Goal: Task Accomplishment & Management: Manage account settings

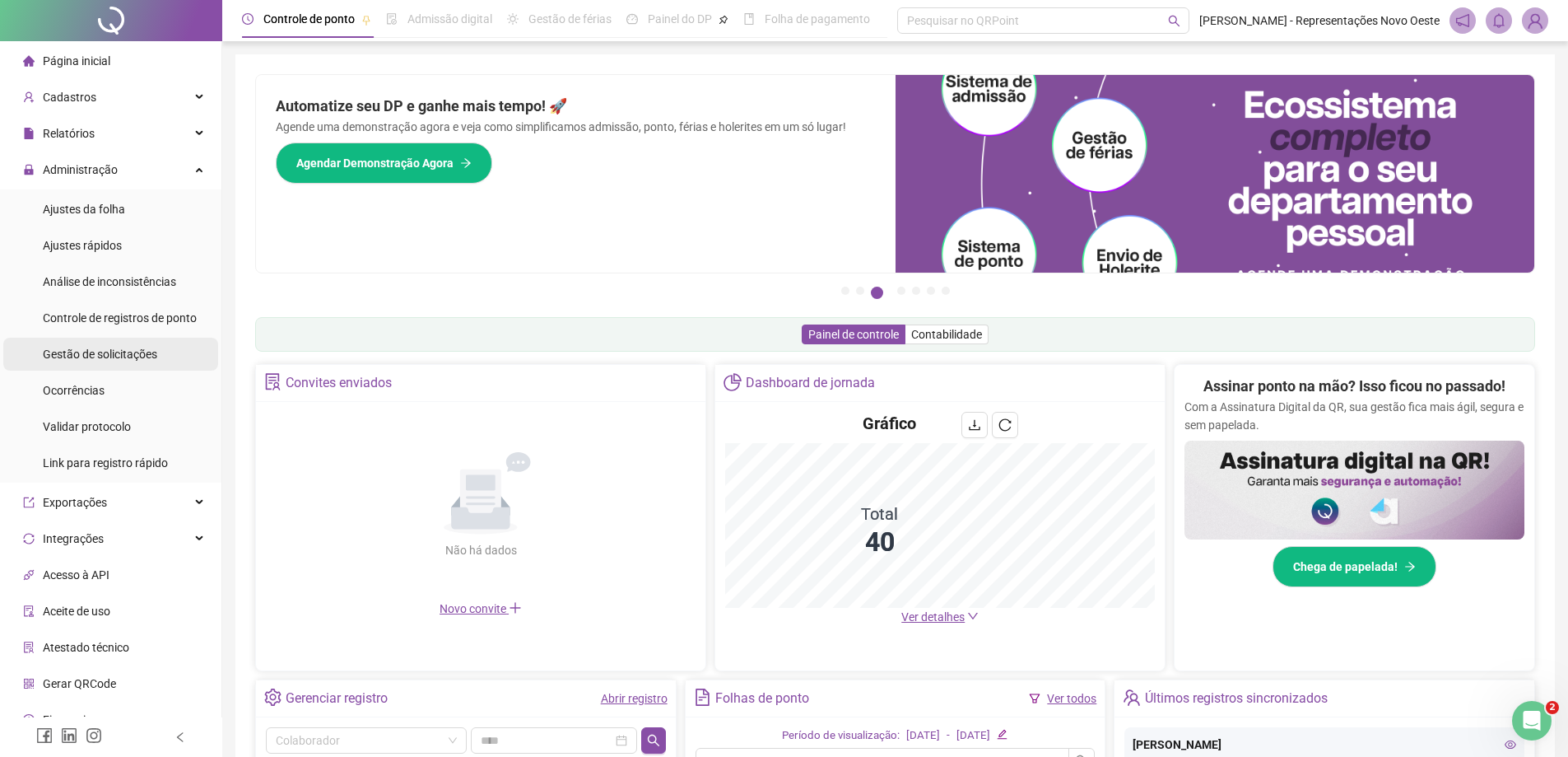
click at [103, 358] on span "Gestão de solicitações" at bounding box center [100, 354] width 115 height 13
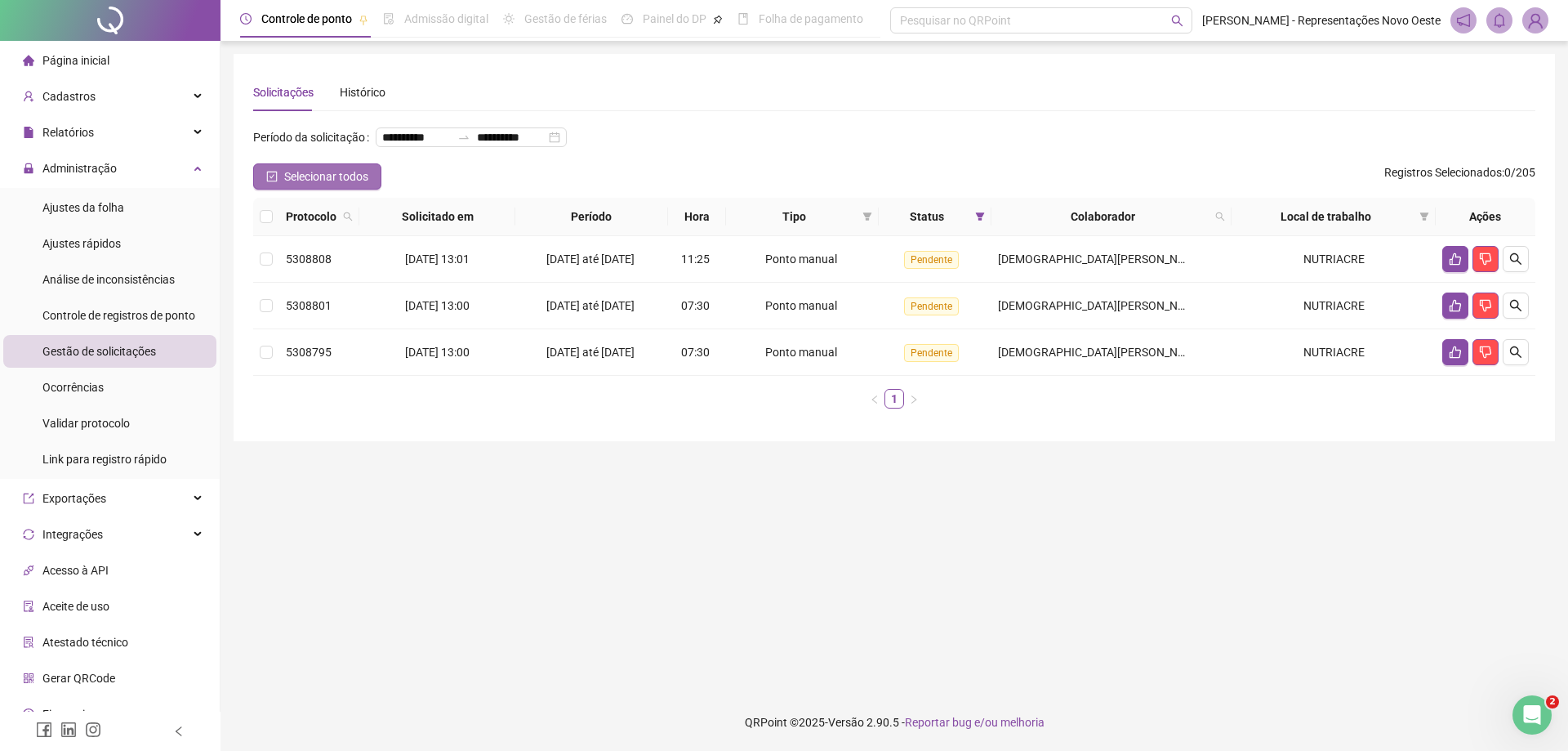
click at [357, 185] on span "Selecionar todos" at bounding box center [326, 176] width 84 height 18
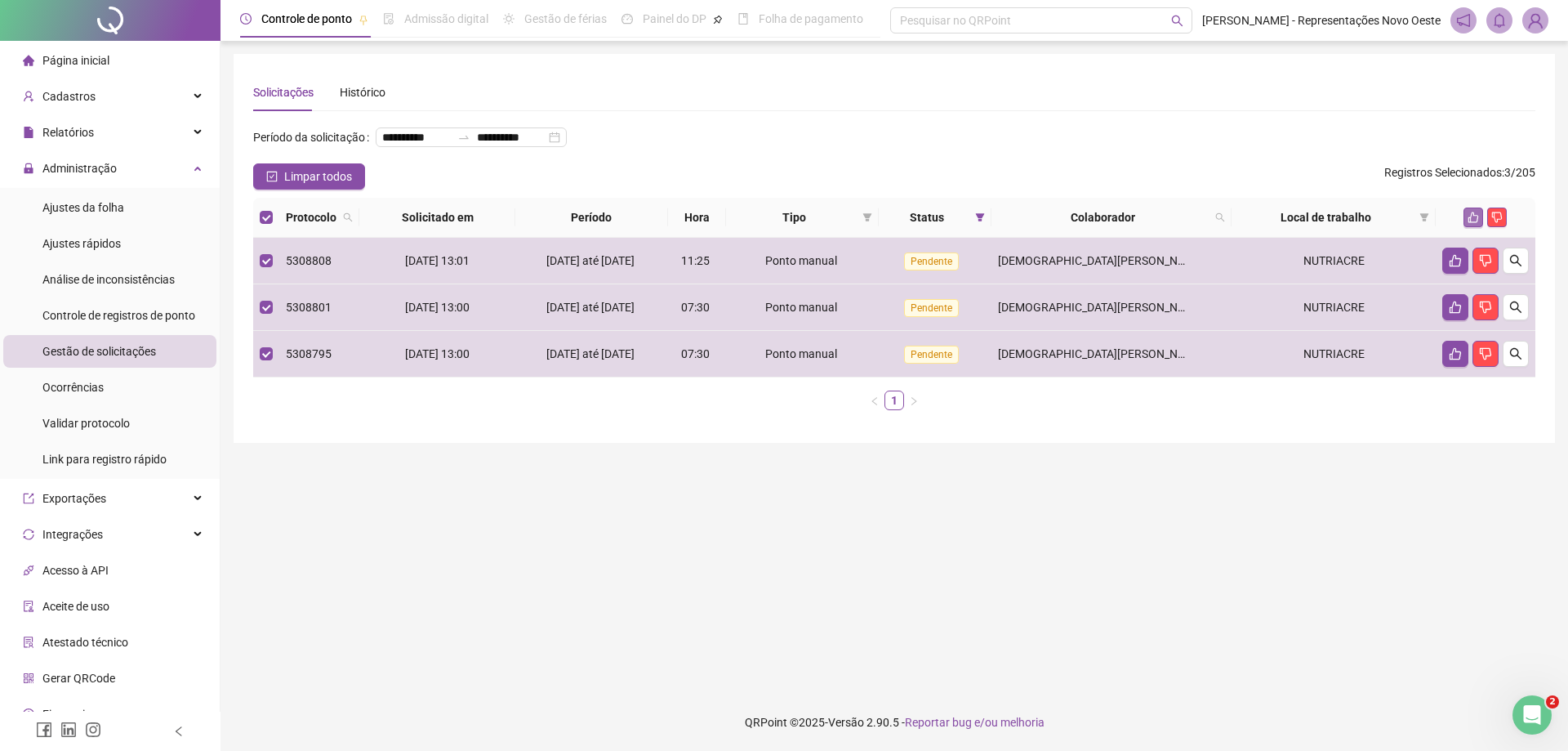
click at [1472, 223] on icon "like" at bounding box center [1473, 218] width 12 height 12
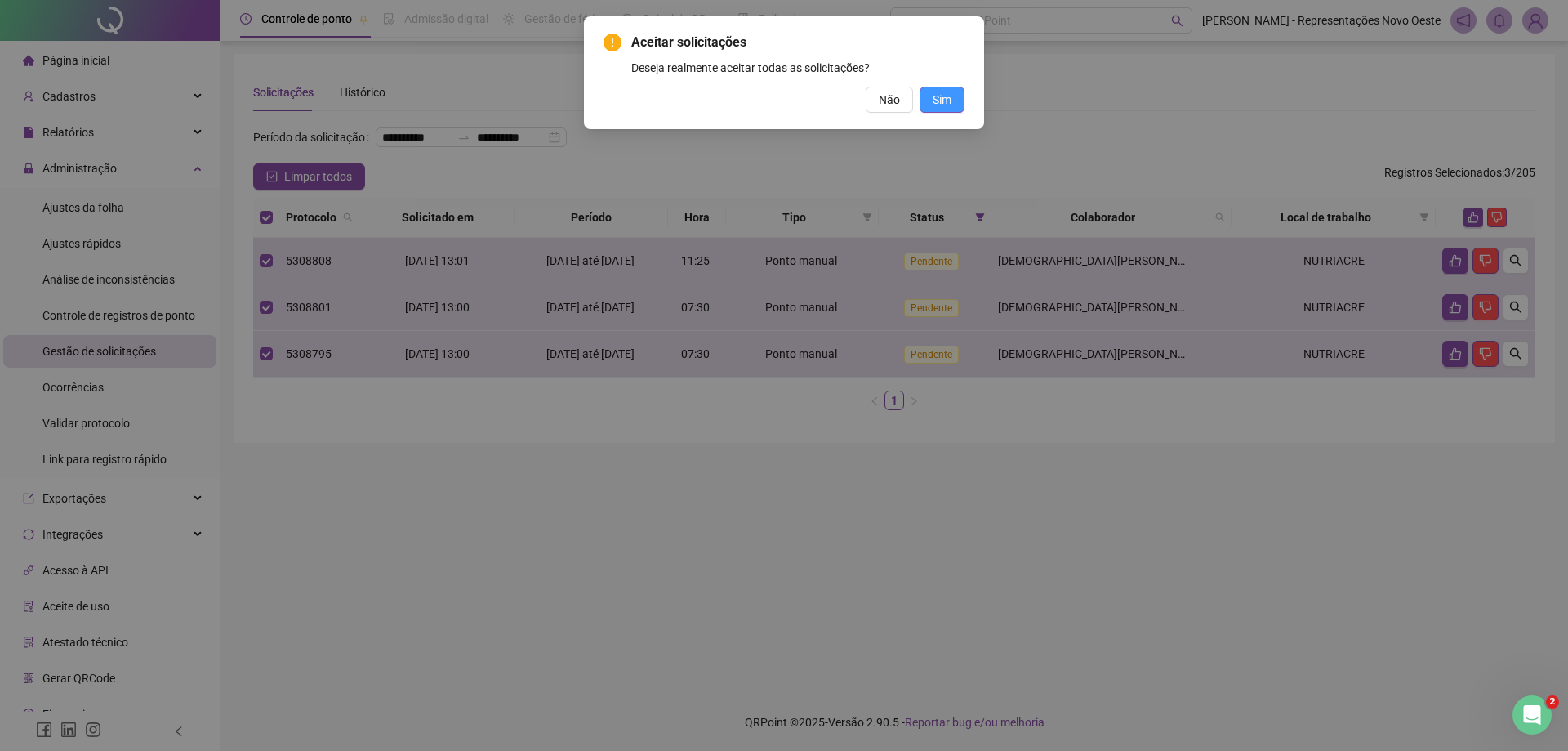
click at [943, 97] on span "Sim" at bounding box center [942, 99] width 19 height 18
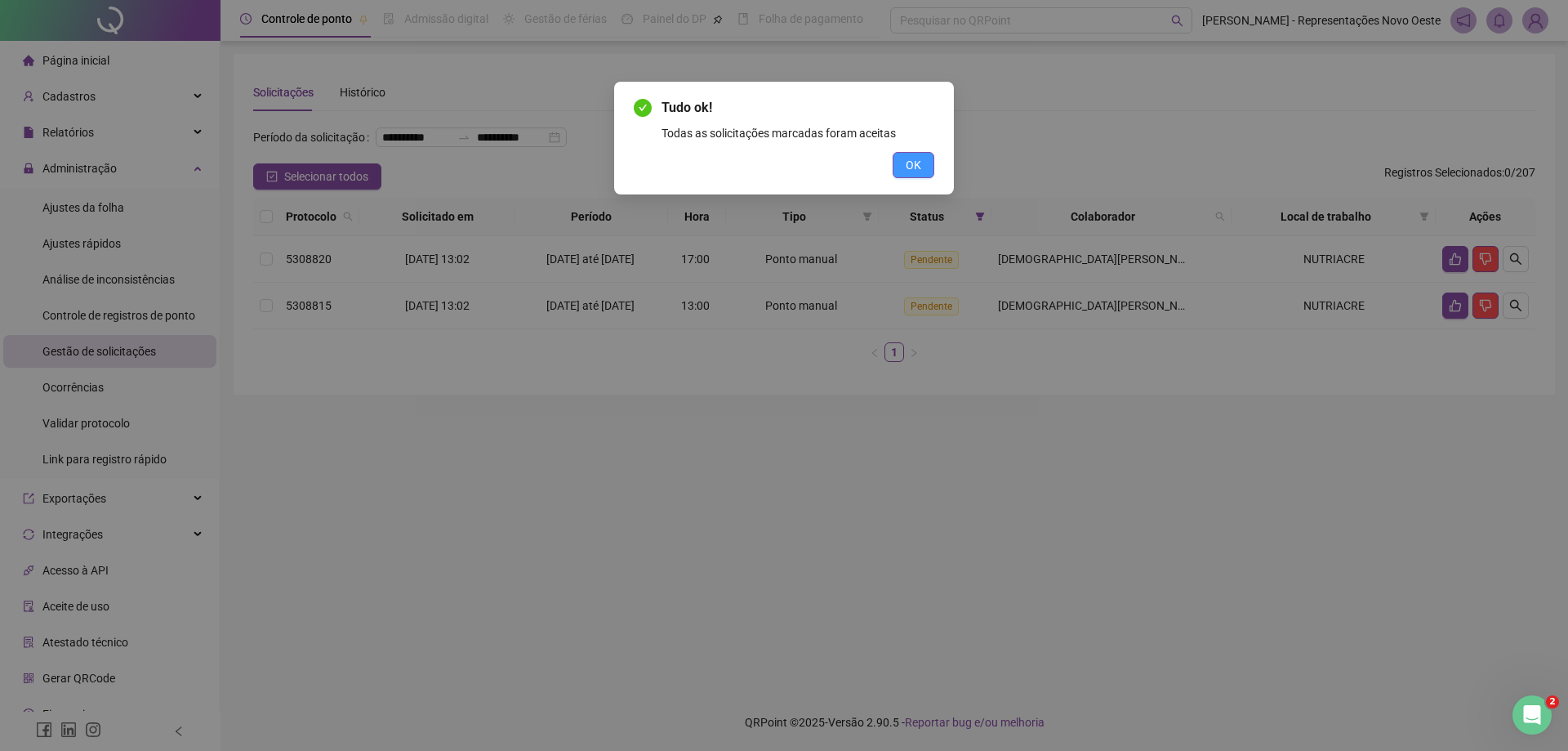
click at [926, 170] on button "OK" at bounding box center [913, 165] width 41 height 26
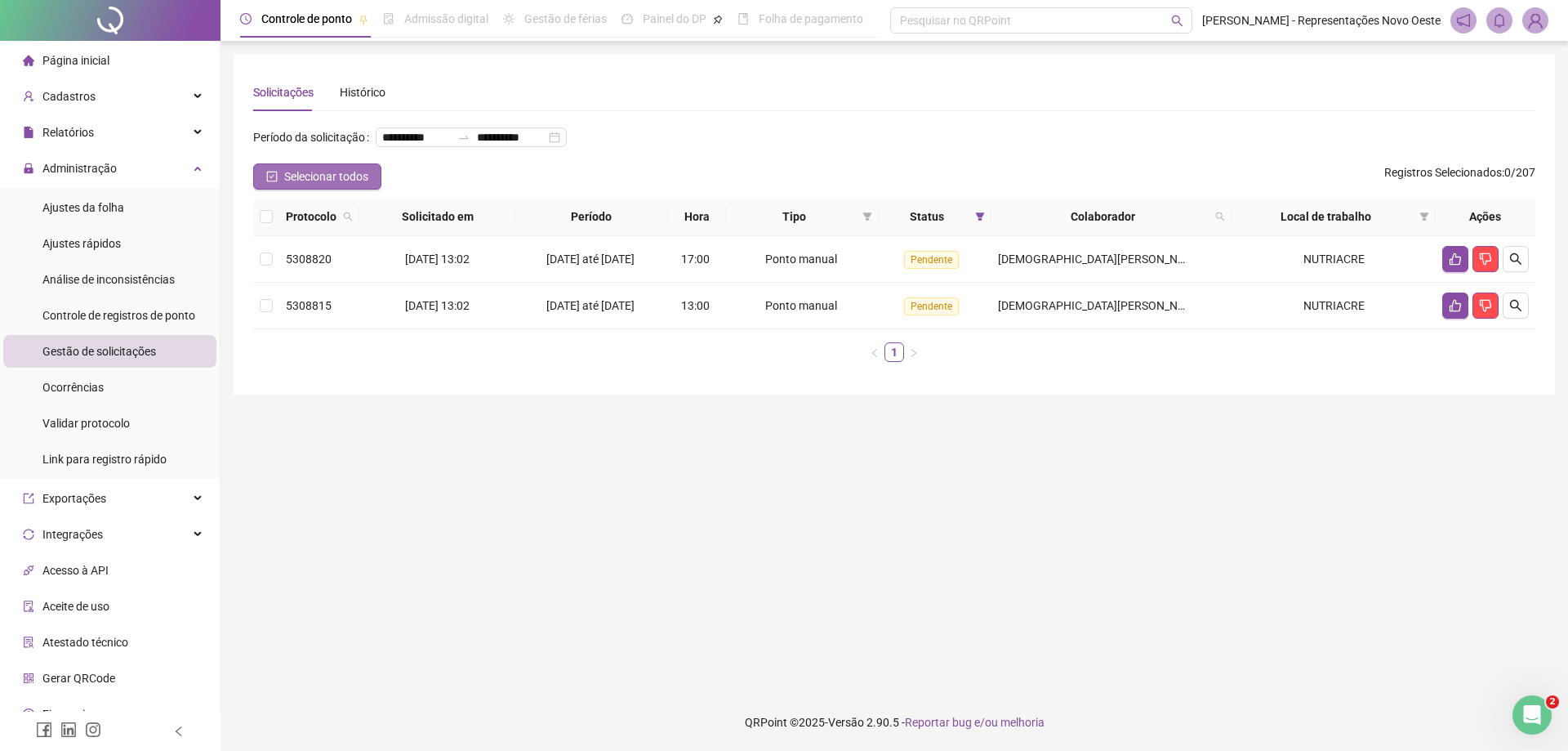
click at [309, 189] on button "Selecionar todos" at bounding box center [317, 176] width 128 height 26
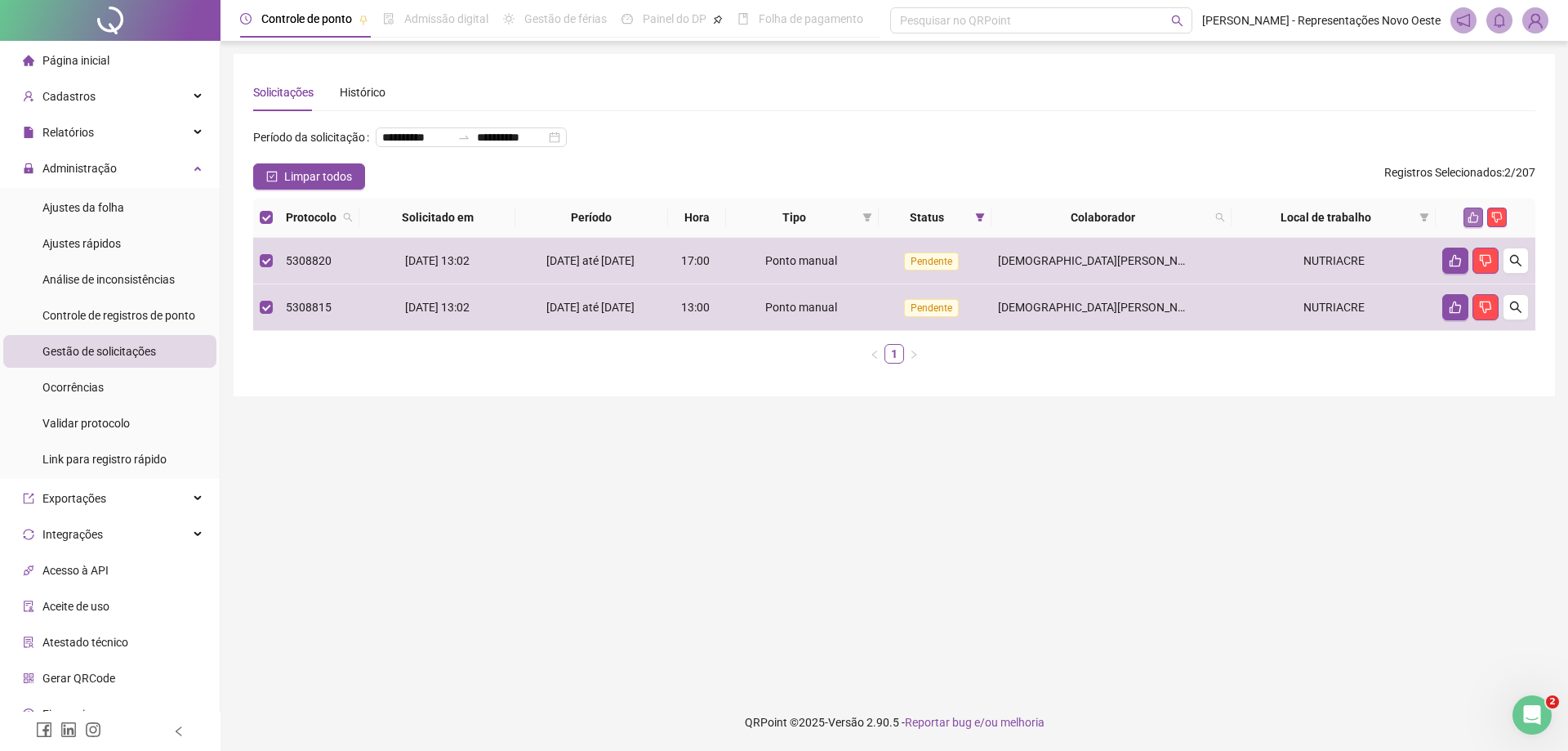
click at [1466, 227] on button "button" at bounding box center [1473, 218] width 20 height 20
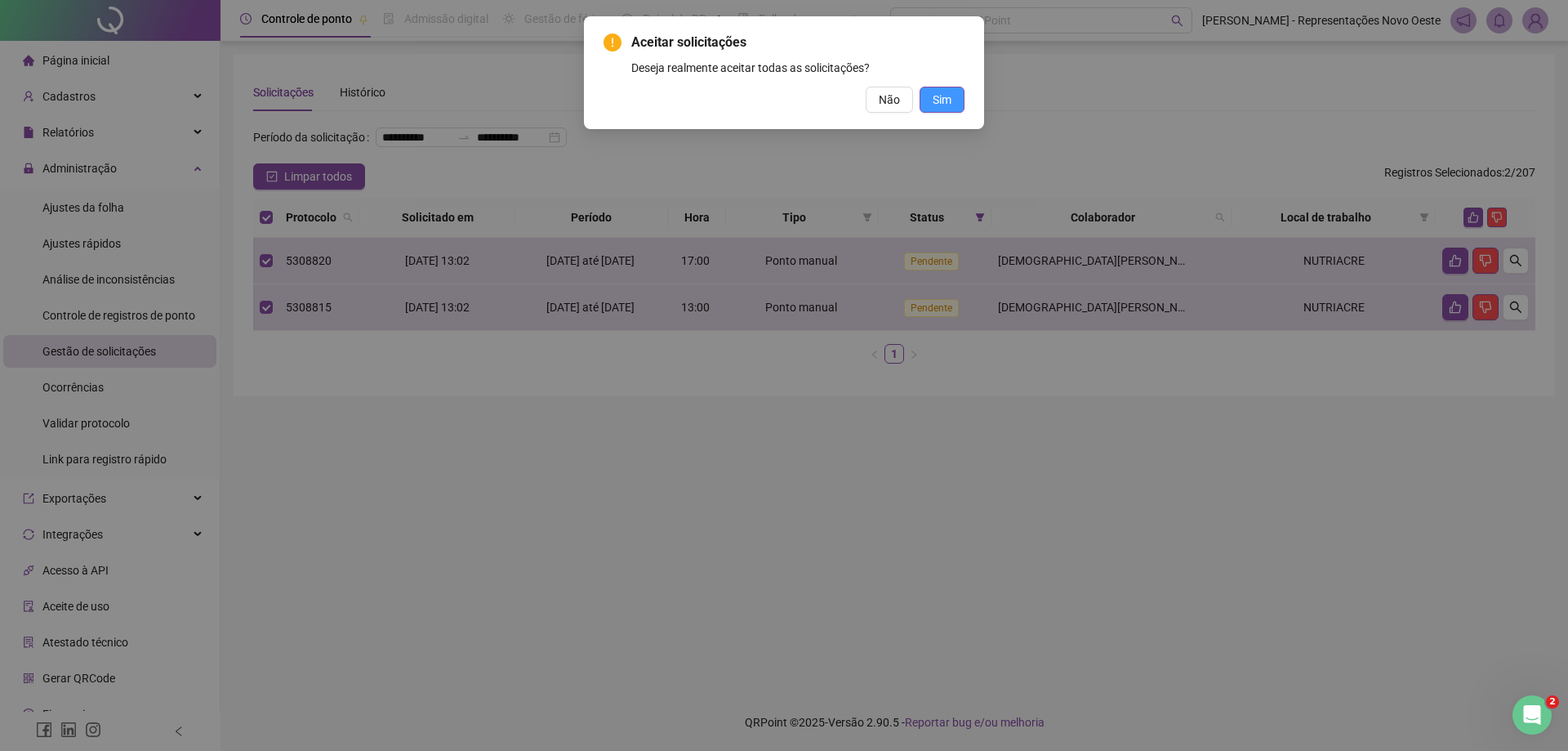
click at [948, 95] on span "Sim" at bounding box center [942, 99] width 19 height 18
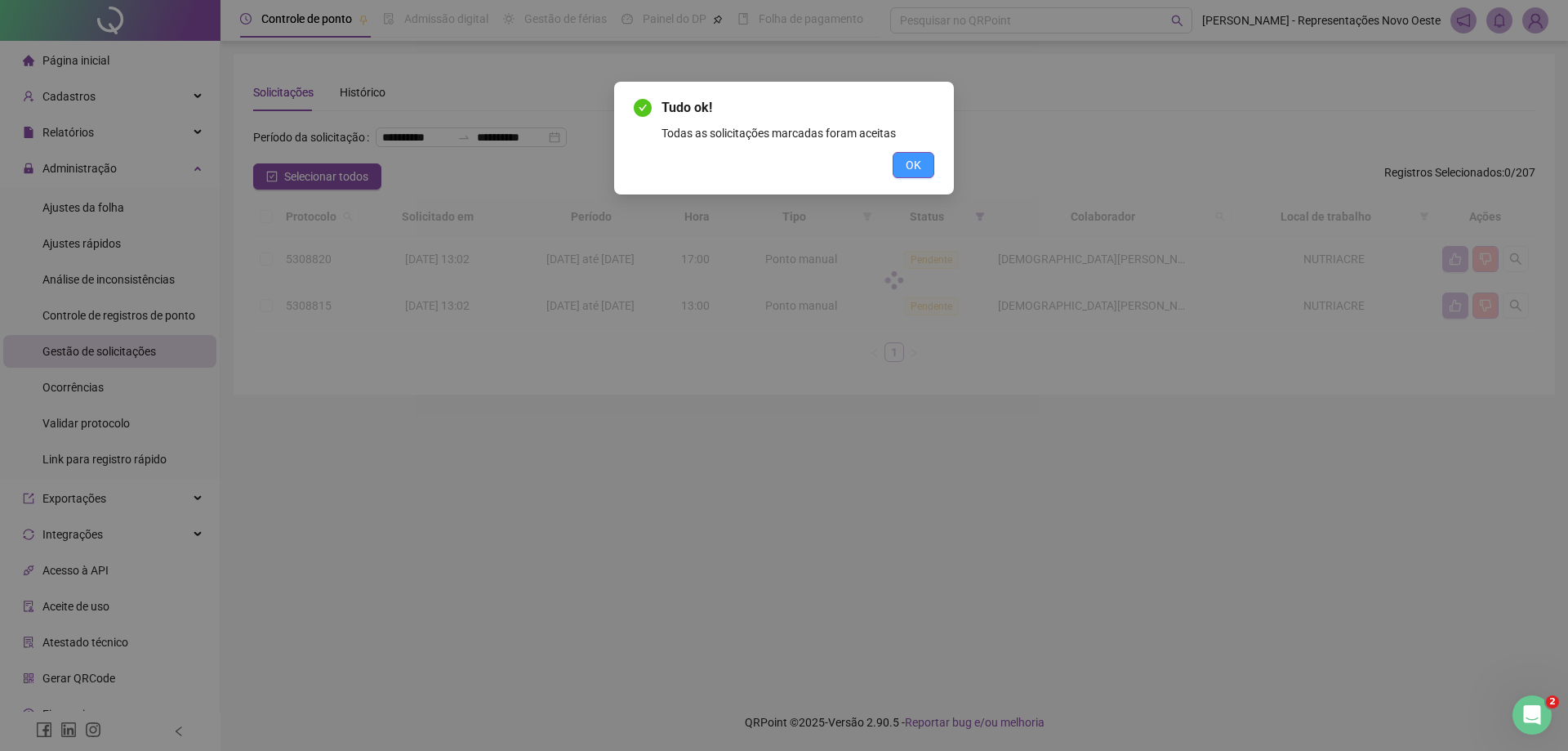
click at [922, 163] on button "OK" at bounding box center [913, 165] width 41 height 26
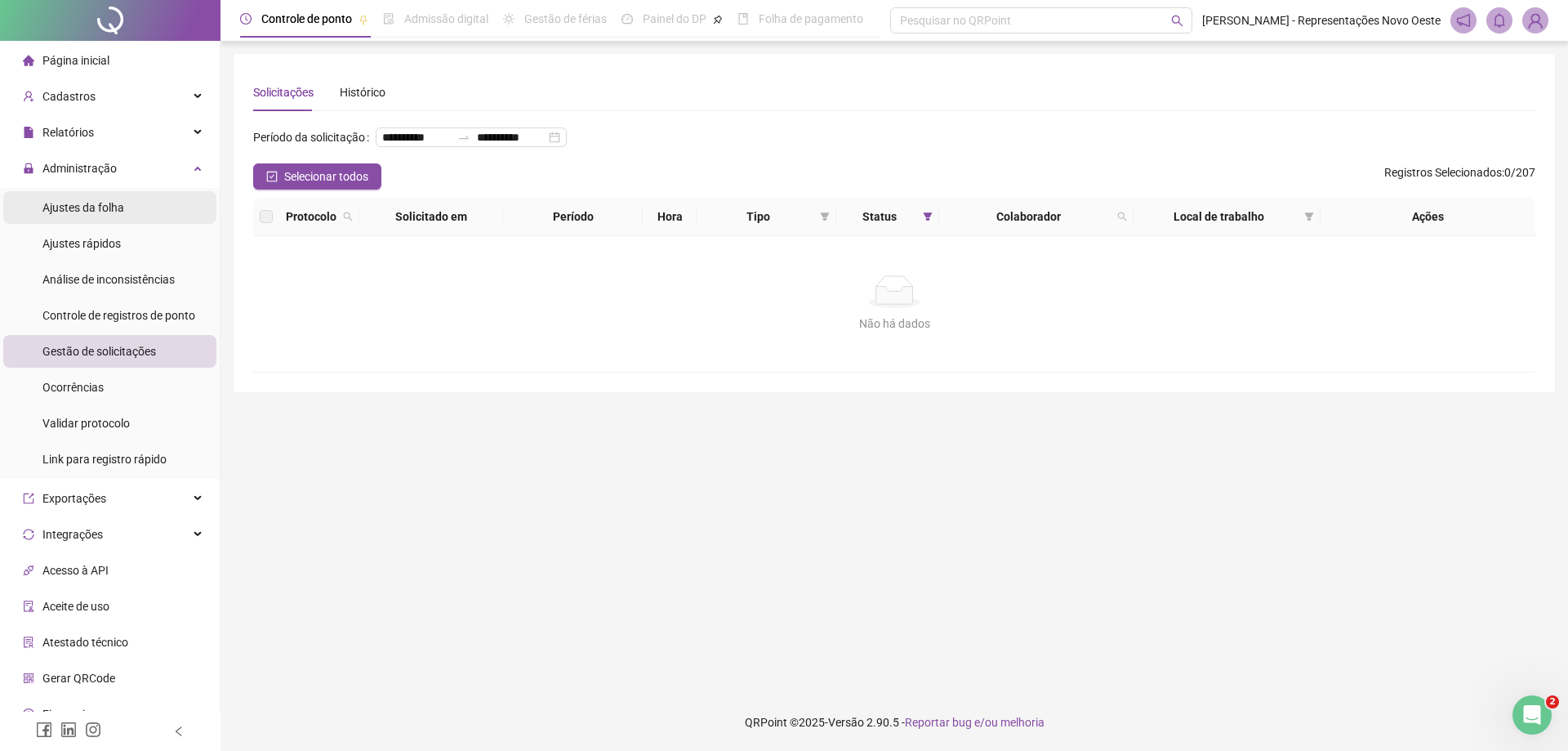
click at [102, 214] on span "Ajustes da folha" at bounding box center [82, 207] width 81 height 13
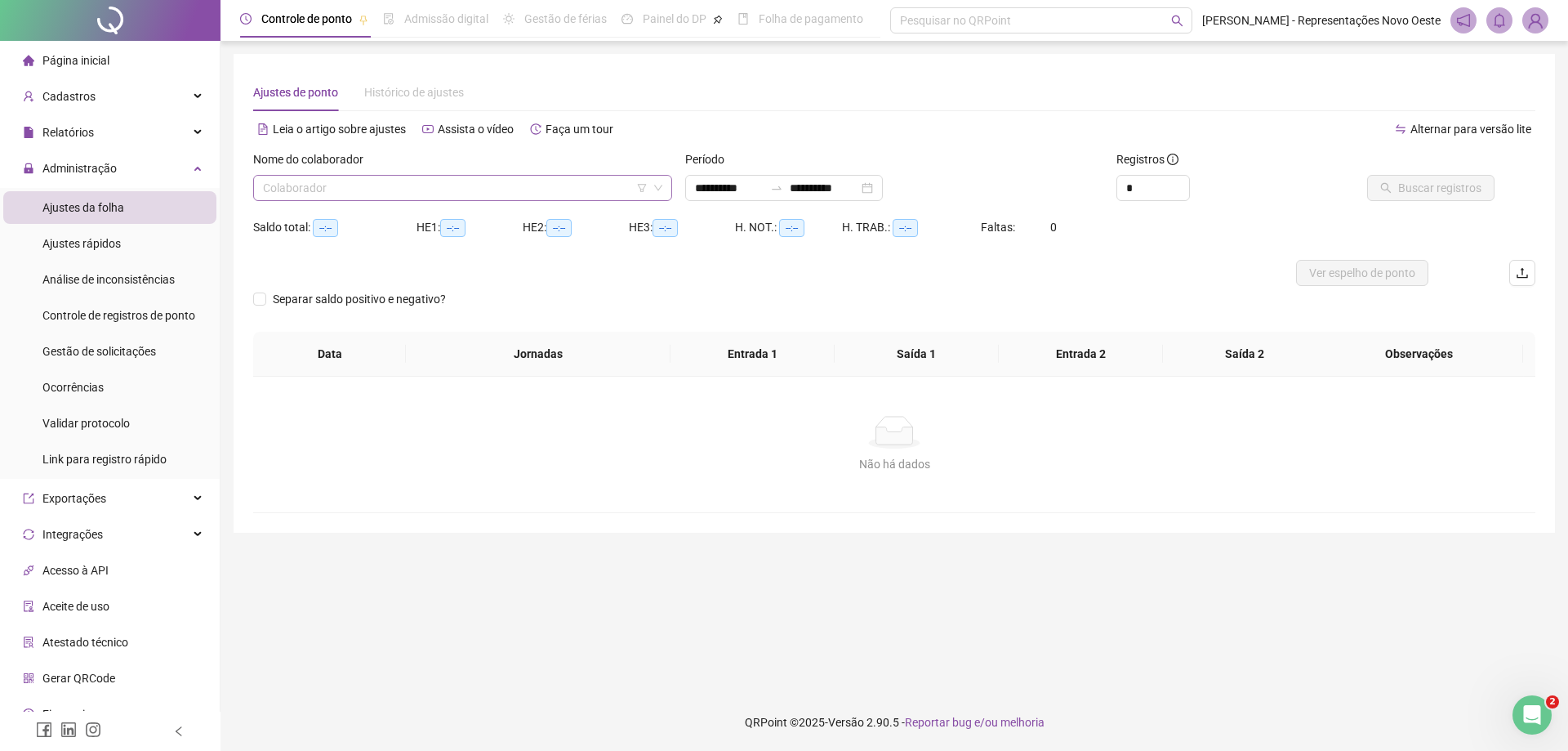
click at [453, 183] on input "search" at bounding box center [455, 187] width 384 height 25
click at [830, 181] on input "**********" at bounding box center [824, 187] width 69 height 18
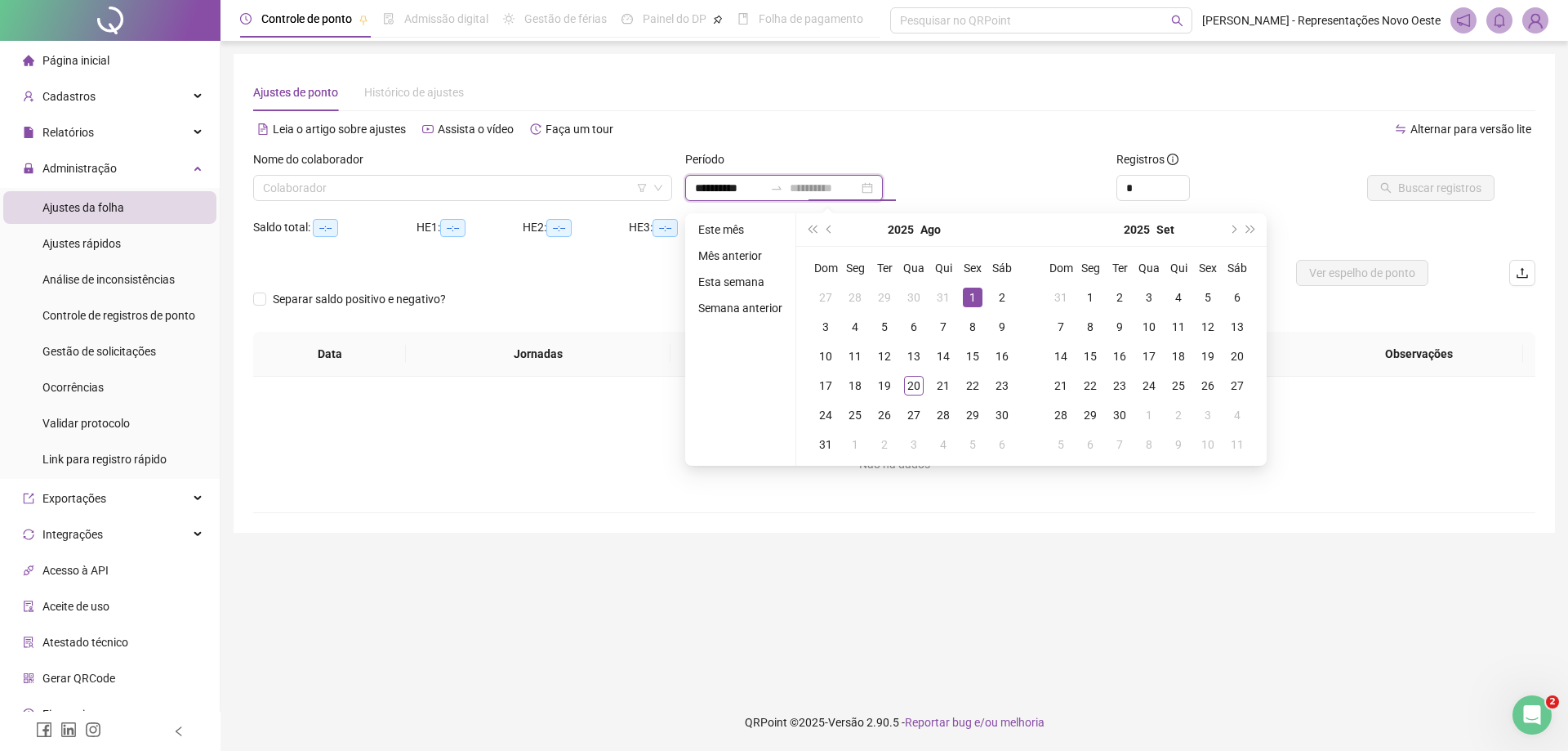
type input "**********"
click at [972, 300] on div "1" at bounding box center [972, 297] width 20 height 20
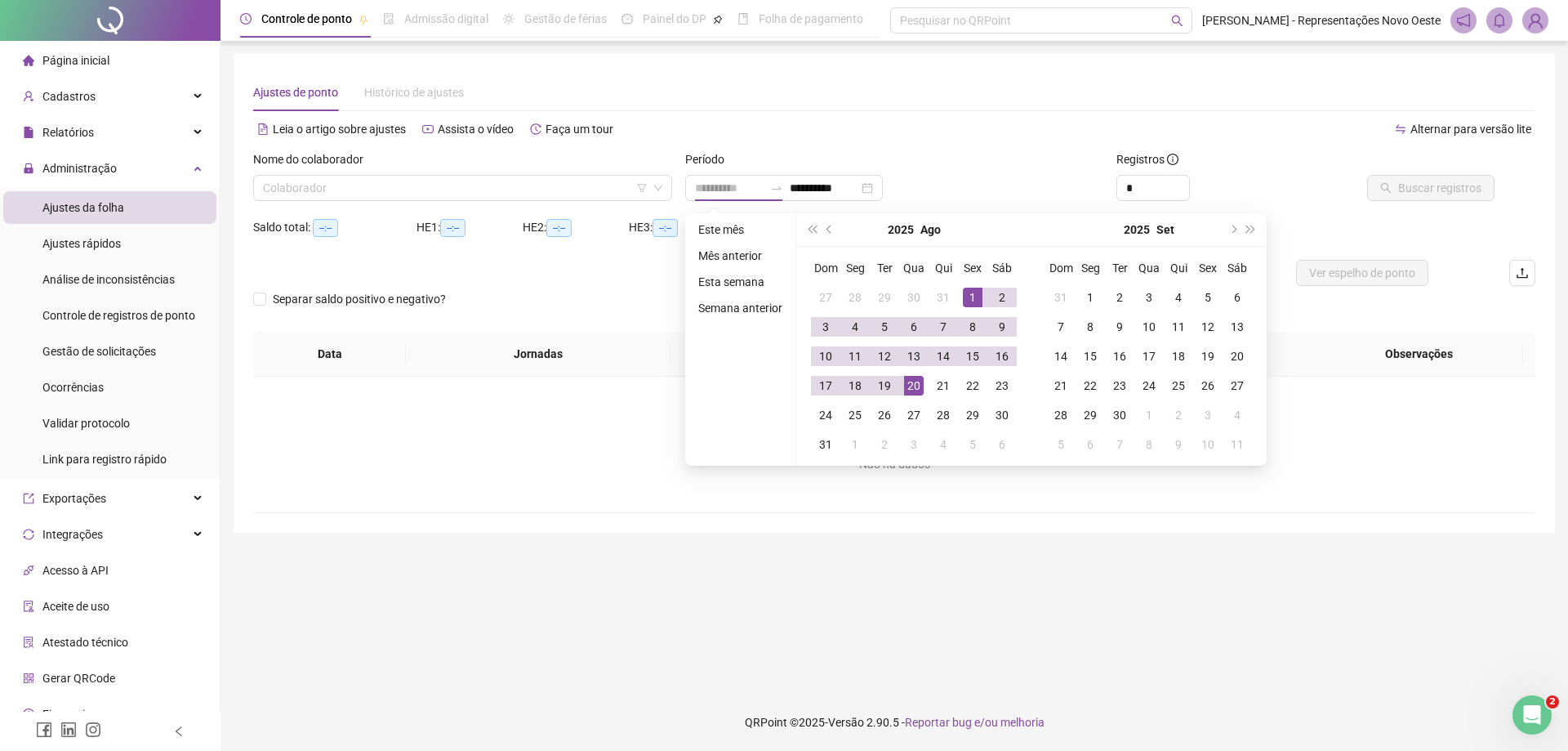
click at [912, 390] on div "20" at bounding box center [913, 385] width 20 height 20
type input "**********"
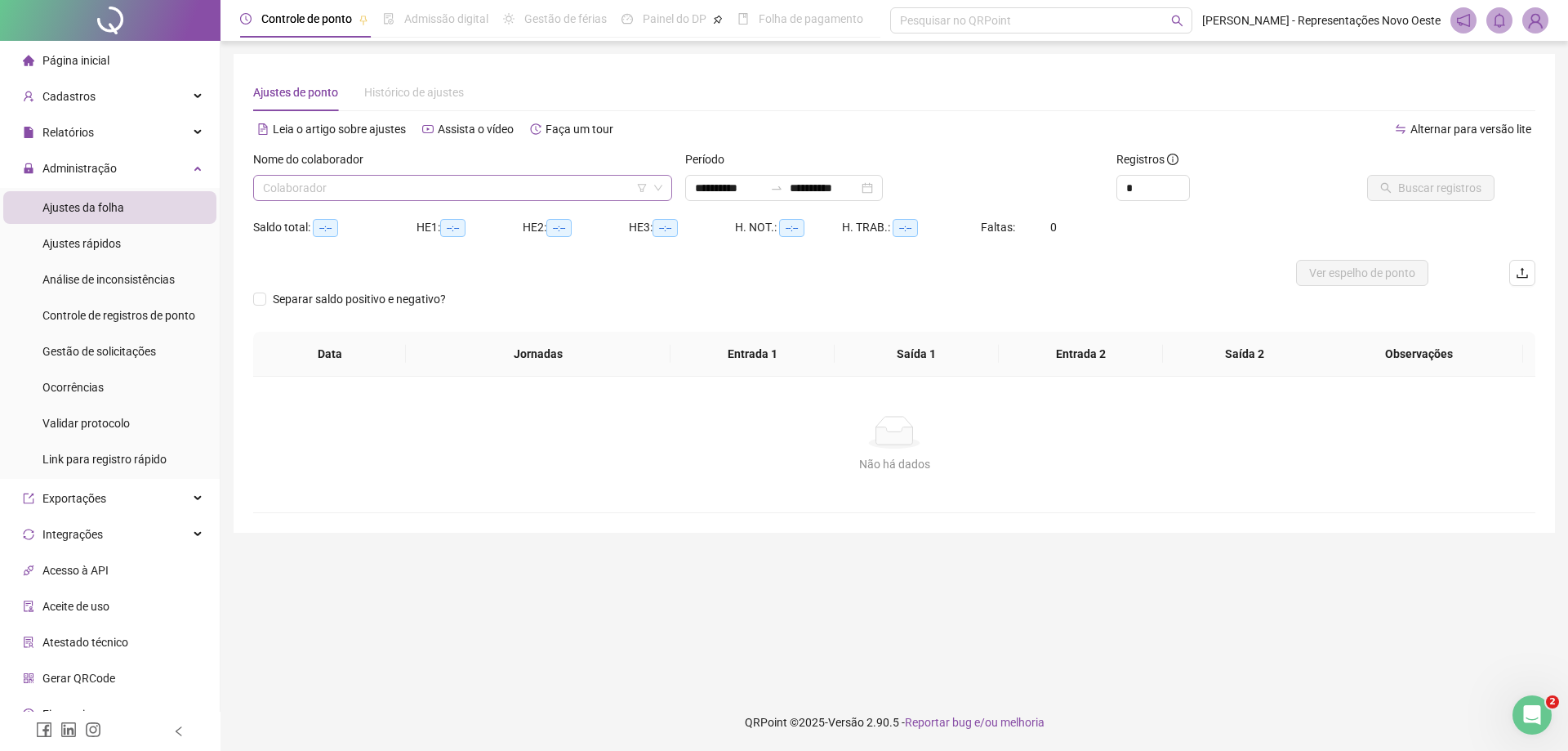
click at [465, 189] on input "search" at bounding box center [455, 187] width 384 height 25
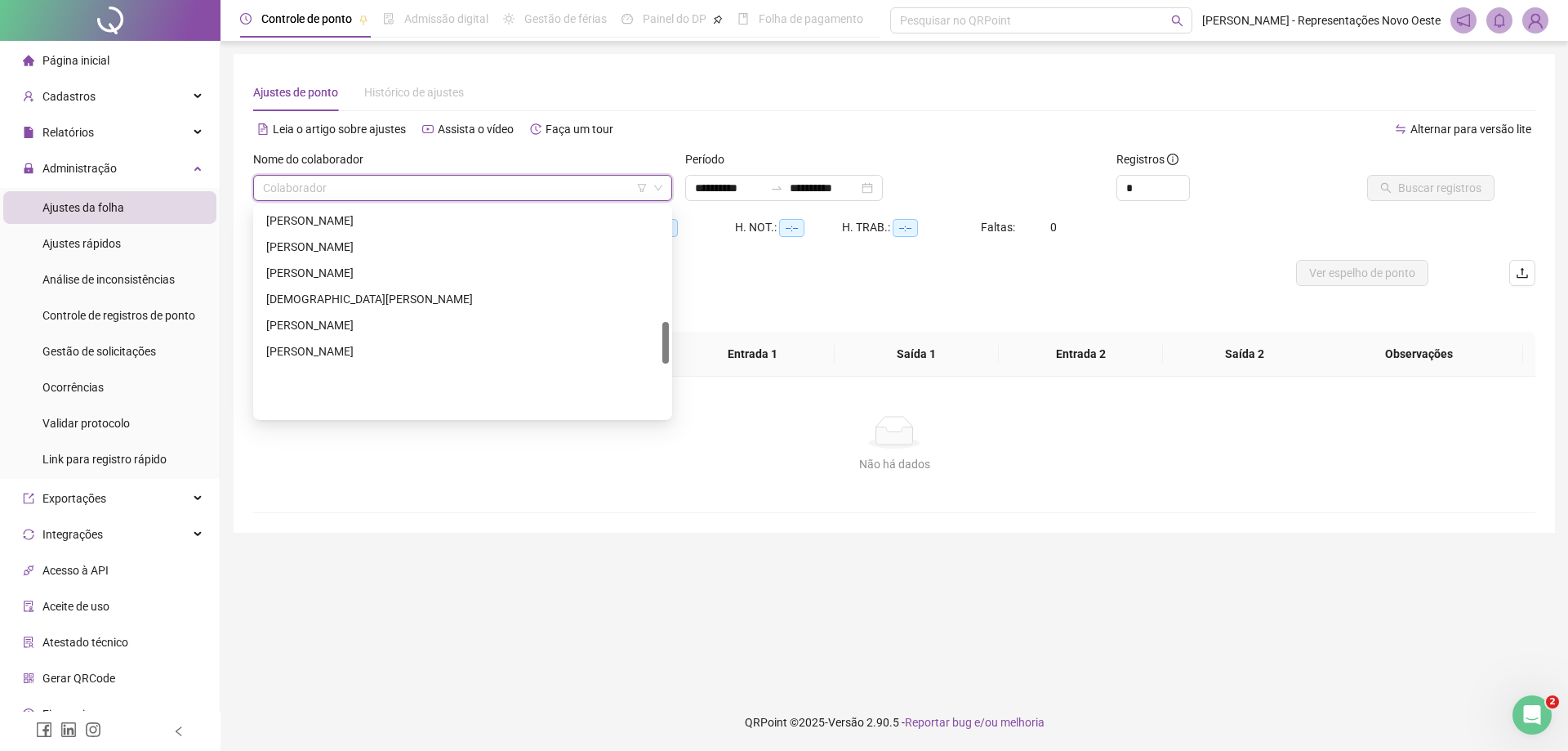
scroll to position [572, 0]
click at [384, 227] on div "[PERSON_NAME]" at bounding box center [463, 224] width 393 height 18
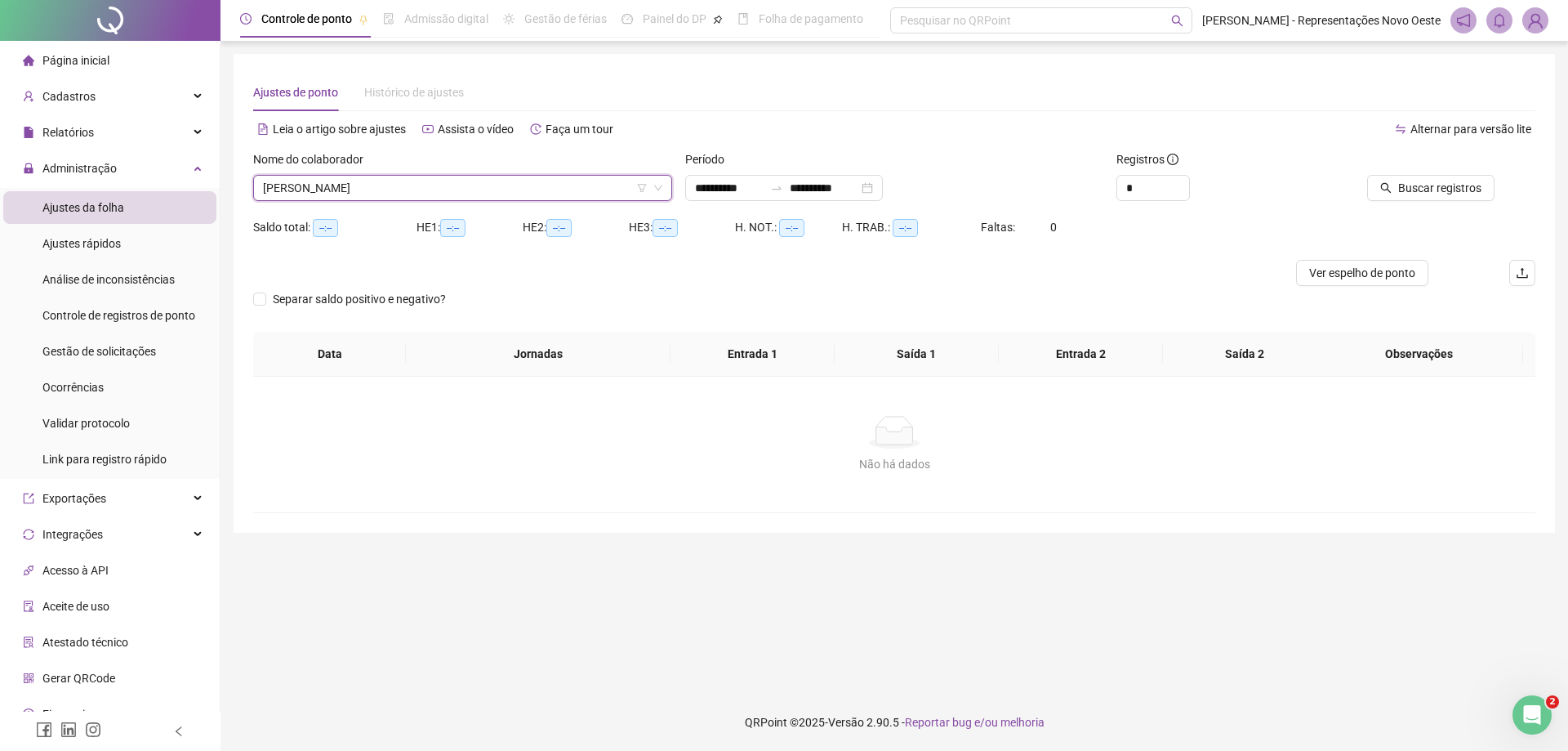
click at [474, 198] on span "[PERSON_NAME]" at bounding box center [462, 187] width 399 height 25
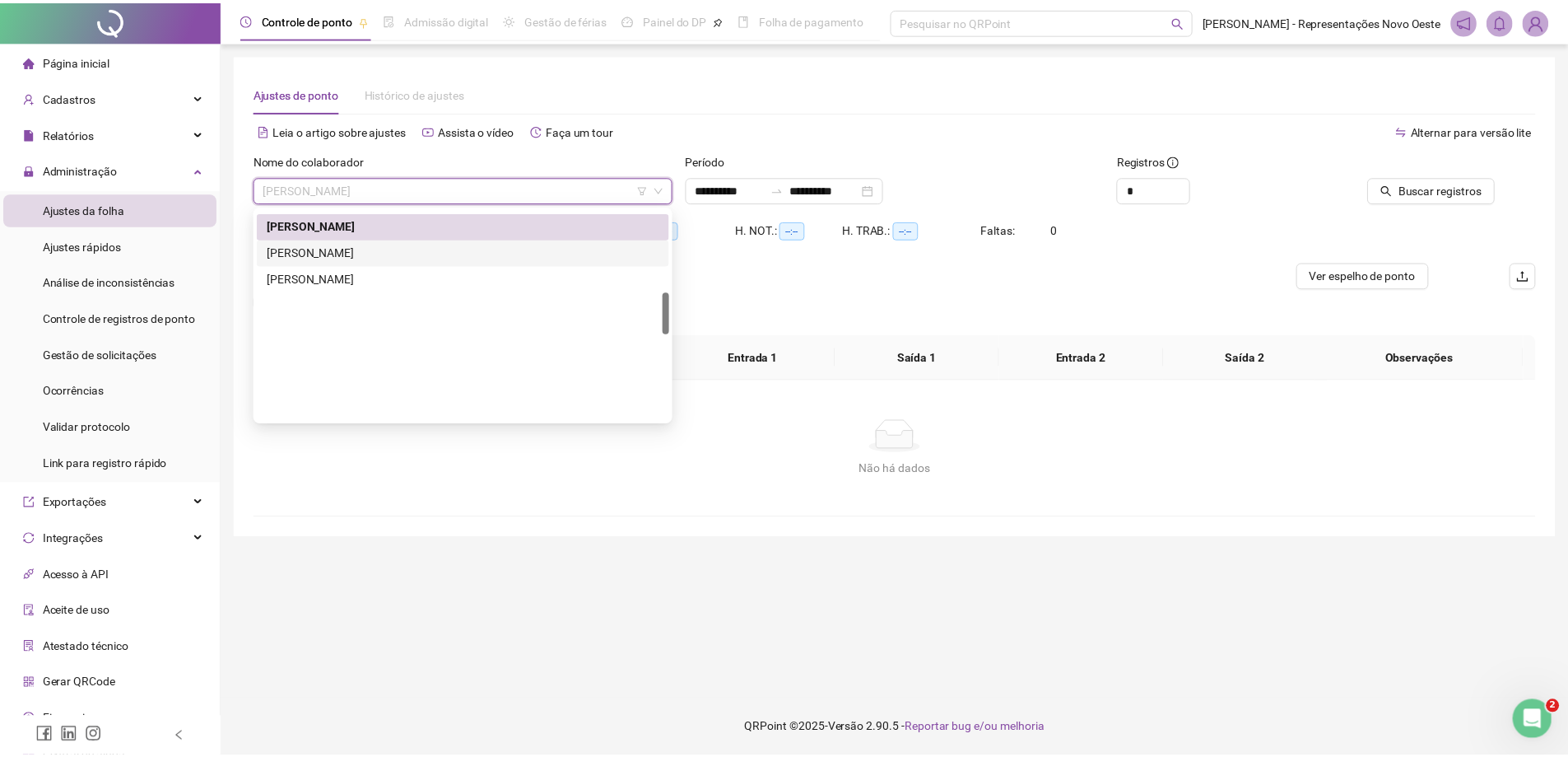
scroll to position [412, 0]
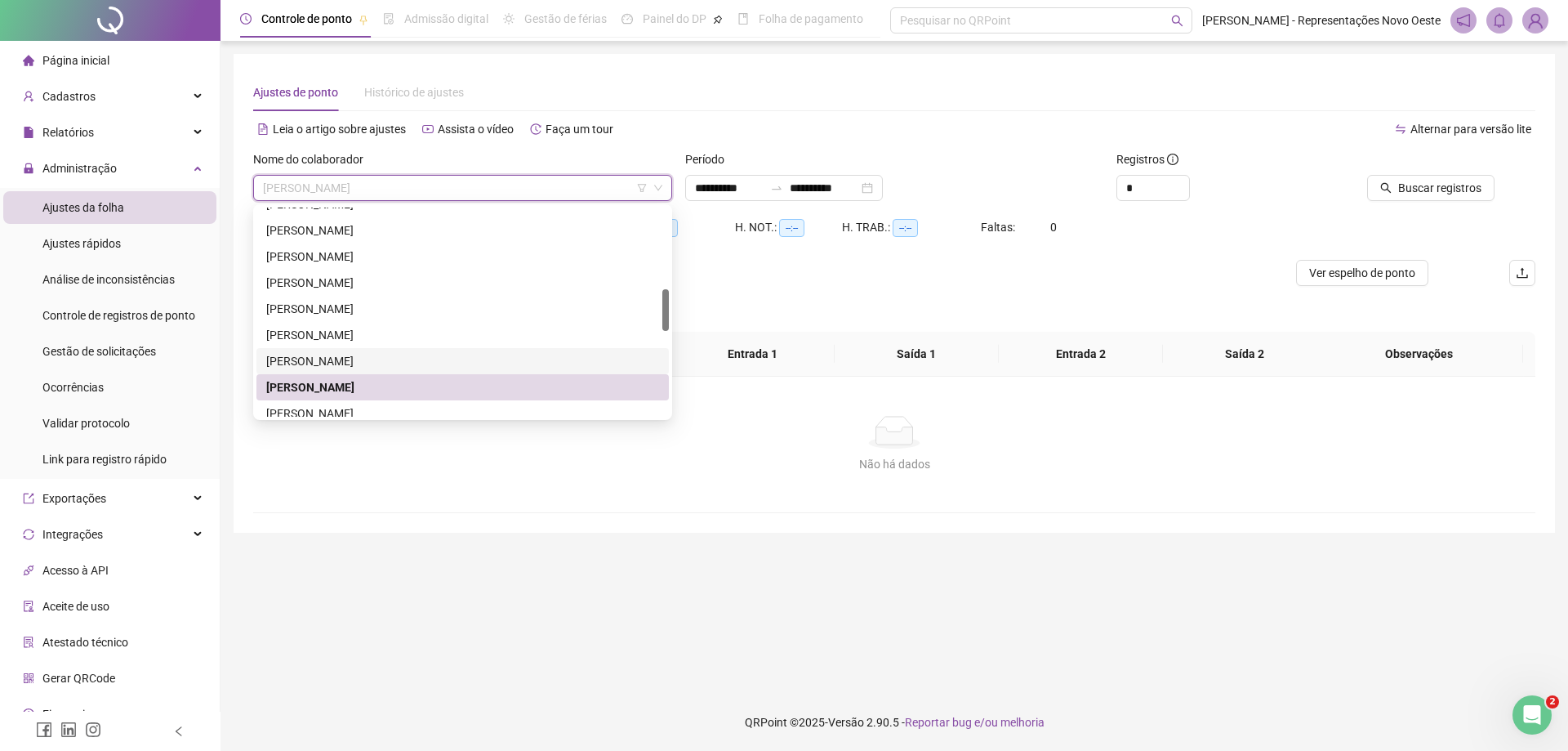
click at [321, 355] on div "[PERSON_NAME]" at bounding box center [463, 361] width 393 height 18
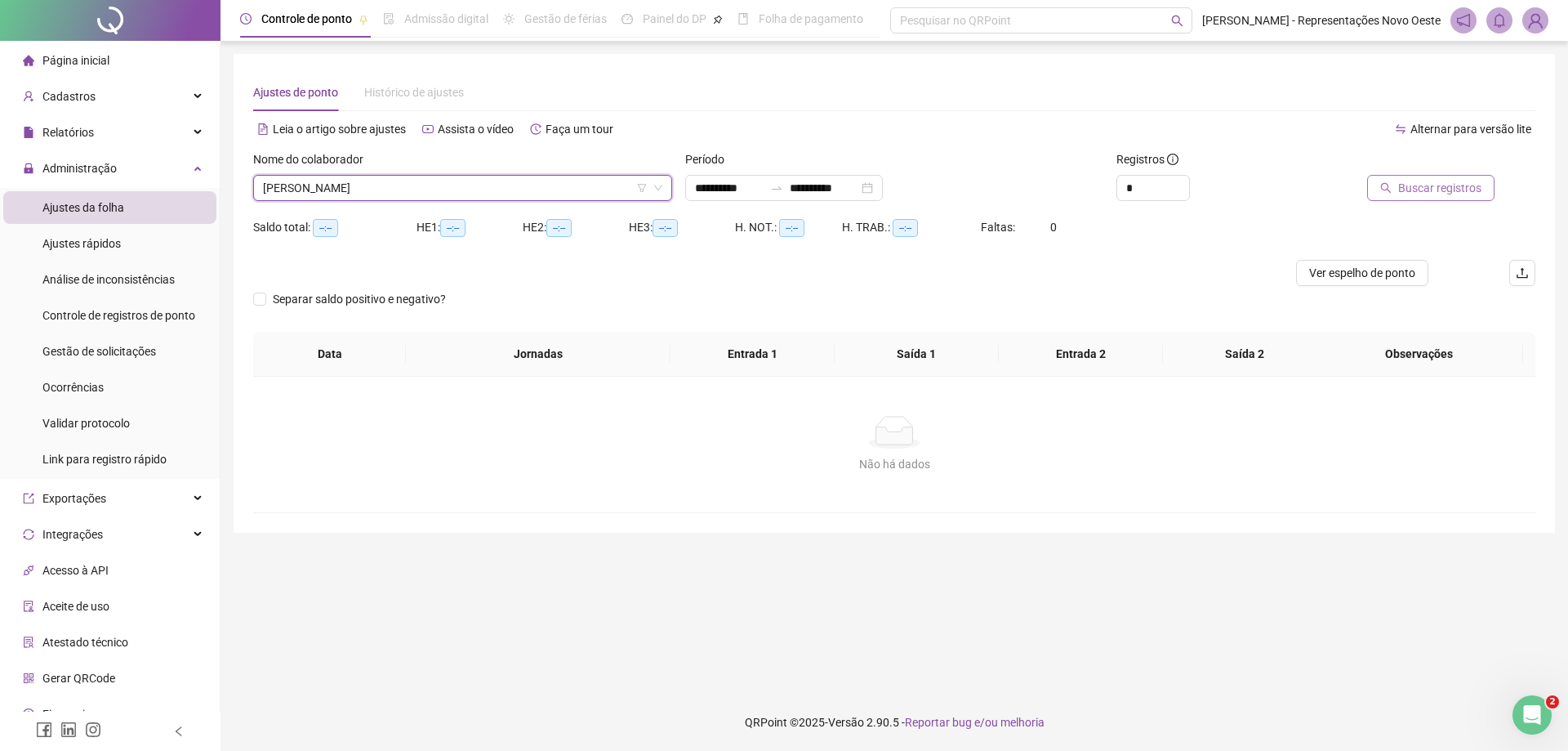
click at [1403, 183] on span "Buscar registros" at bounding box center [1439, 187] width 83 height 18
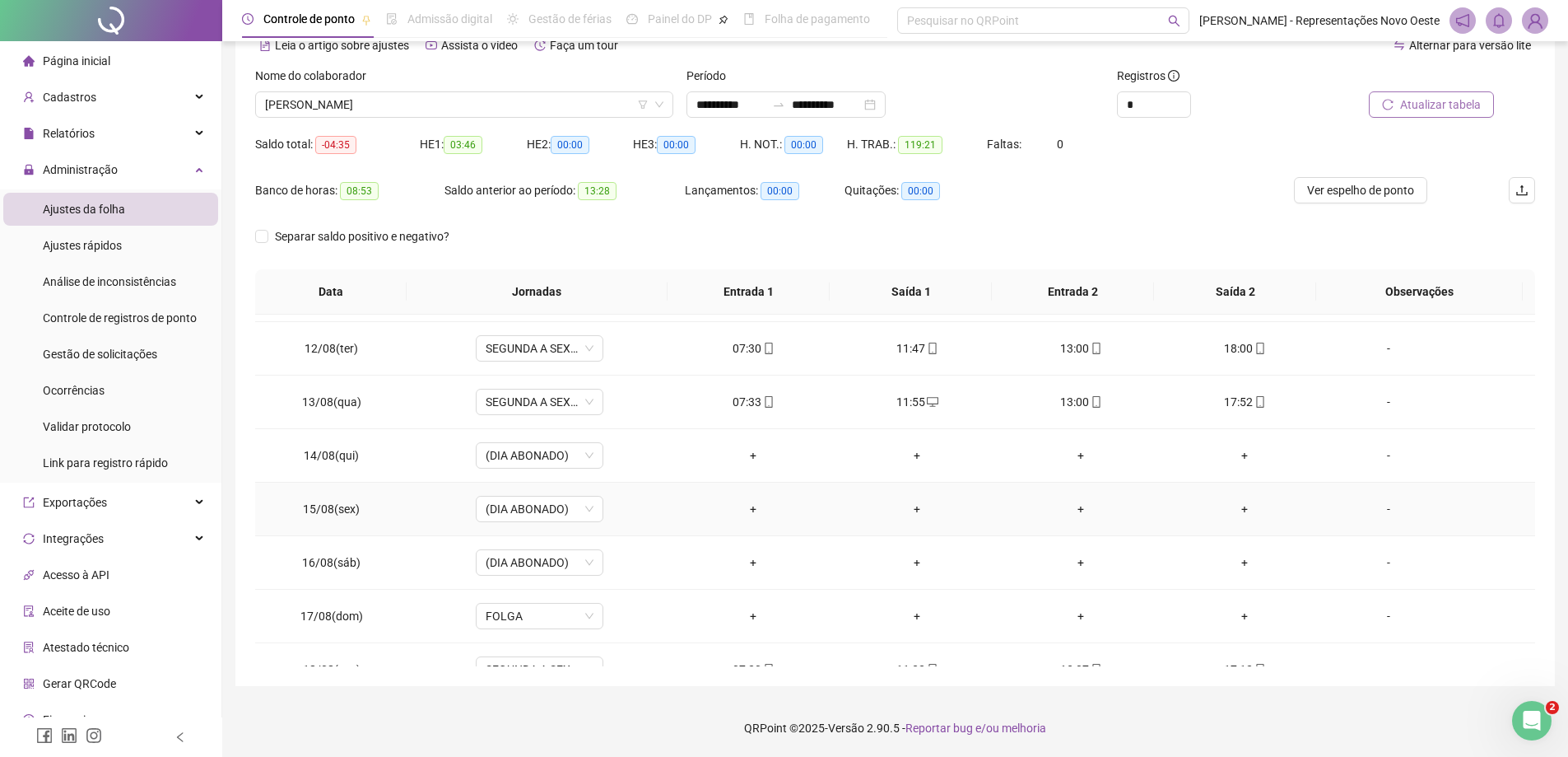
scroll to position [718, 0]
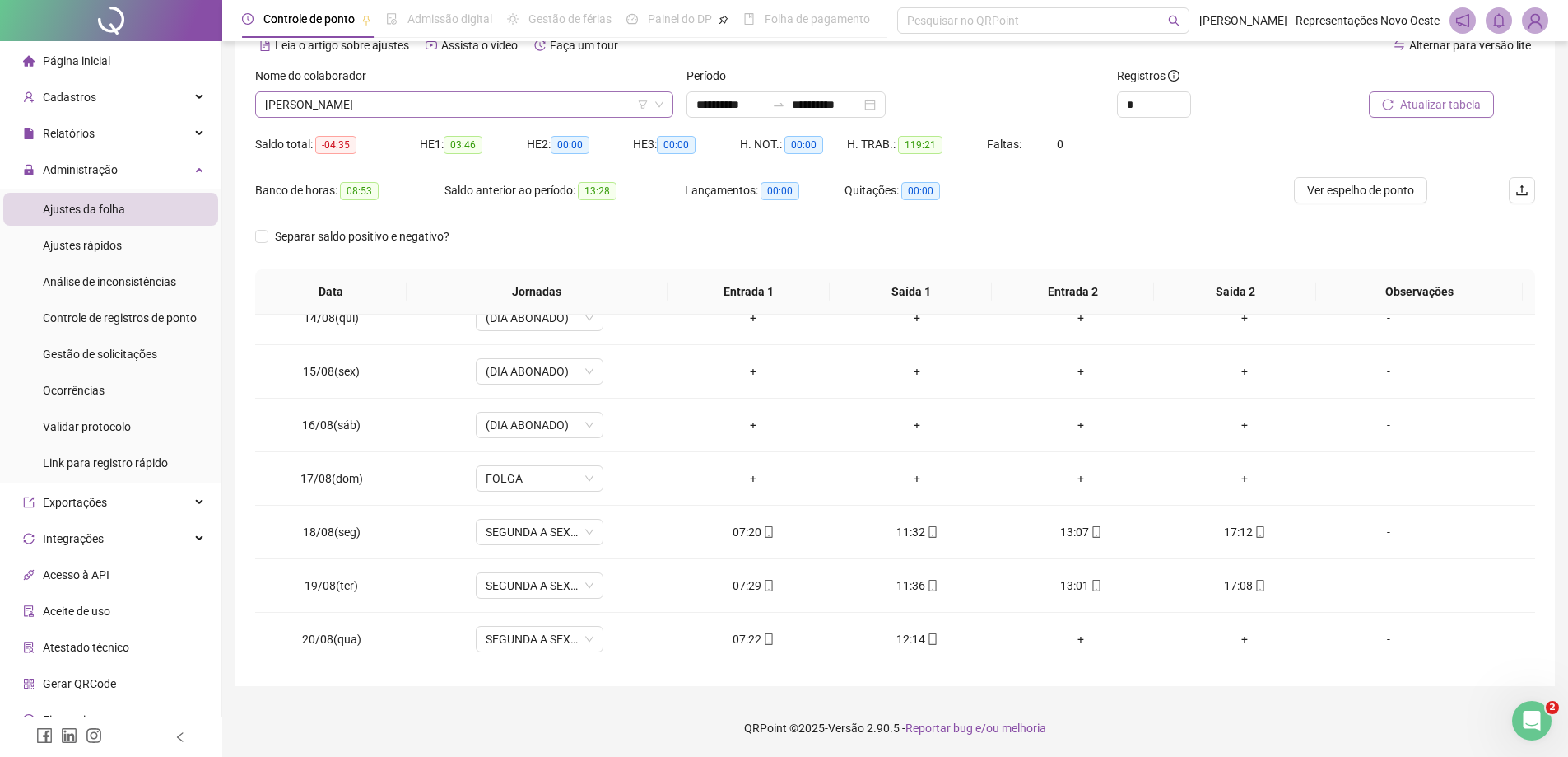
click at [428, 106] on span "[PERSON_NAME]" at bounding box center [463, 104] width 398 height 25
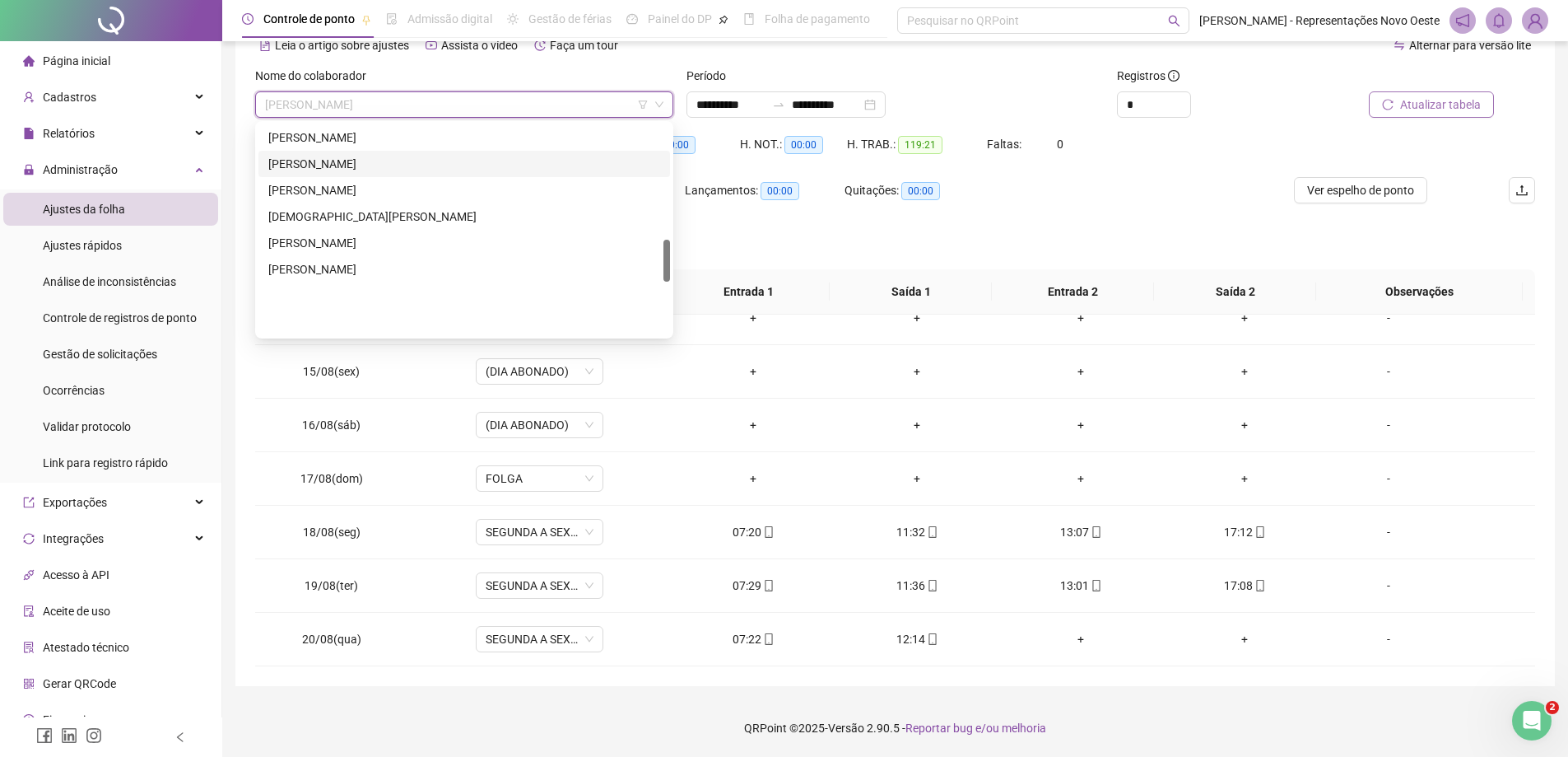
scroll to position [576, 0]
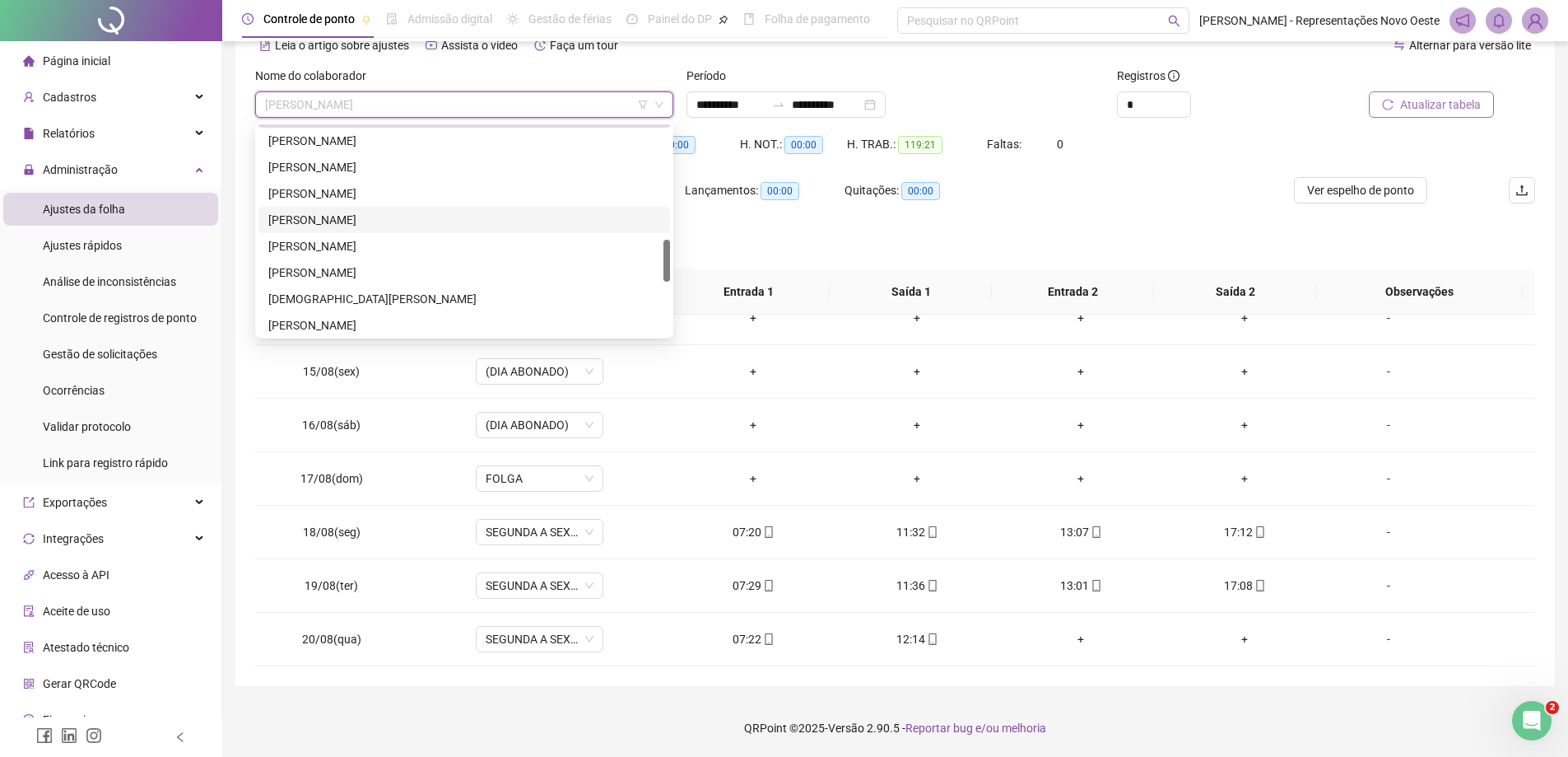
click at [346, 213] on div "[PERSON_NAME]" at bounding box center [464, 219] width 392 height 18
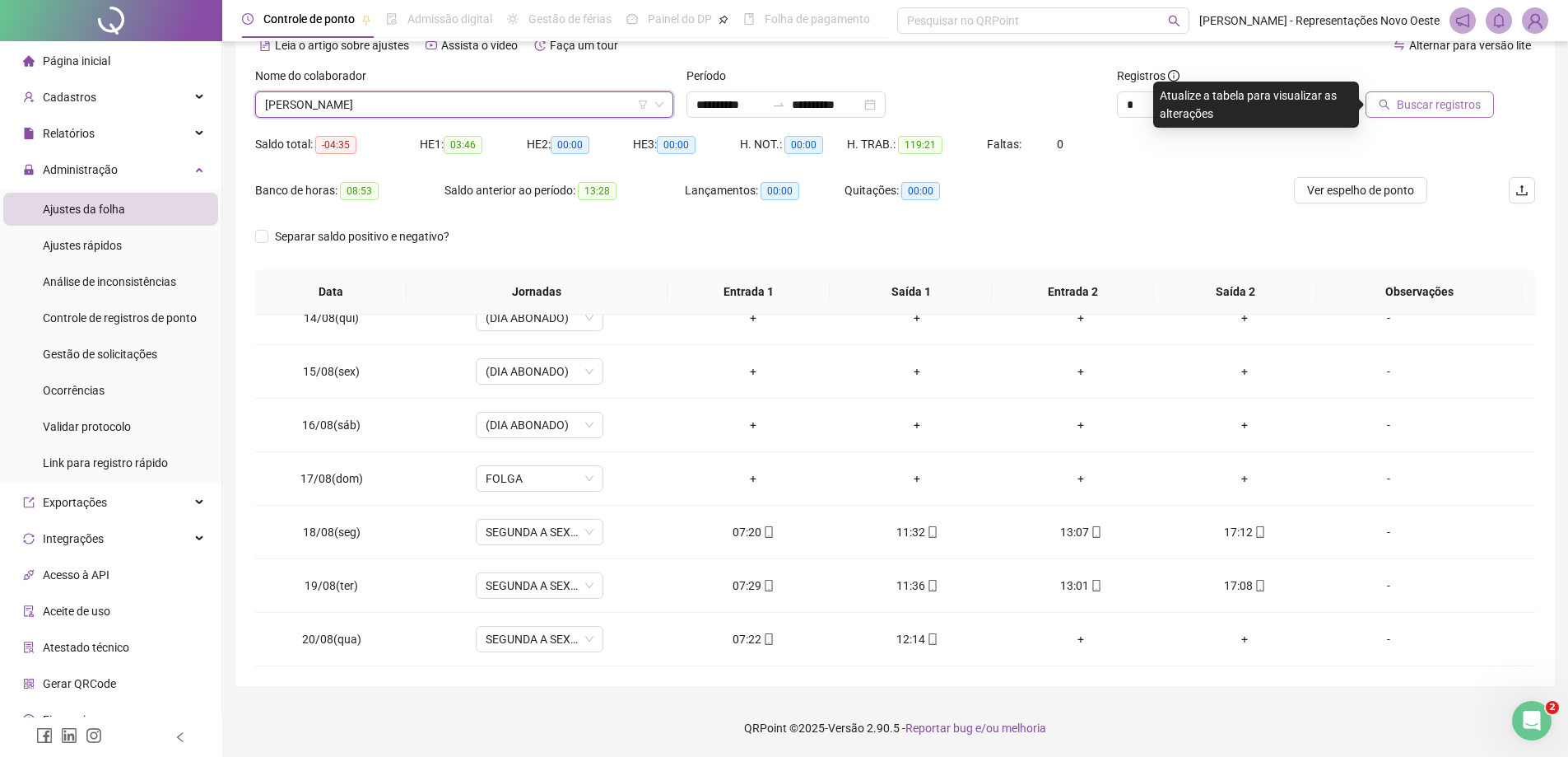
click at [1383, 102] on icon "search" at bounding box center [1385, 105] width 12 height 12
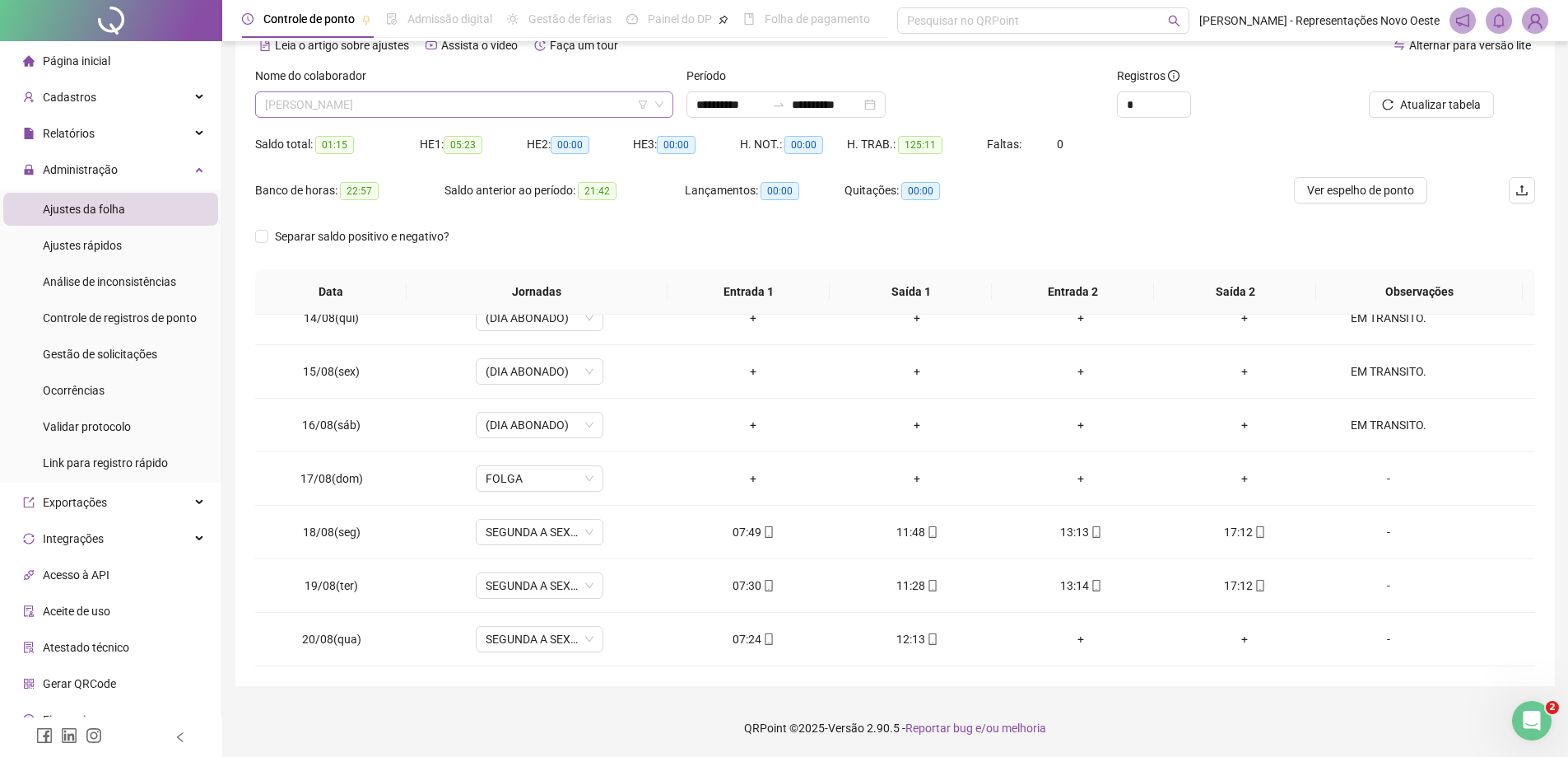
click at [539, 115] on span "[PERSON_NAME]" at bounding box center [463, 104] width 398 height 25
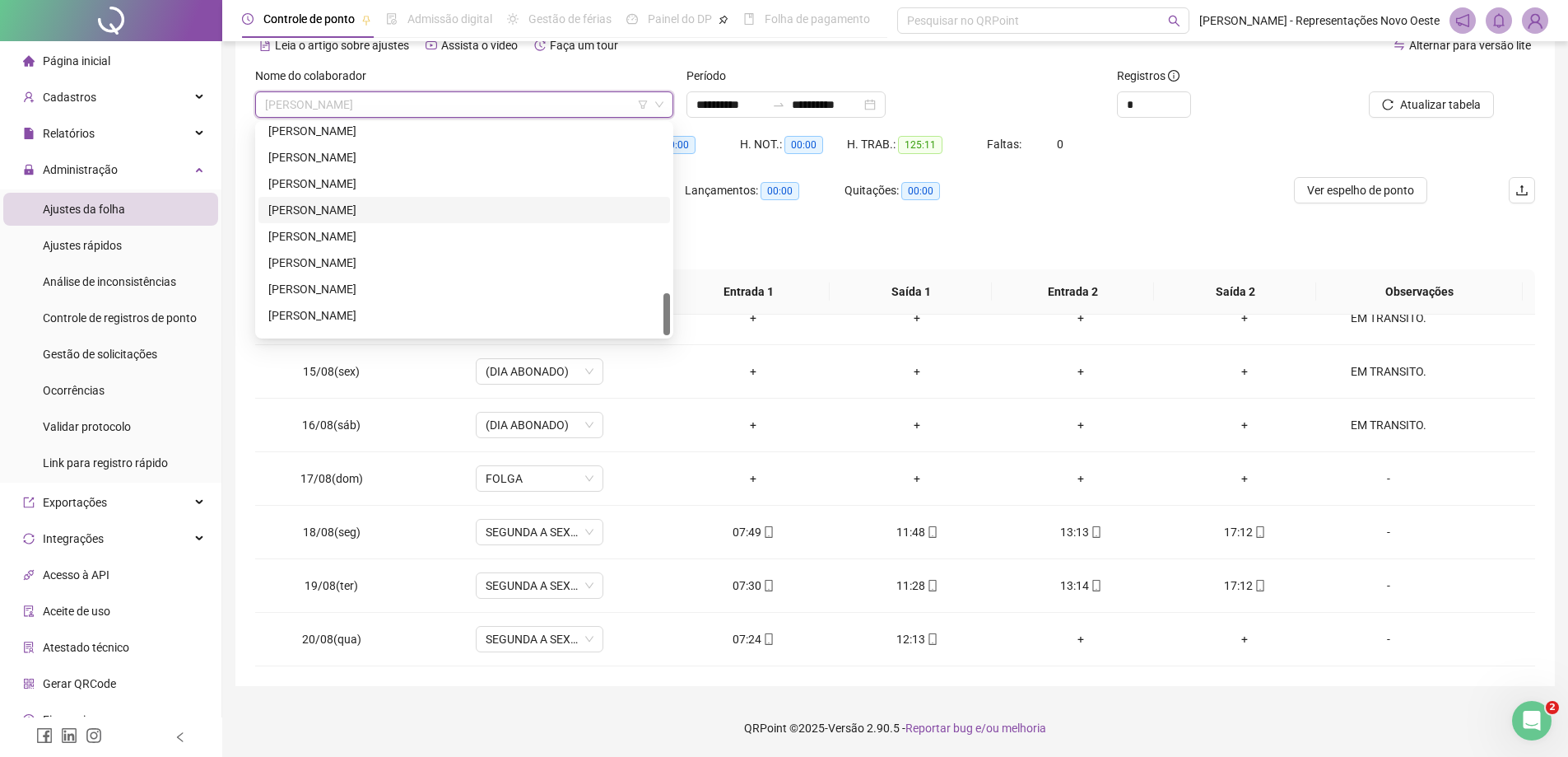
scroll to position [843, 0]
click at [433, 168] on div "[PERSON_NAME]" at bounding box center [464, 164] width 392 height 18
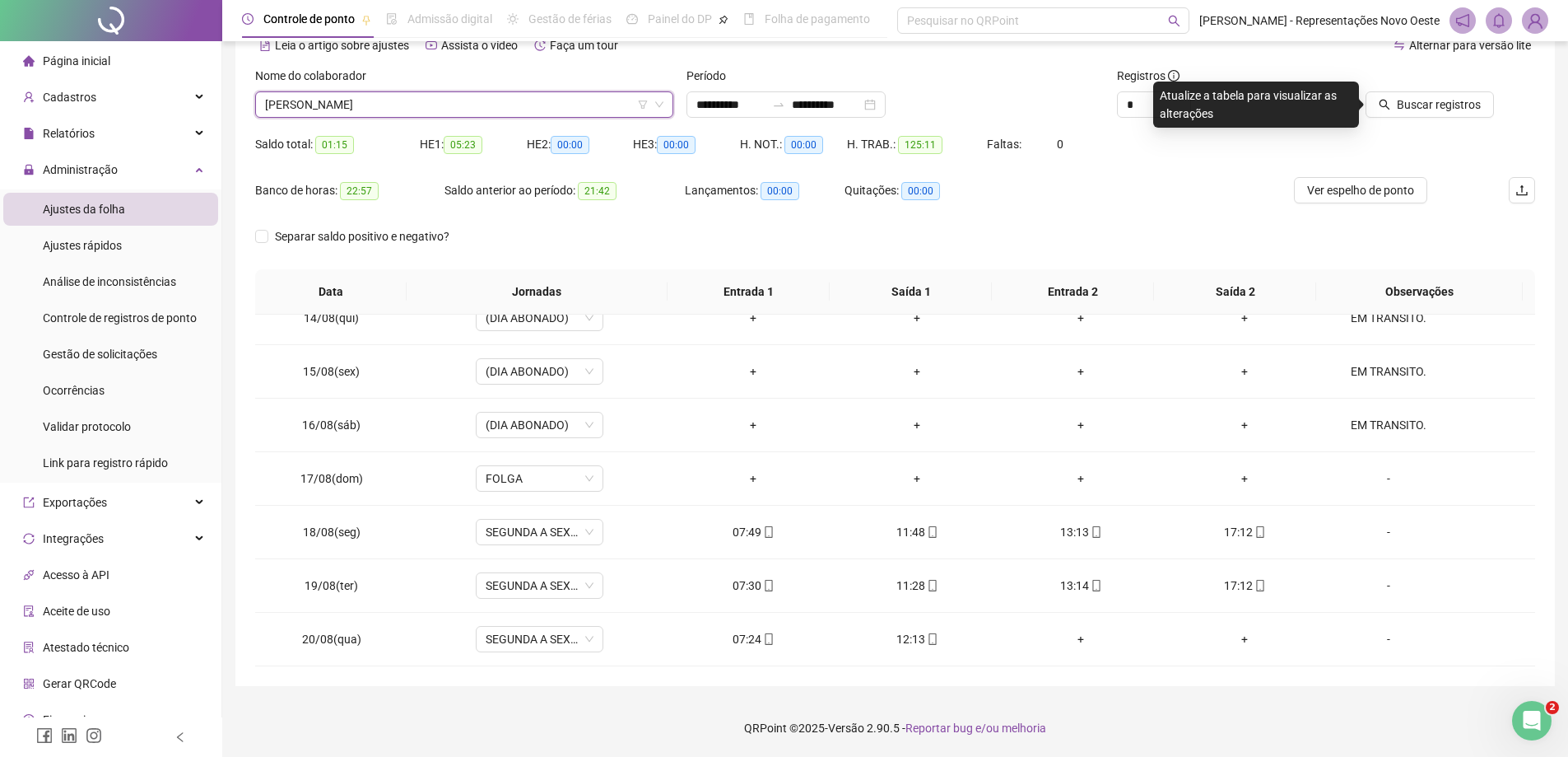
click at [1436, 82] on div at bounding box center [1413, 78] width 161 height 25
click at [1429, 98] on span "Buscar registros" at bounding box center [1439, 105] width 84 height 18
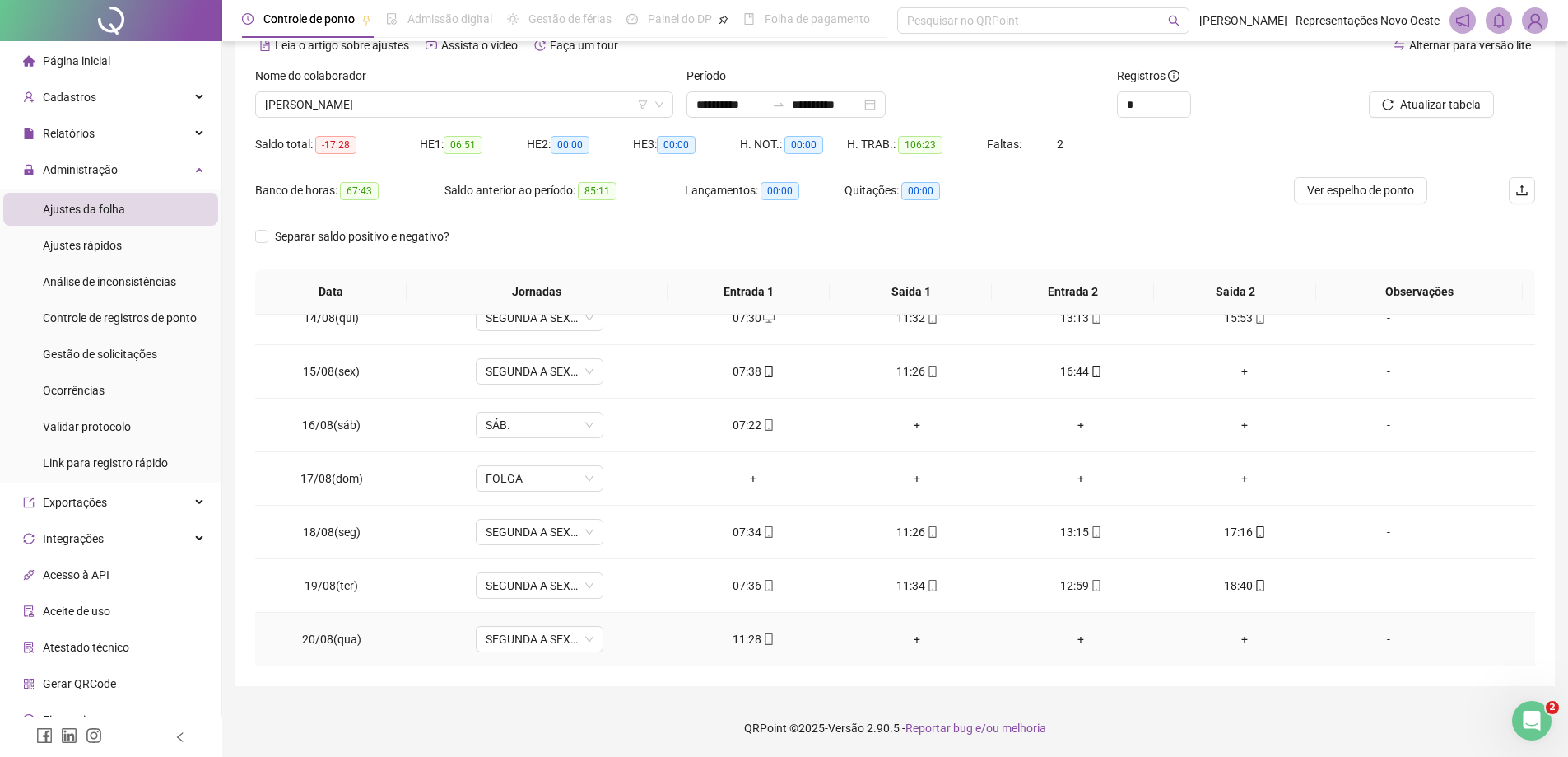
click at [911, 641] on div "+" at bounding box center [917, 638] width 137 height 18
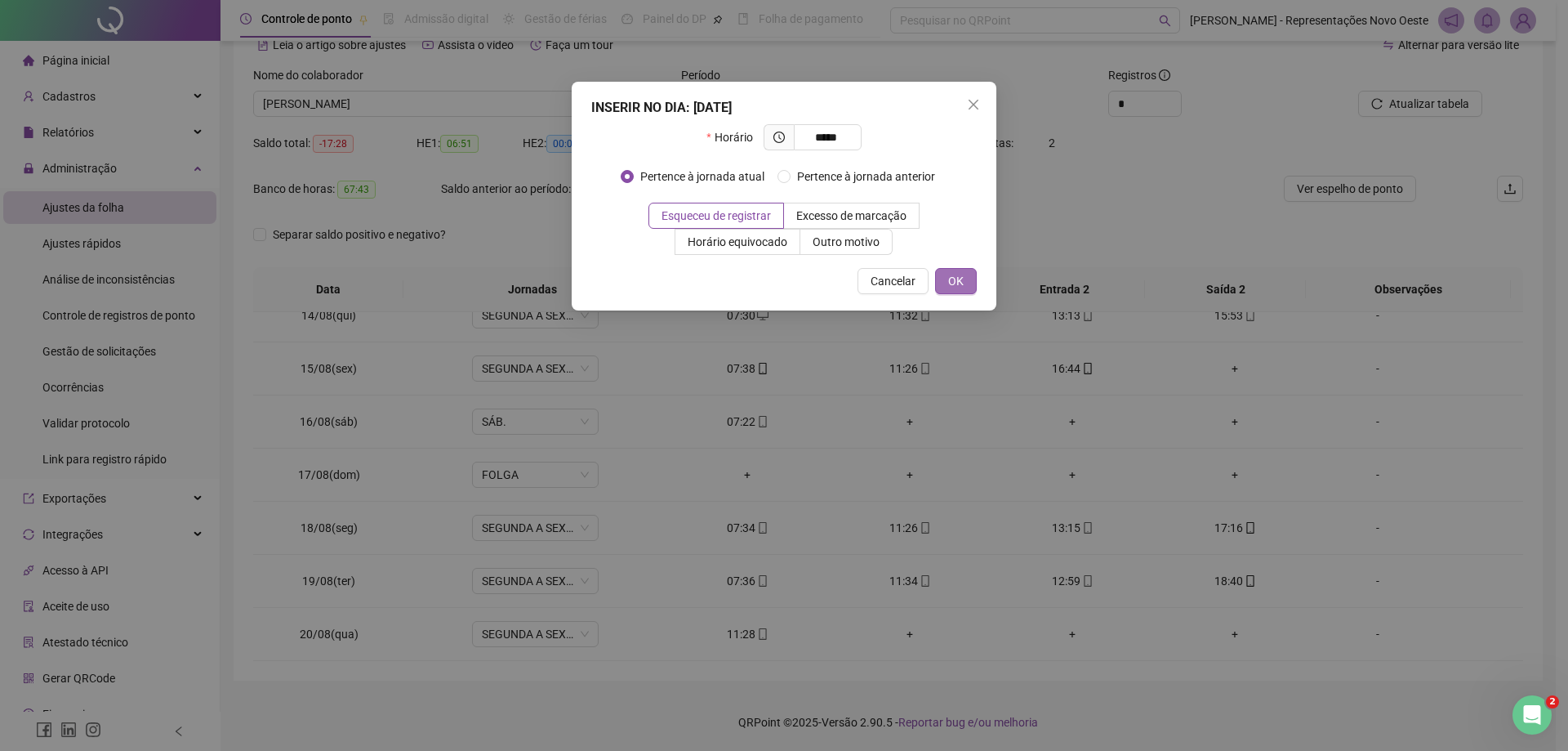
type input "*****"
click at [960, 282] on span "OK" at bounding box center [956, 280] width 16 height 18
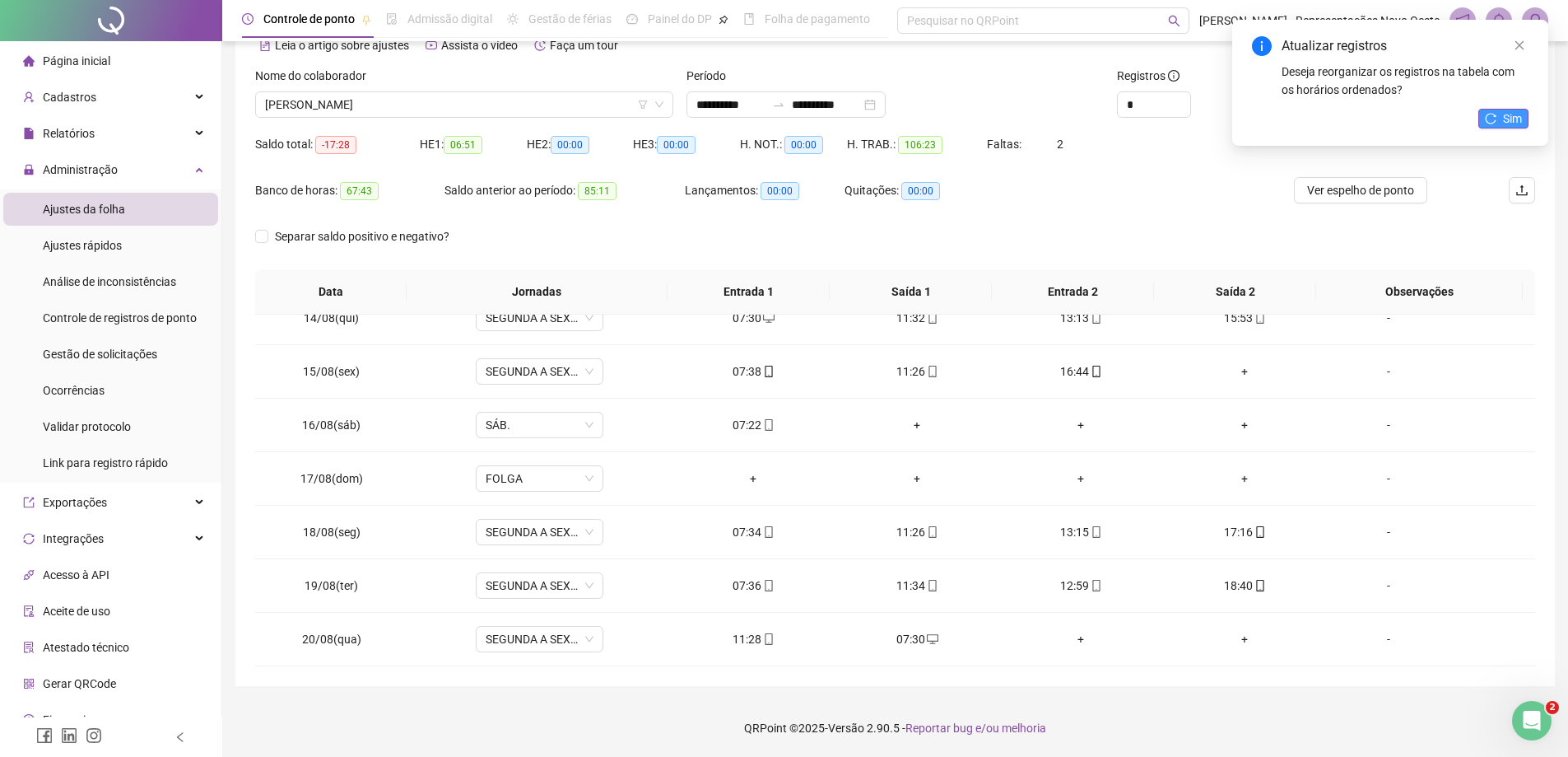
click at [1490, 111] on button "Sim" at bounding box center [1503, 119] width 50 height 20
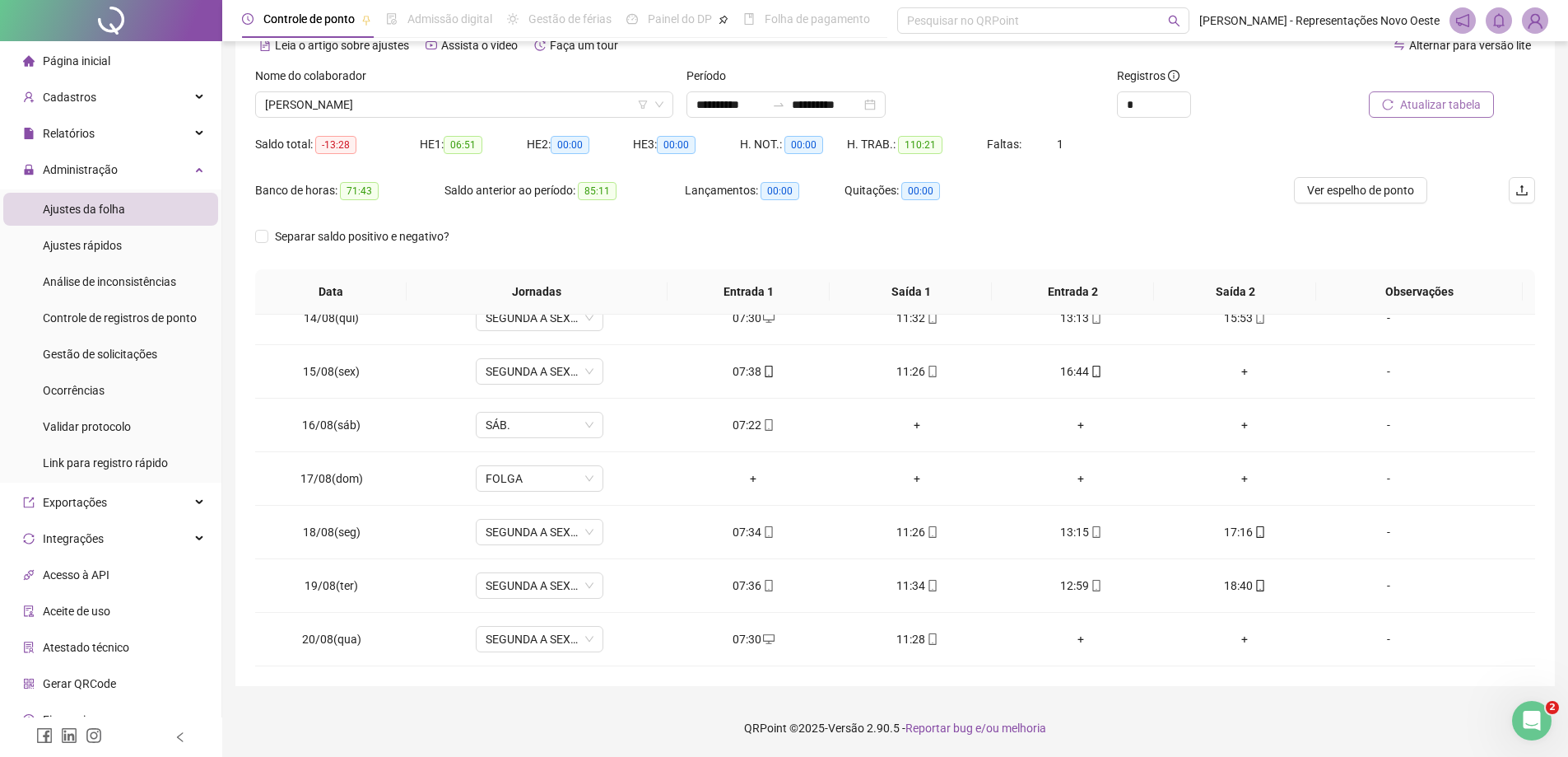
click at [1422, 114] on button "Atualizar tabela" at bounding box center [1432, 104] width 125 height 27
click at [1245, 369] on div "+" at bounding box center [1245, 372] width 137 height 18
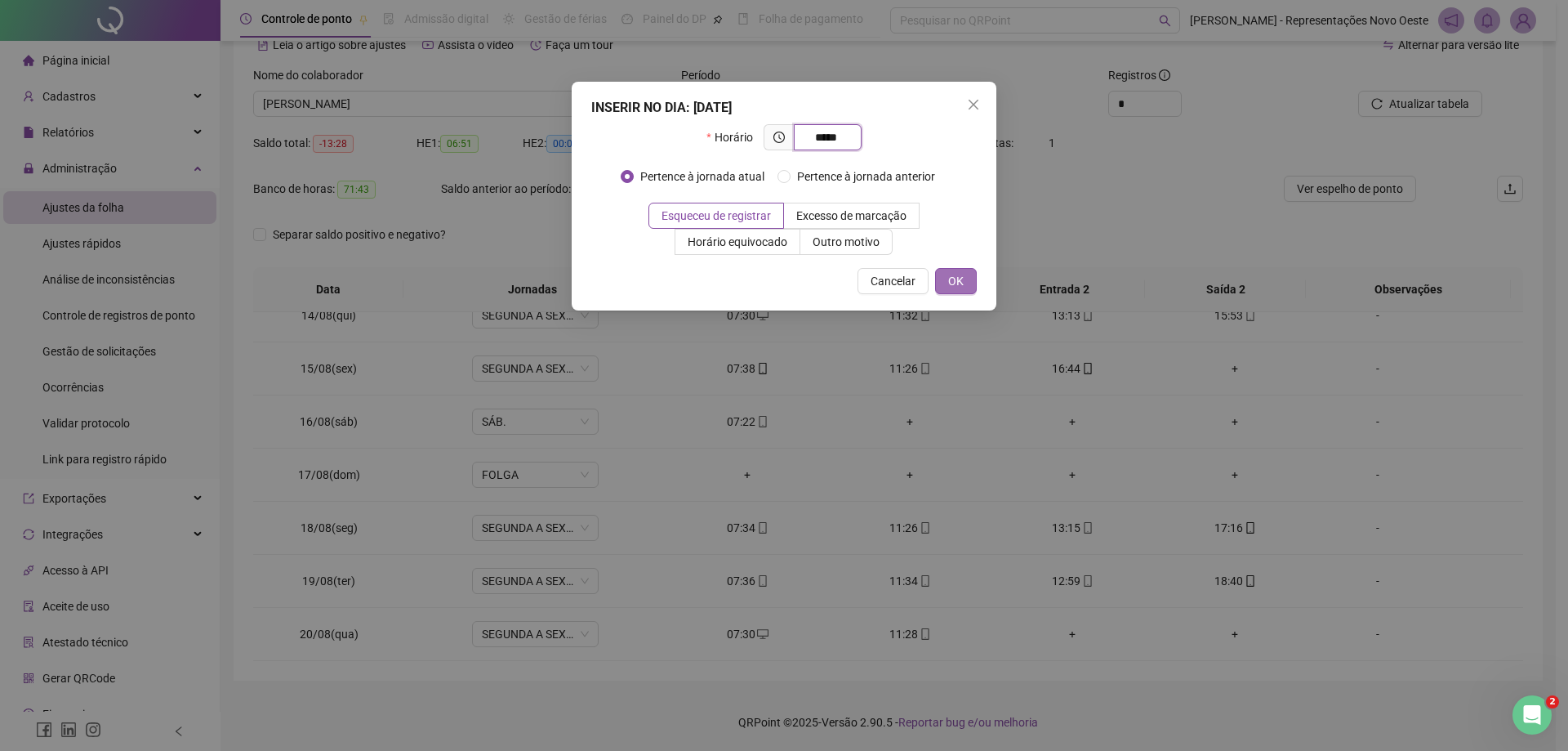
type input "*****"
click at [962, 272] on button "OK" at bounding box center [956, 280] width 41 height 26
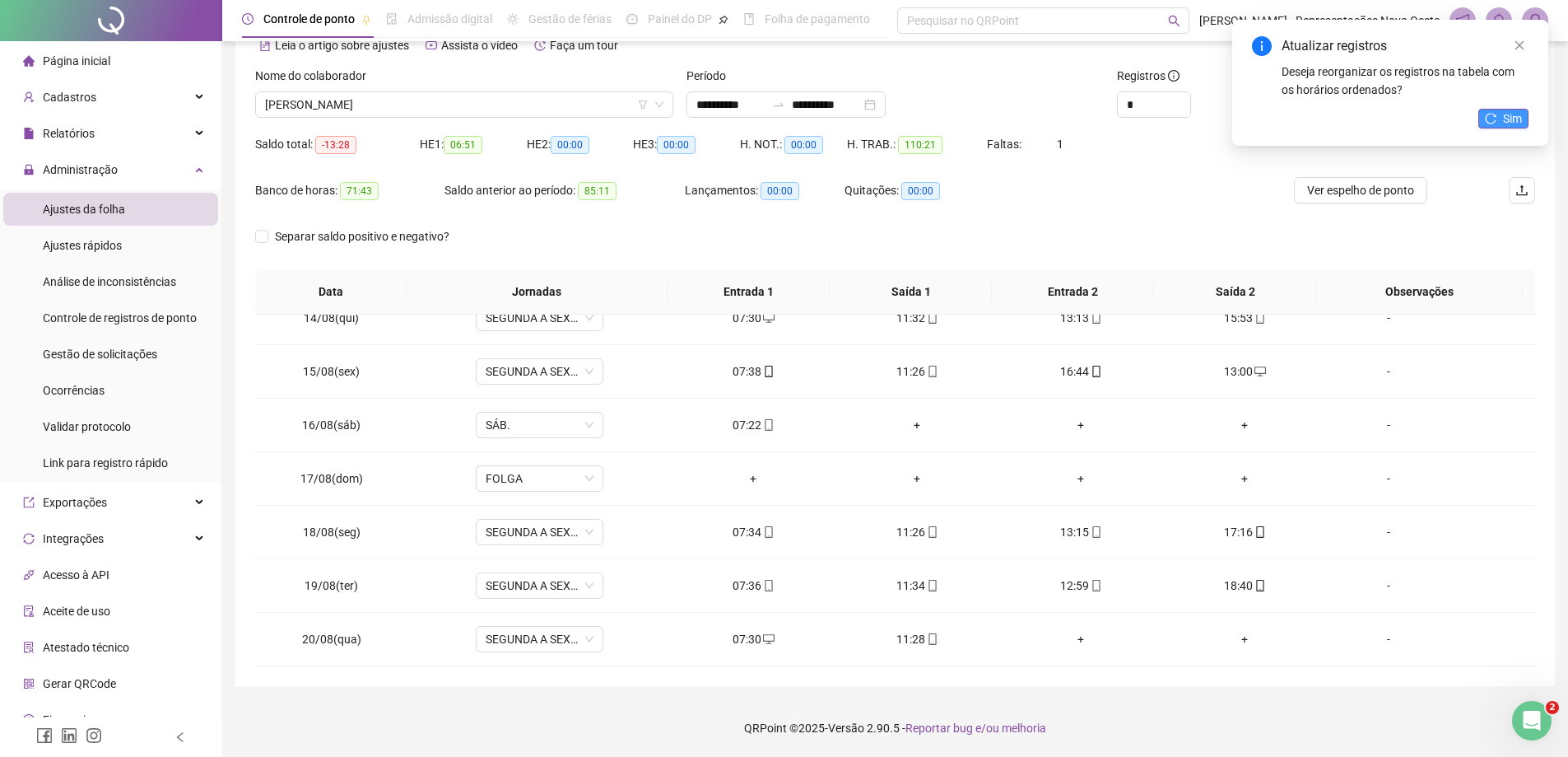
click at [1498, 116] on button "Sim" at bounding box center [1503, 119] width 50 height 20
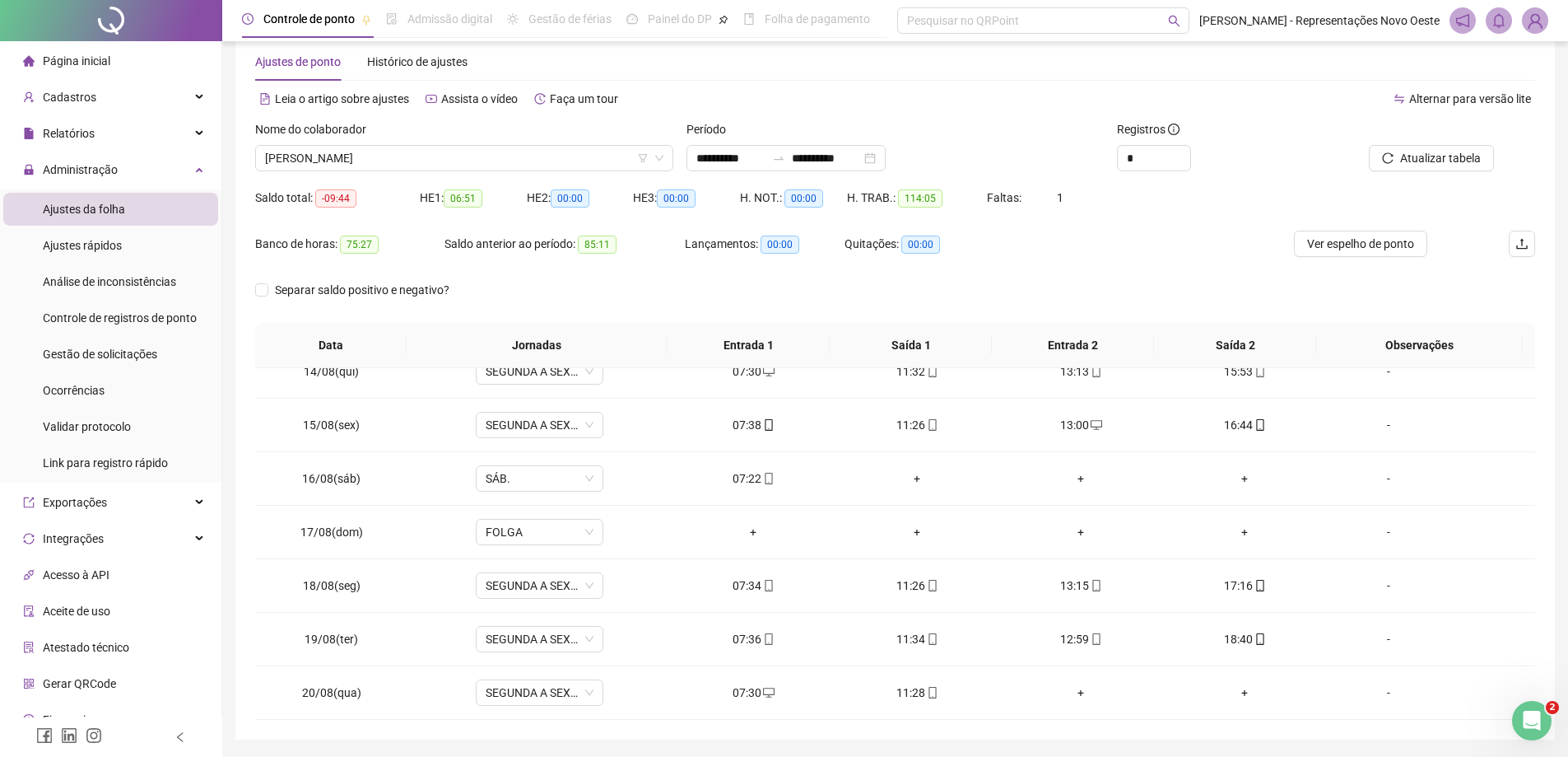
scroll to position [2, 0]
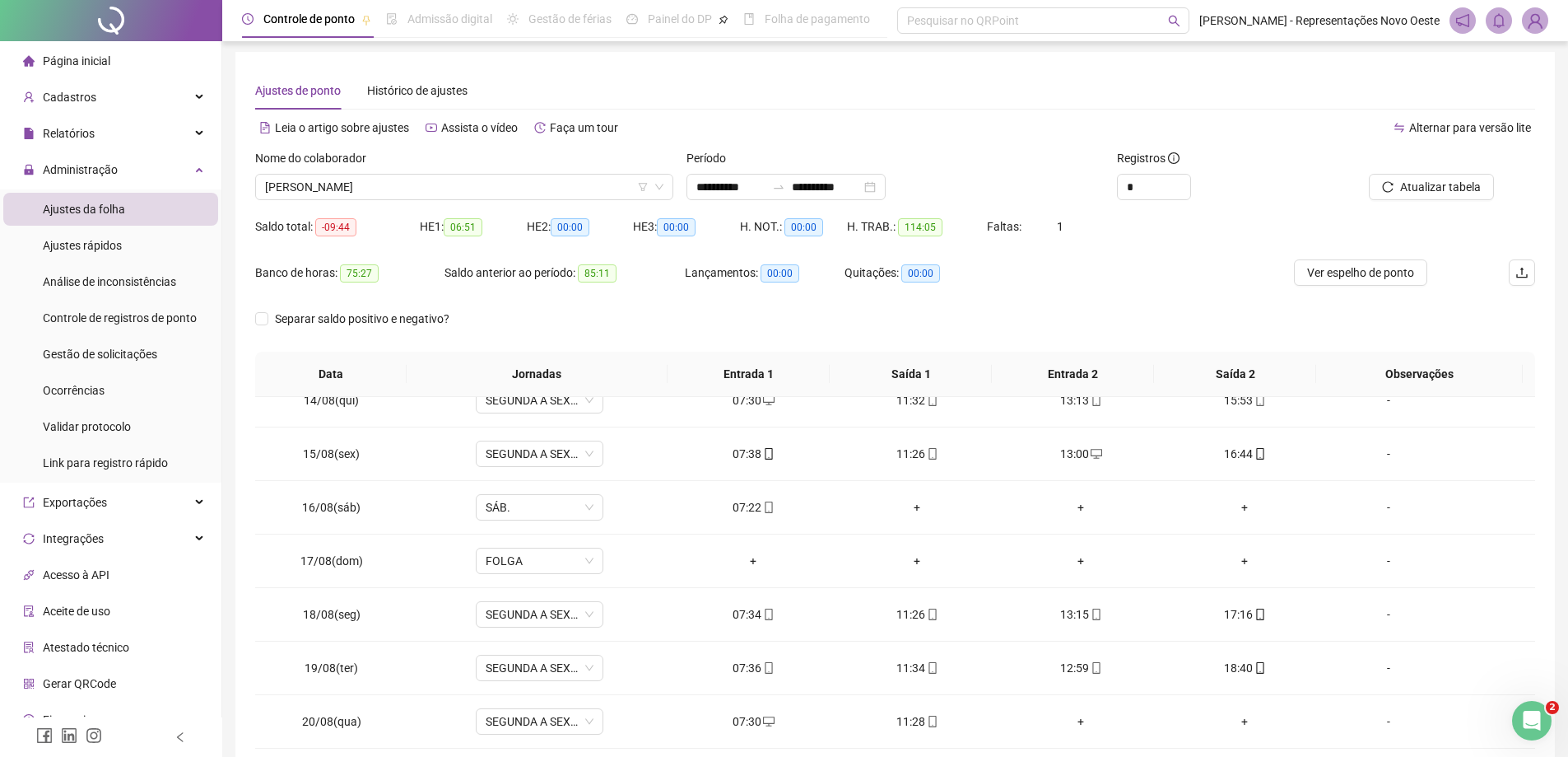
click at [107, 71] on div "Página inicial" at bounding box center [66, 60] width 87 height 33
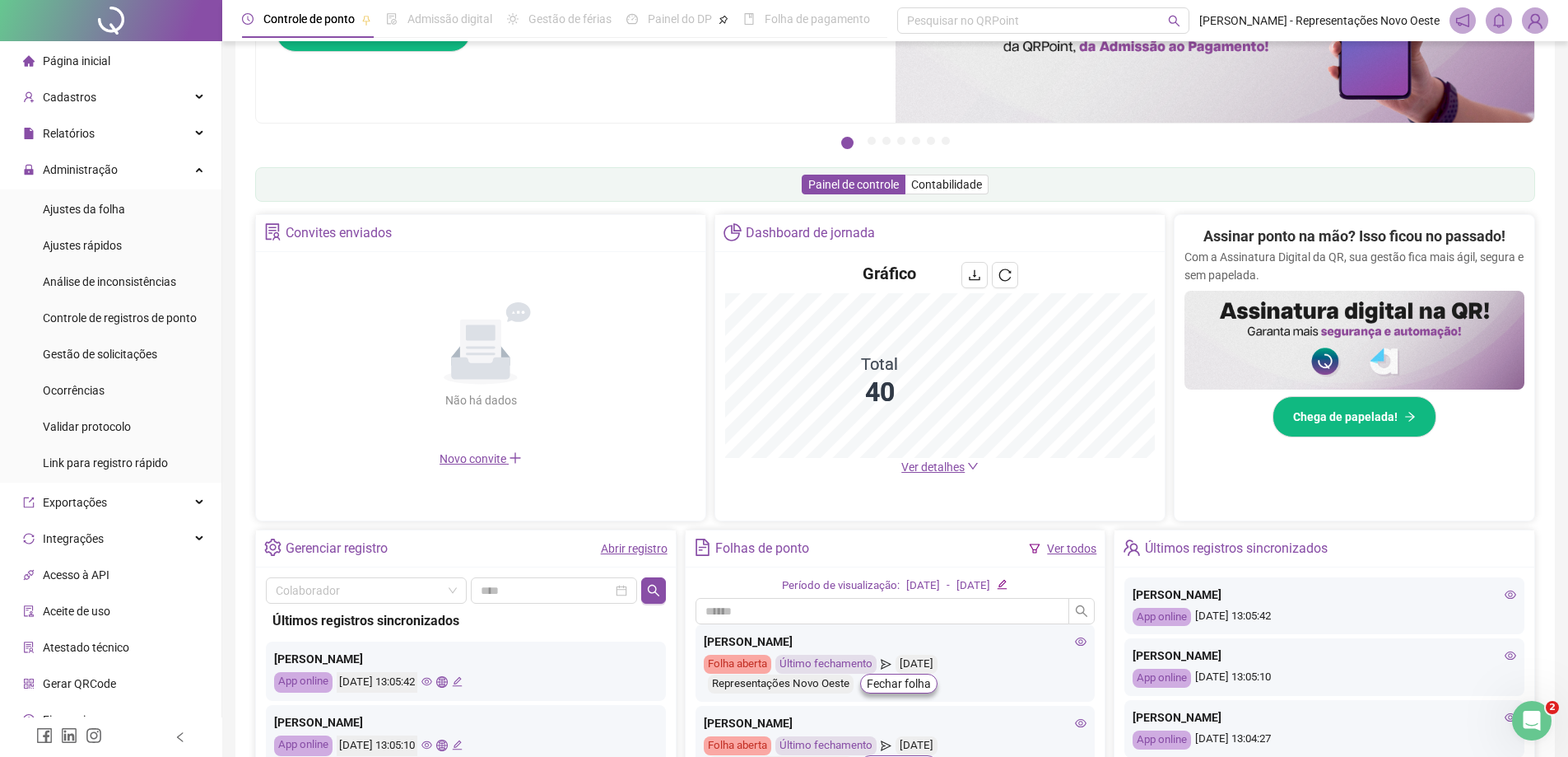
scroll to position [68, 0]
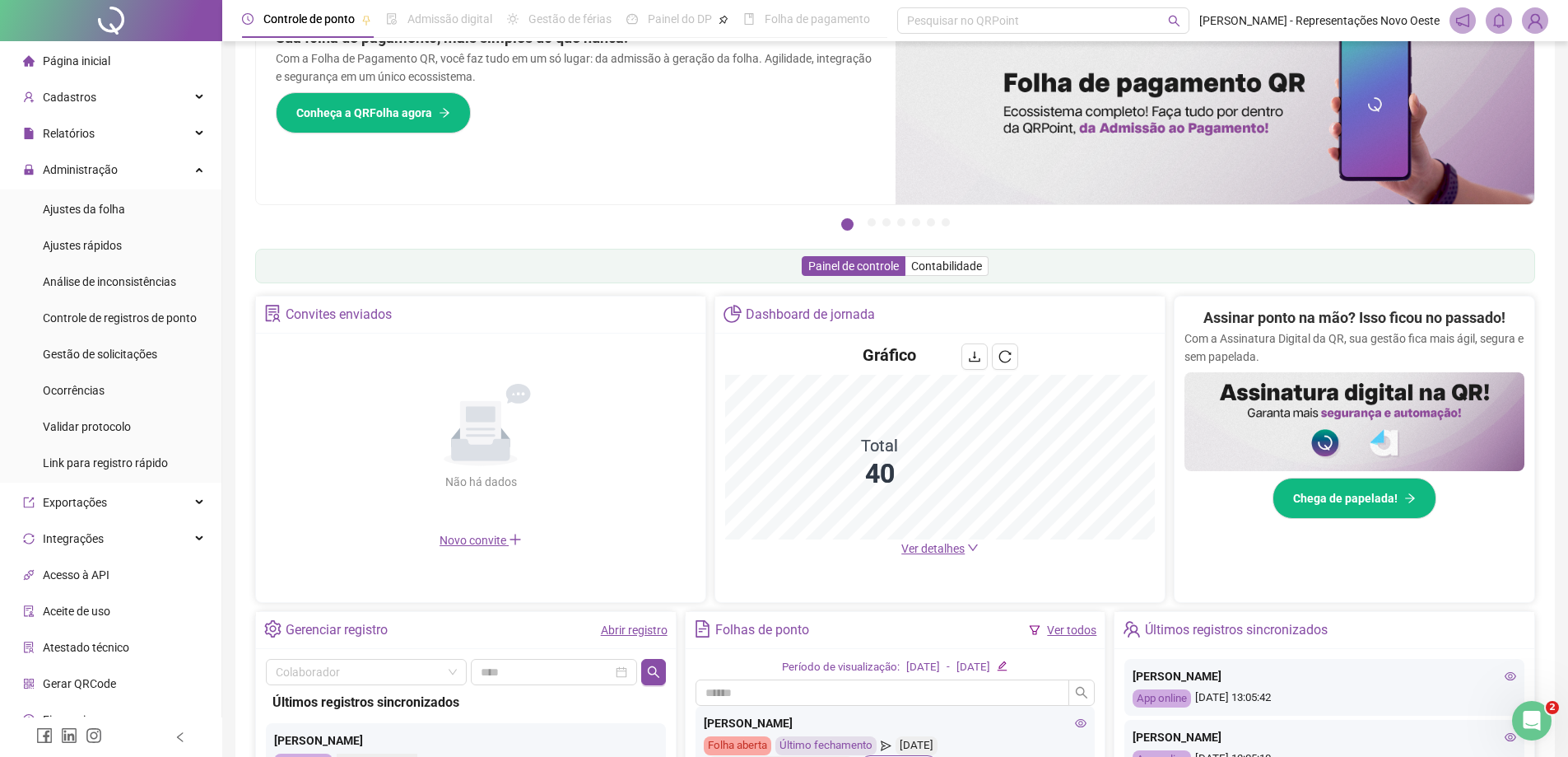
click at [98, 61] on span "Página inicial" at bounding box center [76, 60] width 67 height 13
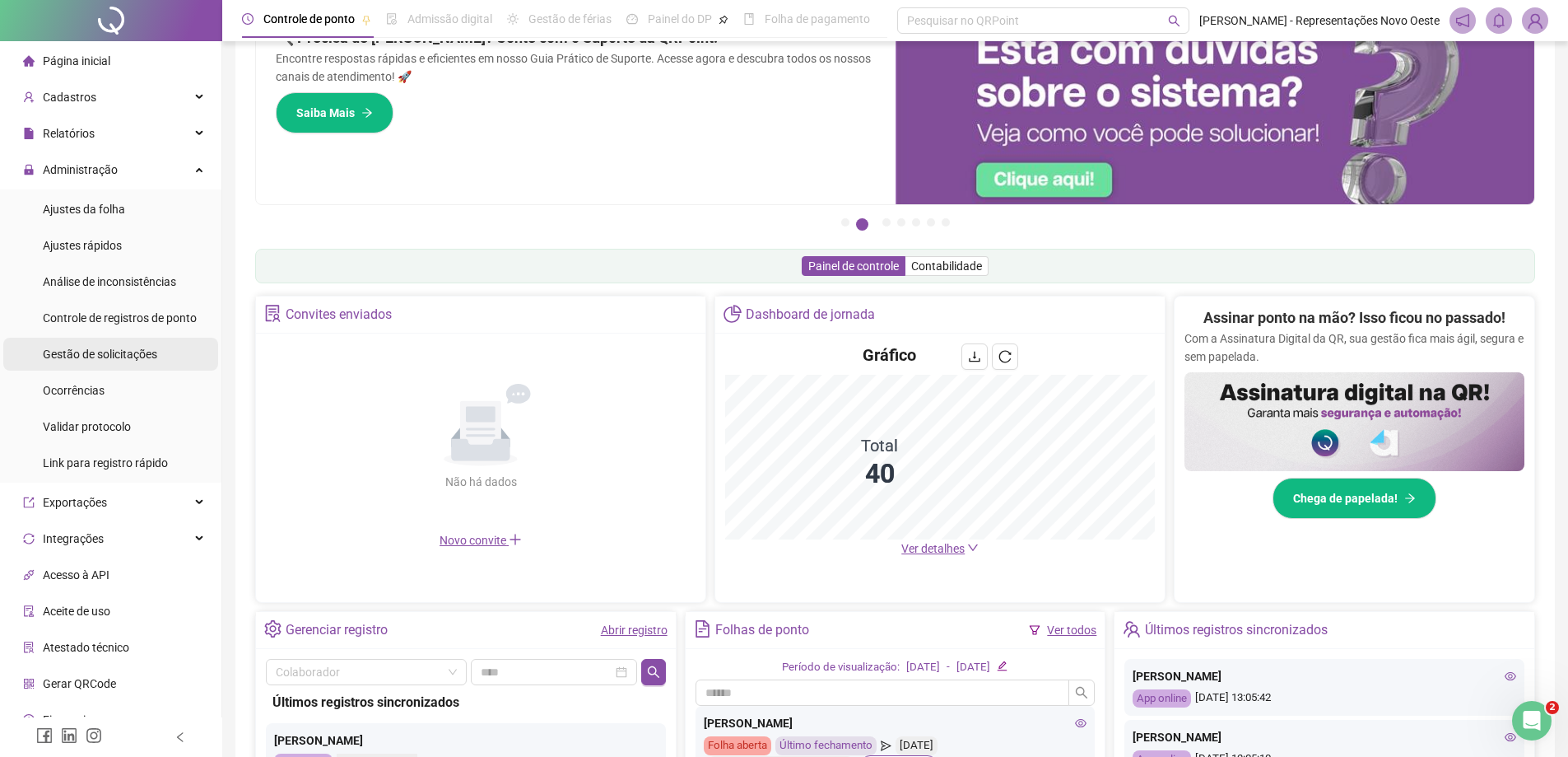
click at [153, 361] on span "Gestão de solicitações" at bounding box center [100, 354] width 115 height 13
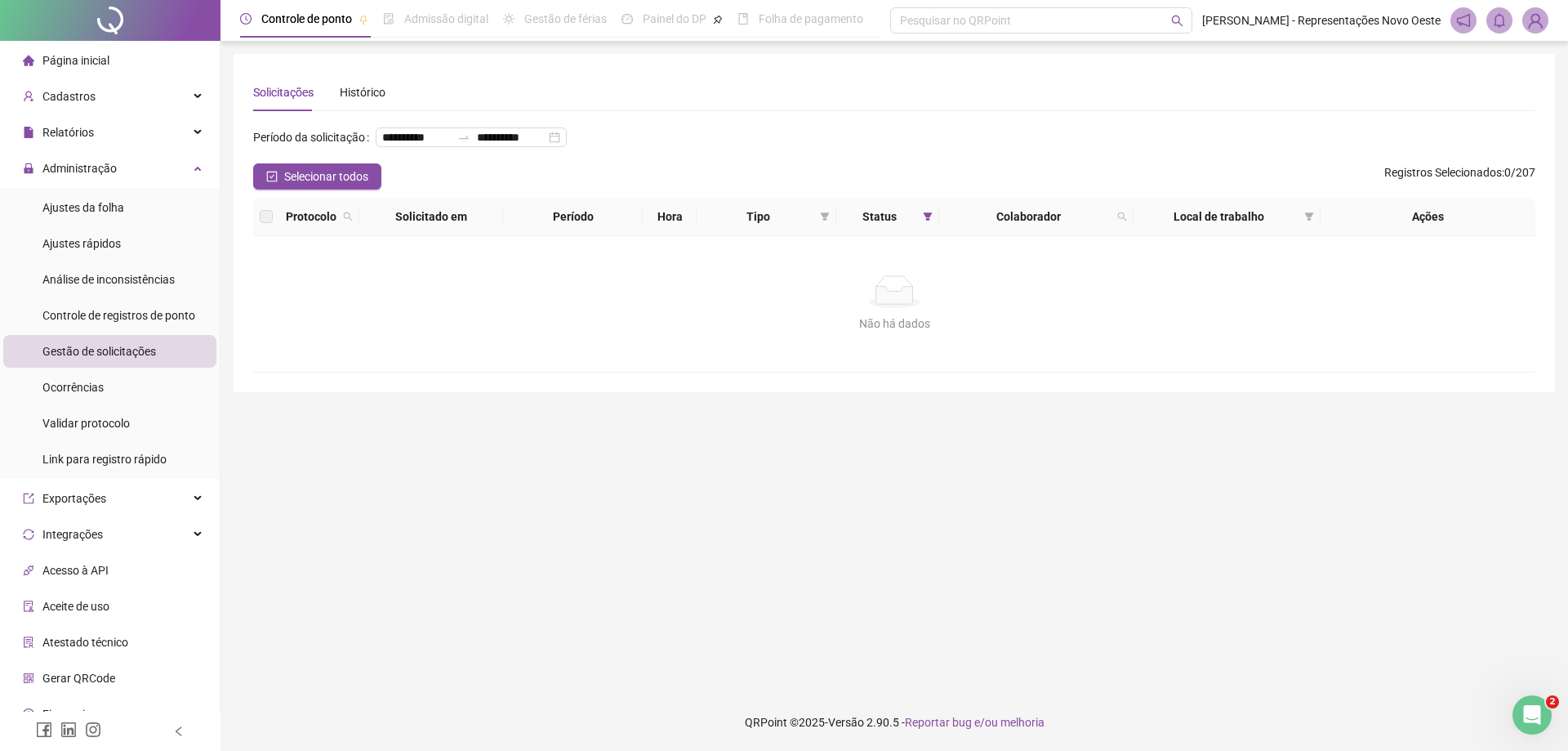
click at [123, 61] on li "Página inicial" at bounding box center [109, 60] width 213 height 32
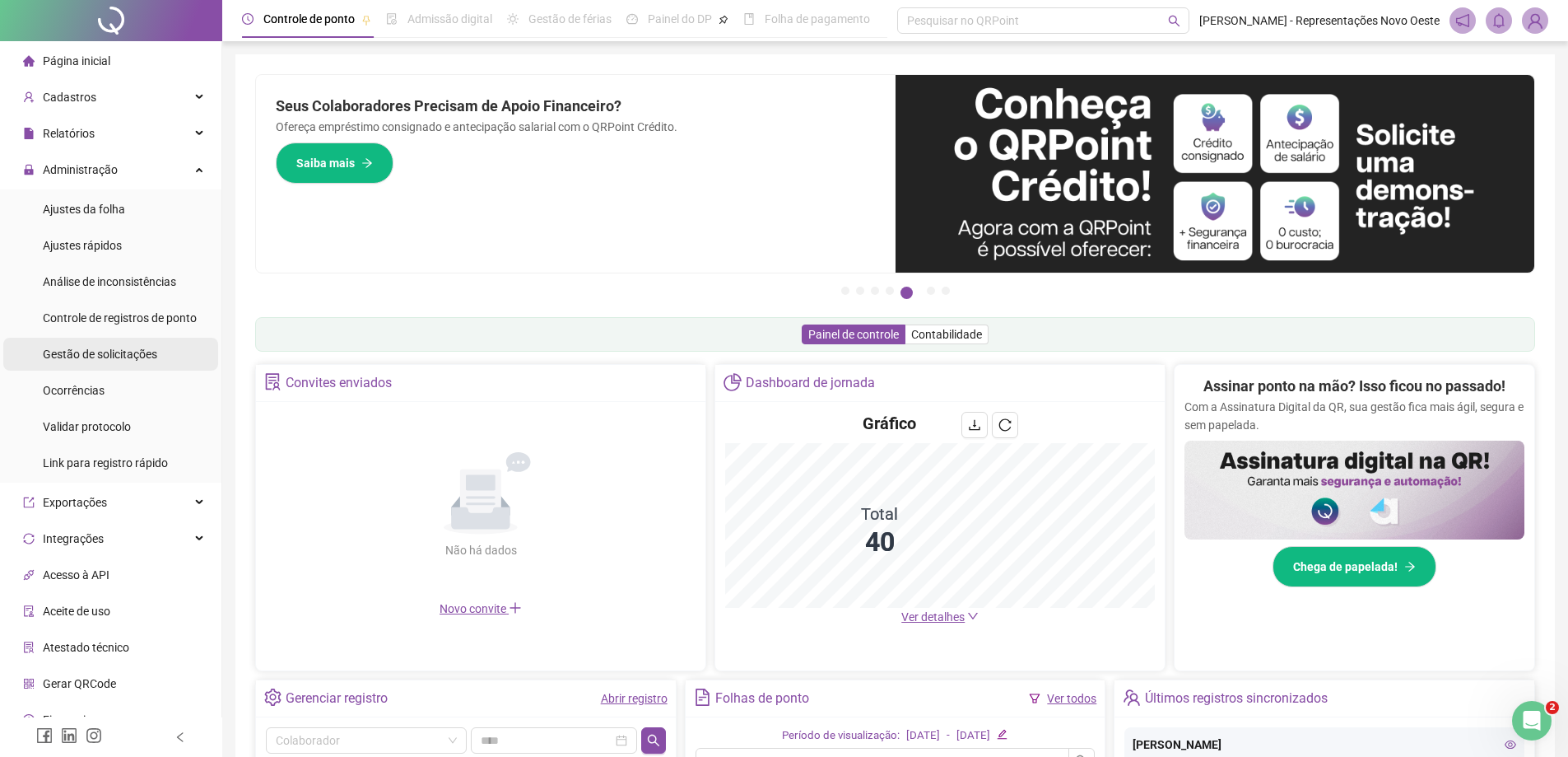
click at [126, 351] on span "Gestão de solicitações" at bounding box center [100, 354] width 115 height 13
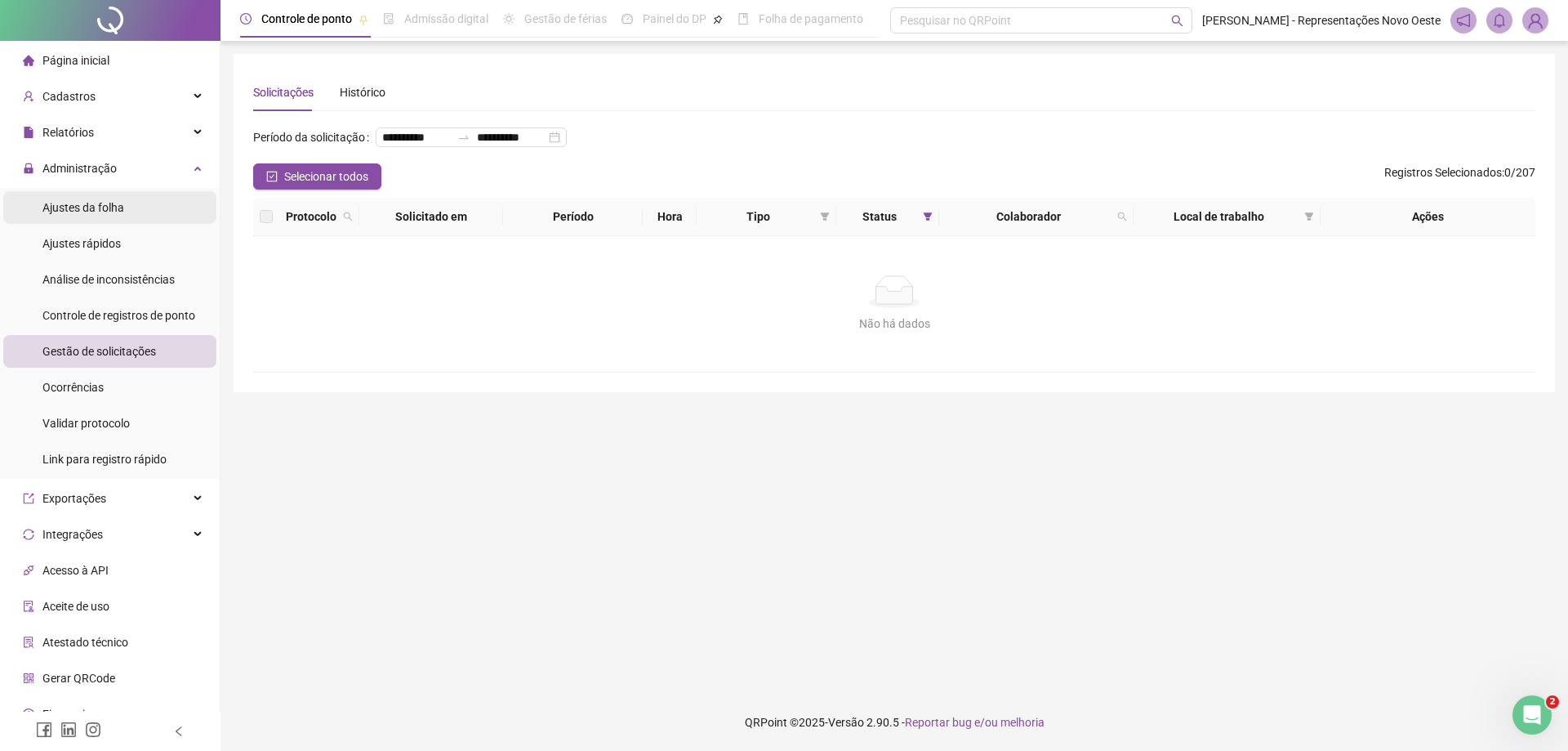
click at [129, 205] on li "Ajustes da folha" at bounding box center [109, 207] width 213 height 32
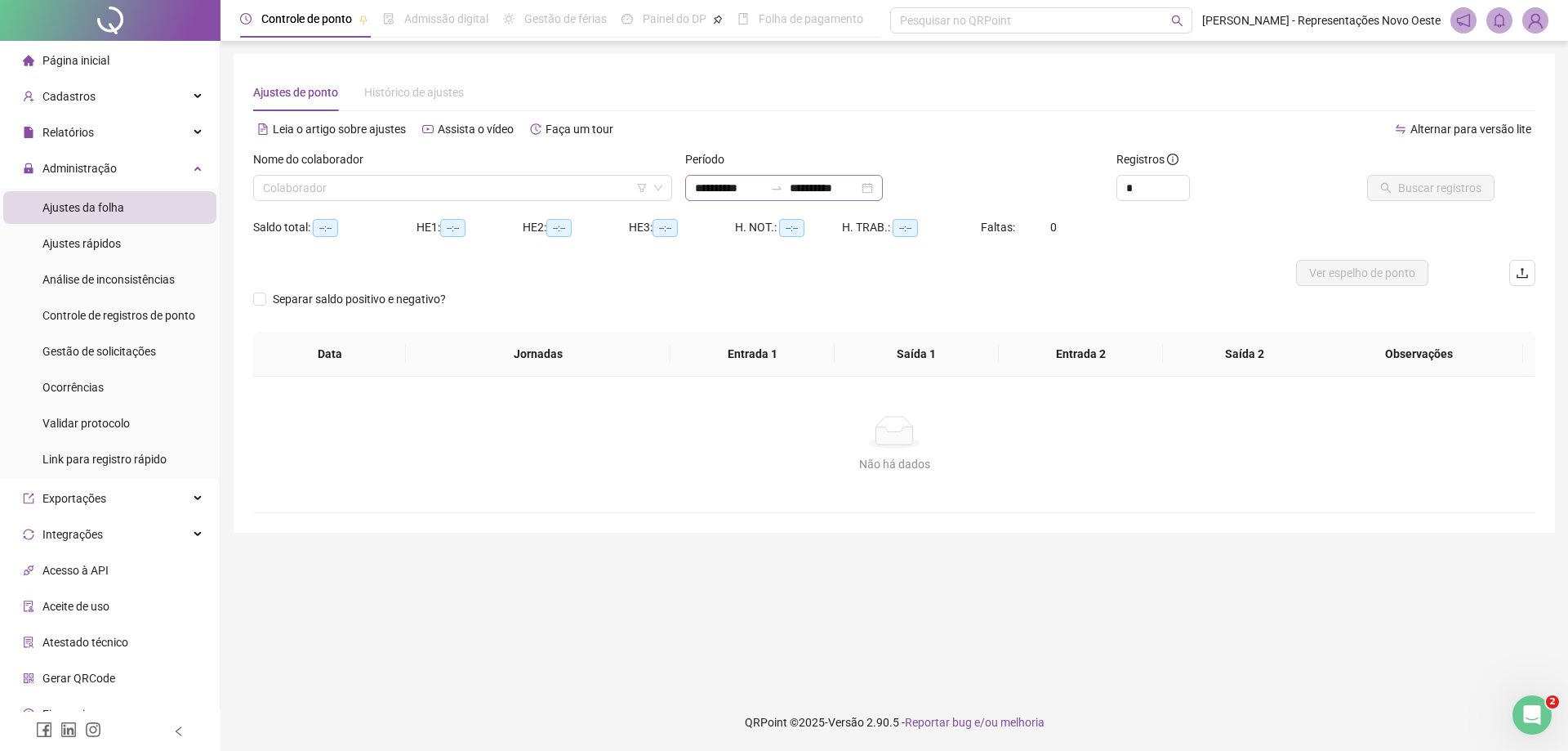
click at [783, 187] on icon "swap-right" at bounding box center [776, 187] width 13 height 13
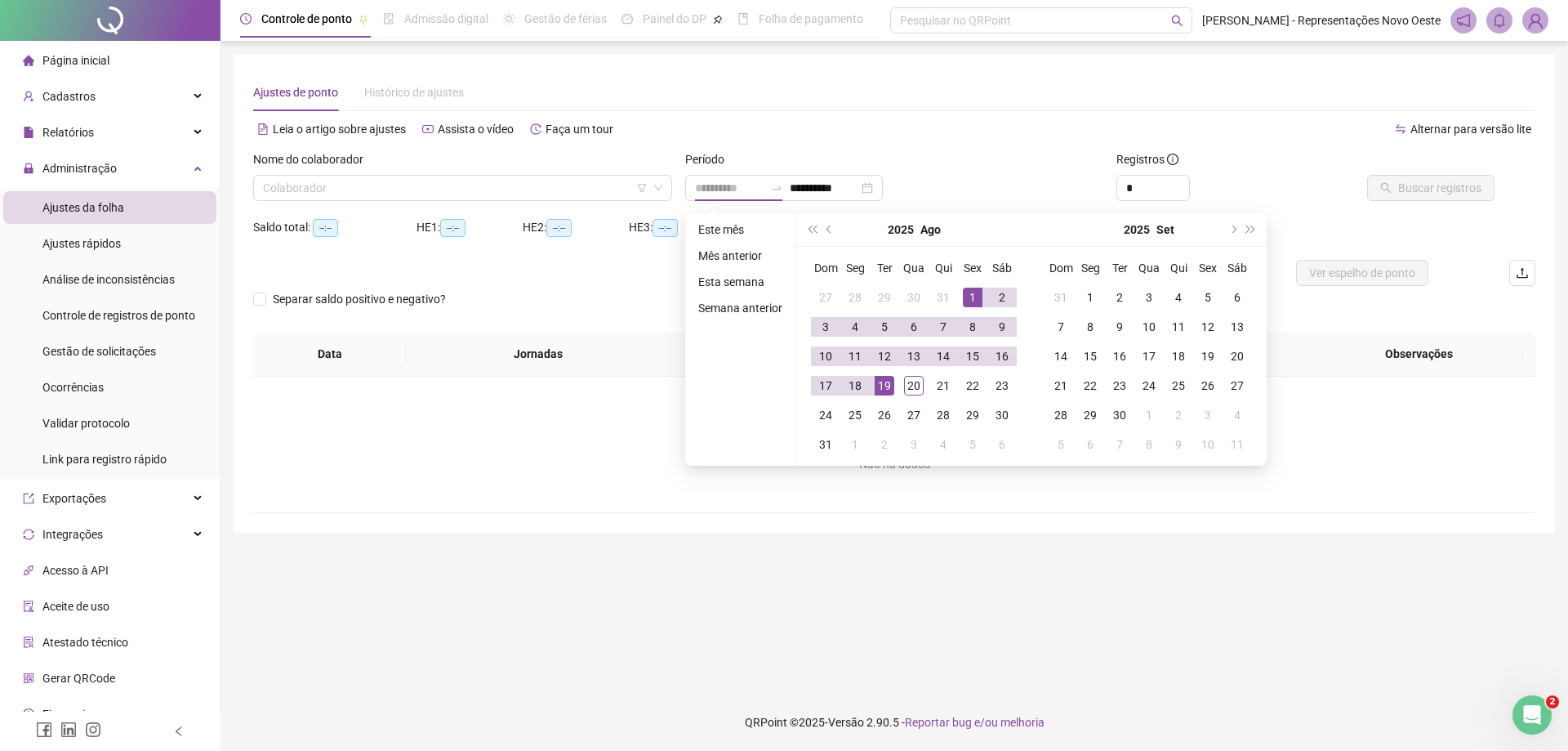
click at [970, 296] on div "1" at bounding box center [972, 297] width 20 height 20
type input "**********"
click at [913, 394] on td "20" at bounding box center [913, 385] width 29 height 29
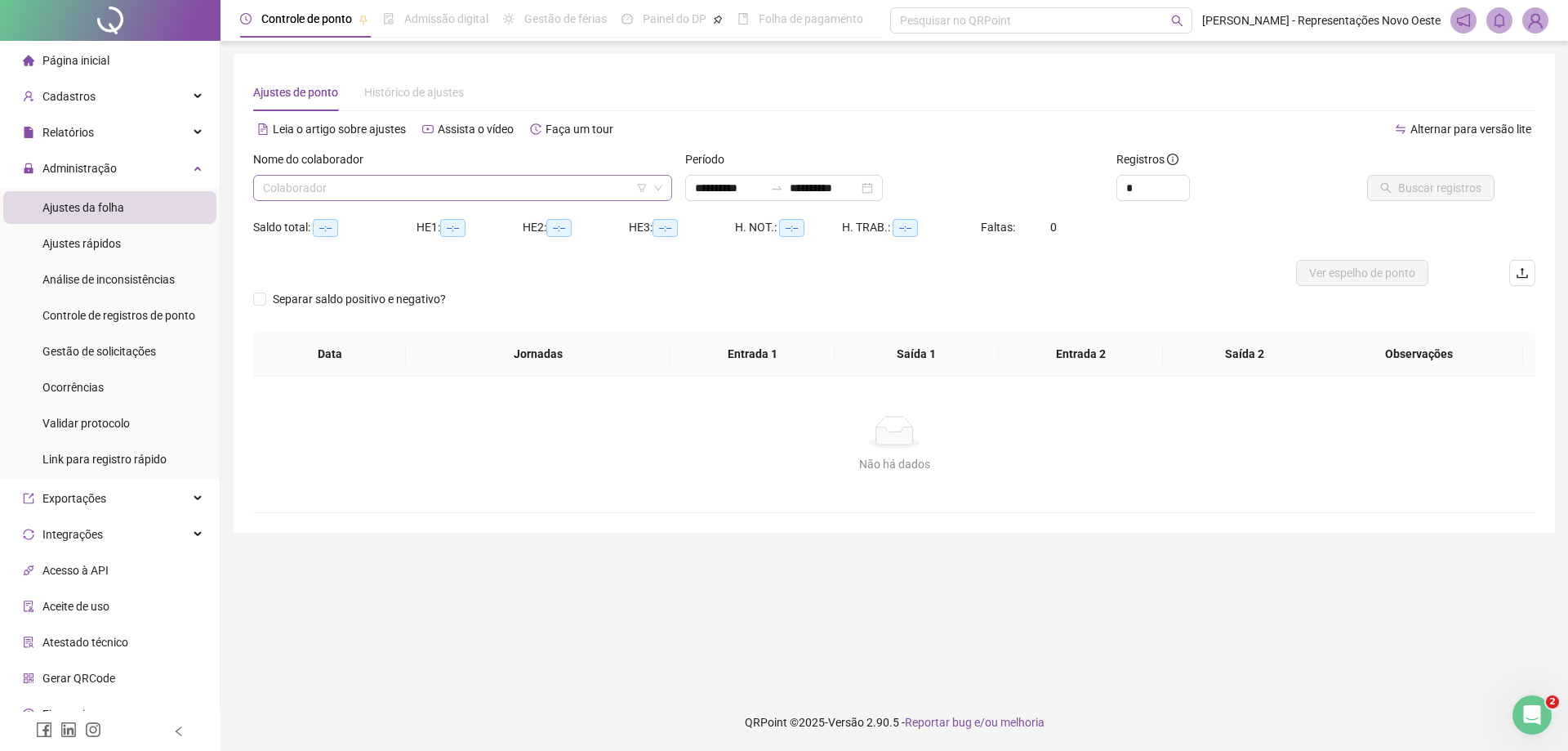
click at [530, 192] on input "search" at bounding box center [455, 187] width 384 height 25
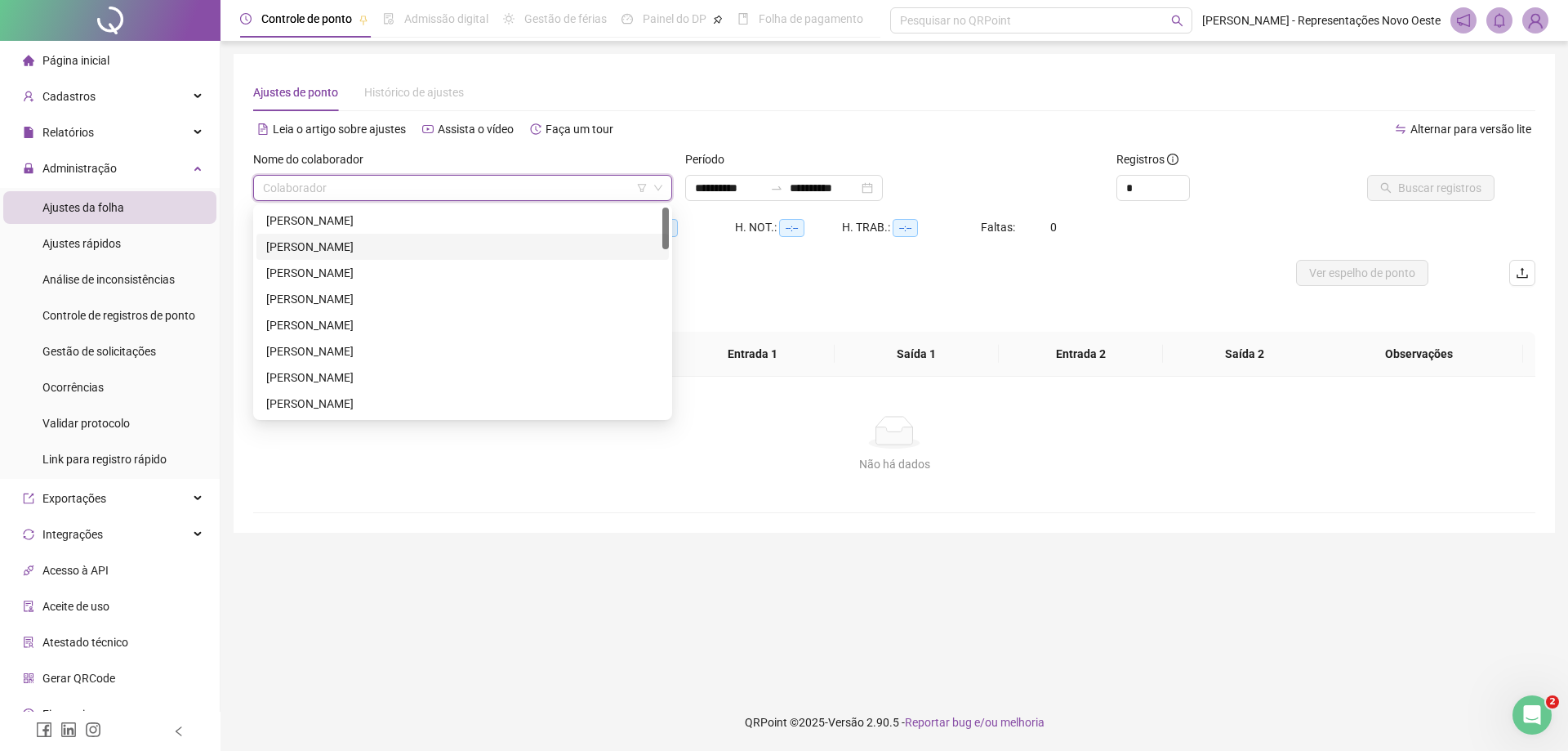
click at [384, 250] on div "[PERSON_NAME]" at bounding box center [463, 246] width 393 height 18
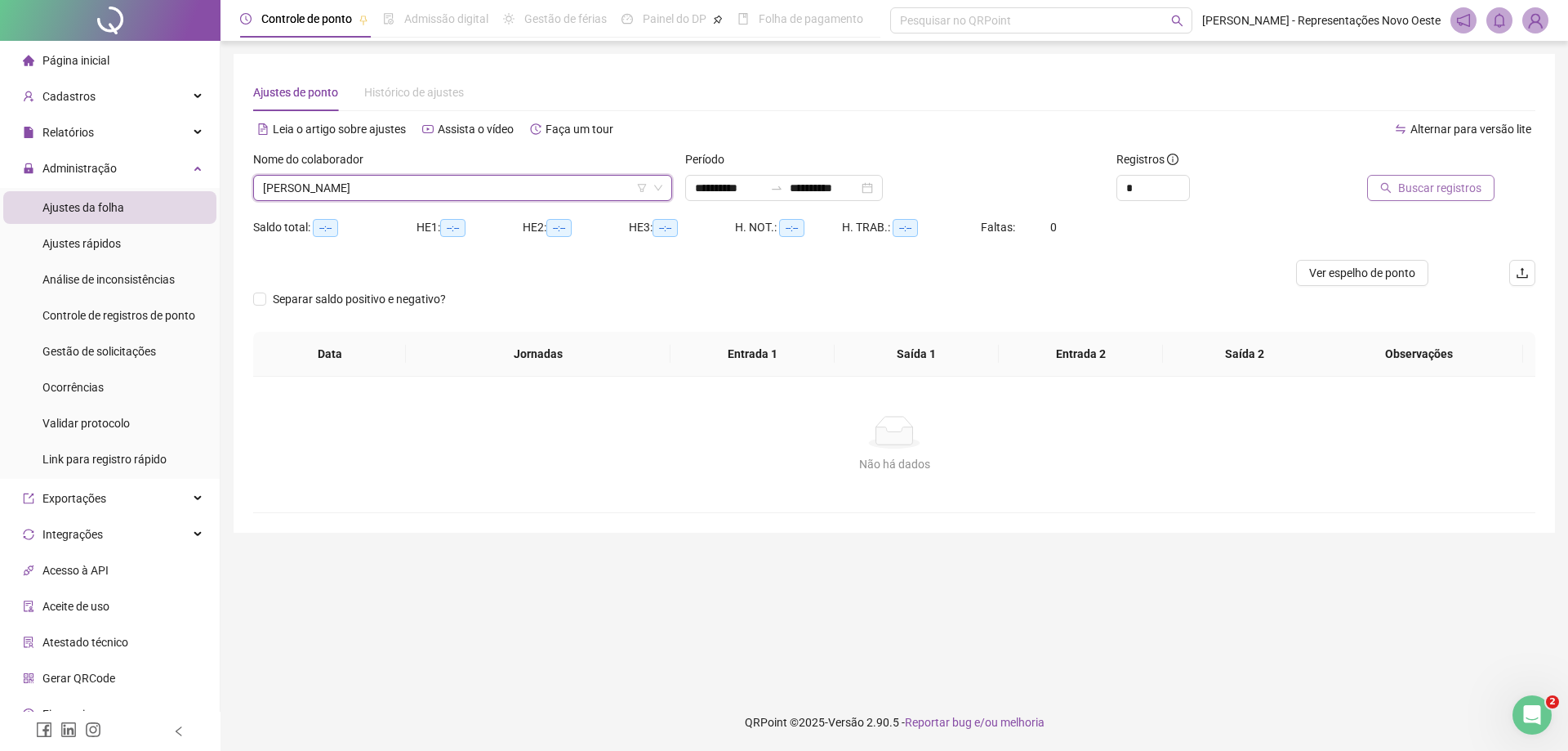
click at [1464, 185] on span "Buscar registros" at bounding box center [1439, 187] width 83 height 18
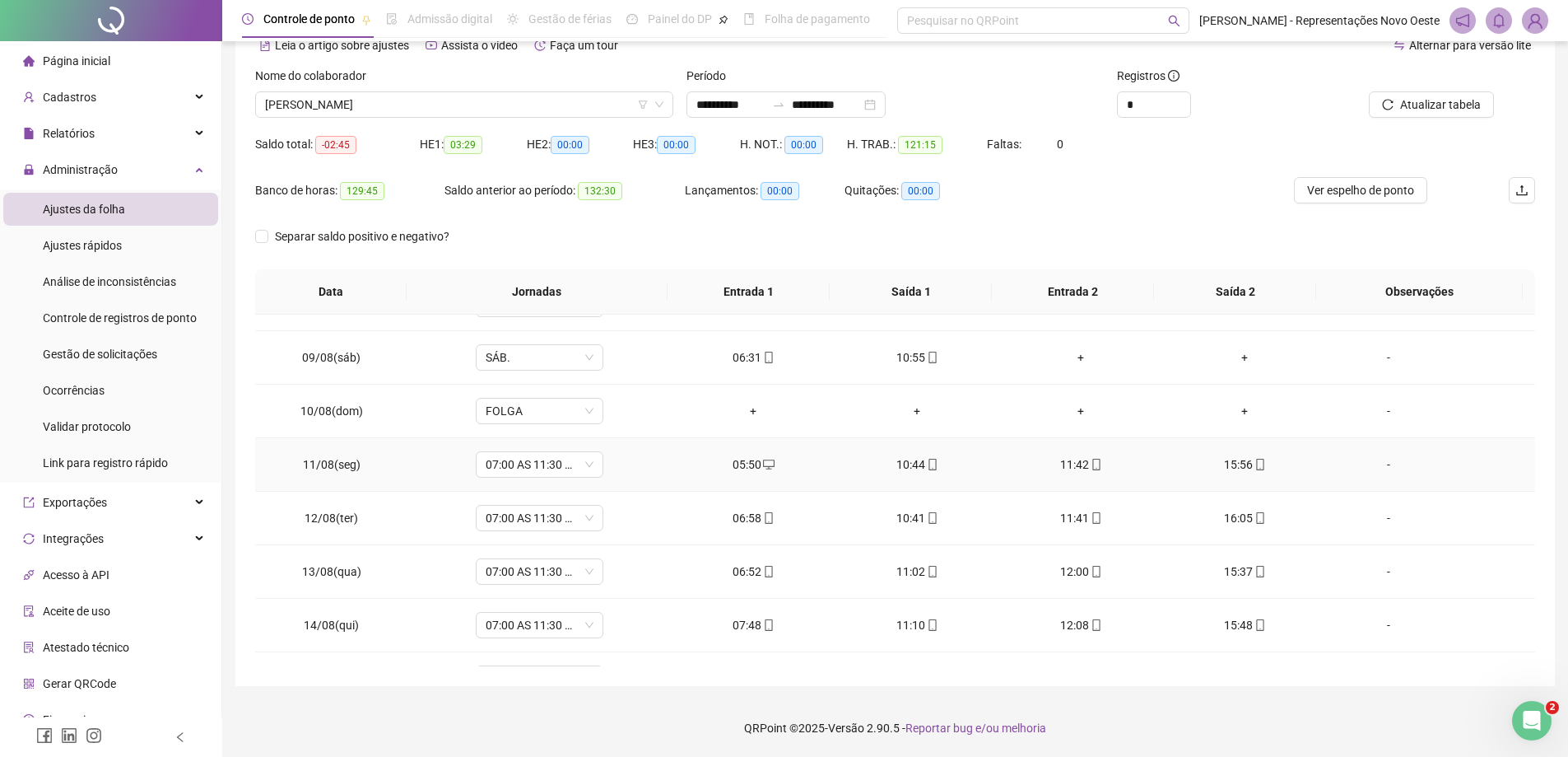
scroll to position [718, 0]
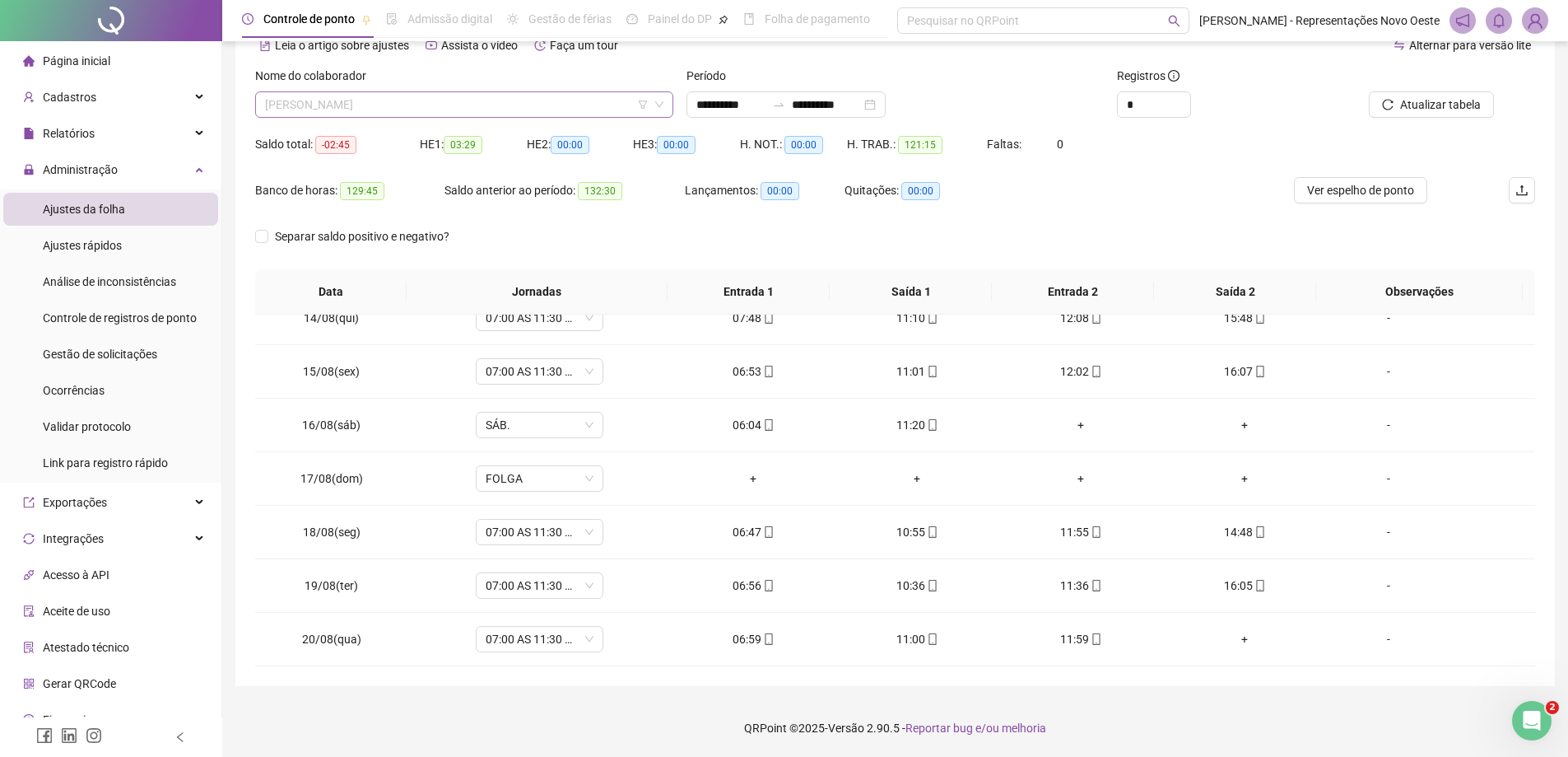
click at [383, 100] on span "[PERSON_NAME]" at bounding box center [463, 104] width 398 height 25
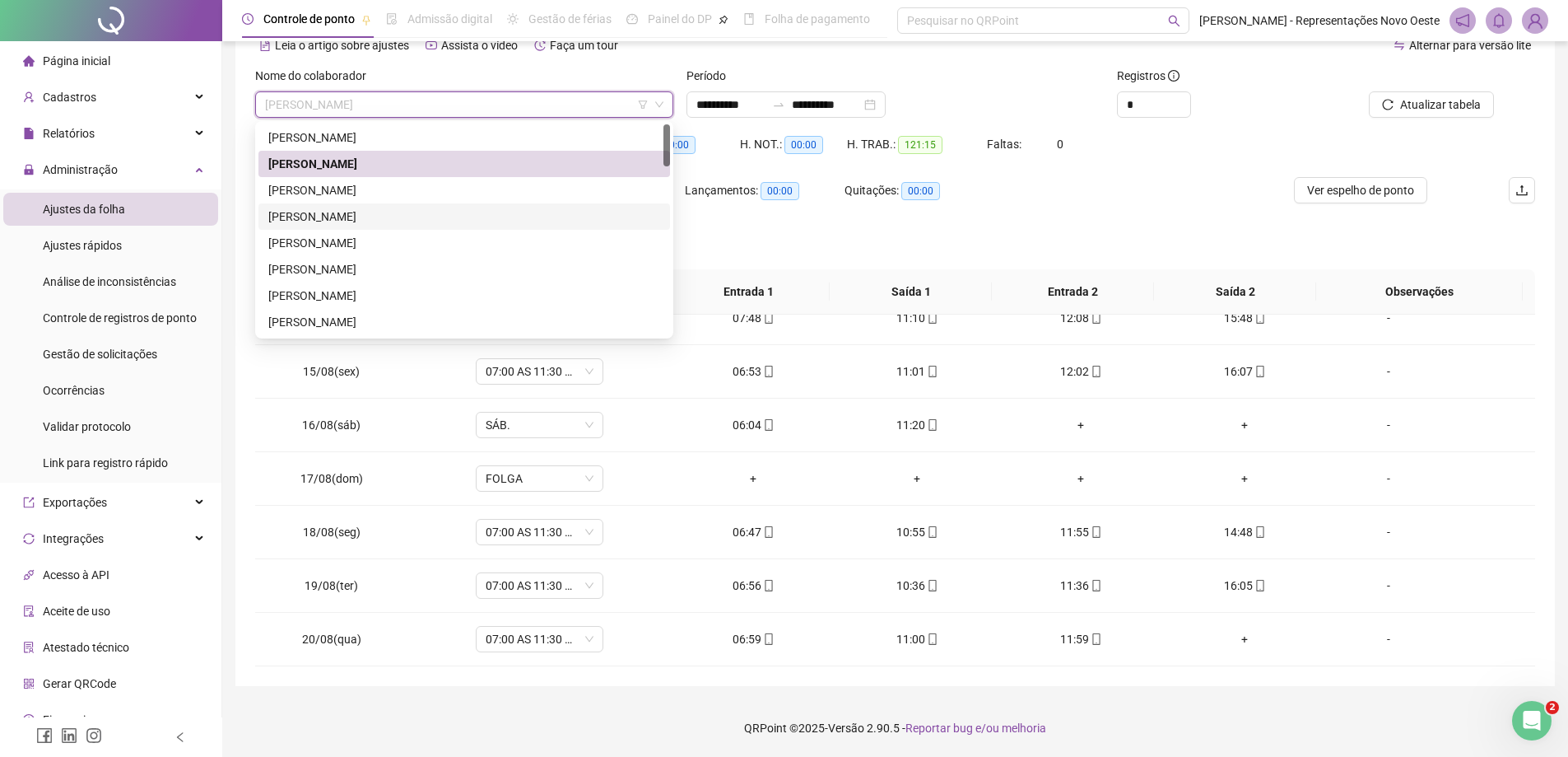
click at [366, 218] on div "[PERSON_NAME]" at bounding box center [464, 216] width 392 height 18
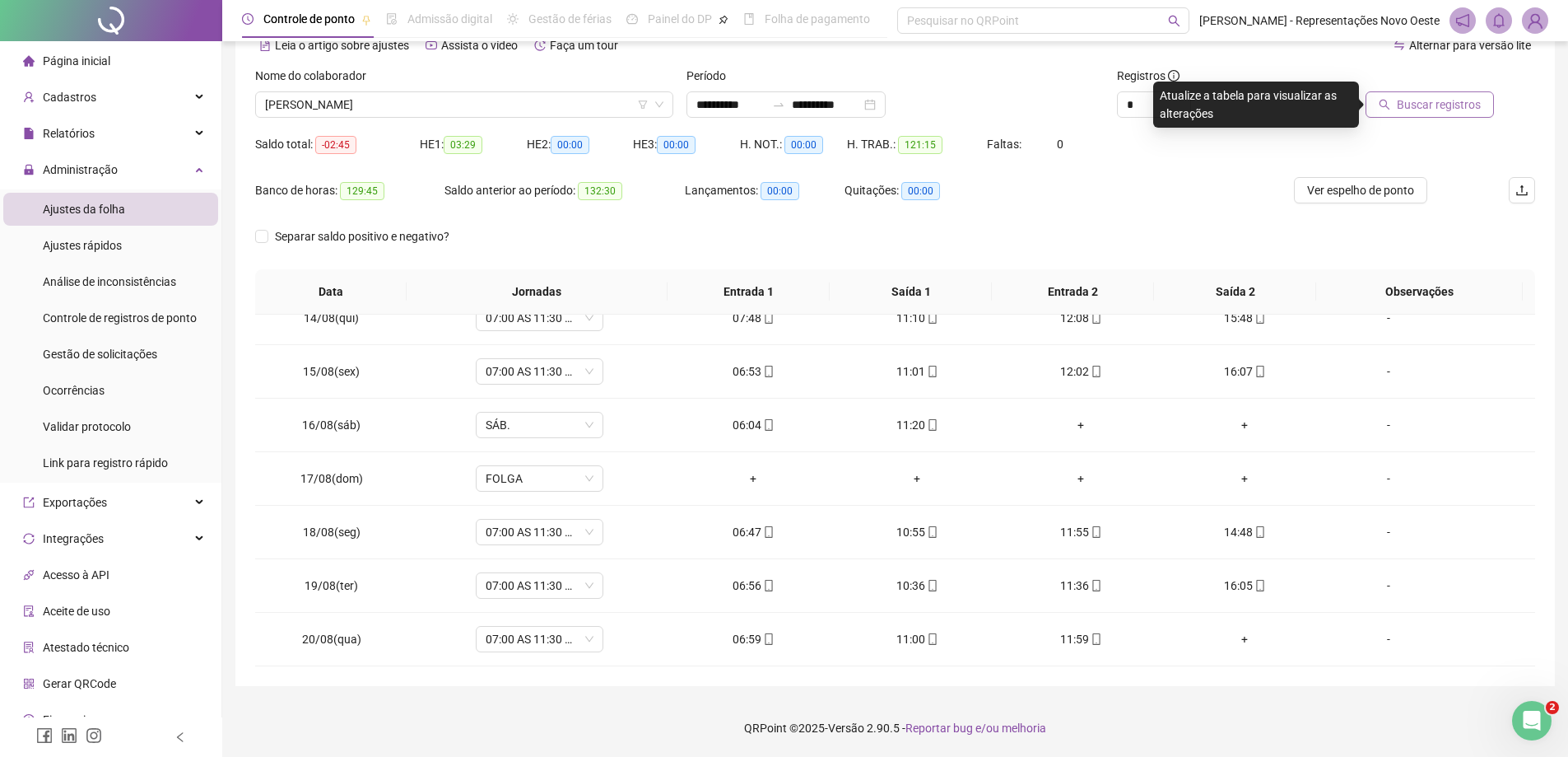
click at [1469, 110] on span "Buscar registros" at bounding box center [1439, 105] width 84 height 18
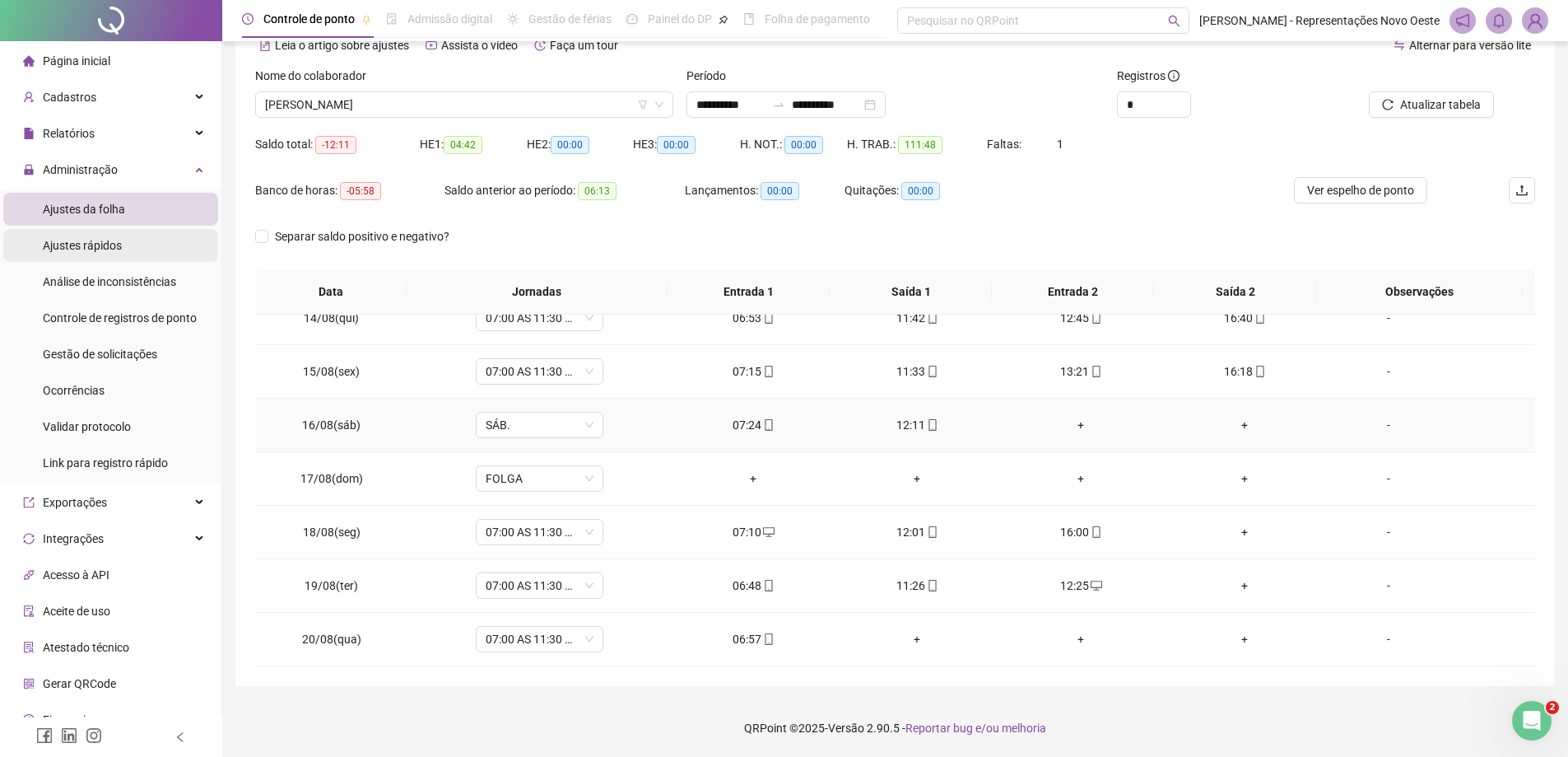
click at [93, 252] on span "Ajustes rápidos" at bounding box center [82, 245] width 79 height 13
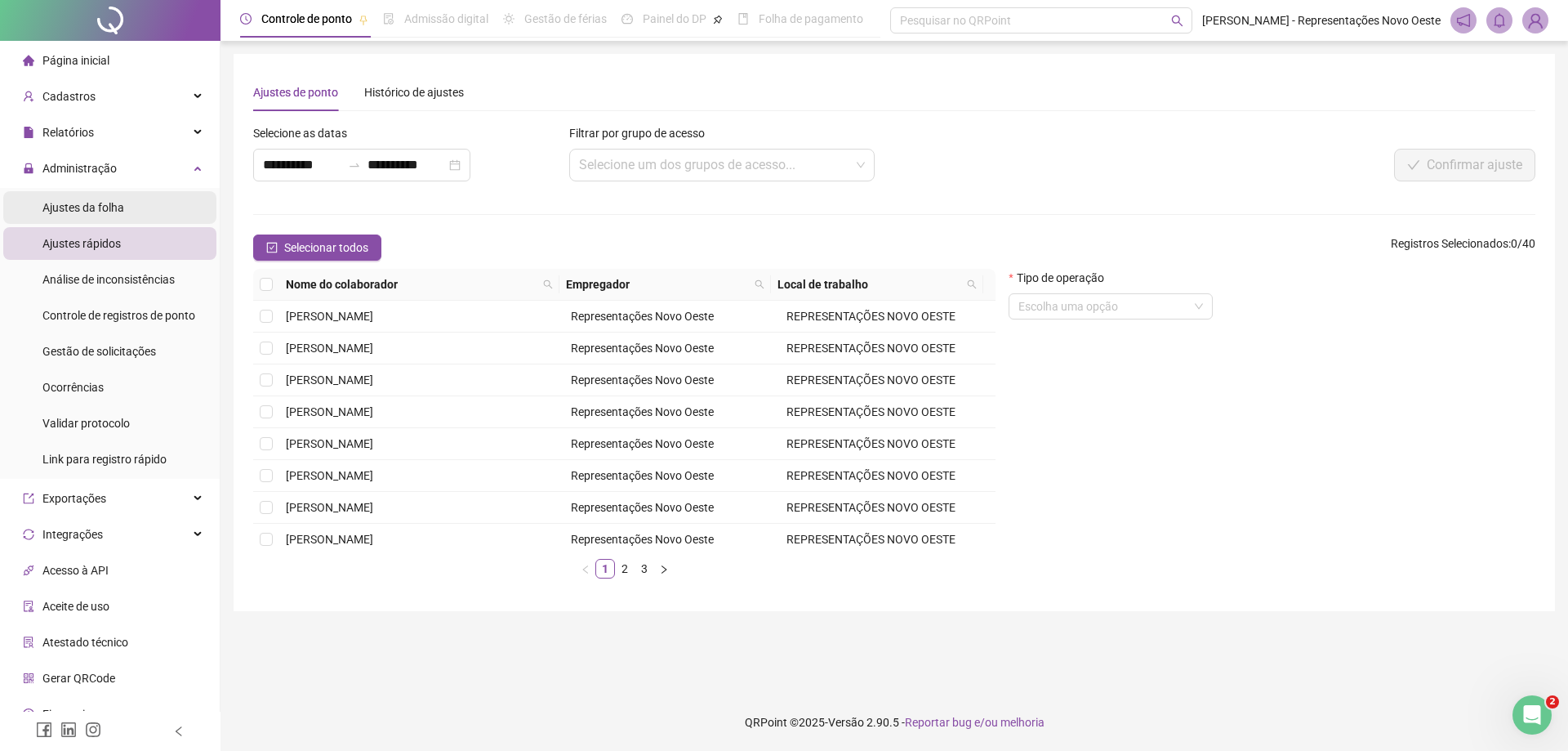
click at [110, 203] on span "Ajustes da folha" at bounding box center [82, 207] width 81 height 13
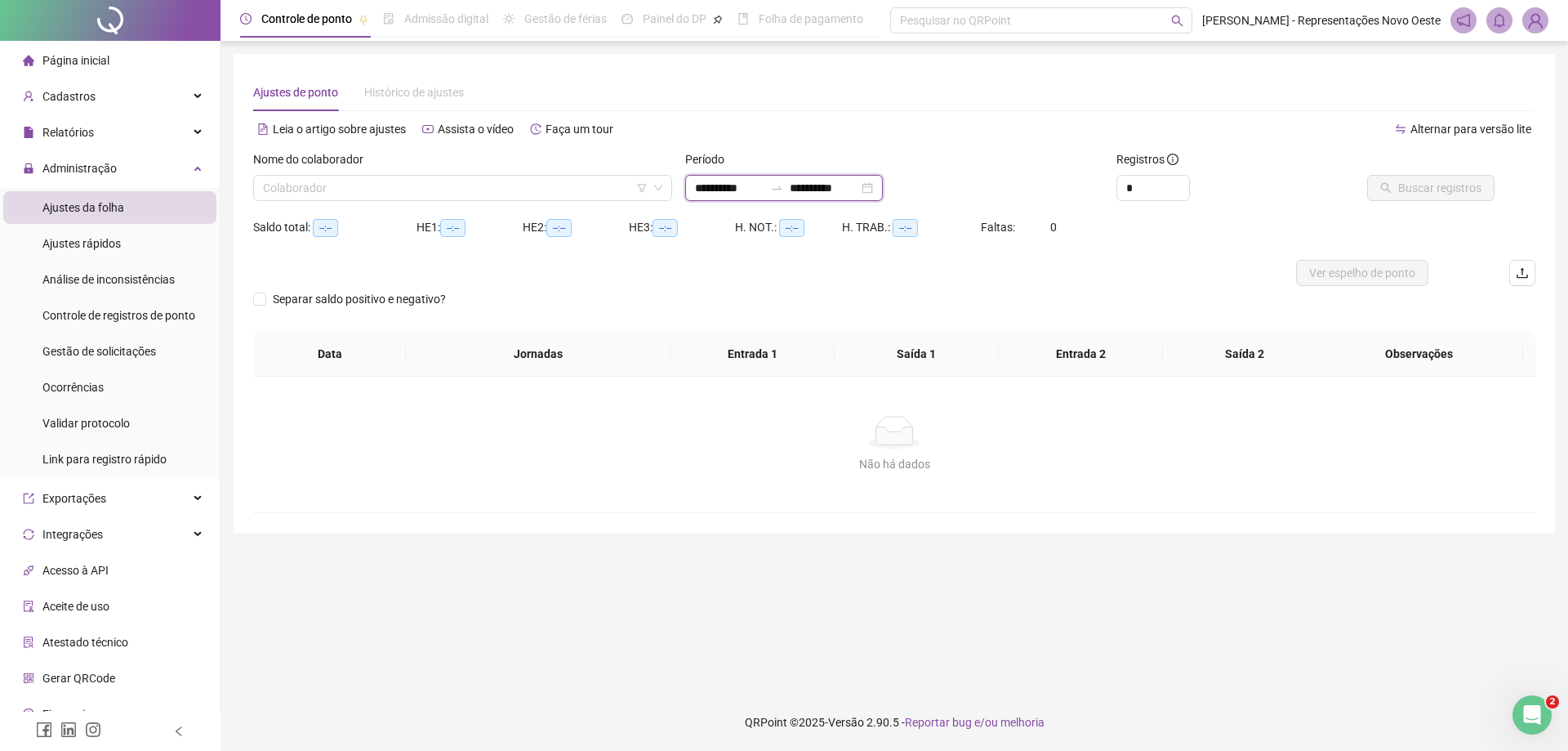
click at [858, 185] on input "**********" at bounding box center [824, 187] width 69 height 18
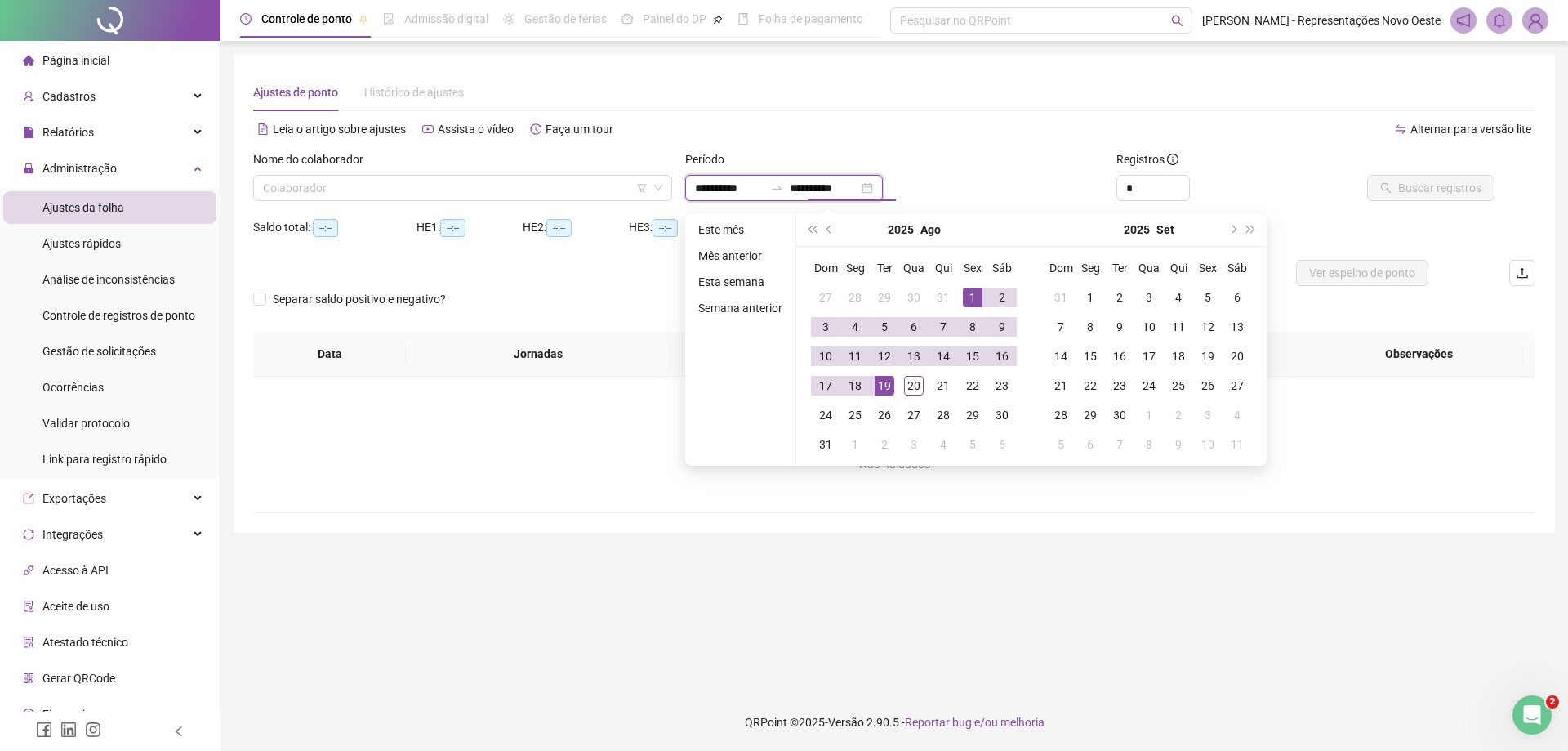
type input "**********"
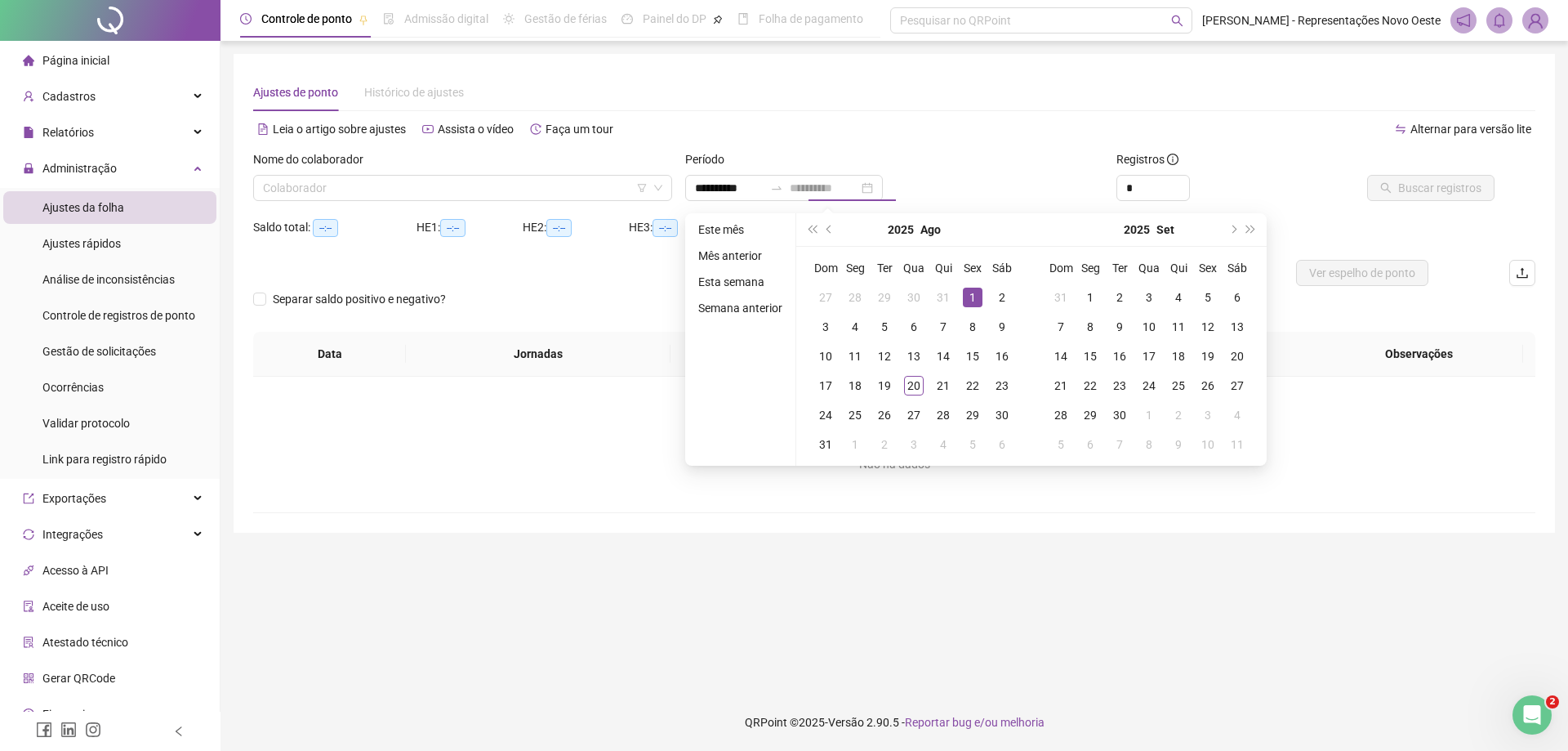
click at [967, 291] on div "1" at bounding box center [972, 297] width 20 height 20
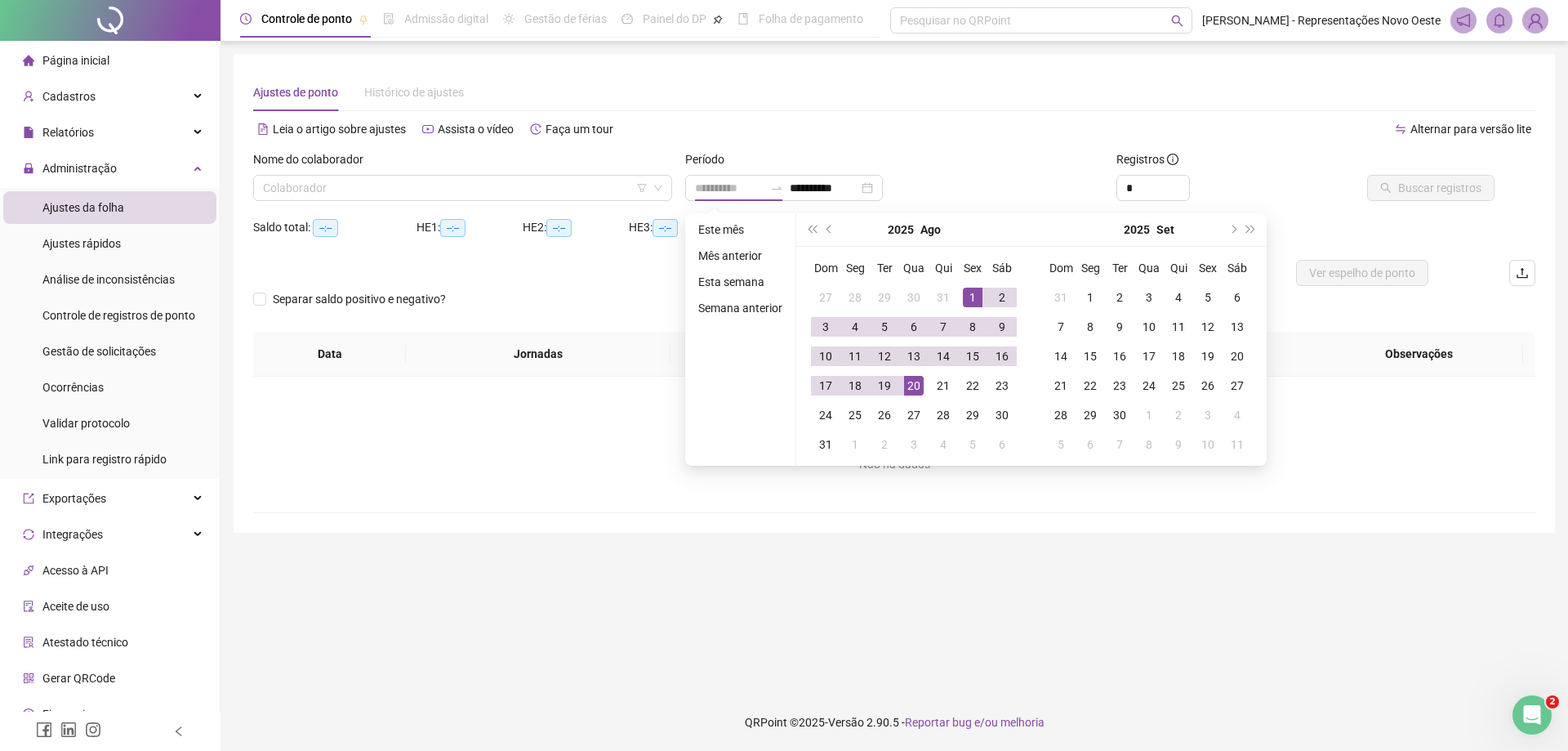
click at [918, 381] on div "20" at bounding box center [913, 385] width 20 height 20
type input "**********"
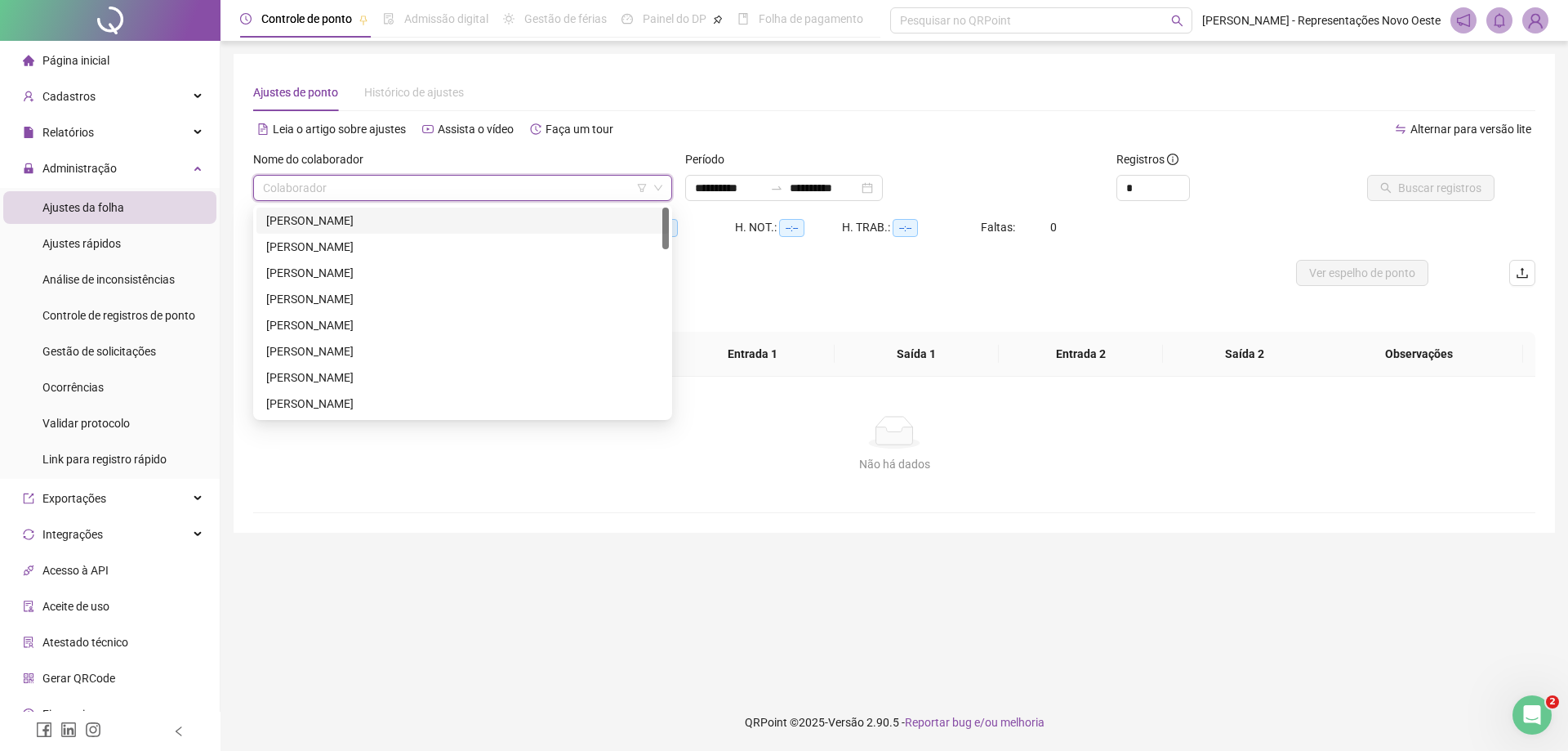
click at [479, 178] on input "search" at bounding box center [455, 187] width 384 height 25
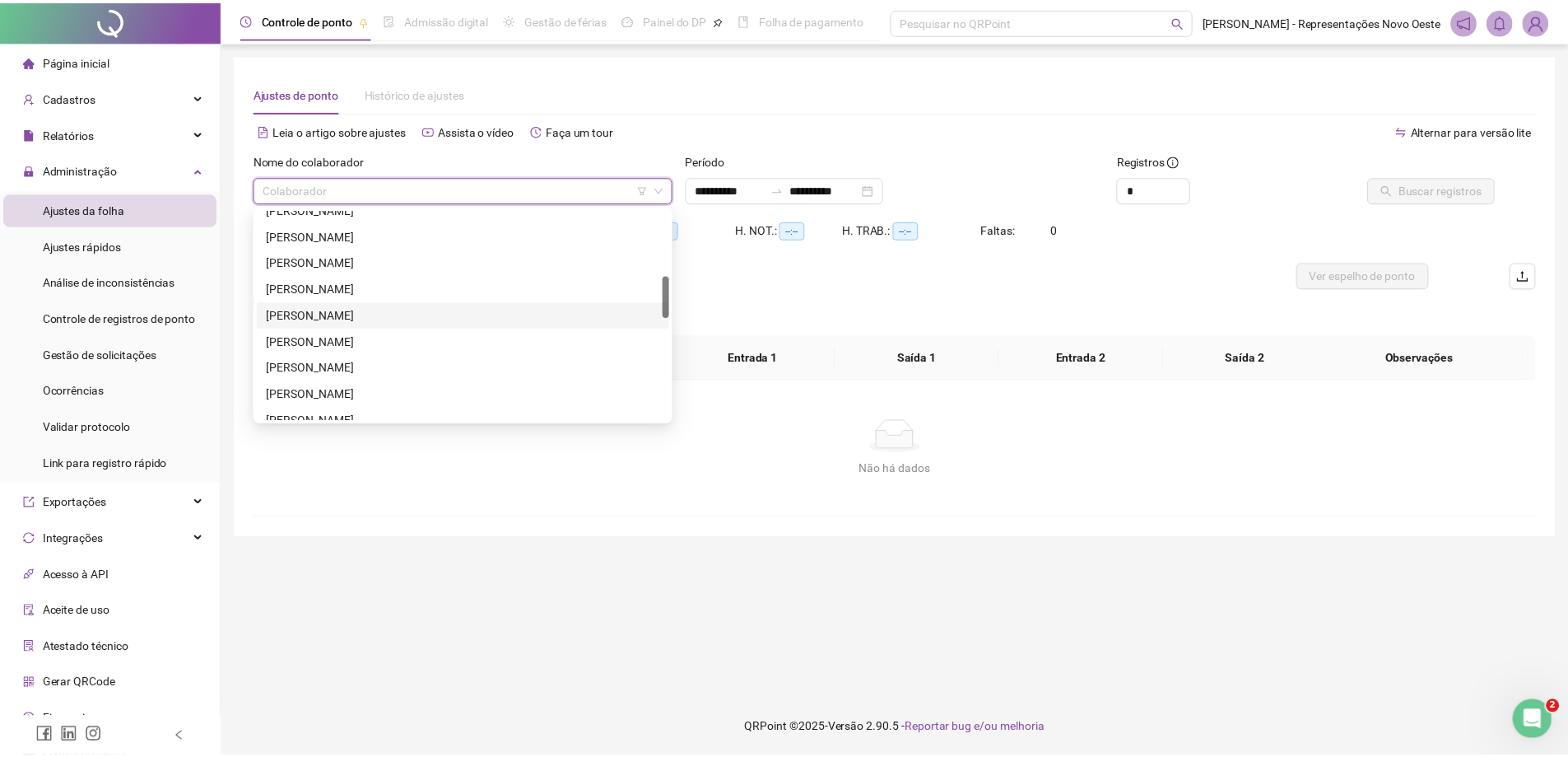
scroll to position [494, 0]
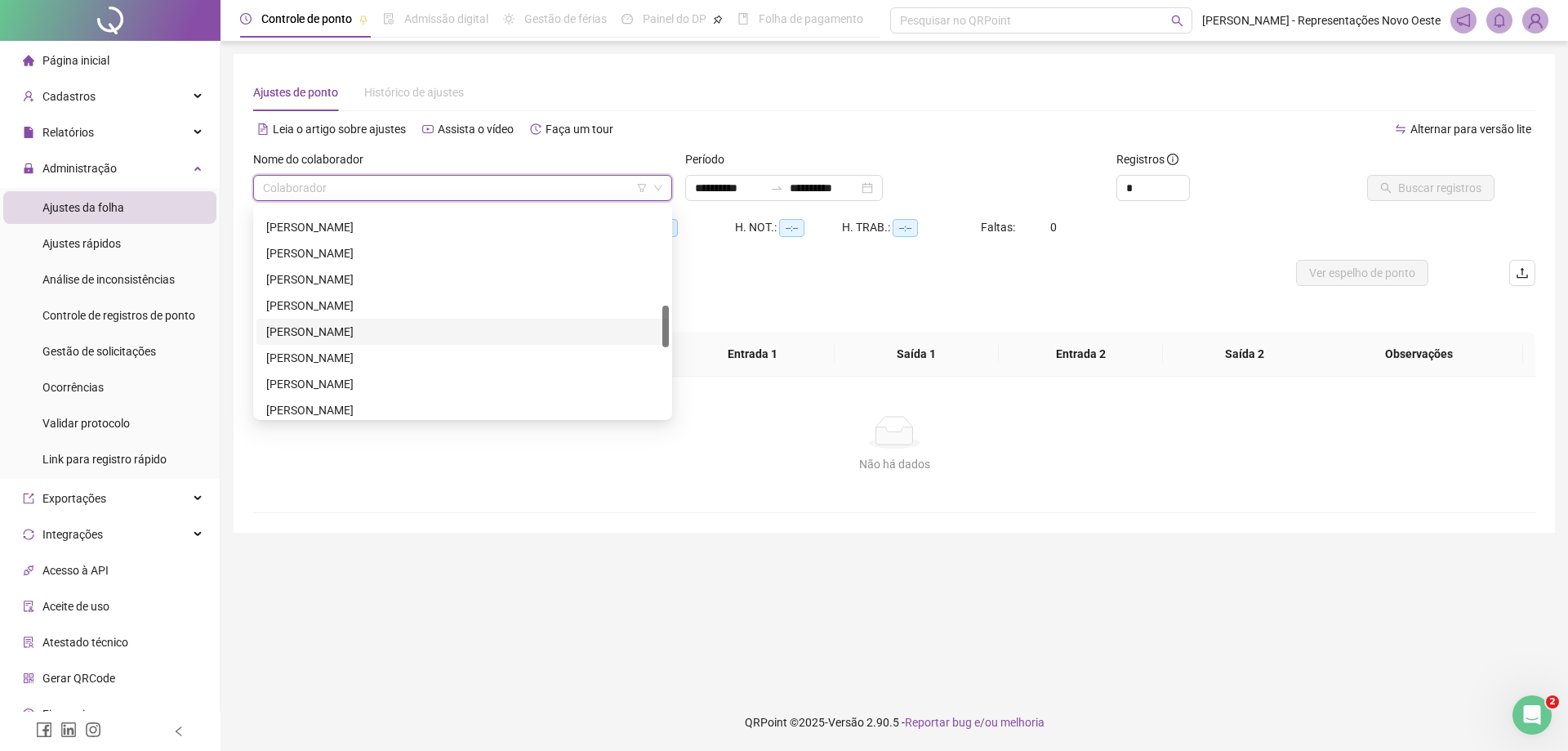
click at [317, 335] on div "[PERSON_NAME]" at bounding box center [463, 331] width 393 height 18
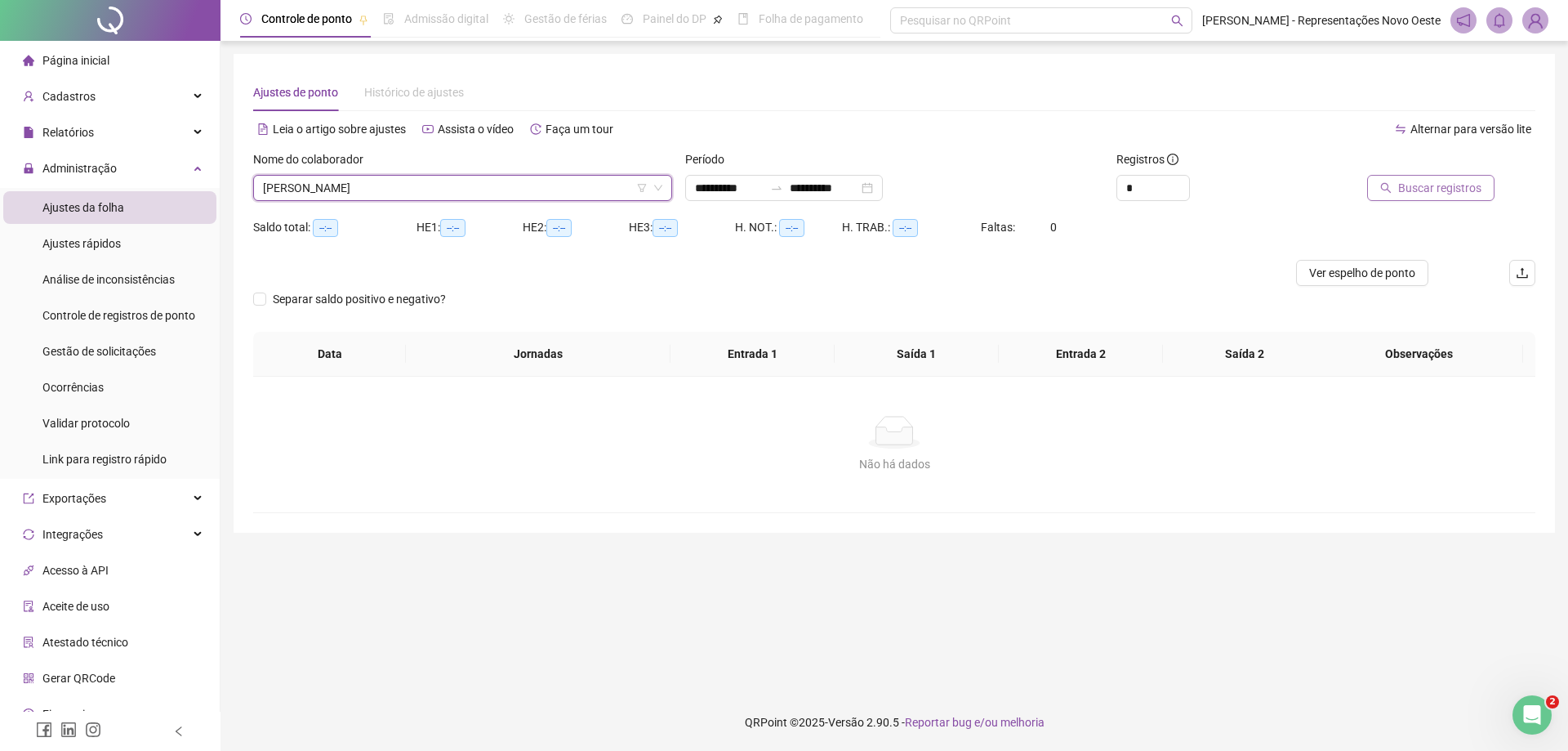
click at [1461, 188] on span "Buscar registros" at bounding box center [1439, 187] width 83 height 18
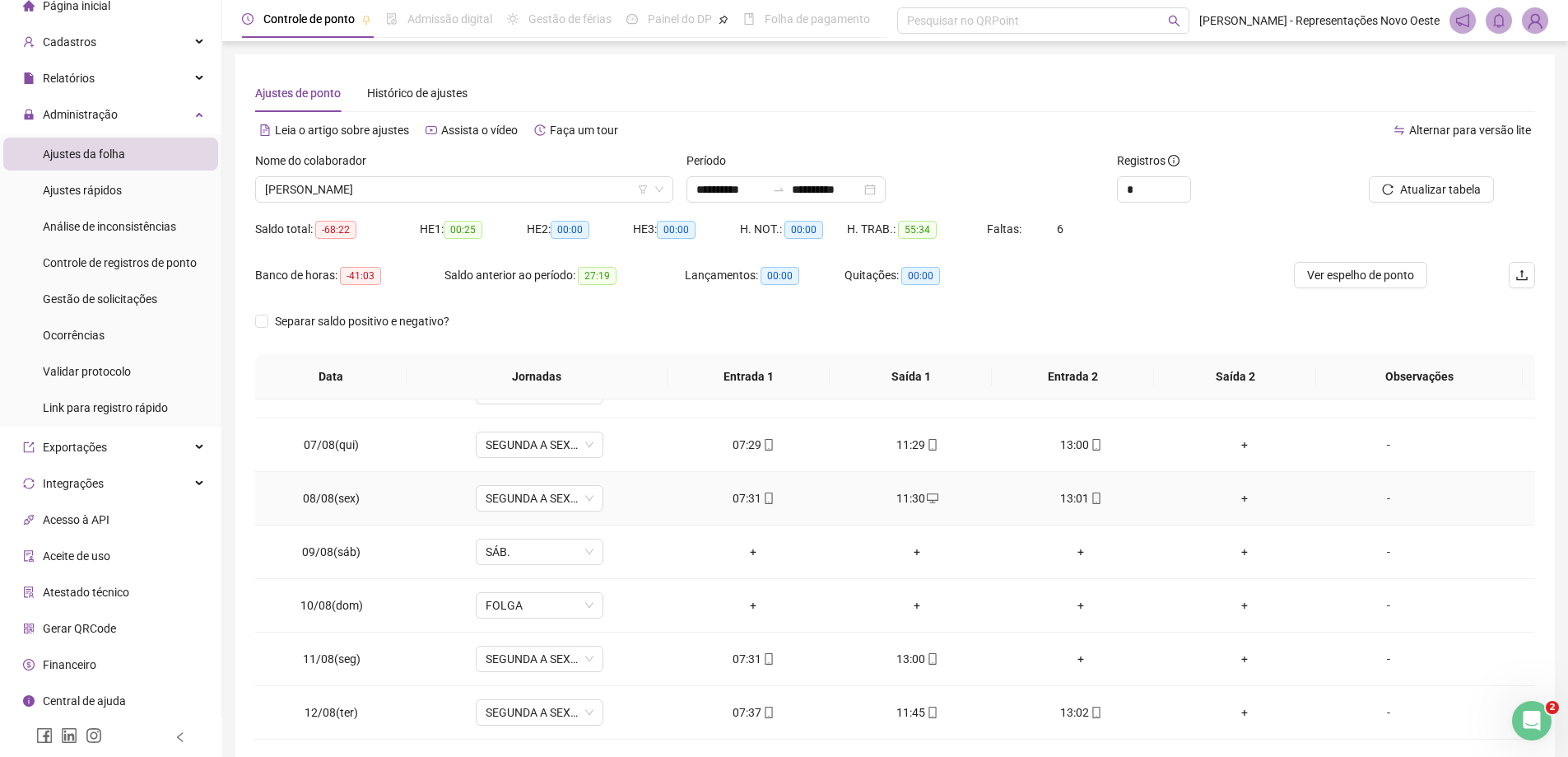
scroll to position [329, 0]
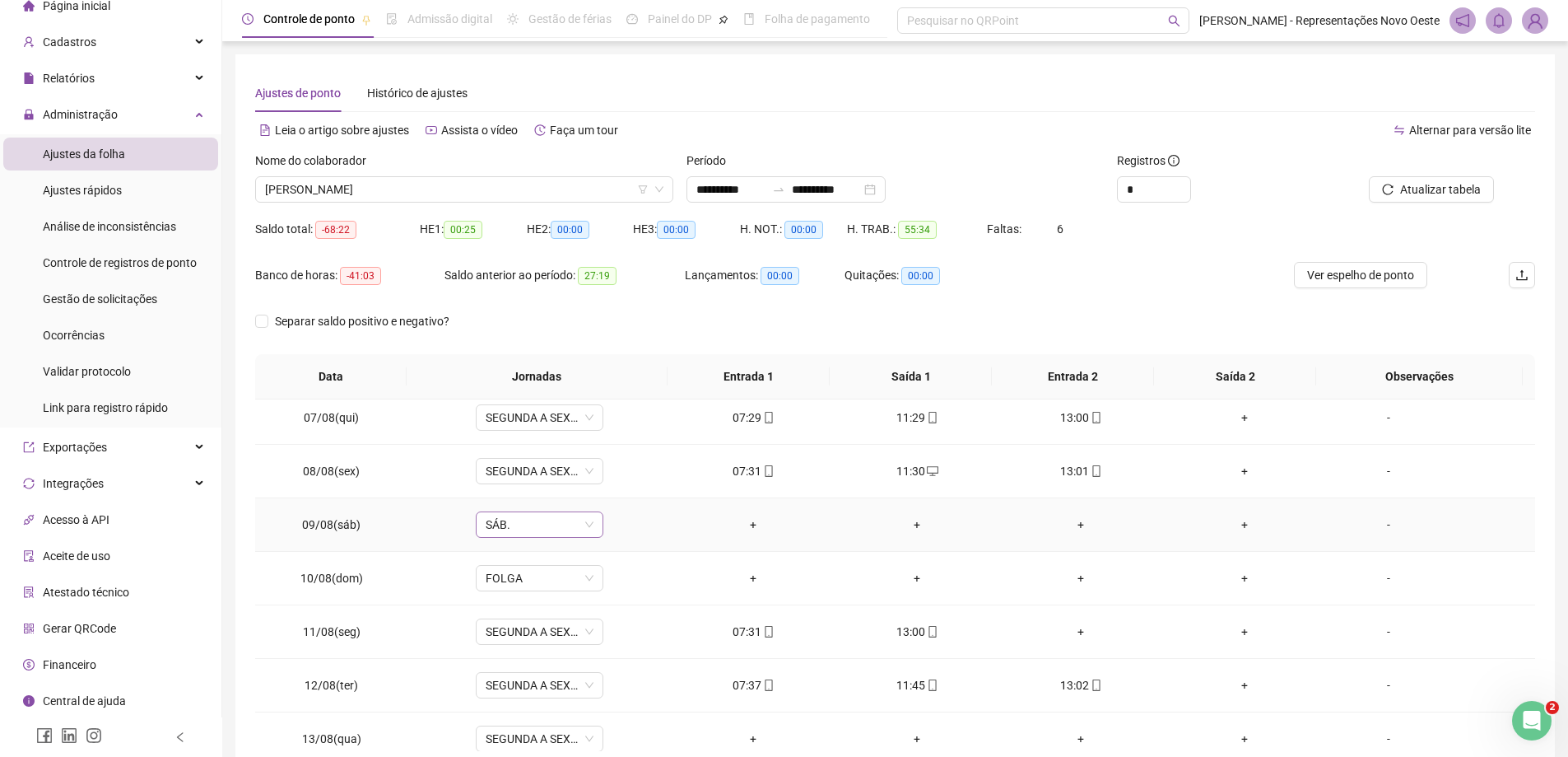
click at [582, 526] on span "SÁB." at bounding box center [539, 524] width 108 height 25
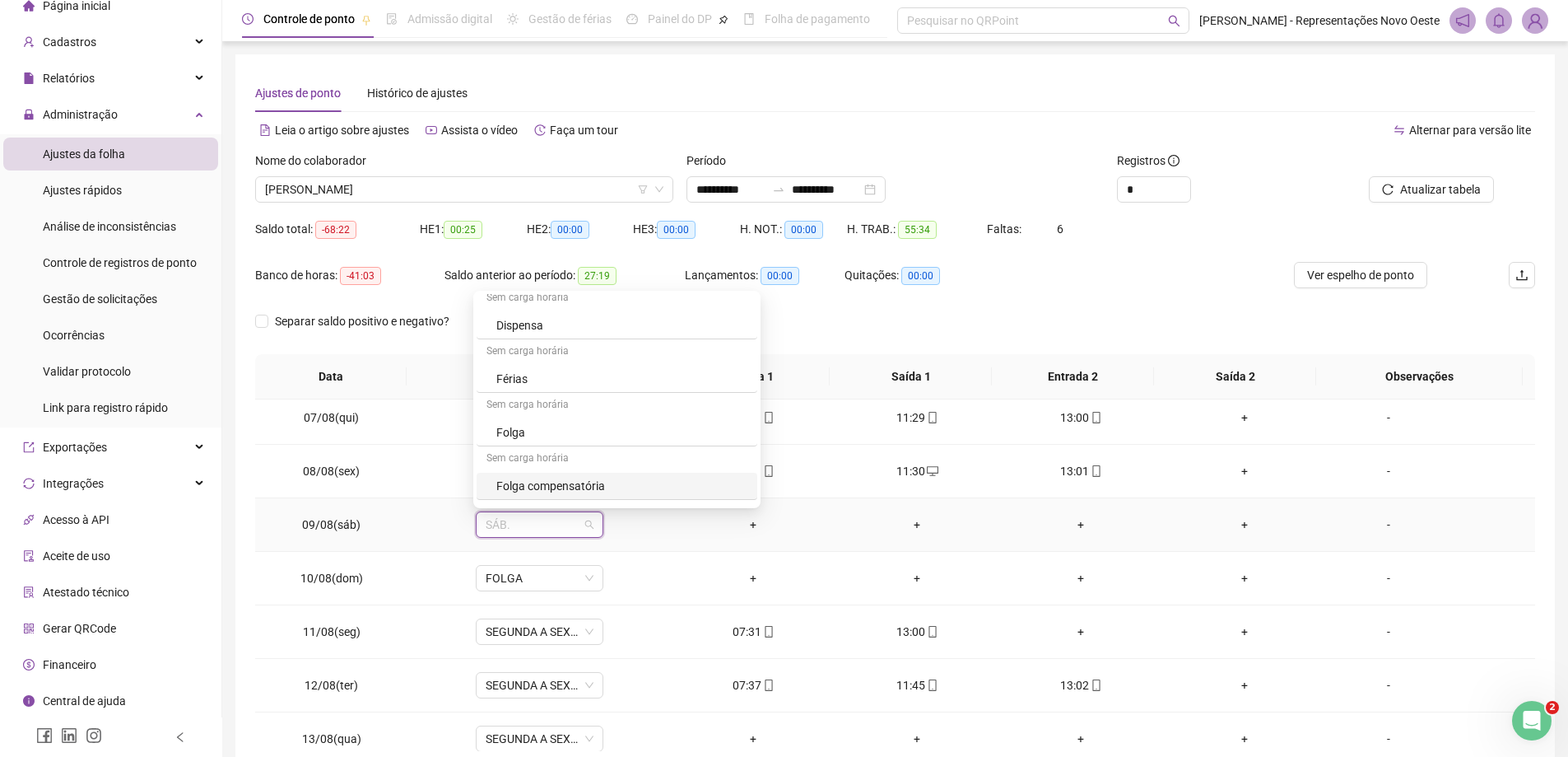
click at [570, 479] on div "Folga compensatória" at bounding box center [621, 485] width 251 height 18
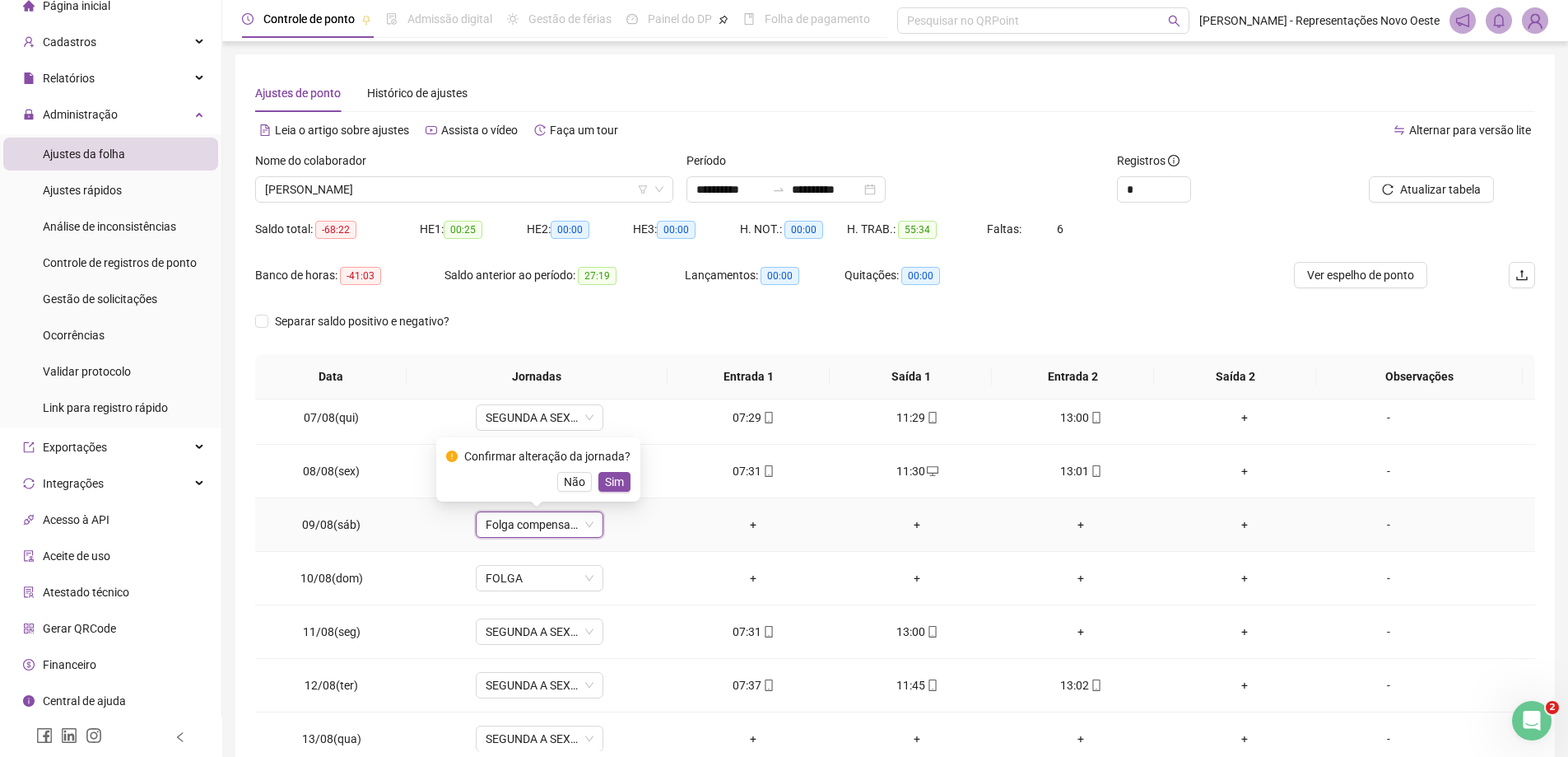
click at [608, 467] on div "Confirmar alteração da jornada? Não Sim" at bounding box center [538, 468] width 185 height 44
click at [610, 482] on span "Sim" at bounding box center [614, 481] width 19 height 18
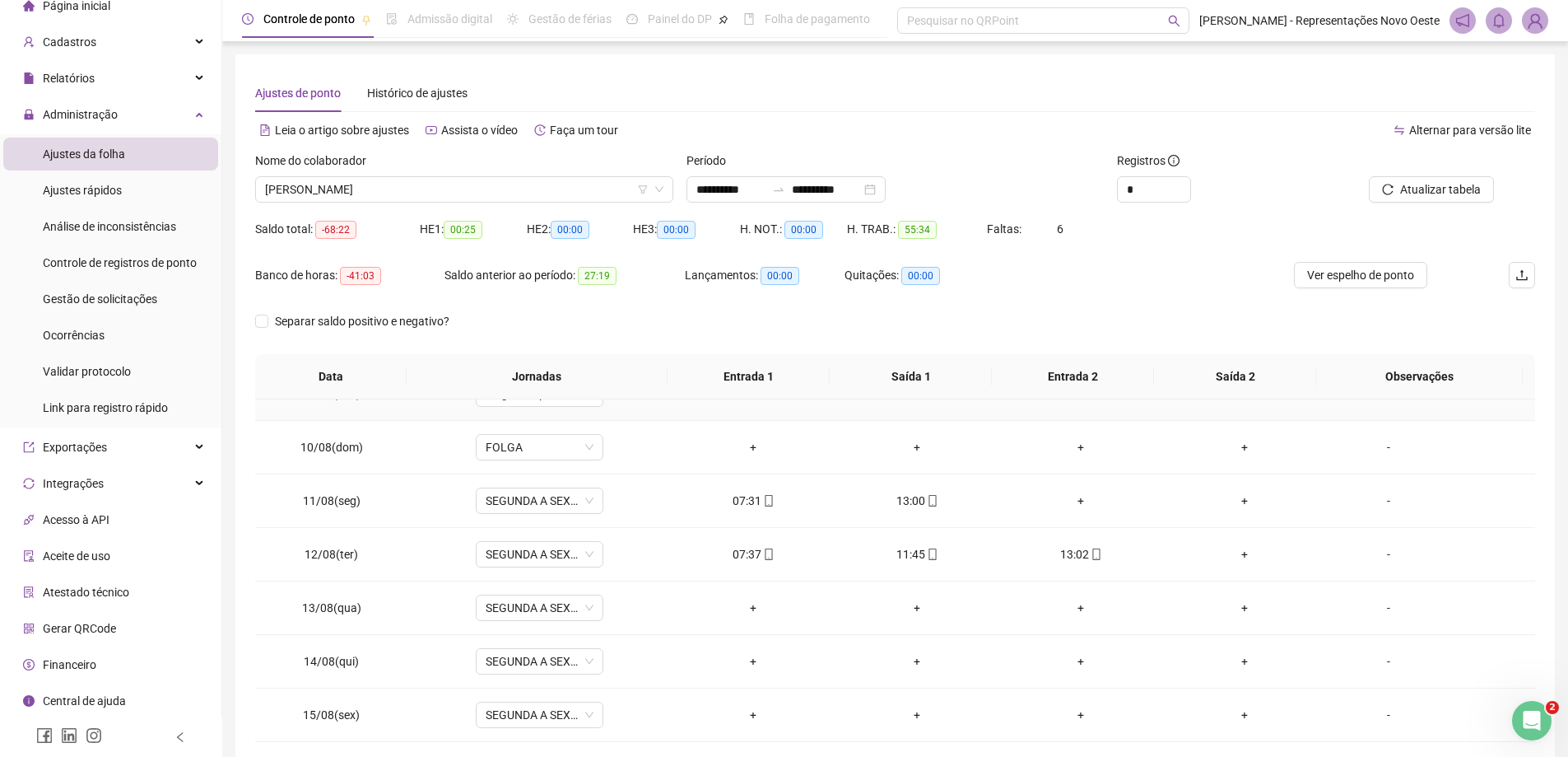
scroll to position [494, 0]
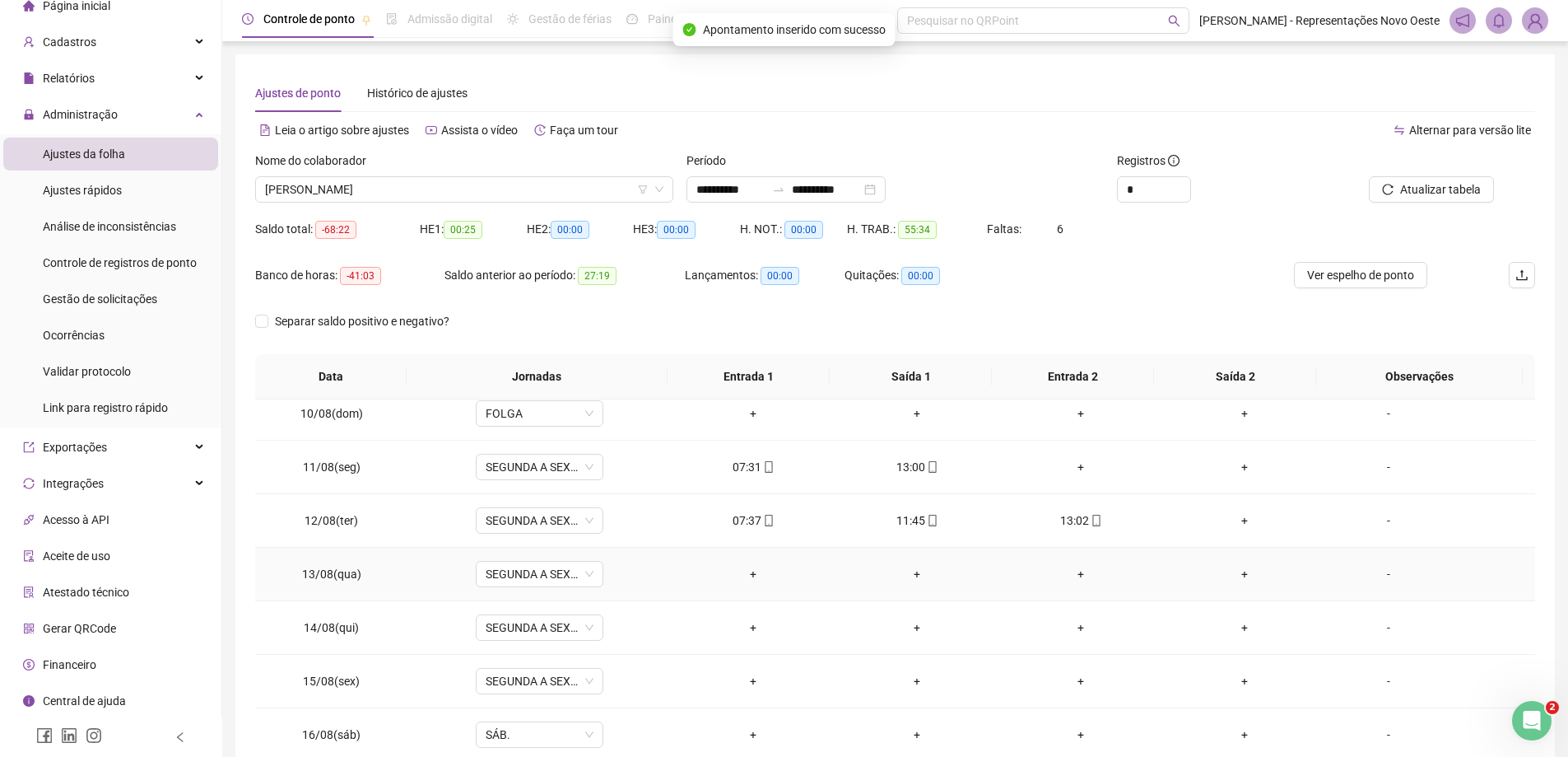
click at [1372, 572] on div "-" at bounding box center [1388, 574] width 97 height 18
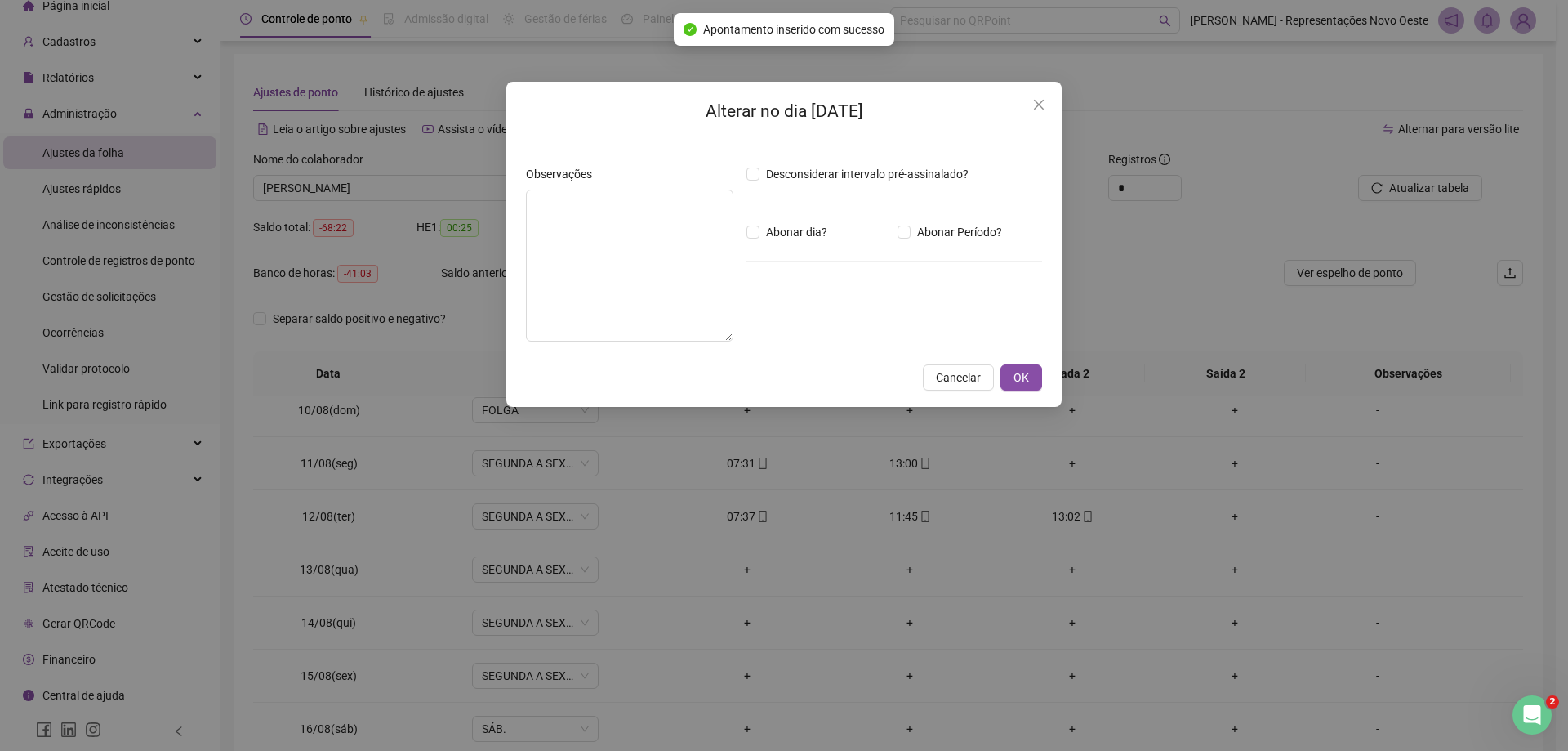
click at [786, 216] on div "Desconsiderar intervalo pré-assinalado? Abonar dia? Abonar Período? Horas a abo…" at bounding box center [894, 259] width 309 height 189
click at [762, 234] on span "Abonar dia?" at bounding box center [797, 231] width 74 height 18
click at [598, 229] on textarea at bounding box center [630, 265] width 208 height 152
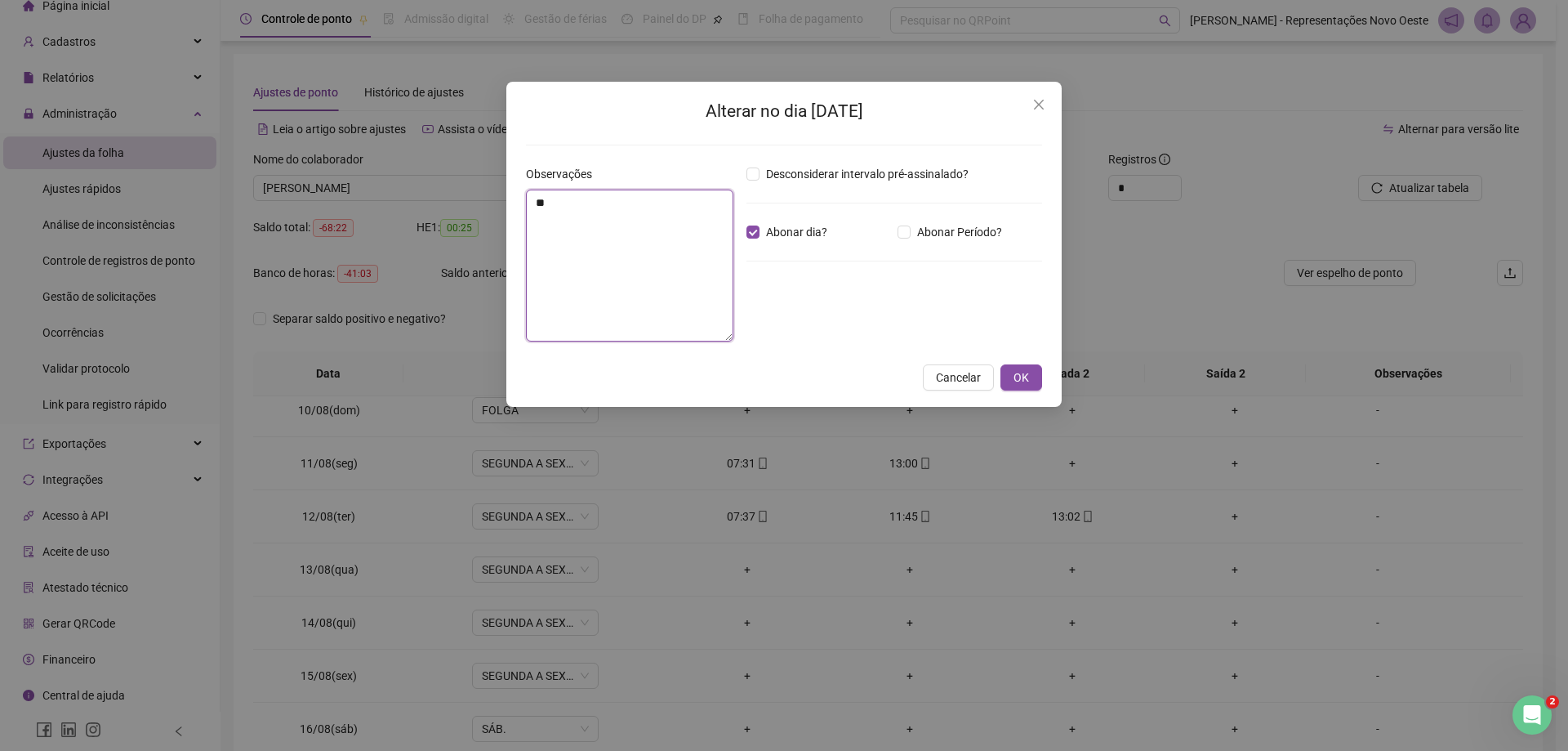
type textarea "*"
drag, startPoint x: 631, startPoint y: 214, endPoint x: 454, endPoint y: 218, distance: 177.0
click at [454, 218] on div "**********" at bounding box center [784, 376] width 1568 height 751
type textarea "**********"
click at [1027, 381] on span "OK" at bounding box center [1021, 377] width 16 height 18
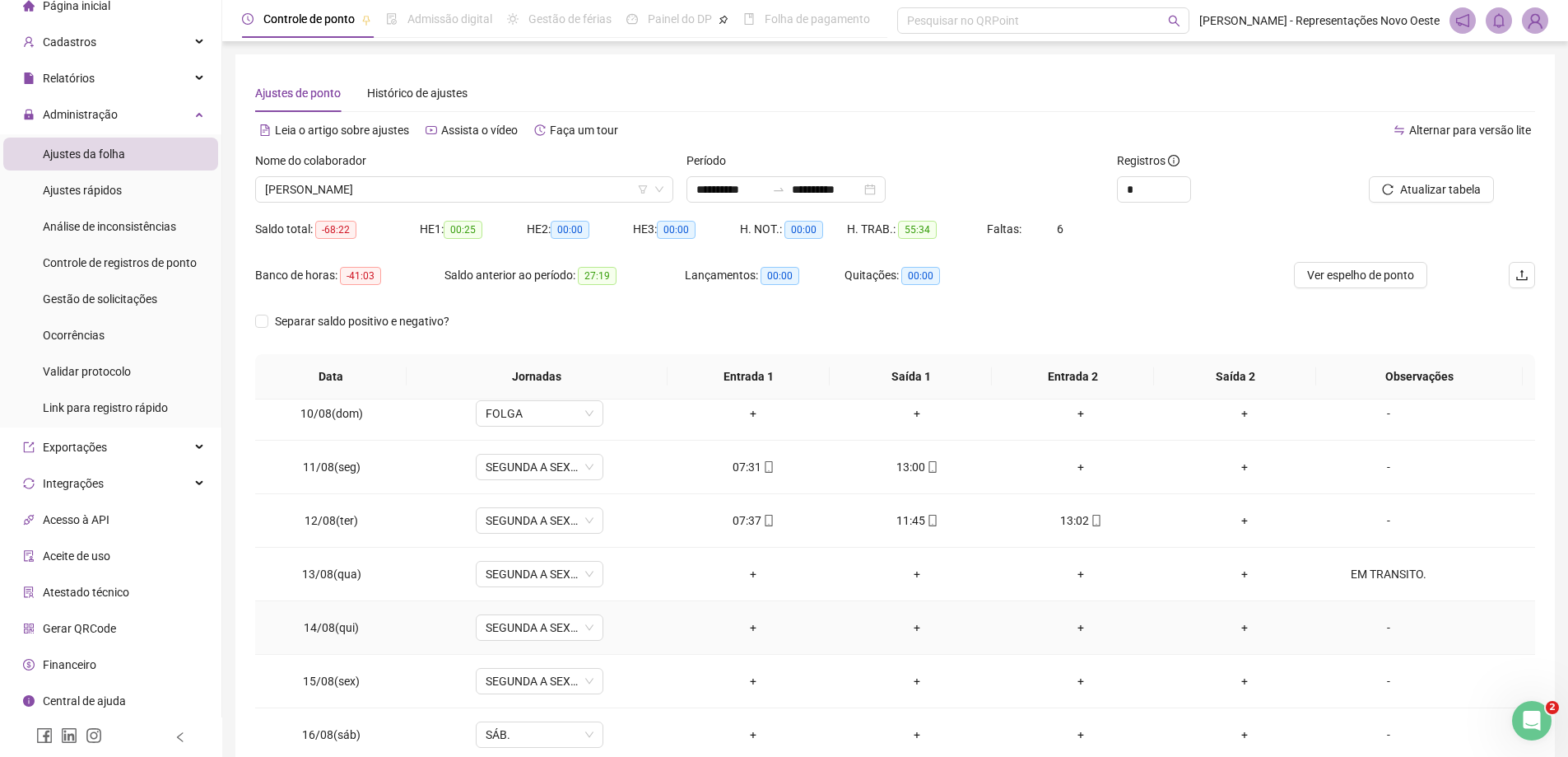
click at [1374, 625] on div "-" at bounding box center [1388, 628] width 97 height 18
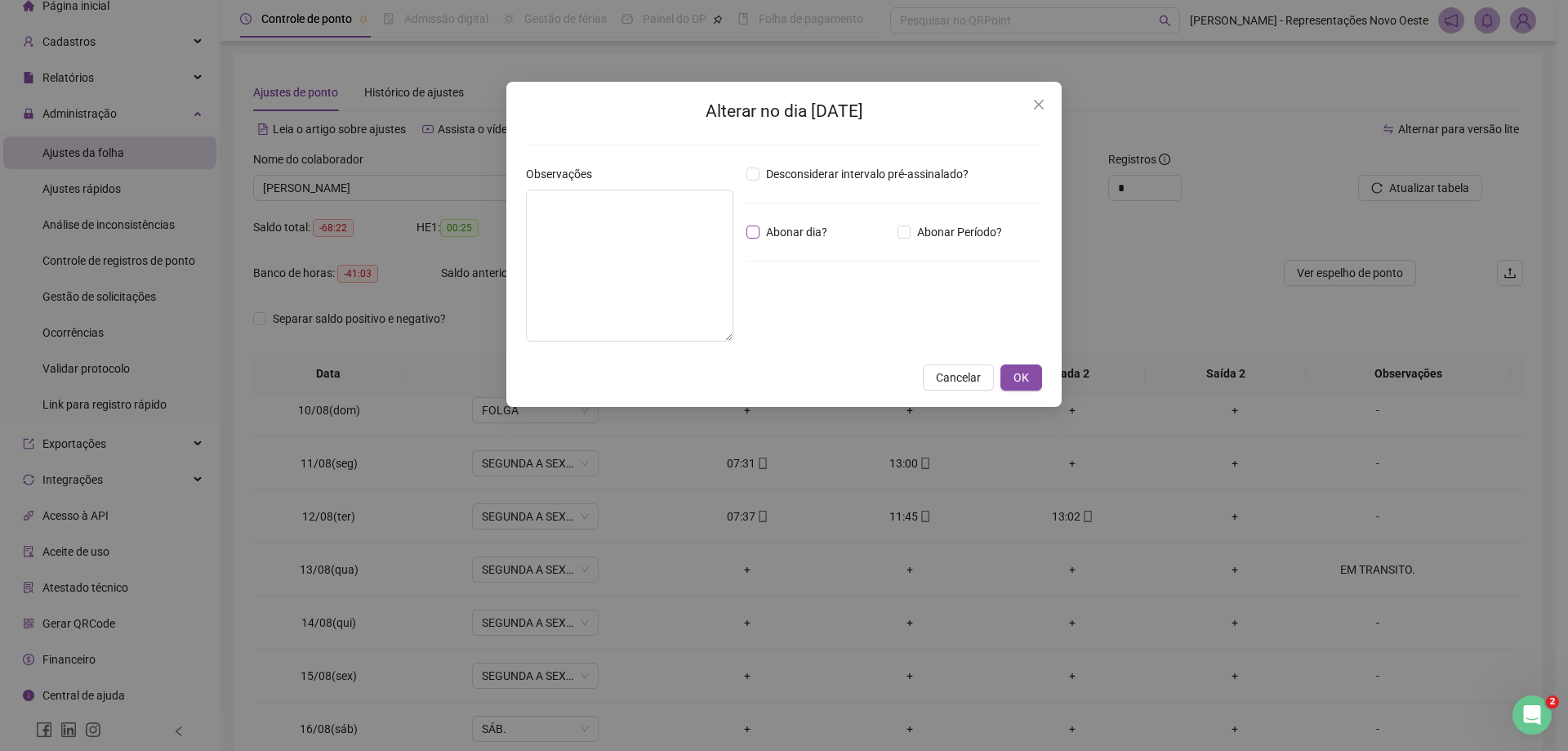
click at [808, 224] on span "Abonar dia?" at bounding box center [797, 231] width 74 height 18
click at [653, 272] on textarea at bounding box center [630, 265] width 208 height 152
paste textarea "**********"
type textarea "**********"
click at [1018, 384] on span "OK" at bounding box center [1021, 377] width 16 height 18
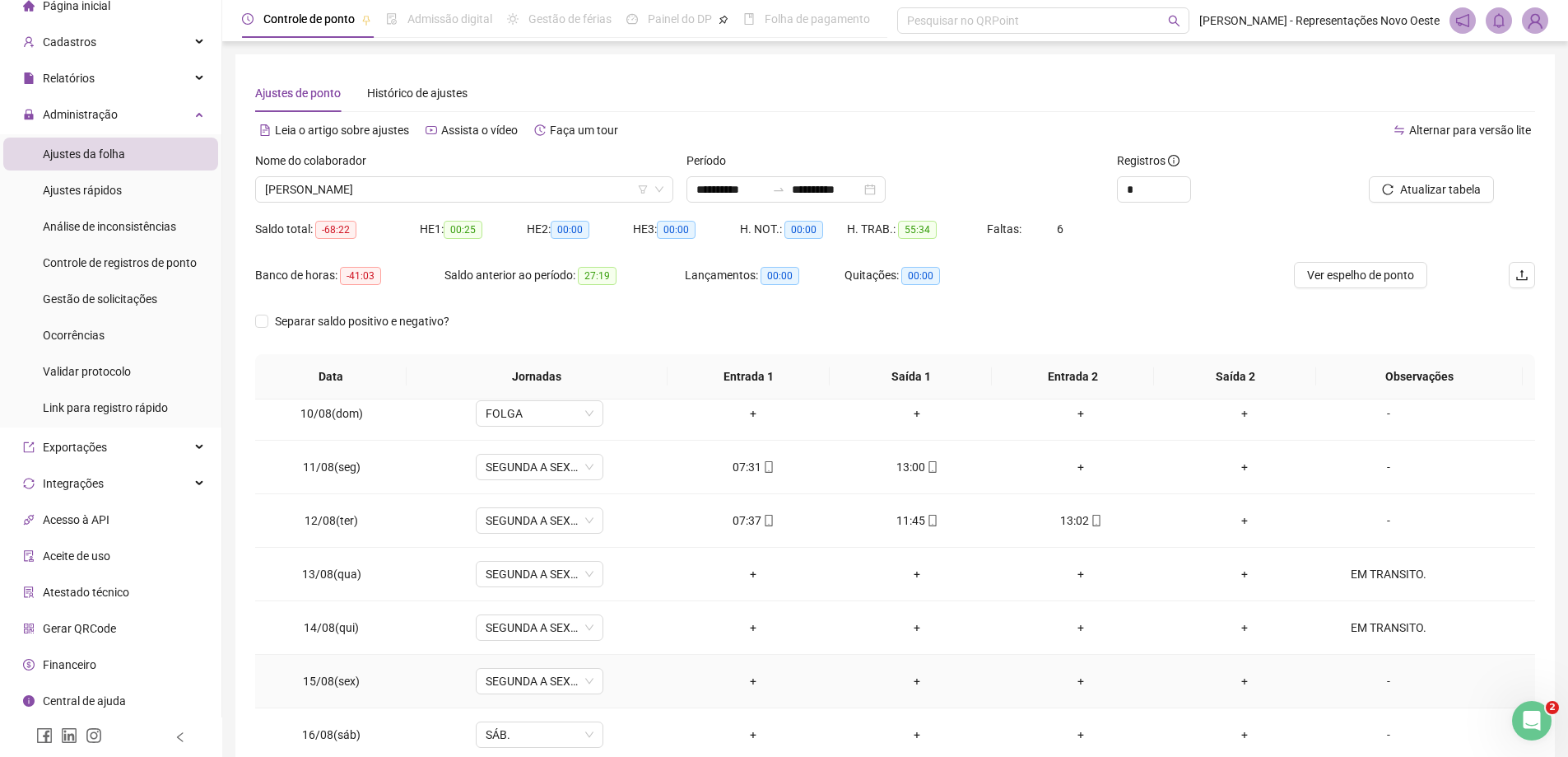
click at [1361, 677] on div "-" at bounding box center [1388, 681] width 97 height 18
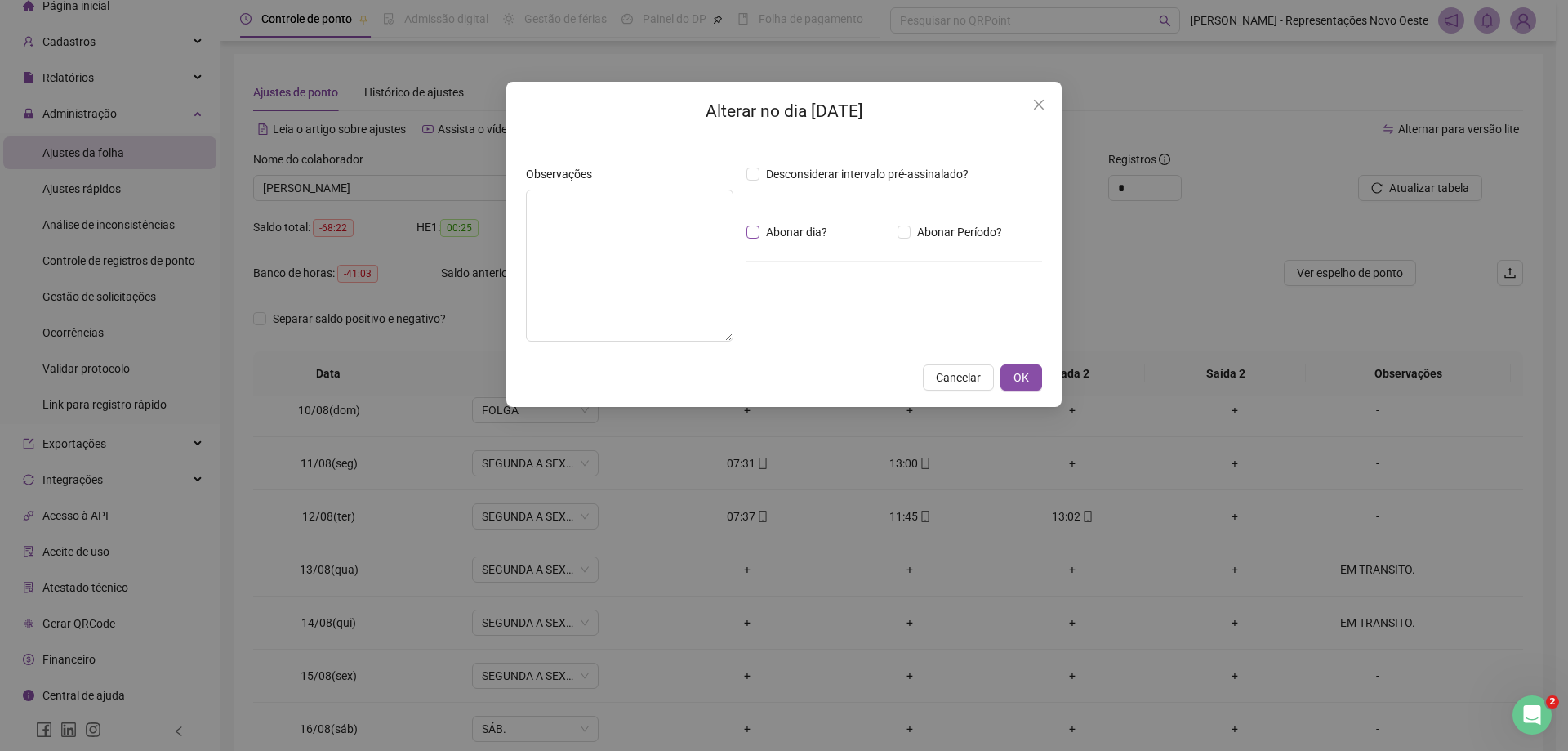
click at [765, 234] on span "Abonar dia?" at bounding box center [797, 231] width 74 height 18
paste textarea "**********"
type textarea "**********"
click at [1026, 370] on span "OK" at bounding box center [1021, 377] width 16 height 18
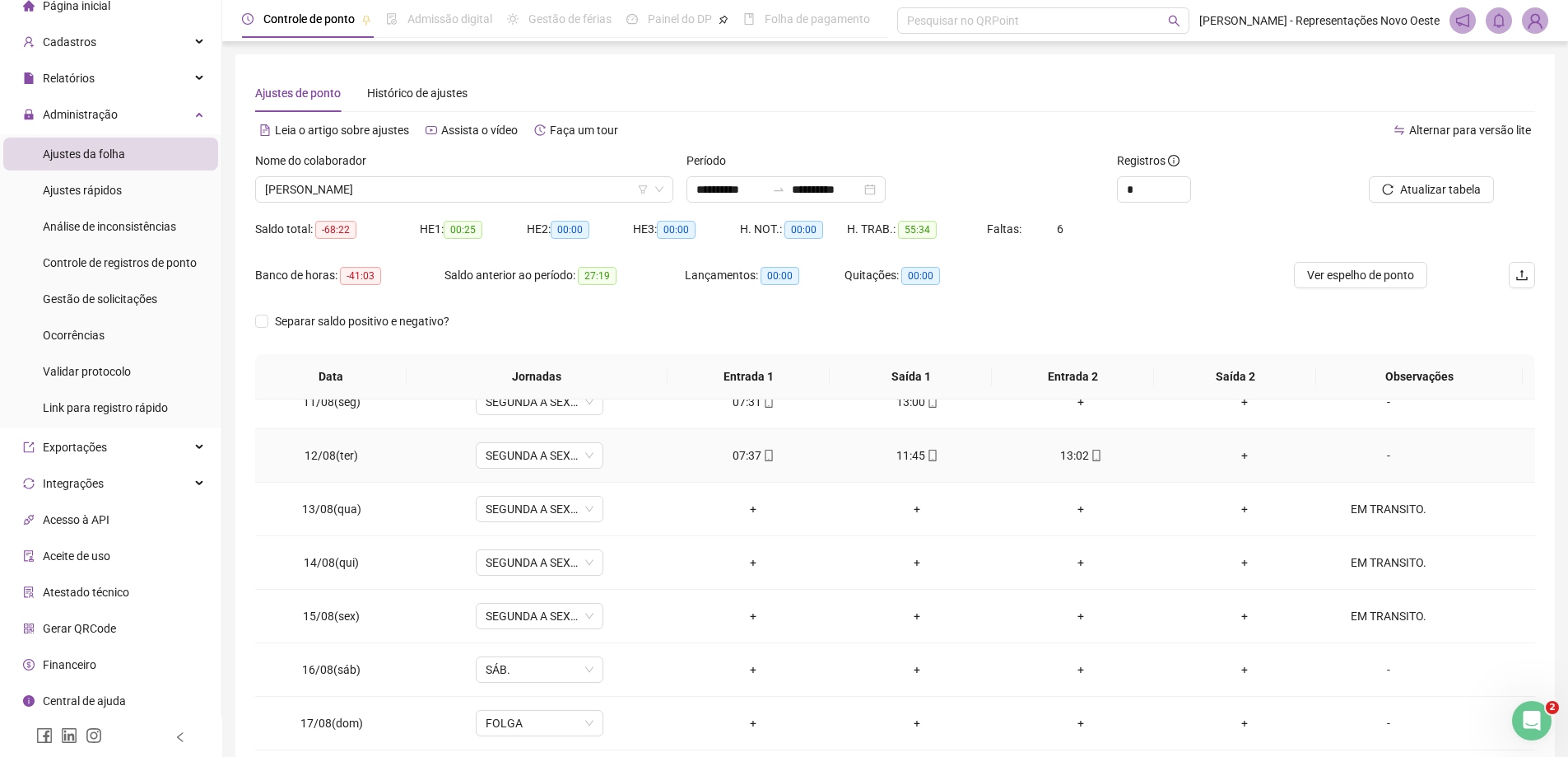
scroll to position [659, 0]
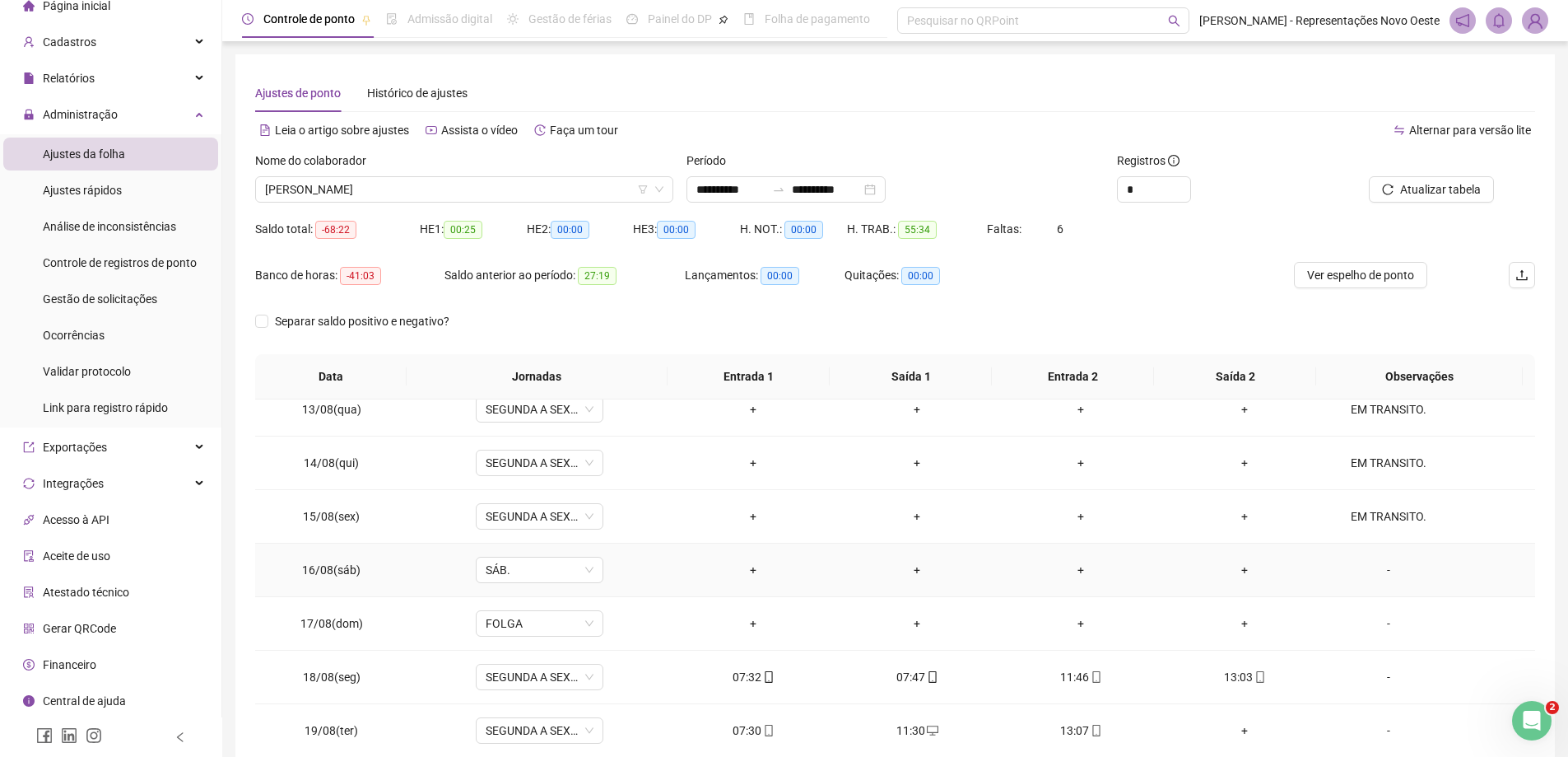
click at [1385, 567] on div "-" at bounding box center [1388, 569] width 97 height 18
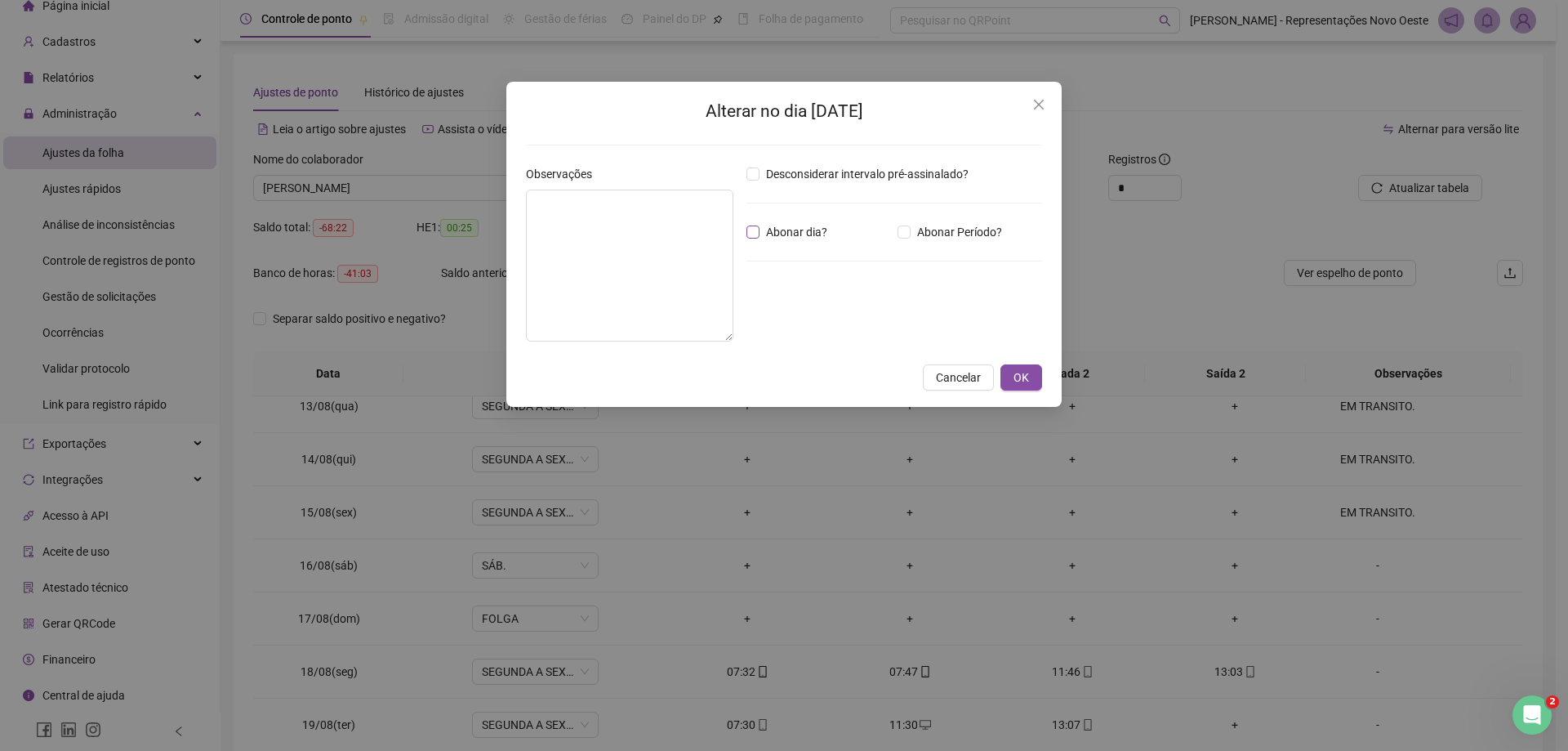
drag, startPoint x: 815, startPoint y: 226, endPoint x: 802, endPoint y: 227, distance: 13.0
click at [816, 226] on span "Abonar dia?" at bounding box center [797, 231] width 74 height 18
paste textarea "**********"
type textarea "**********"
click at [1035, 378] on button "OK" at bounding box center [1021, 377] width 41 height 26
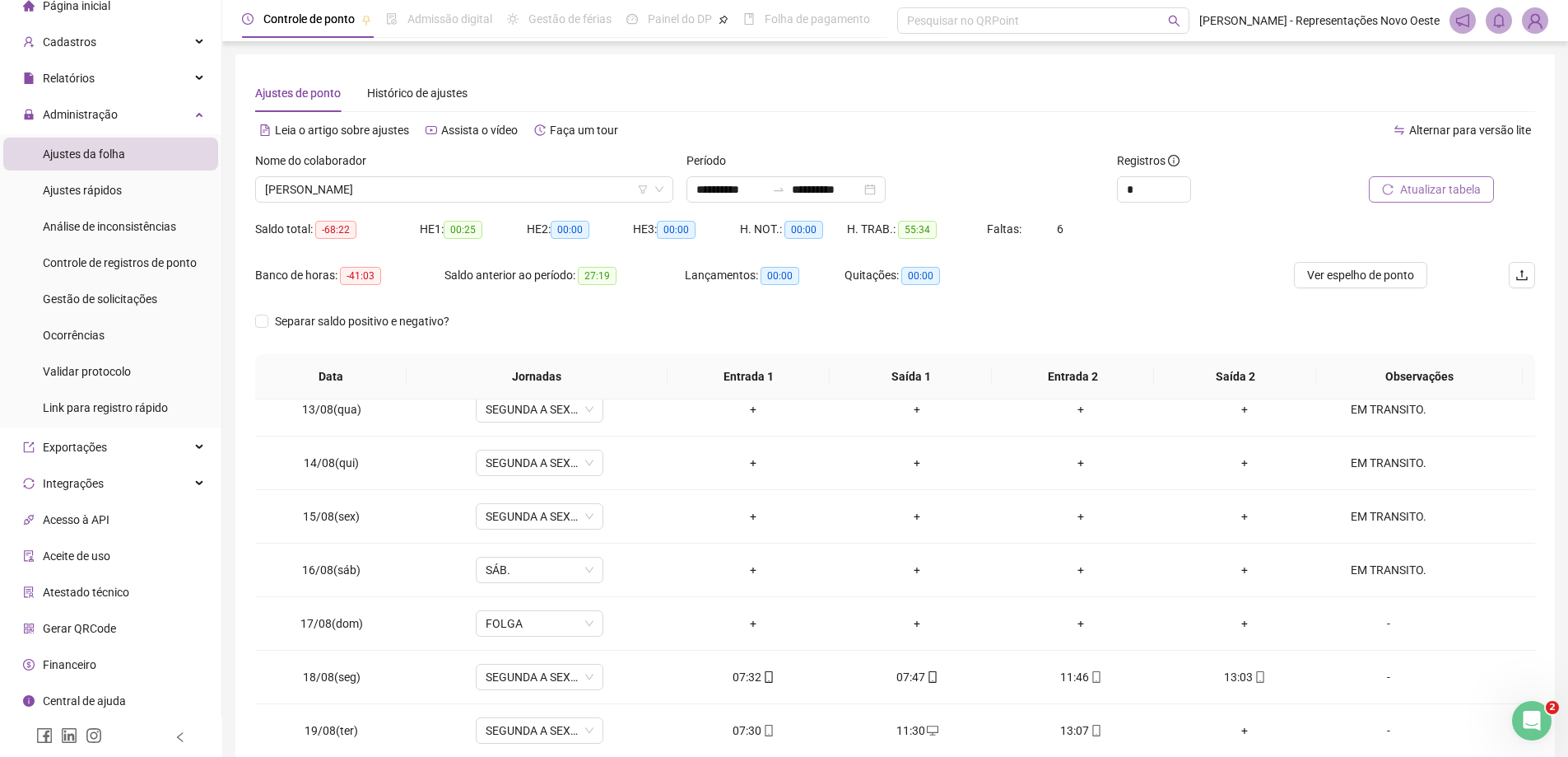
click at [1436, 191] on span "Atualizar tabela" at bounding box center [1441, 189] width 81 height 18
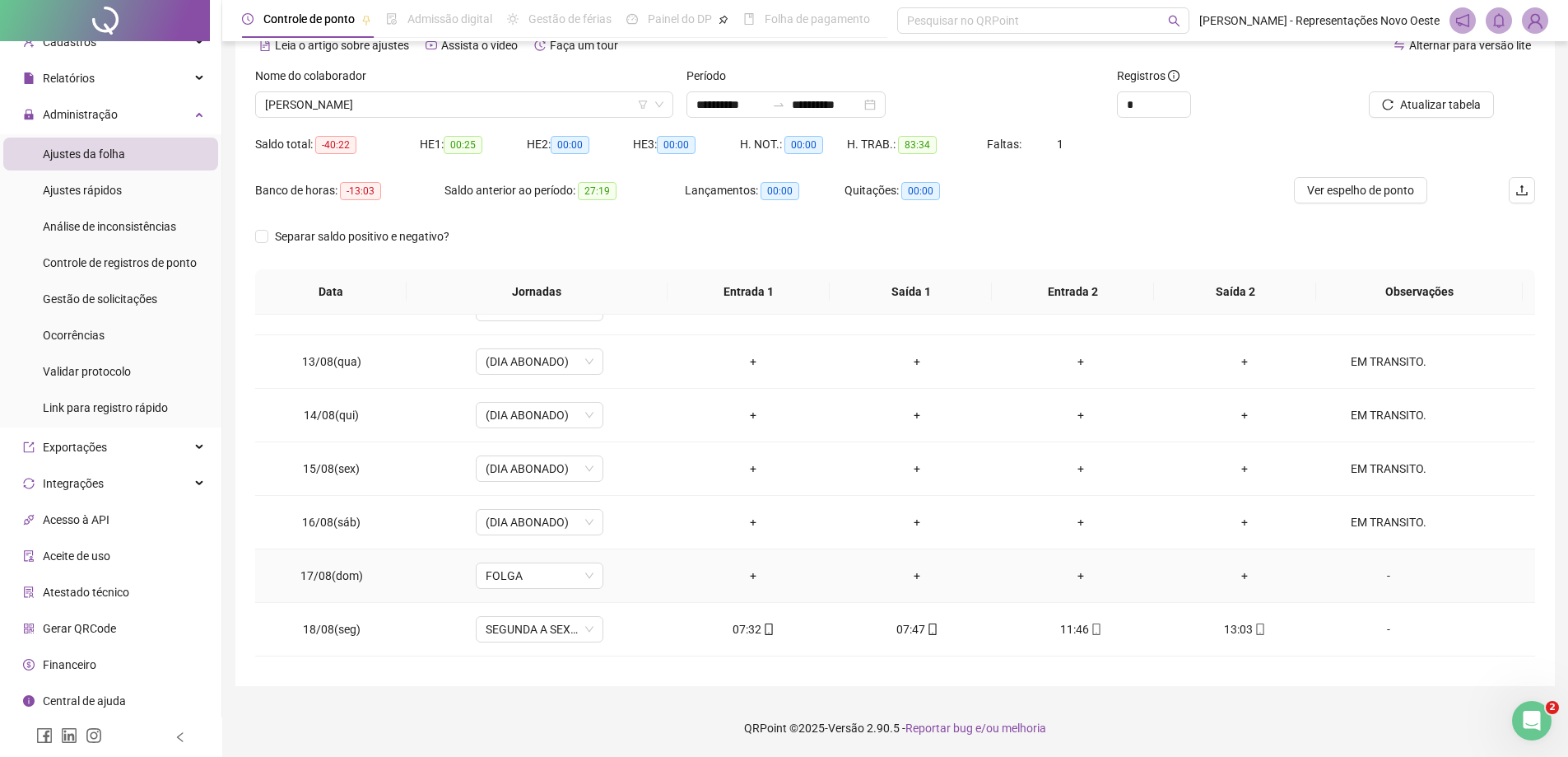
scroll to position [471, 0]
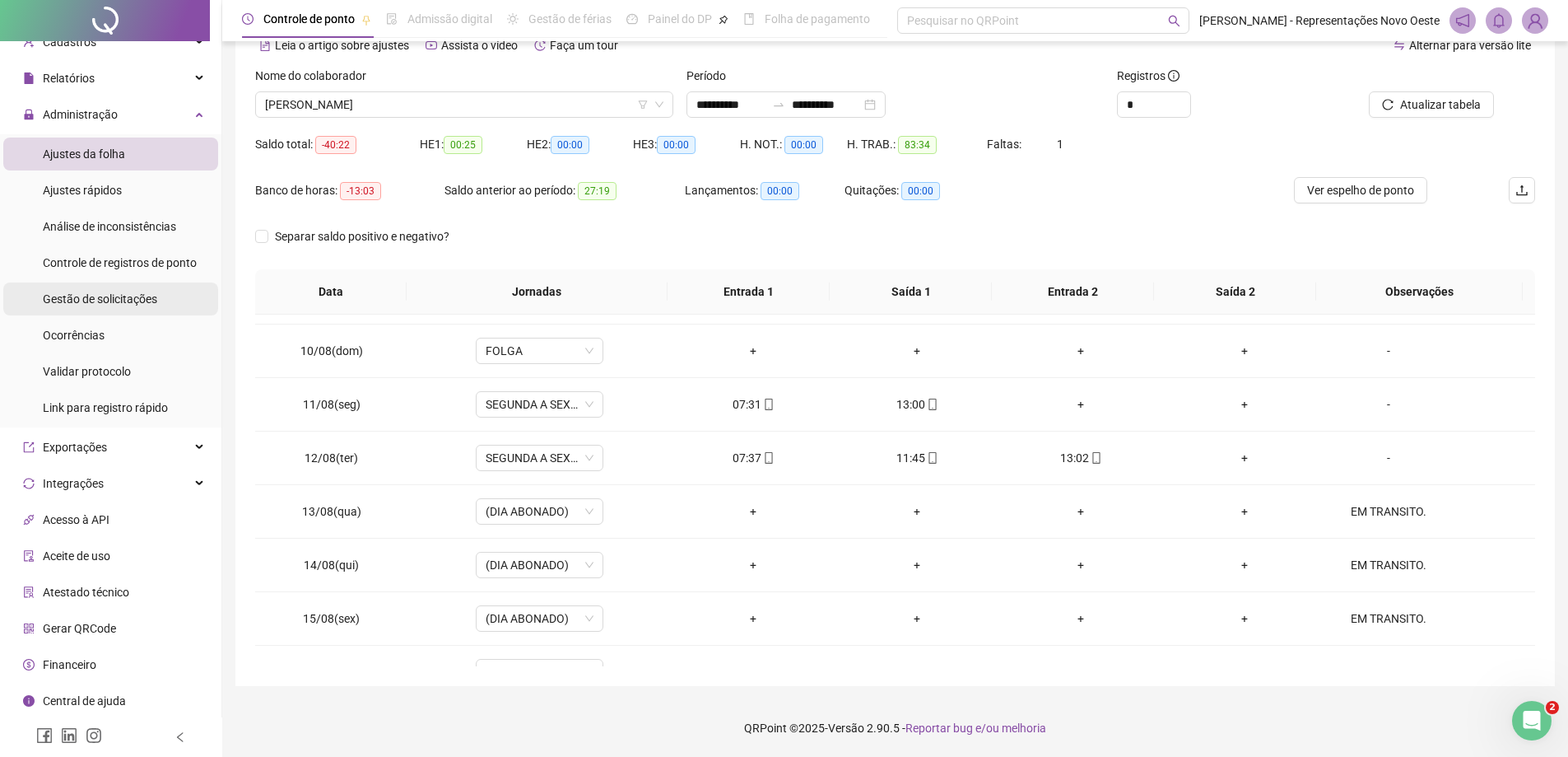
click at [124, 308] on div "Gestão de solicitações" at bounding box center [100, 298] width 115 height 33
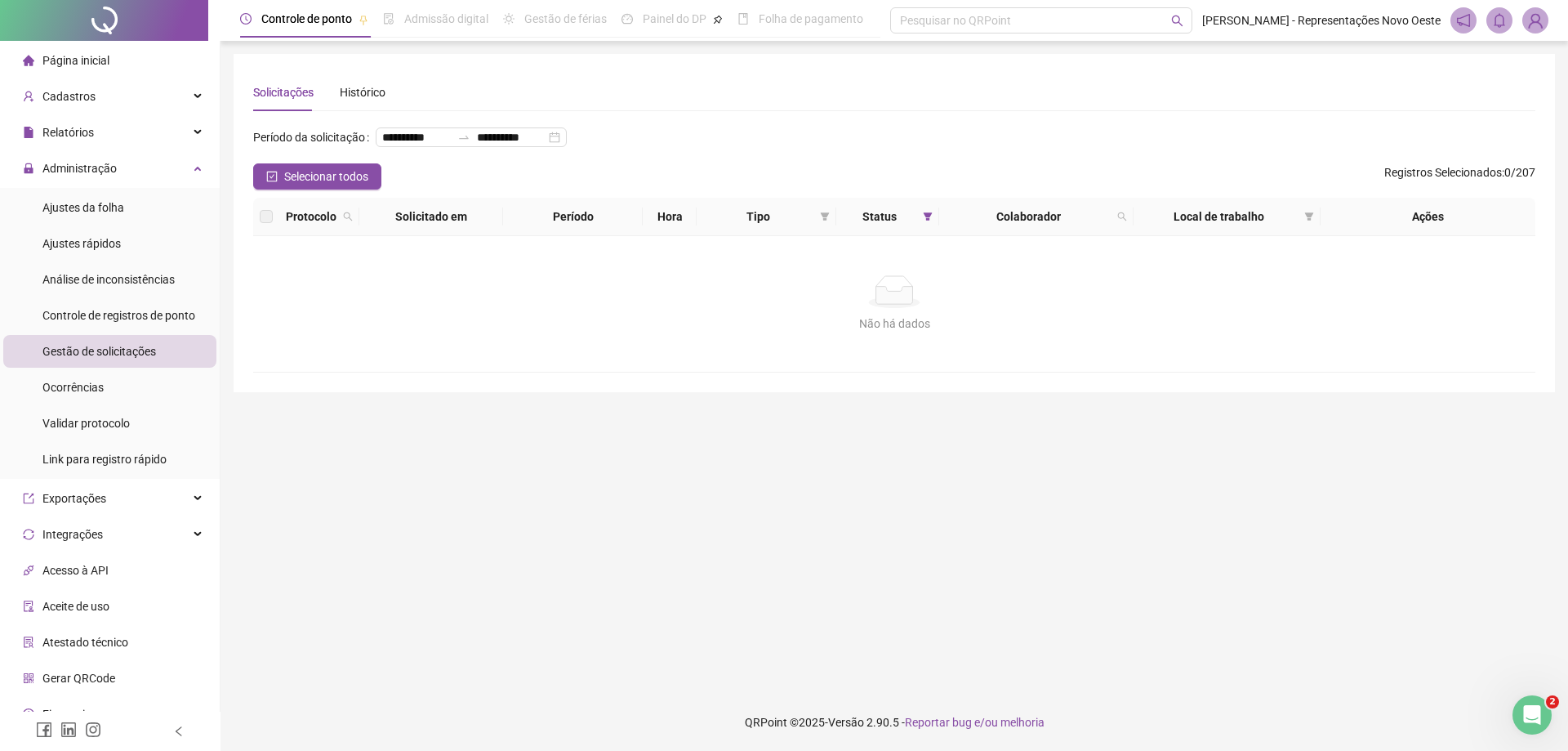
click at [116, 64] on li "Página inicial" at bounding box center [109, 60] width 213 height 32
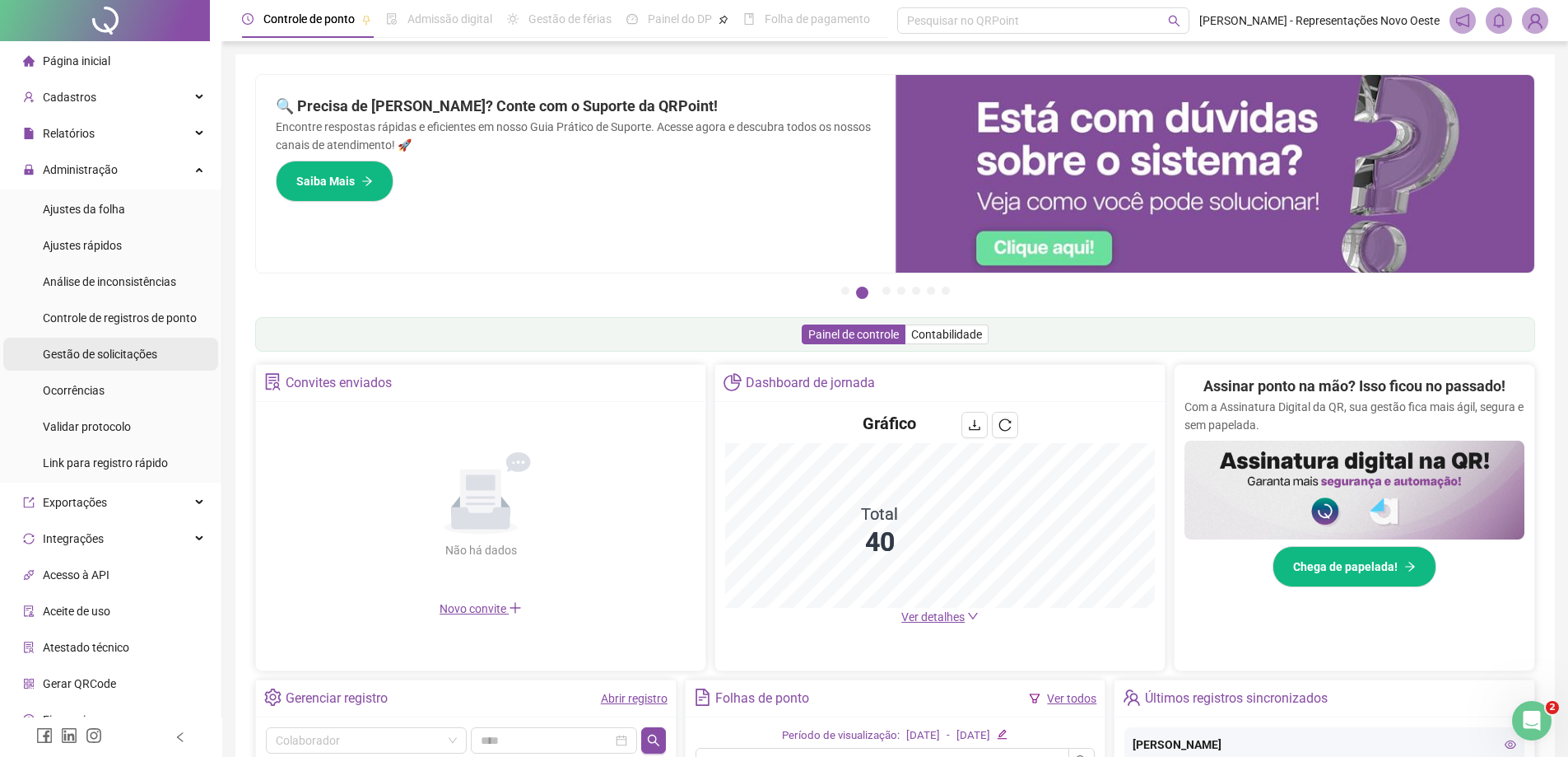
click at [113, 354] on span "Gestão de solicitações" at bounding box center [100, 354] width 115 height 13
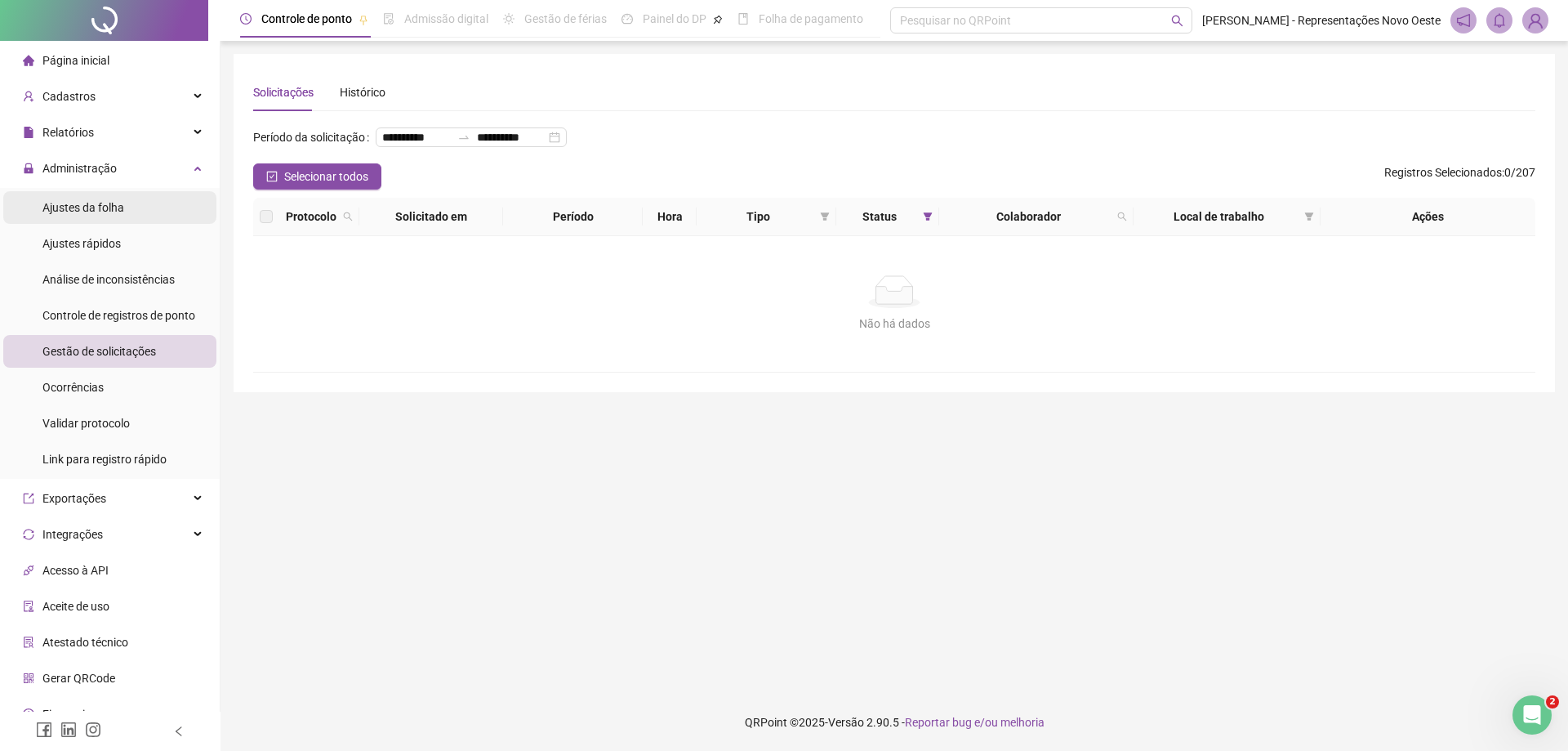
click at [102, 215] on div "Ajustes da folha" at bounding box center [82, 207] width 81 height 32
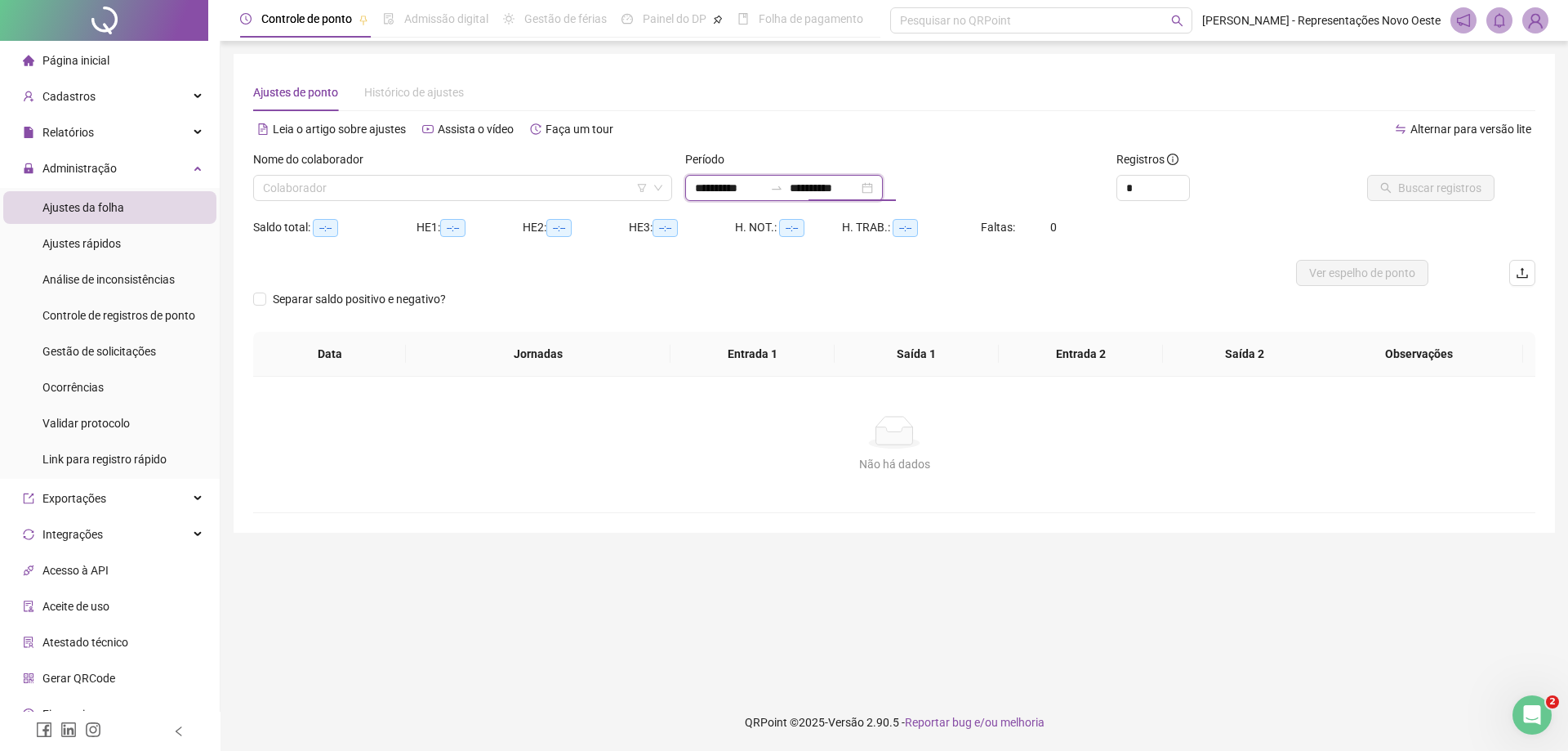
click at [831, 184] on input "**********" at bounding box center [824, 187] width 69 height 18
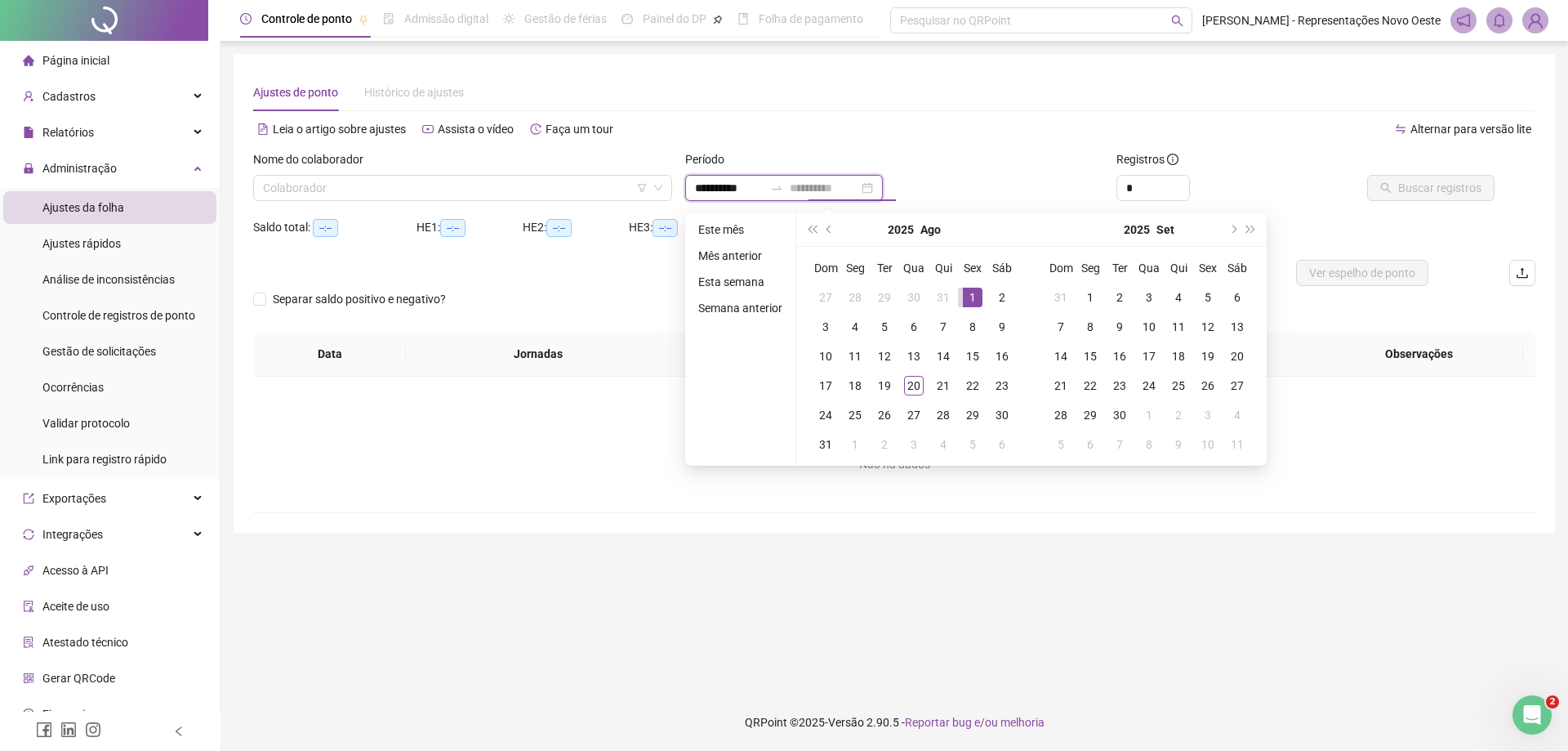
type input "**********"
click at [967, 294] on div "1" at bounding box center [972, 297] width 20 height 20
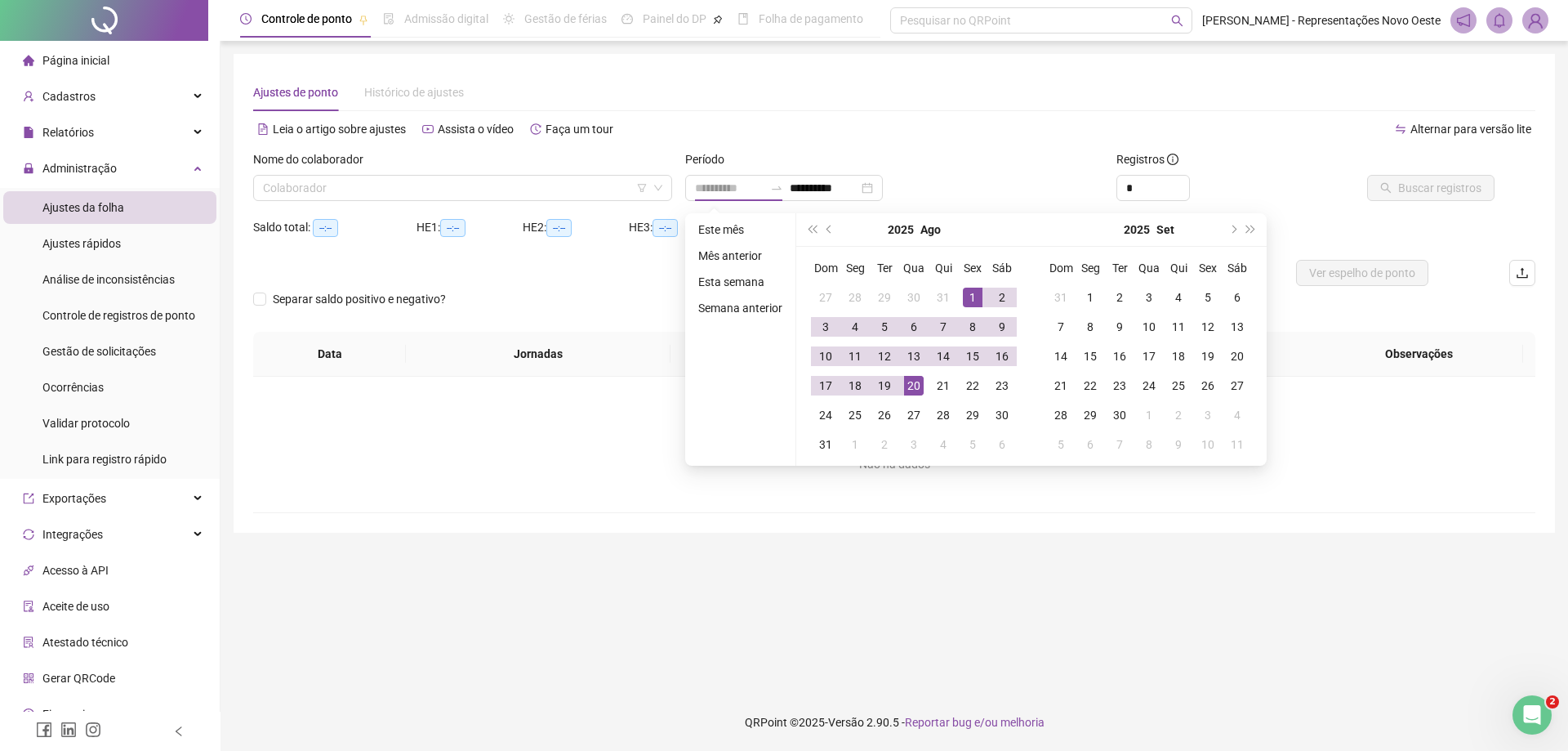
click at [907, 381] on div "20" at bounding box center [913, 385] width 20 height 20
type input "**********"
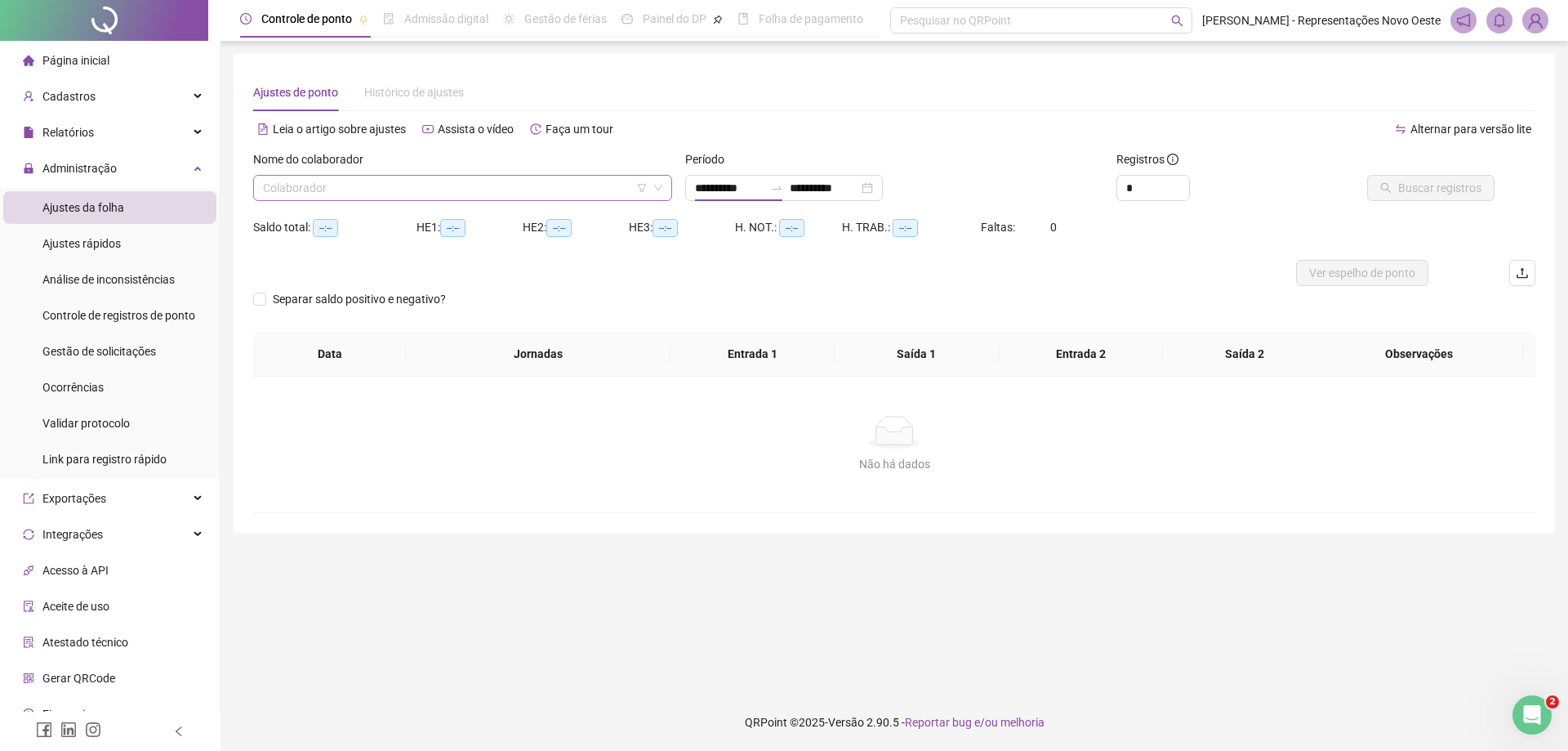
click at [553, 188] on input "search" at bounding box center [455, 187] width 384 height 25
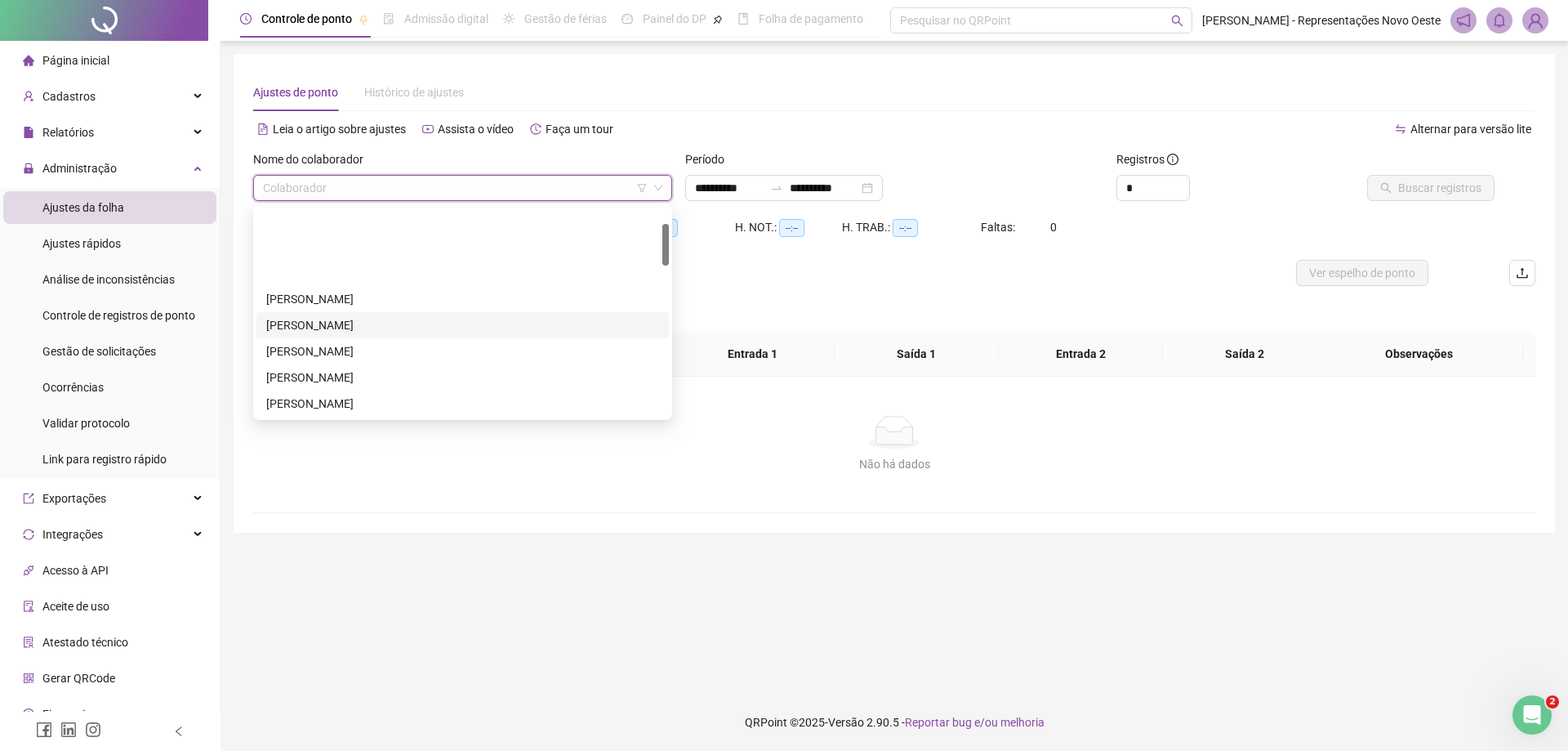
scroll to position [164, 0]
click at [396, 221] on div "[PERSON_NAME]" at bounding box center [463, 214] width 393 height 18
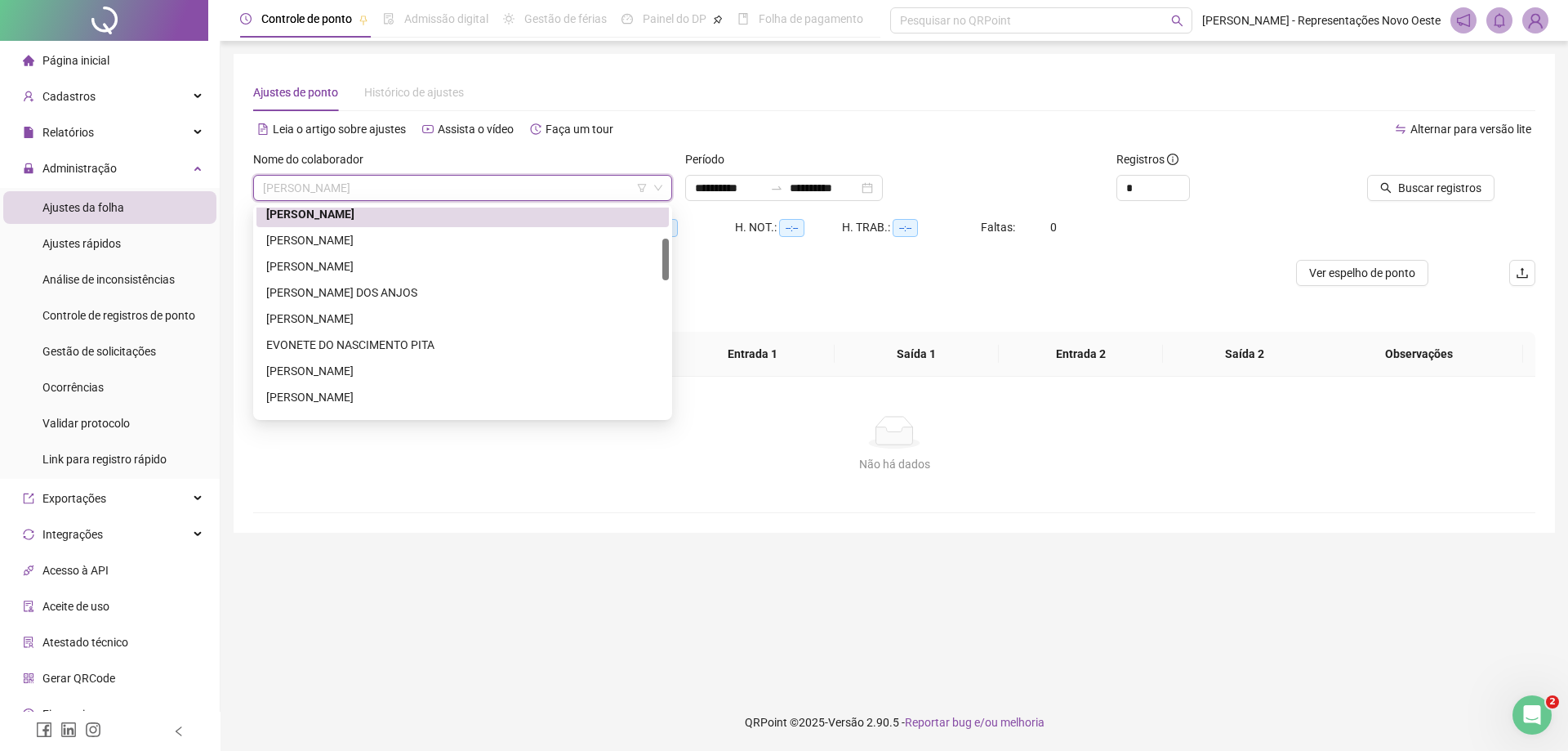
click at [439, 188] on span "[PERSON_NAME]" at bounding box center [462, 187] width 399 height 25
click at [330, 344] on div "EVONETE DO NASCIMENTO PITA" at bounding box center [463, 344] width 393 height 18
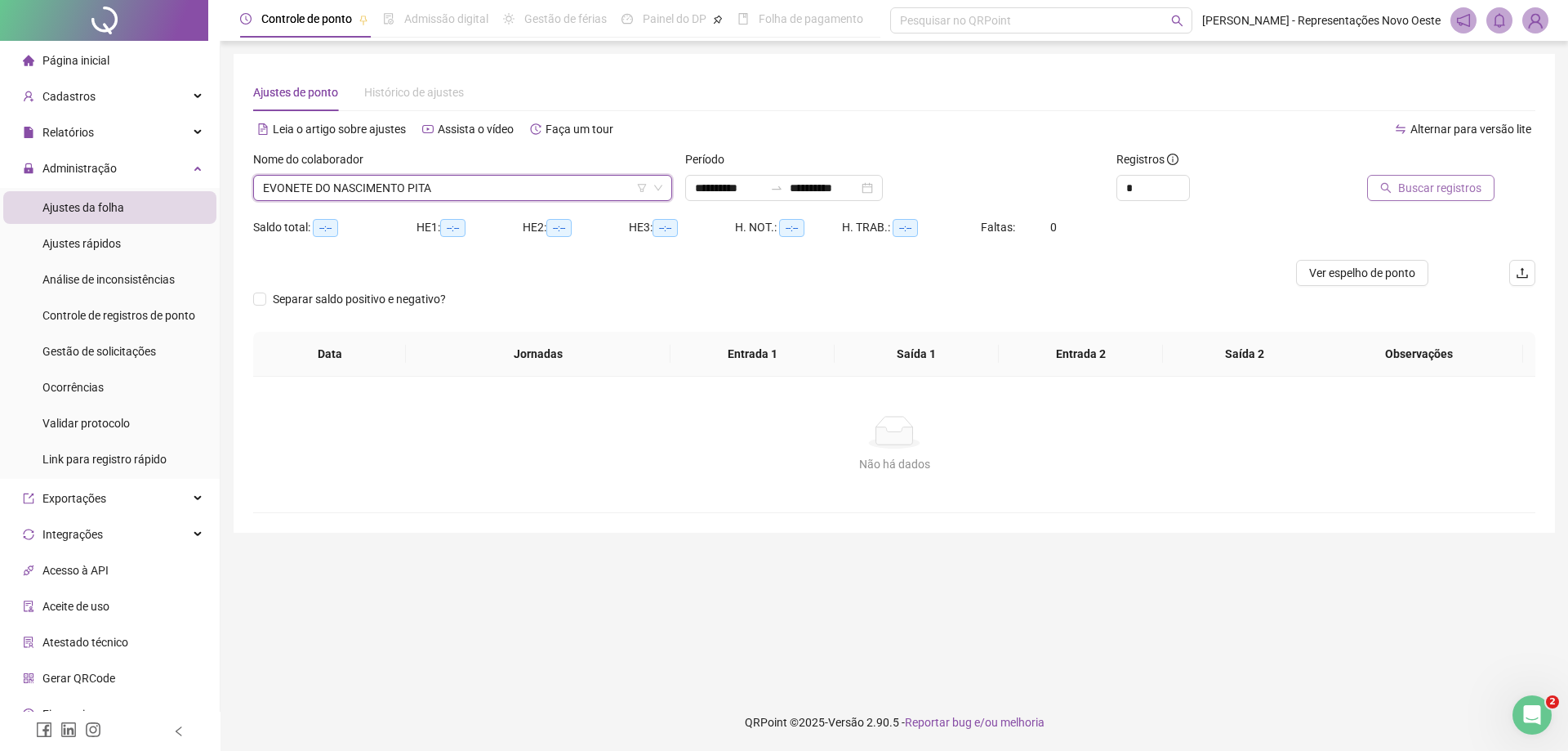
click at [1397, 184] on button "Buscar registros" at bounding box center [1431, 187] width 127 height 26
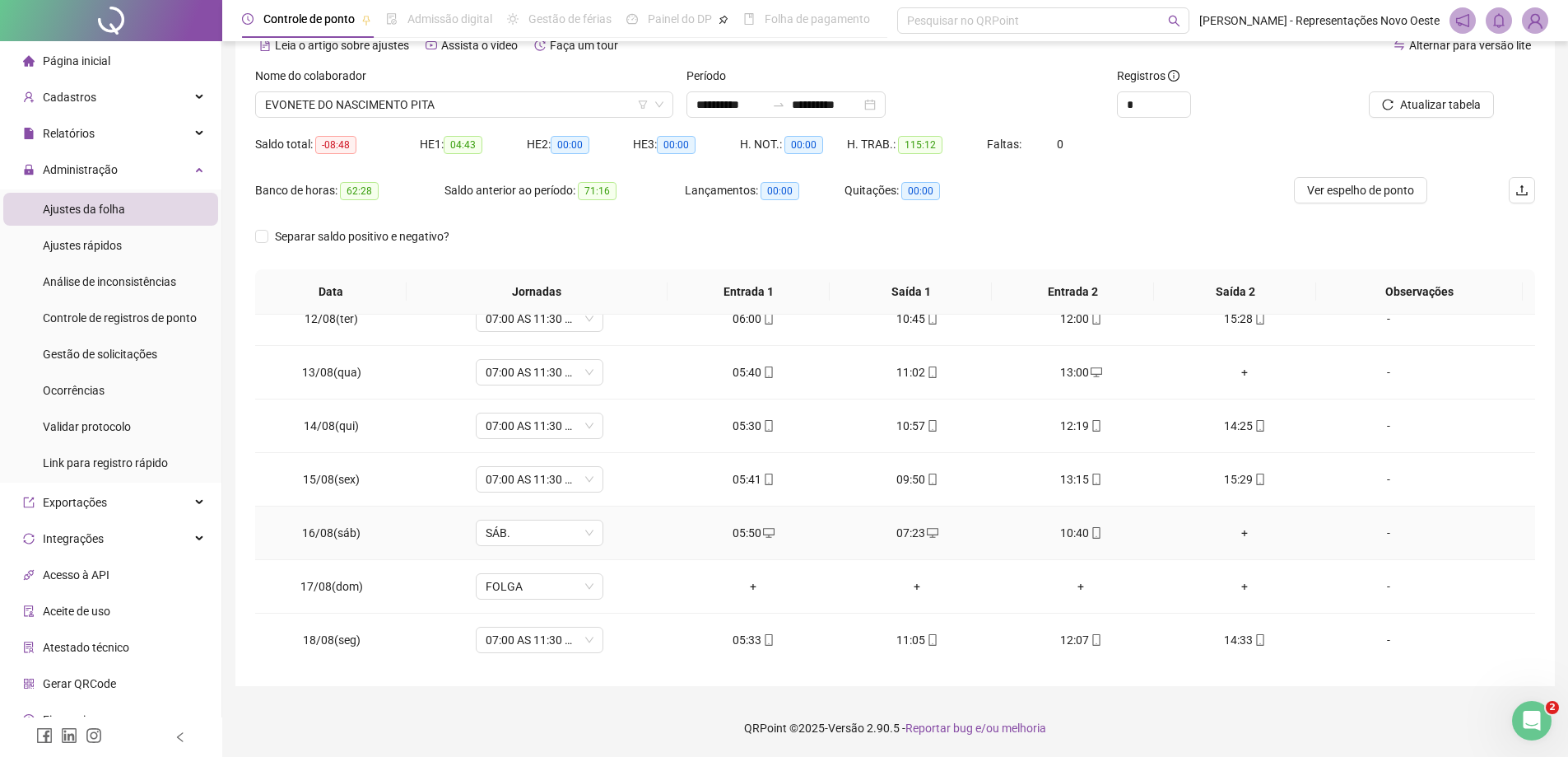
scroll to position [718, 0]
click at [429, 111] on span "EVONETE DO NASCIMENTO PITA" at bounding box center [463, 104] width 398 height 25
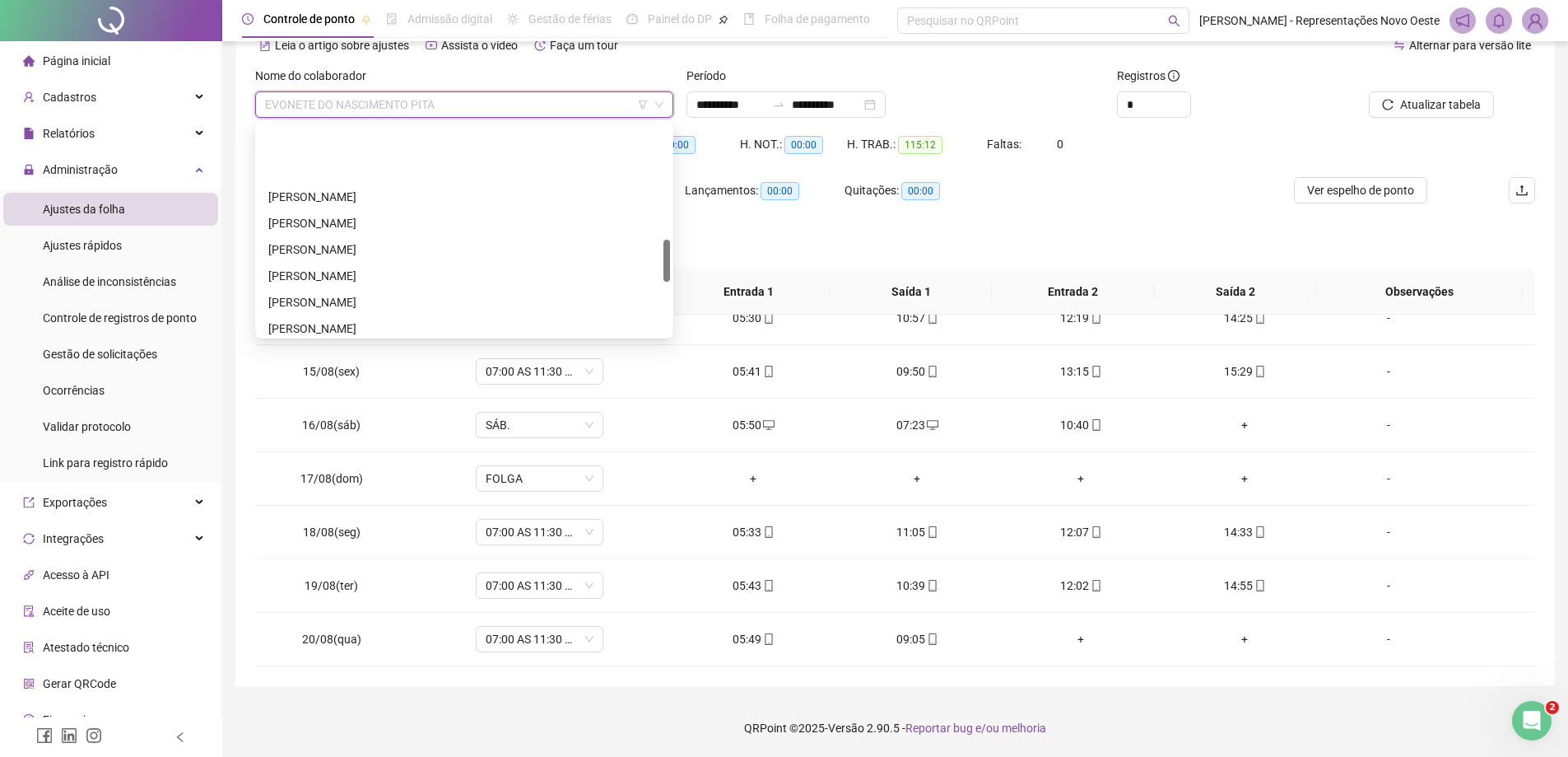
scroll to position [576, 0]
click at [367, 217] on div "[PERSON_NAME]" at bounding box center [464, 219] width 392 height 18
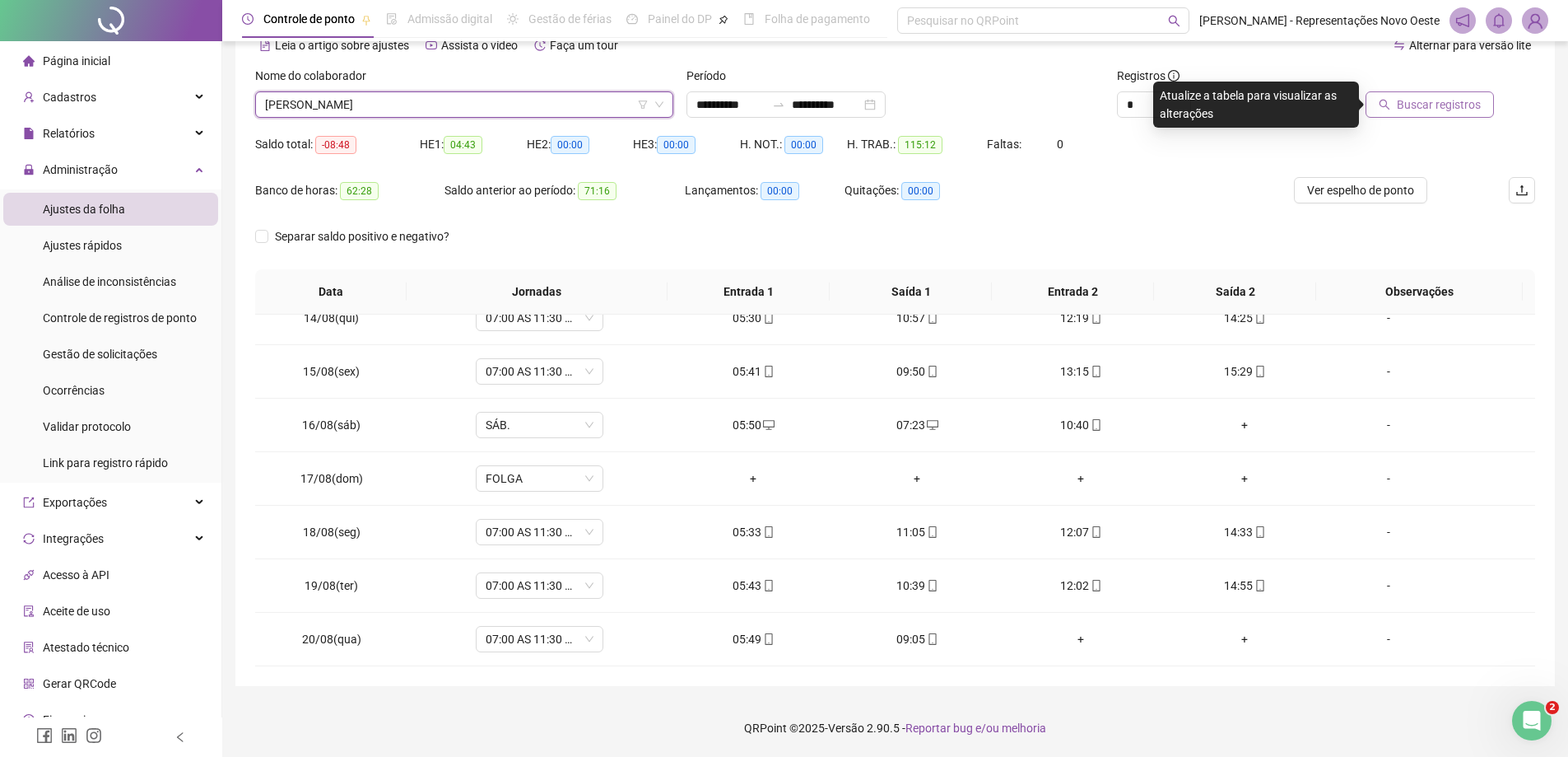
click at [1444, 110] on span "Buscar registros" at bounding box center [1439, 105] width 84 height 18
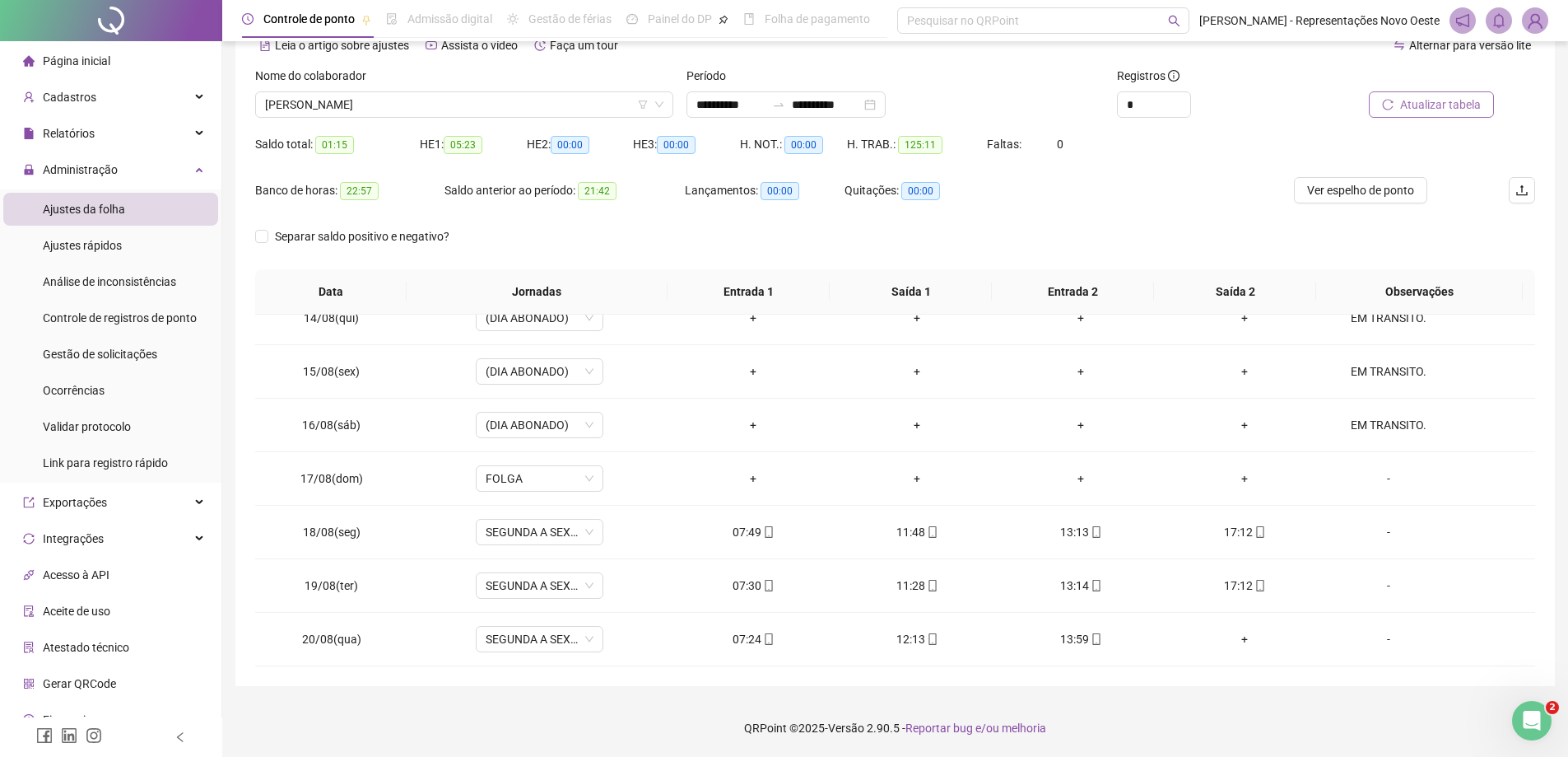
click at [1446, 120] on div "Atualizar tabela" at bounding box center [1434, 98] width 215 height 64
click at [1445, 111] on span "Atualizar tabela" at bounding box center [1441, 105] width 81 height 18
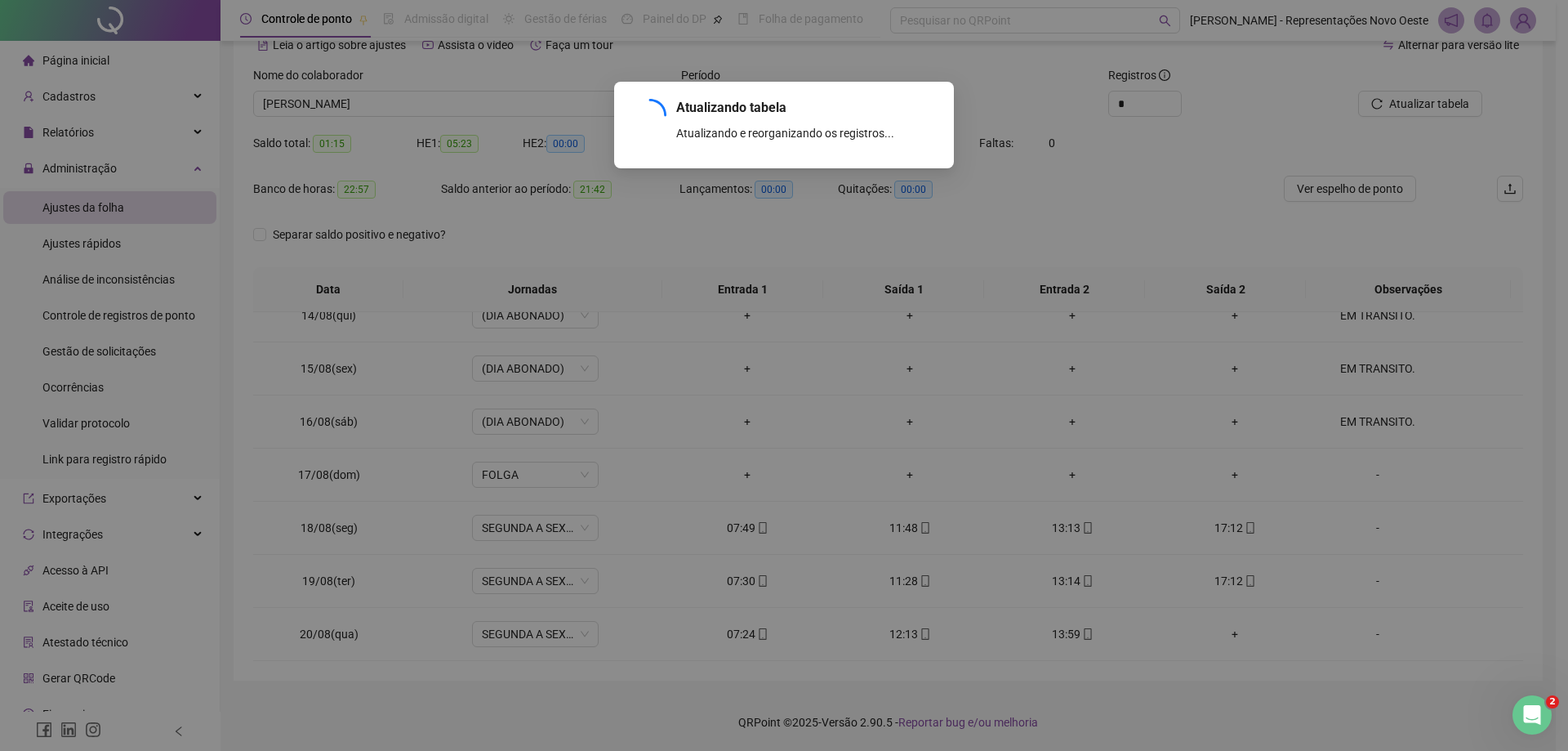
click at [467, 103] on div "Atualizando tabela Atualizando e reorganizando os registros... OK" at bounding box center [784, 376] width 1568 height 751
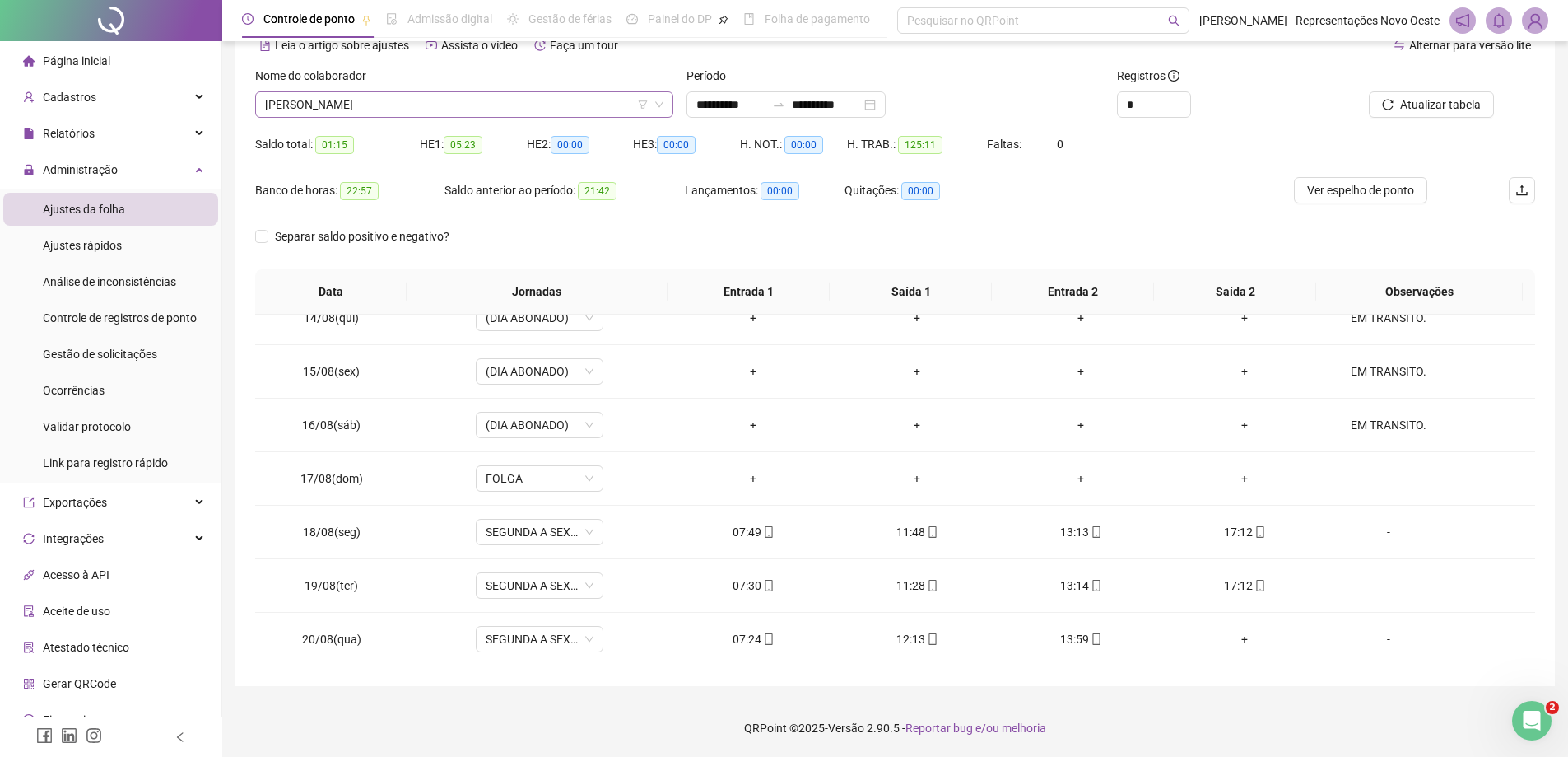
click at [367, 95] on span "[PERSON_NAME]" at bounding box center [463, 104] width 398 height 25
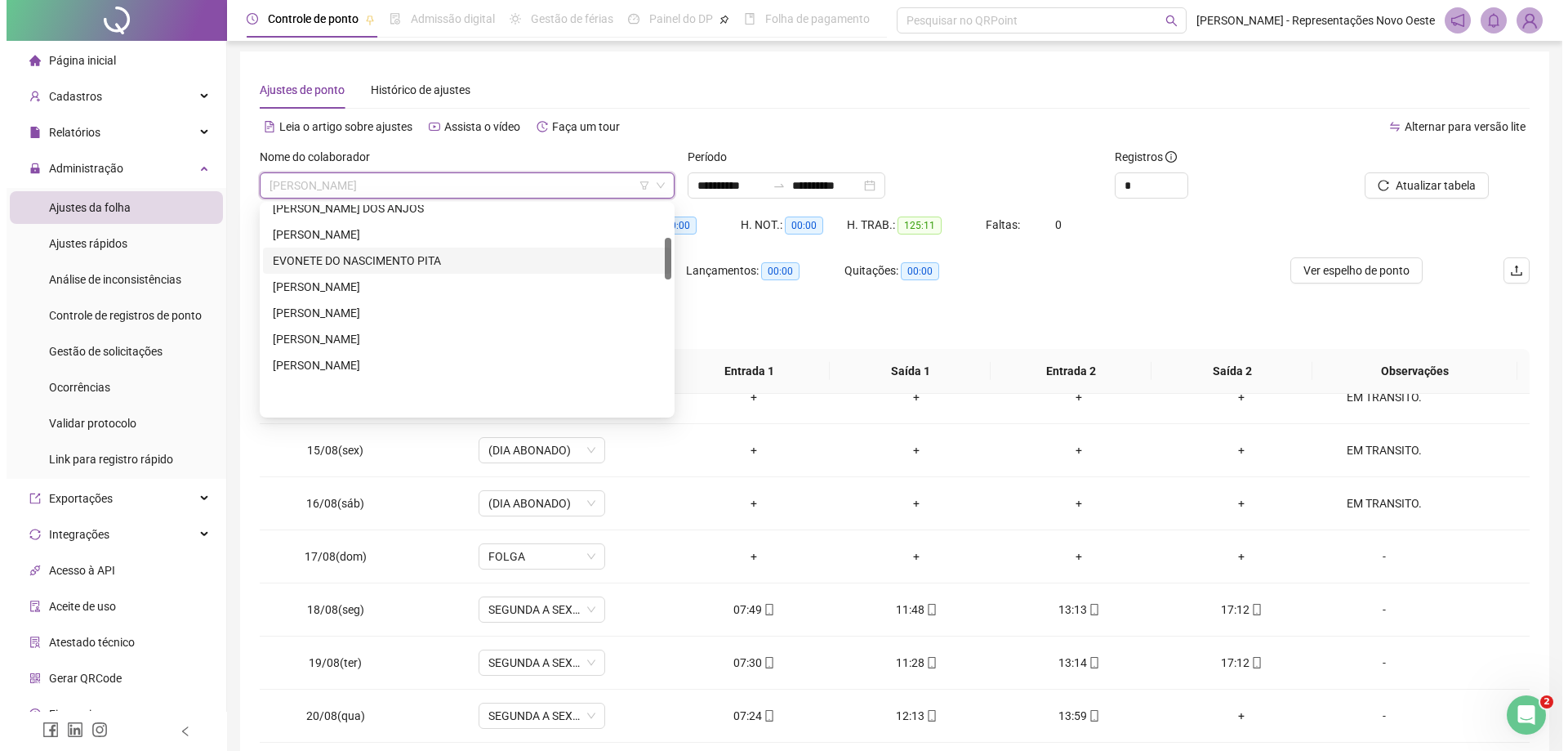
scroll to position [164, 0]
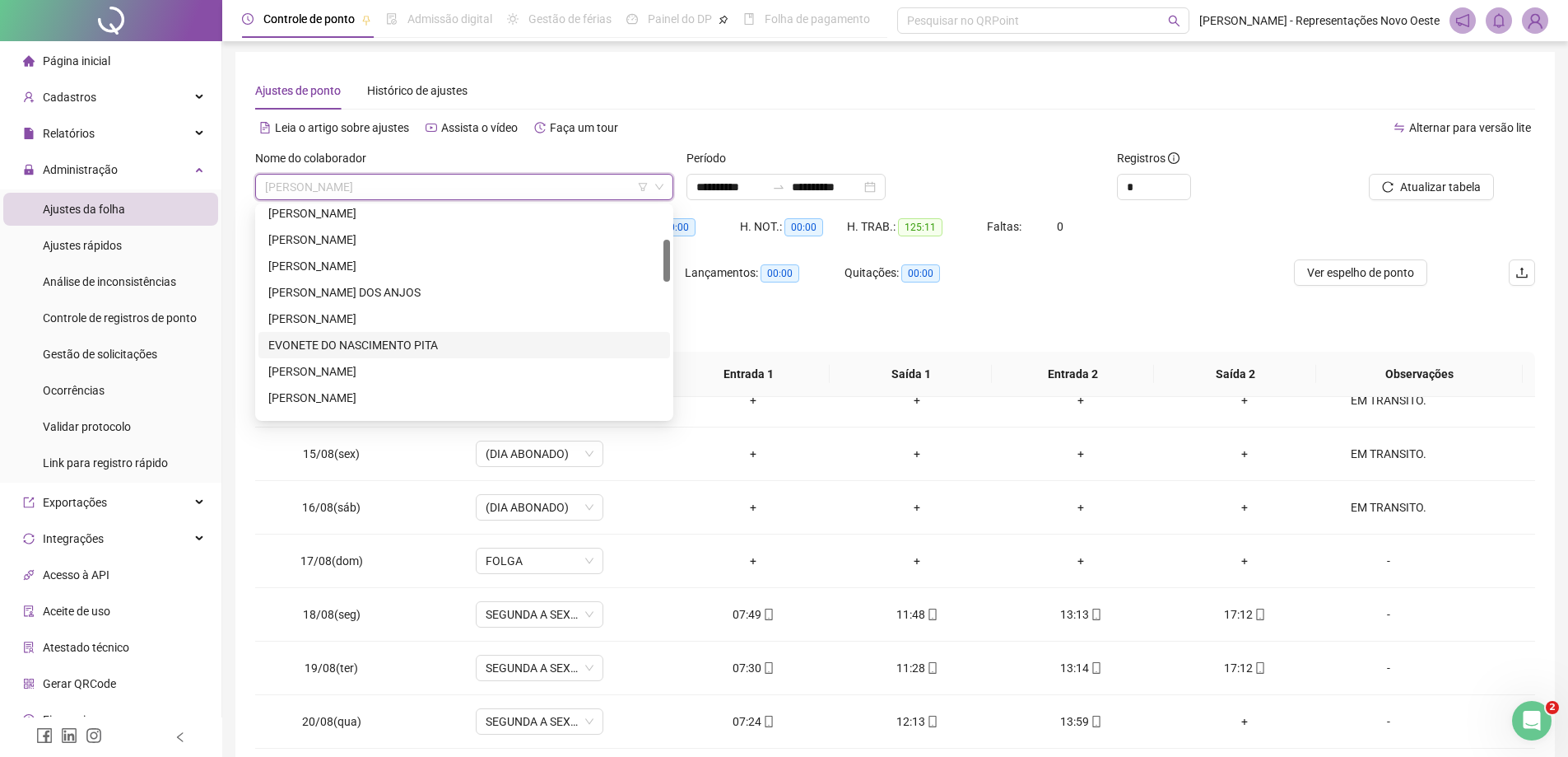
click at [313, 337] on div "EVONETE DO NASCIMENTO PITA" at bounding box center [464, 345] width 392 height 18
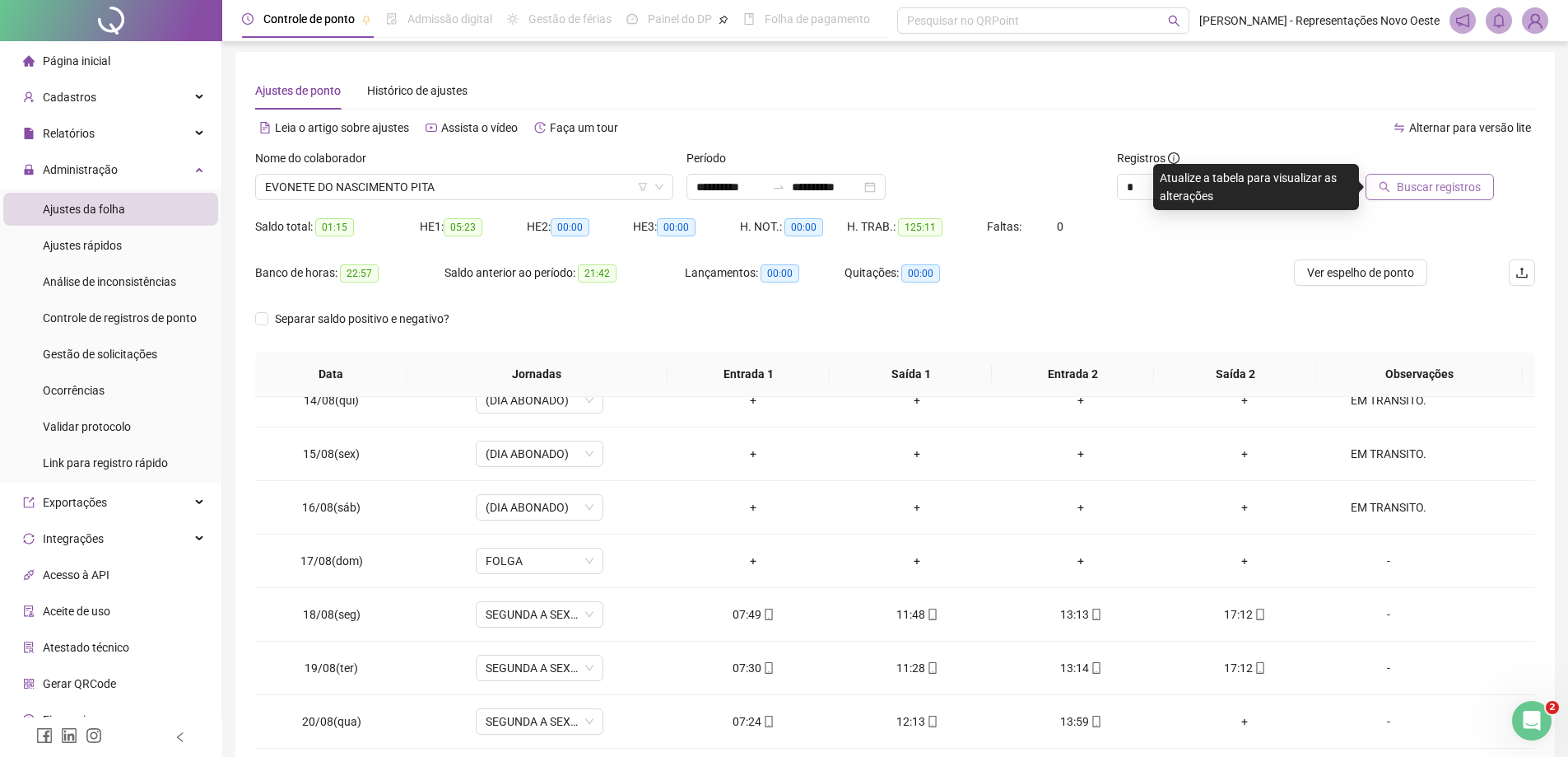
click at [1430, 187] on span "Buscar registros" at bounding box center [1439, 187] width 84 height 18
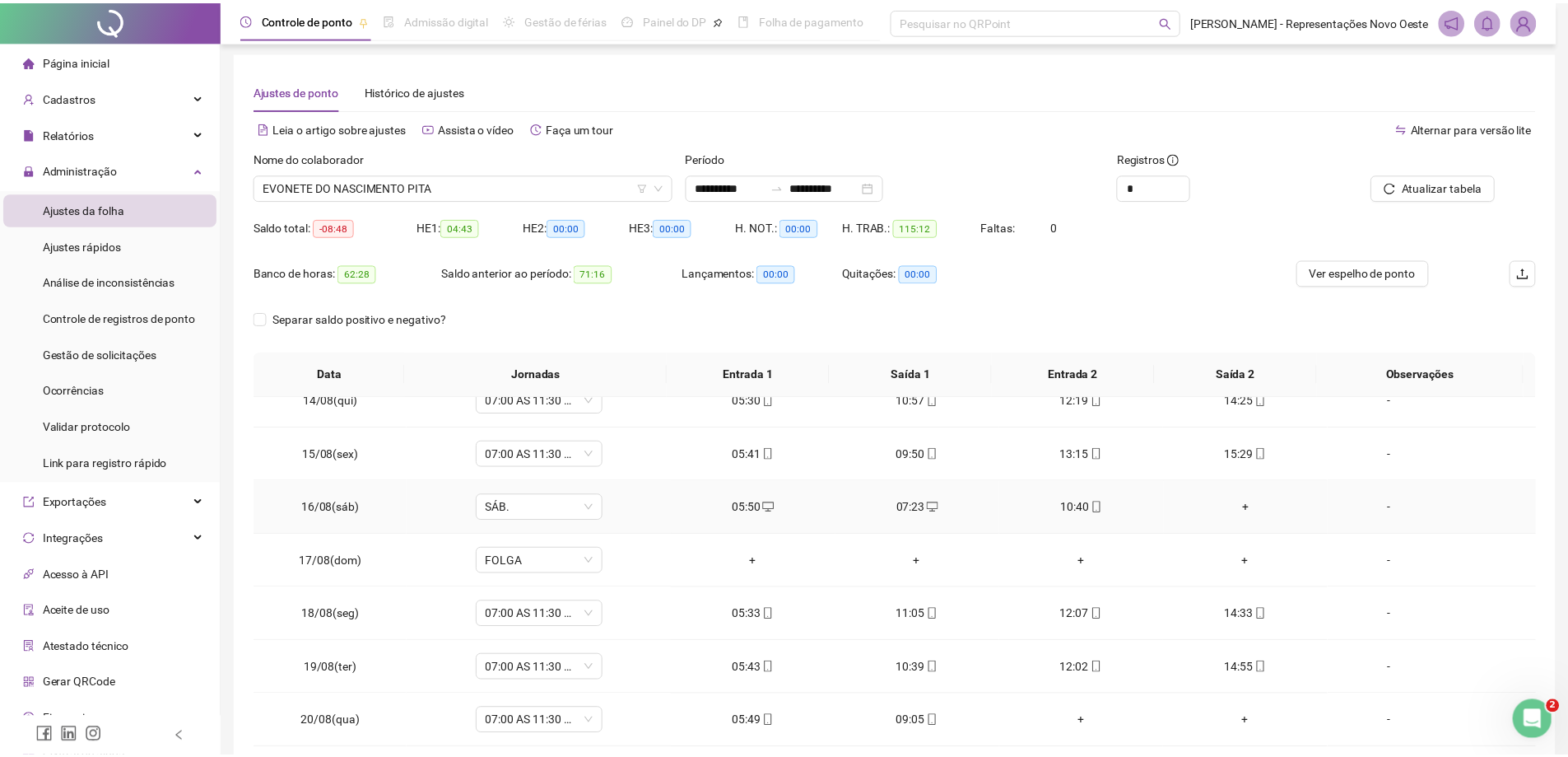
scroll to position [85, 0]
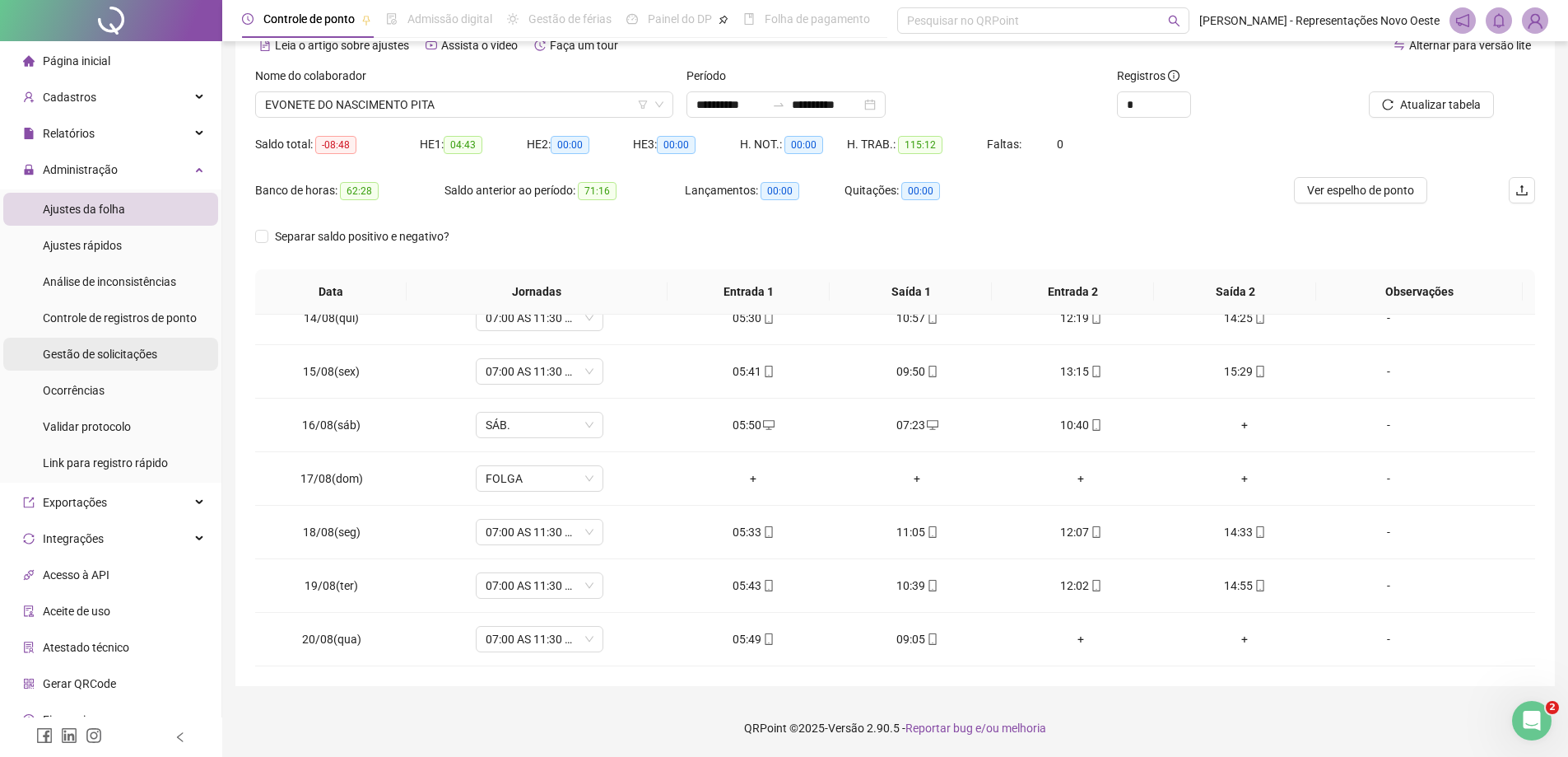
click at [122, 341] on div "Gestão de solicitações" at bounding box center [100, 354] width 115 height 33
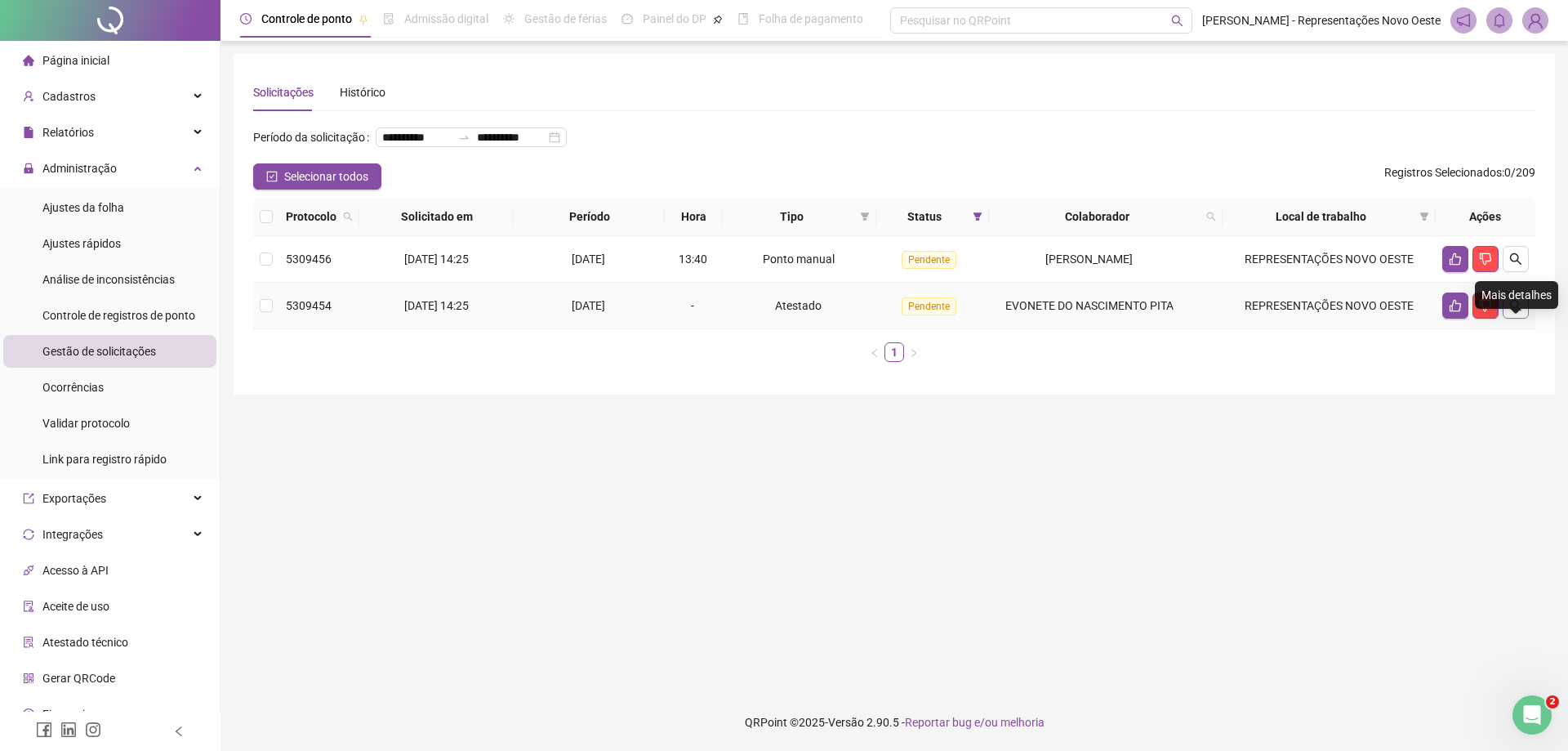
click at [1520, 312] on icon "search" at bounding box center [1515, 305] width 13 height 13
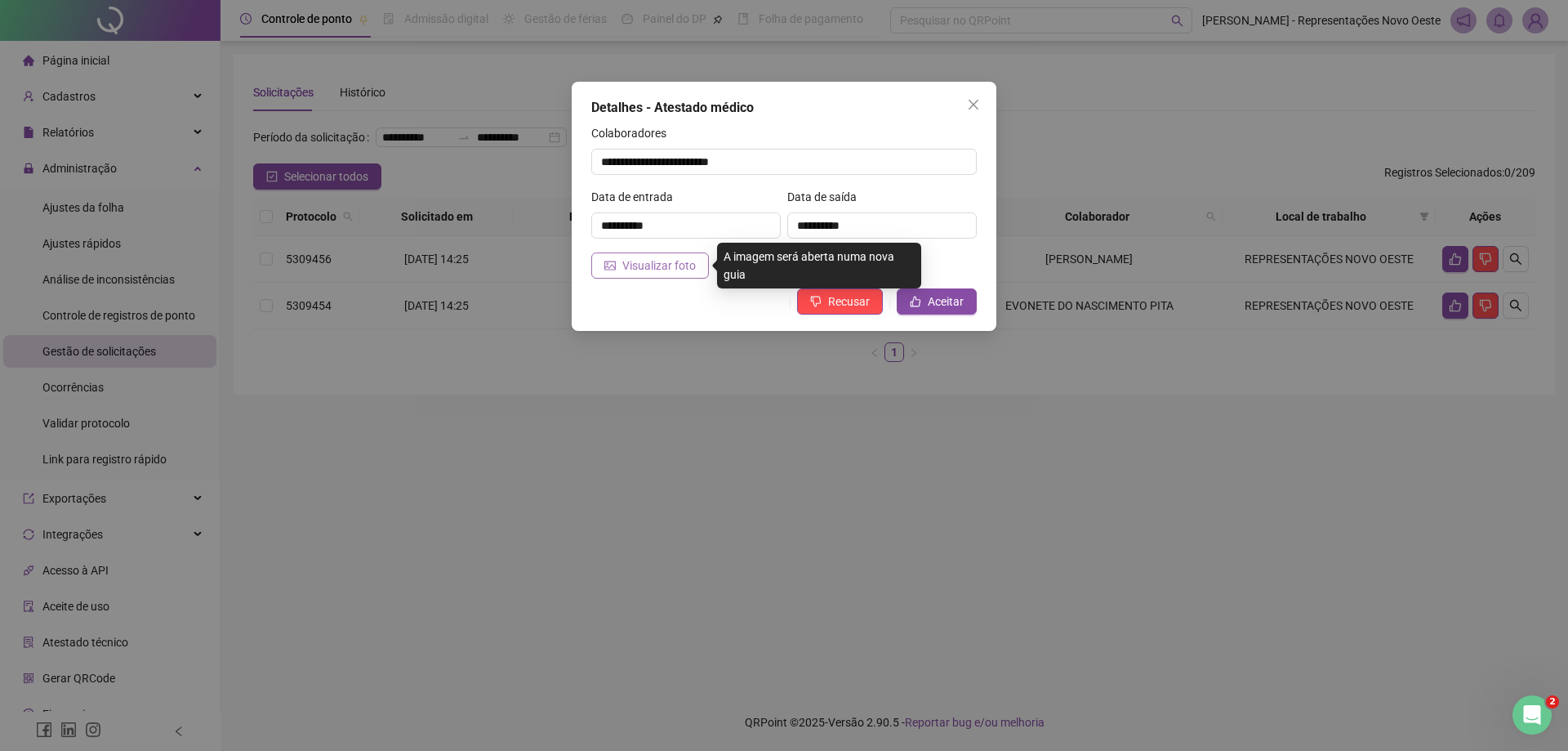
click at [650, 259] on span "Visualizar foto" at bounding box center [659, 266] width 74 height 18
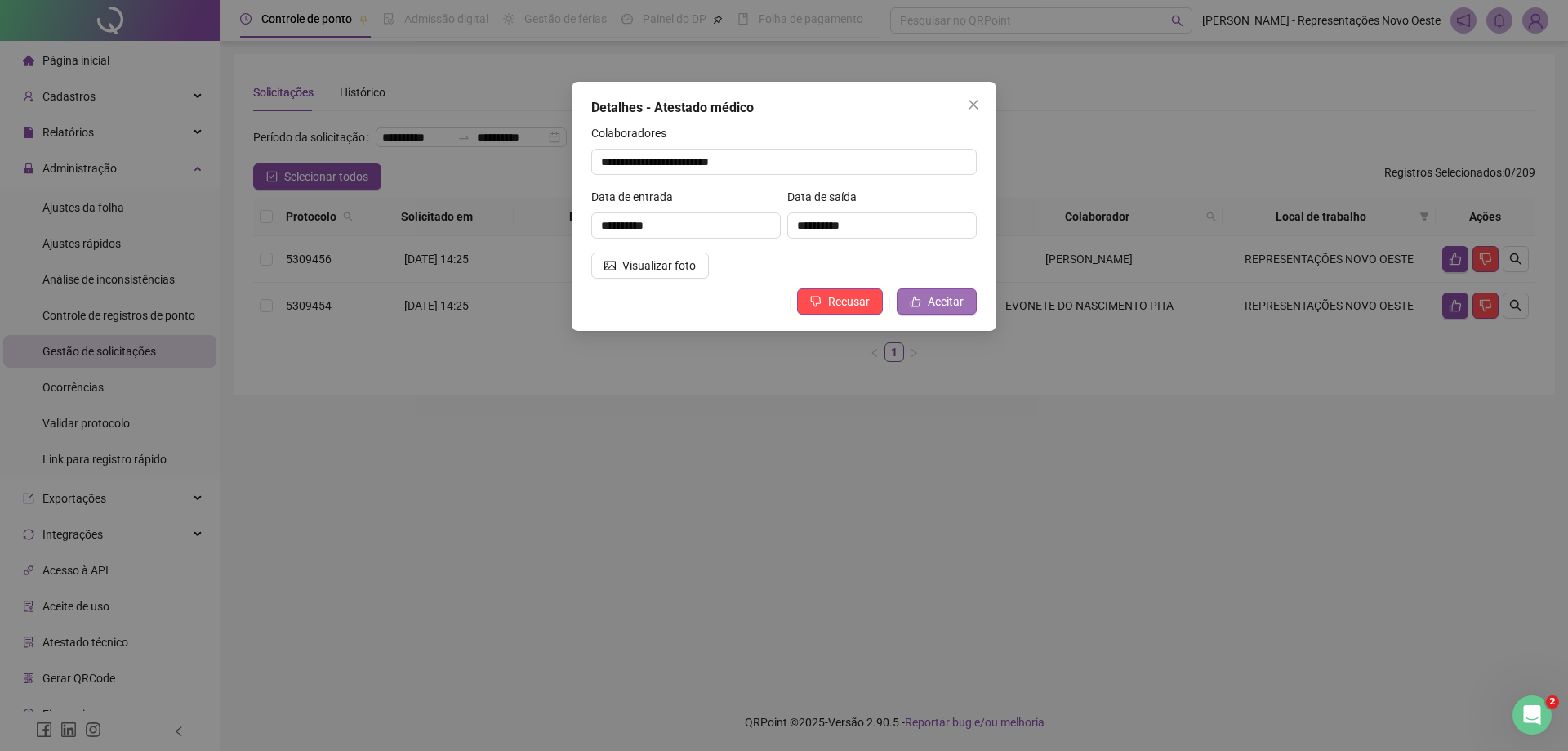
click at [939, 295] on span "Aceitar" at bounding box center [946, 301] width 36 height 18
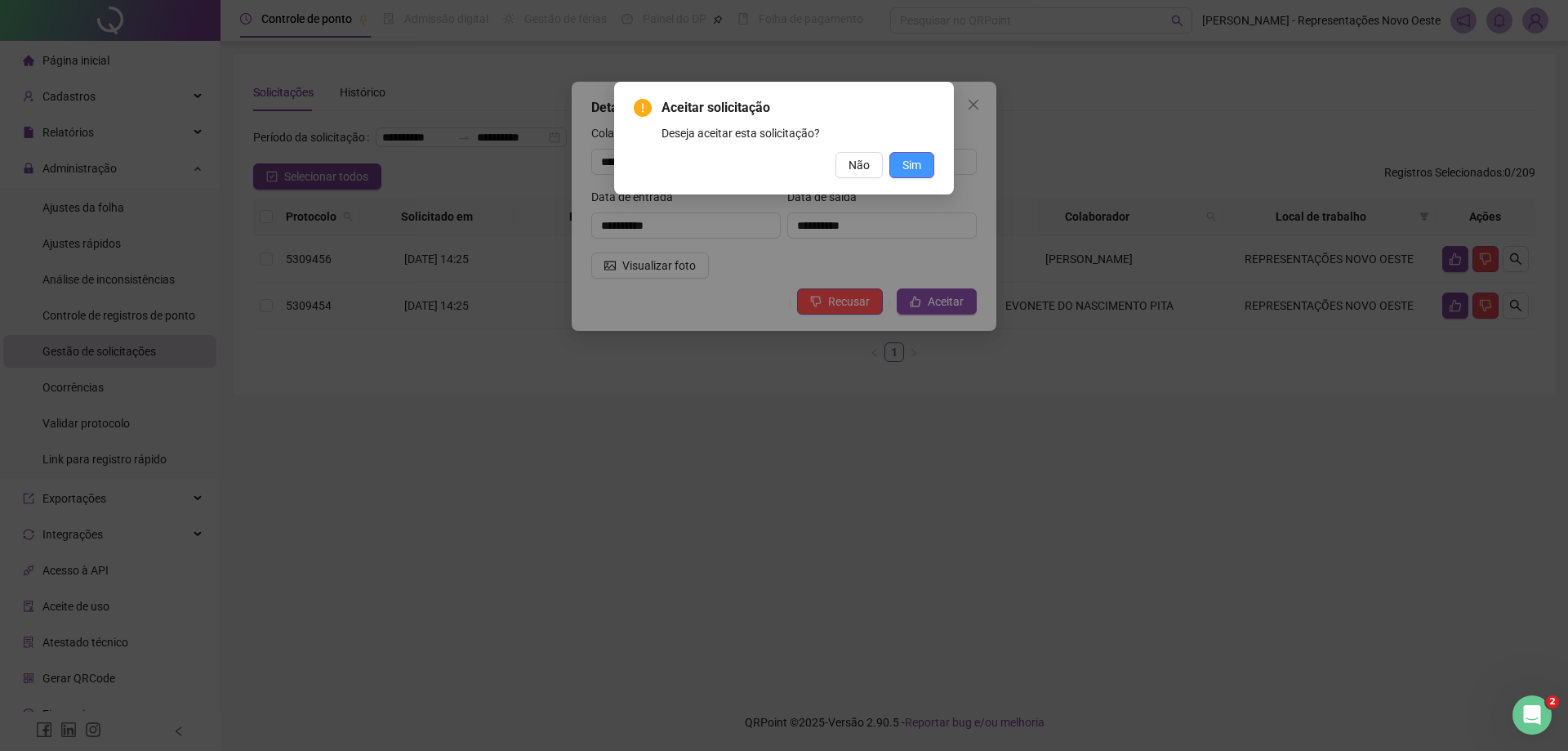
click at [911, 155] on button "Sim" at bounding box center [911, 165] width 45 height 26
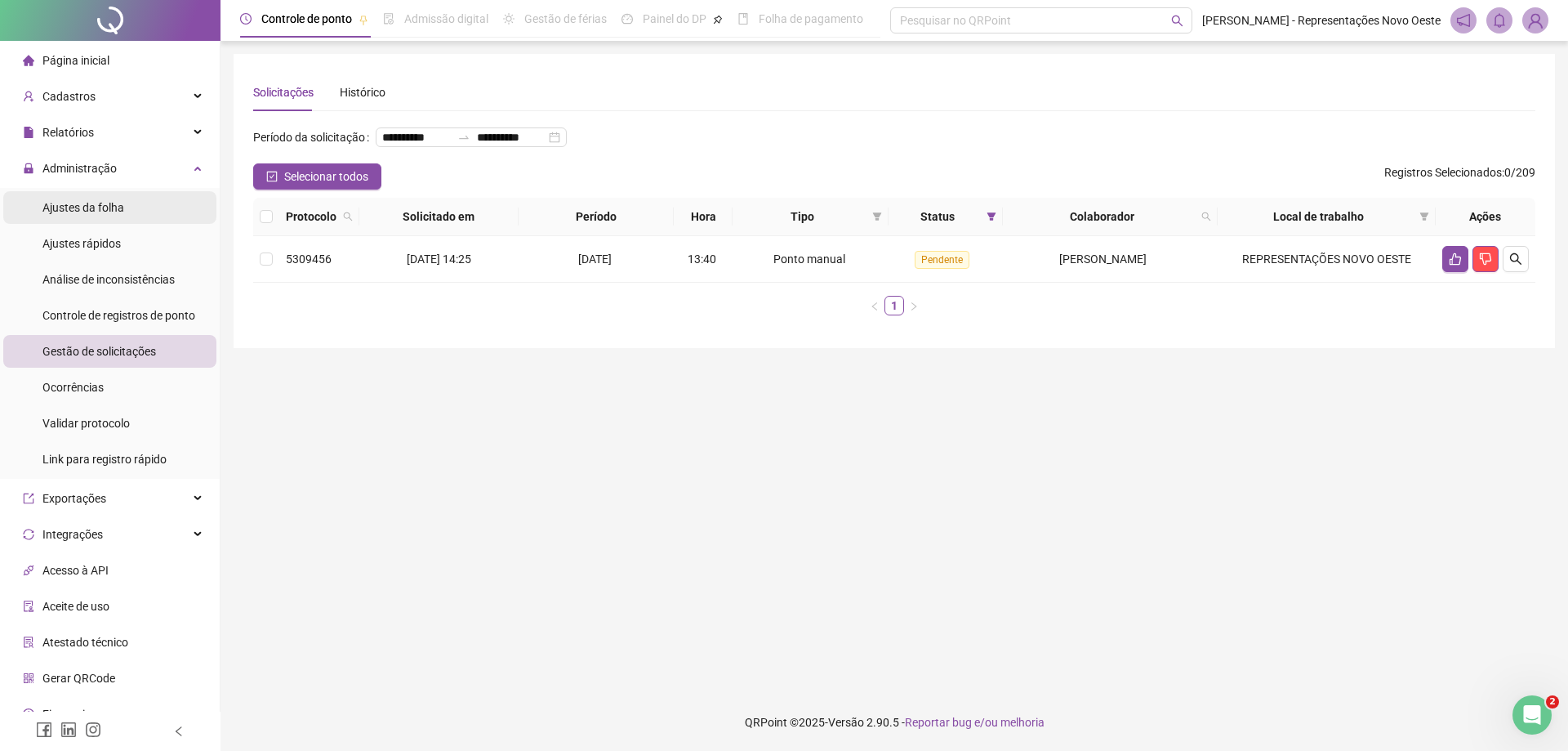
click at [113, 218] on div "Ajustes da folha" at bounding box center [82, 207] width 81 height 32
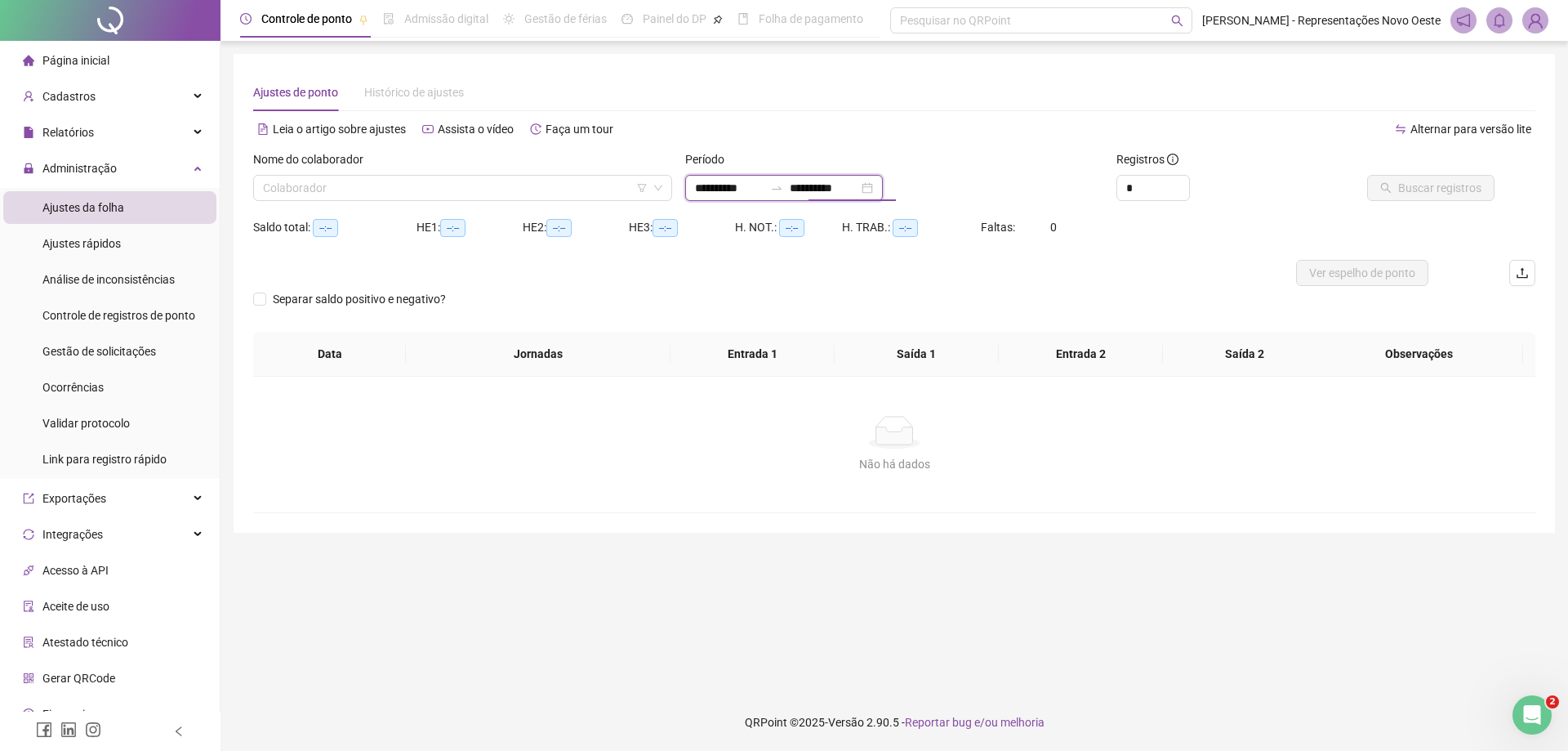
click at [816, 193] on input "**********" at bounding box center [824, 187] width 69 height 18
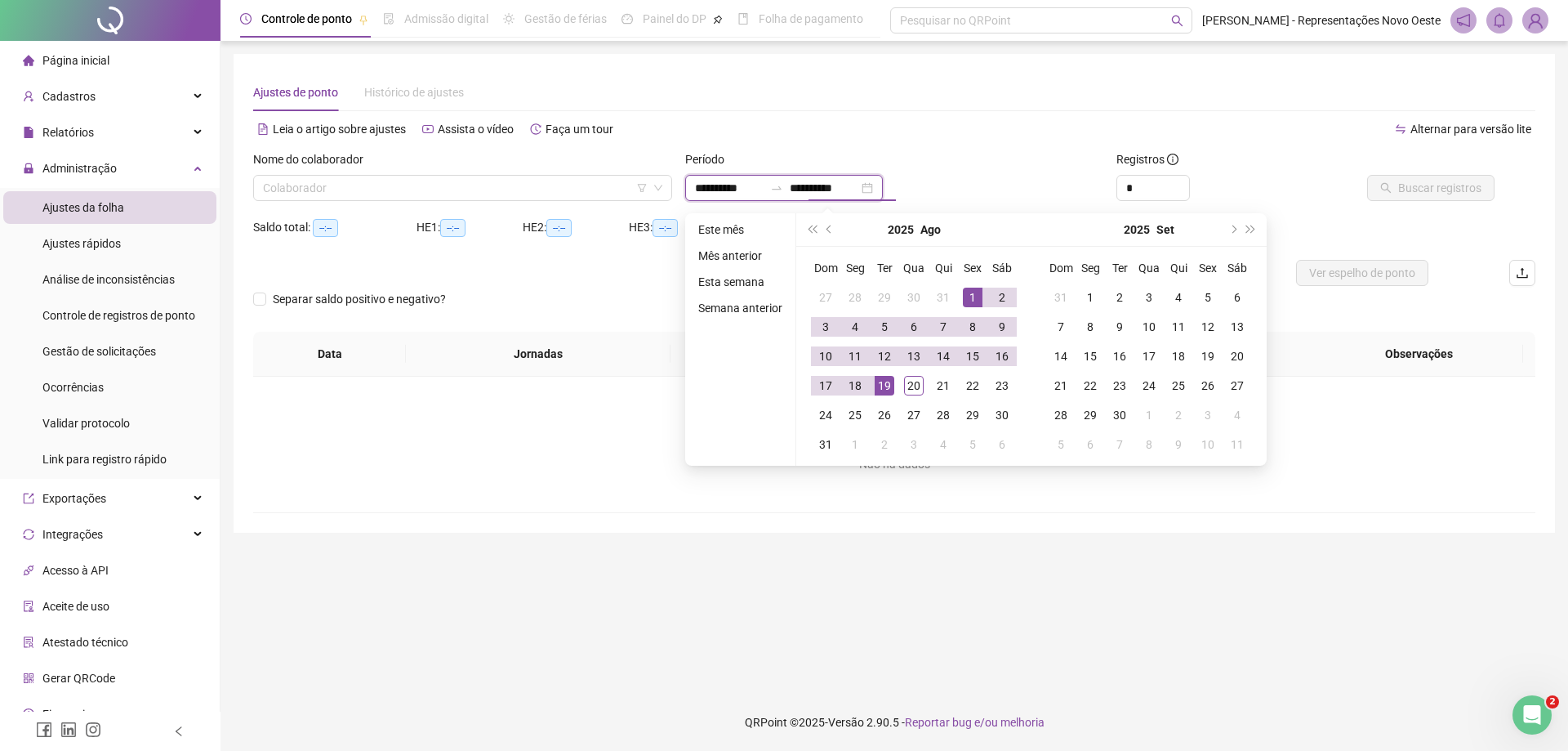
type input "**********"
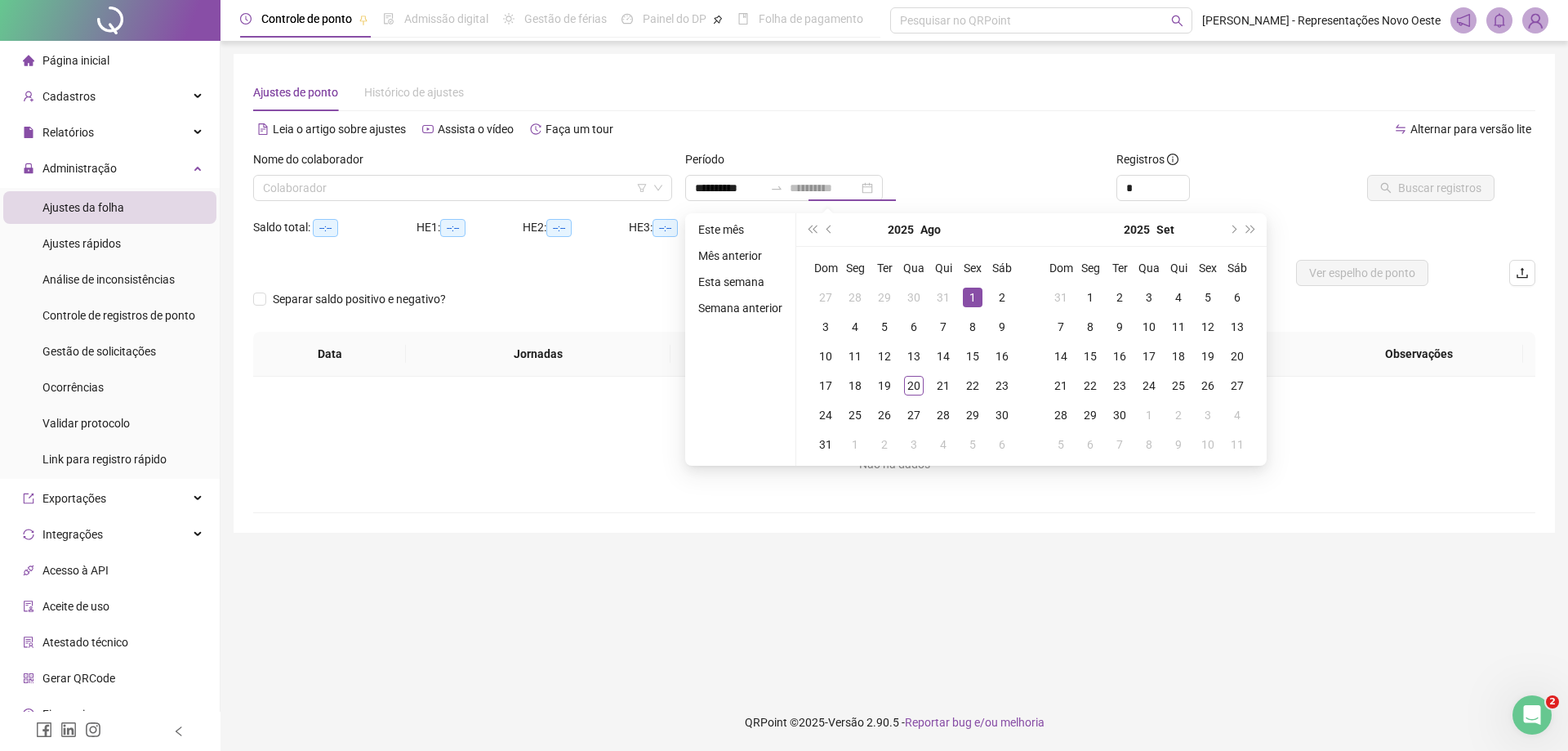
click at [972, 292] on div "1" at bounding box center [972, 297] width 20 height 20
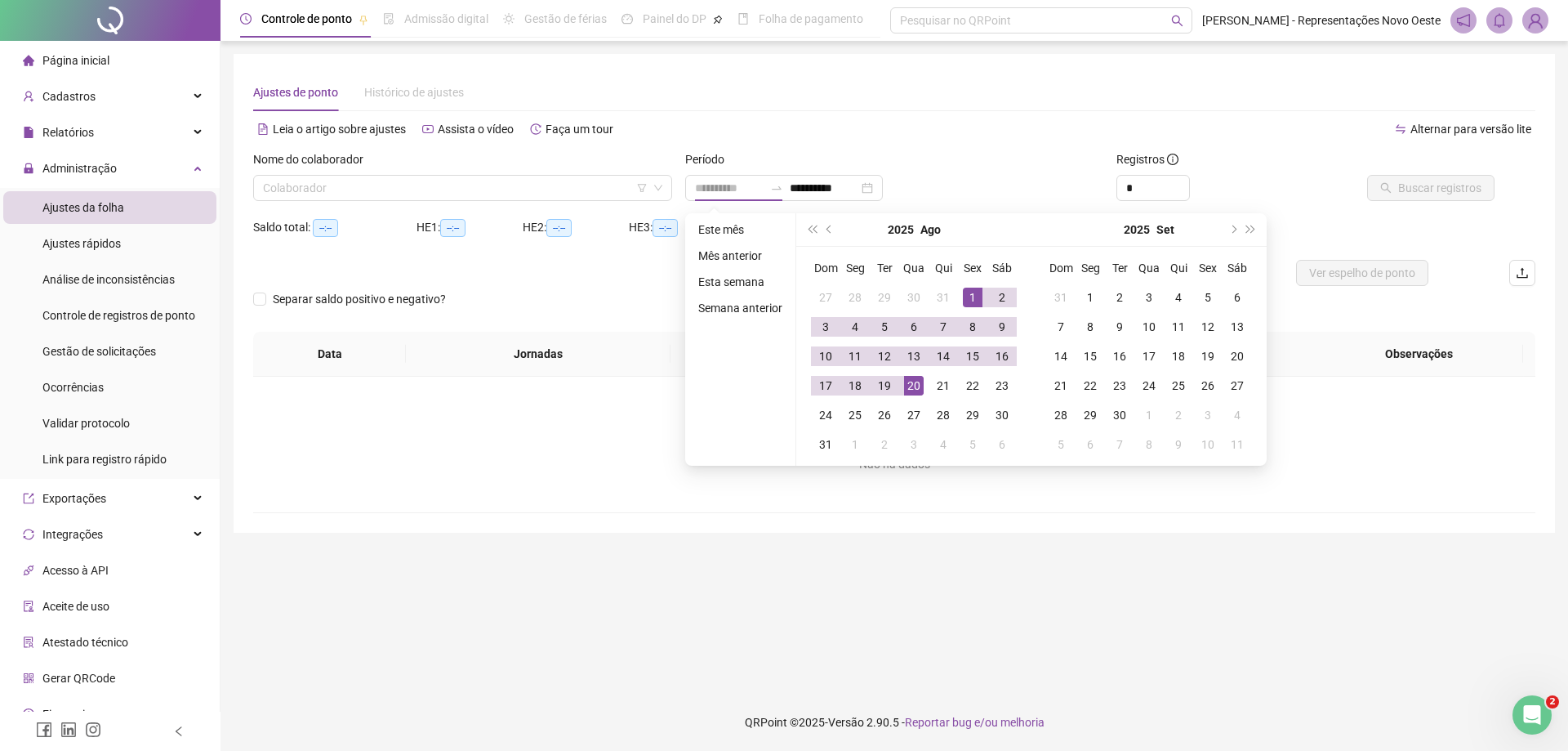
click at [912, 383] on div "20" at bounding box center [913, 385] width 20 height 20
type input "**********"
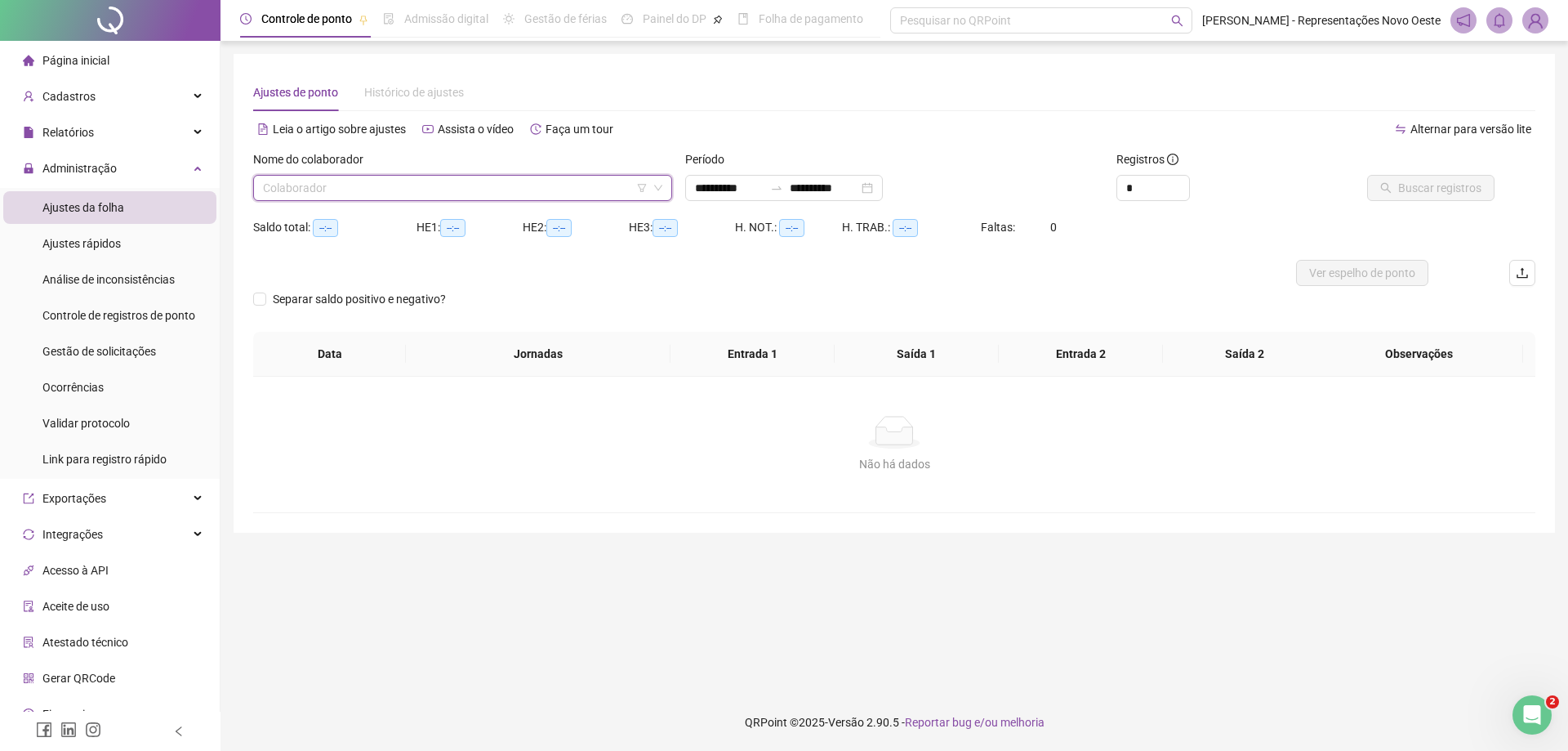
click at [526, 191] on input "search" at bounding box center [455, 187] width 384 height 25
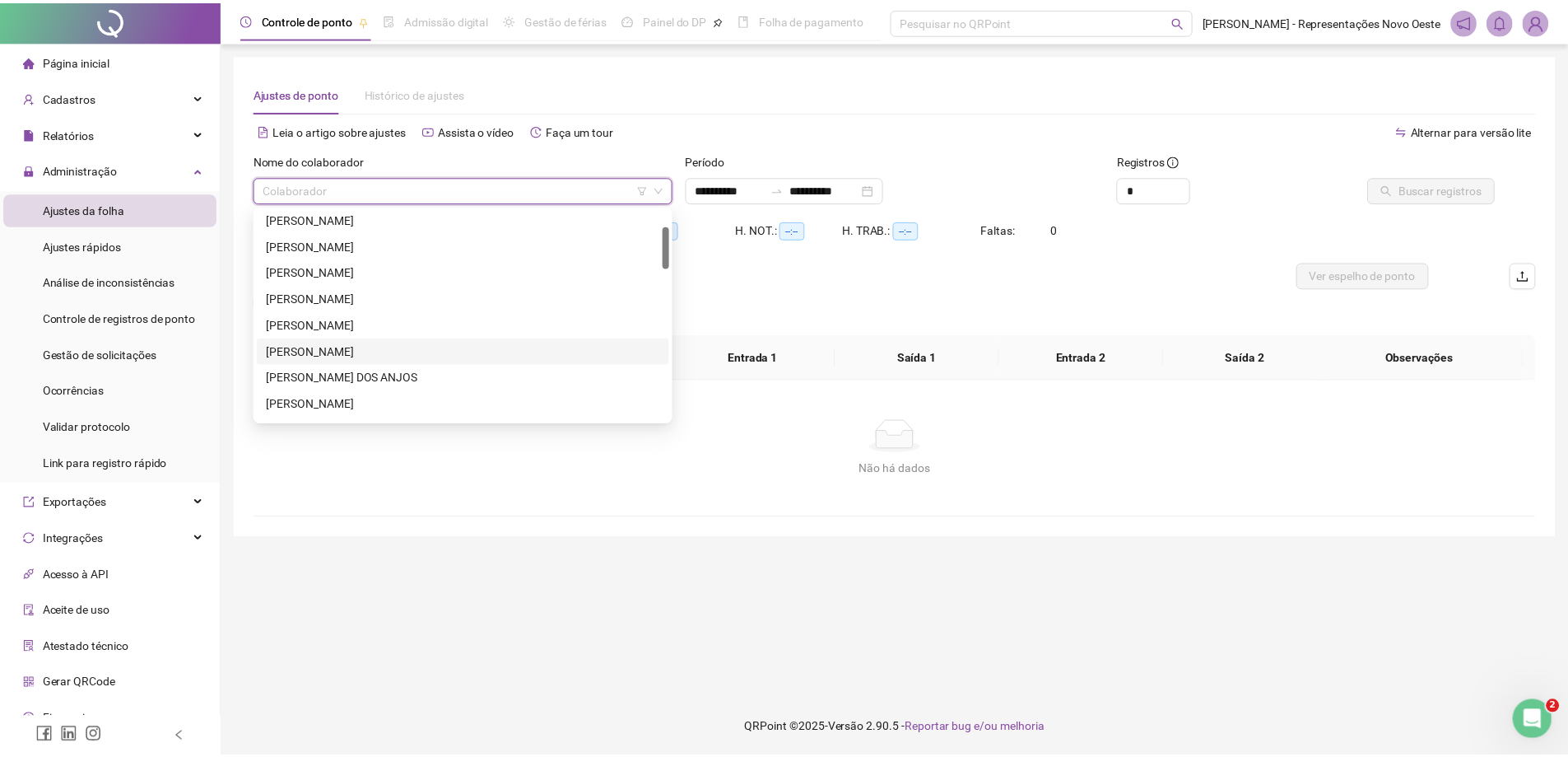
scroll to position [165, 0]
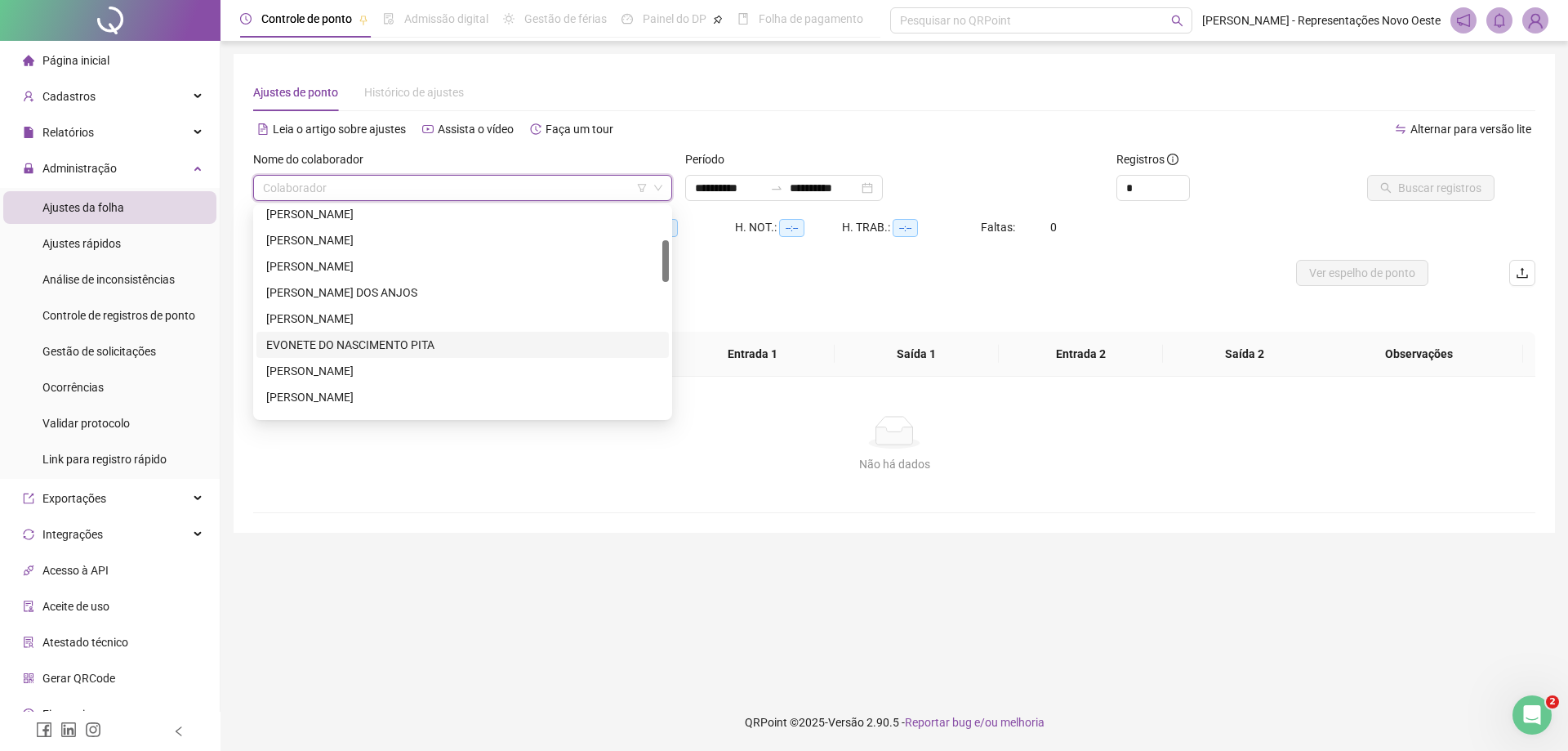
click at [355, 342] on div "EVONETE DO NASCIMENTO PITA" at bounding box center [463, 344] width 393 height 18
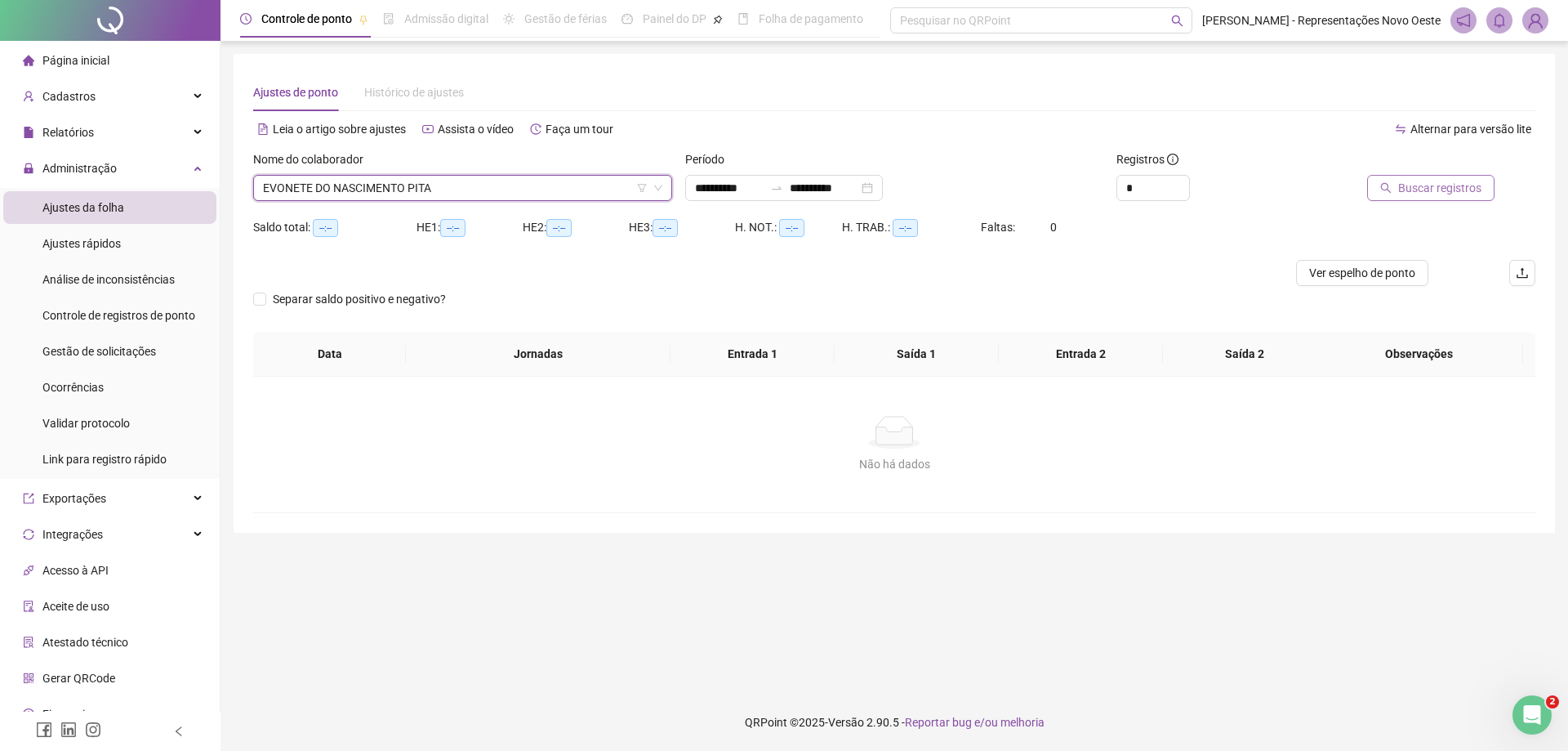
click at [1403, 188] on span "Buscar registros" at bounding box center [1439, 187] width 83 height 18
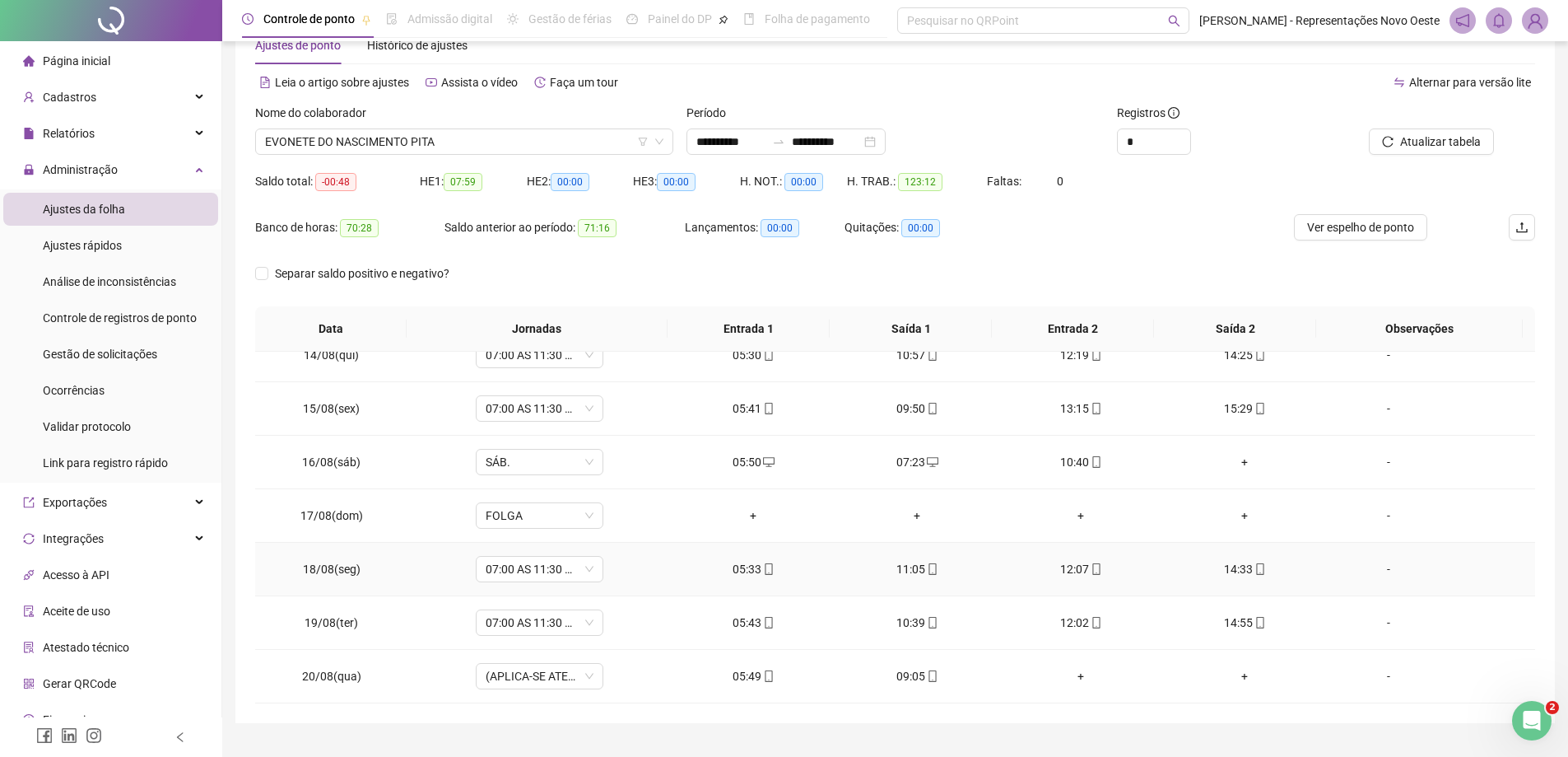
scroll to position [85, 0]
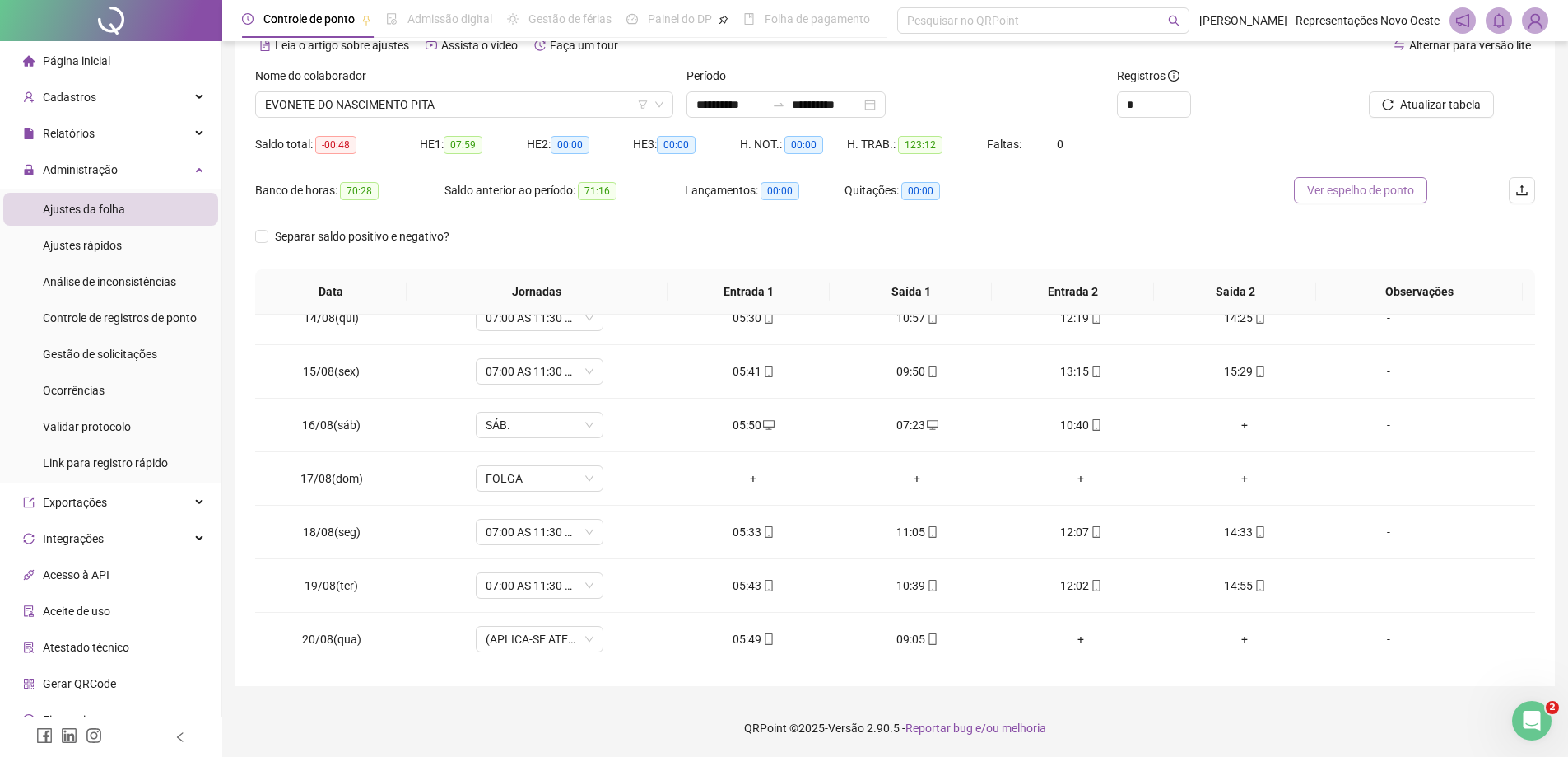
click at [1336, 182] on span "Ver espelho de ponto" at bounding box center [1361, 190] width 107 height 18
click at [116, 358] on span "Gestão de solicitações" at bounding box center [100, 354] width 115 height 13
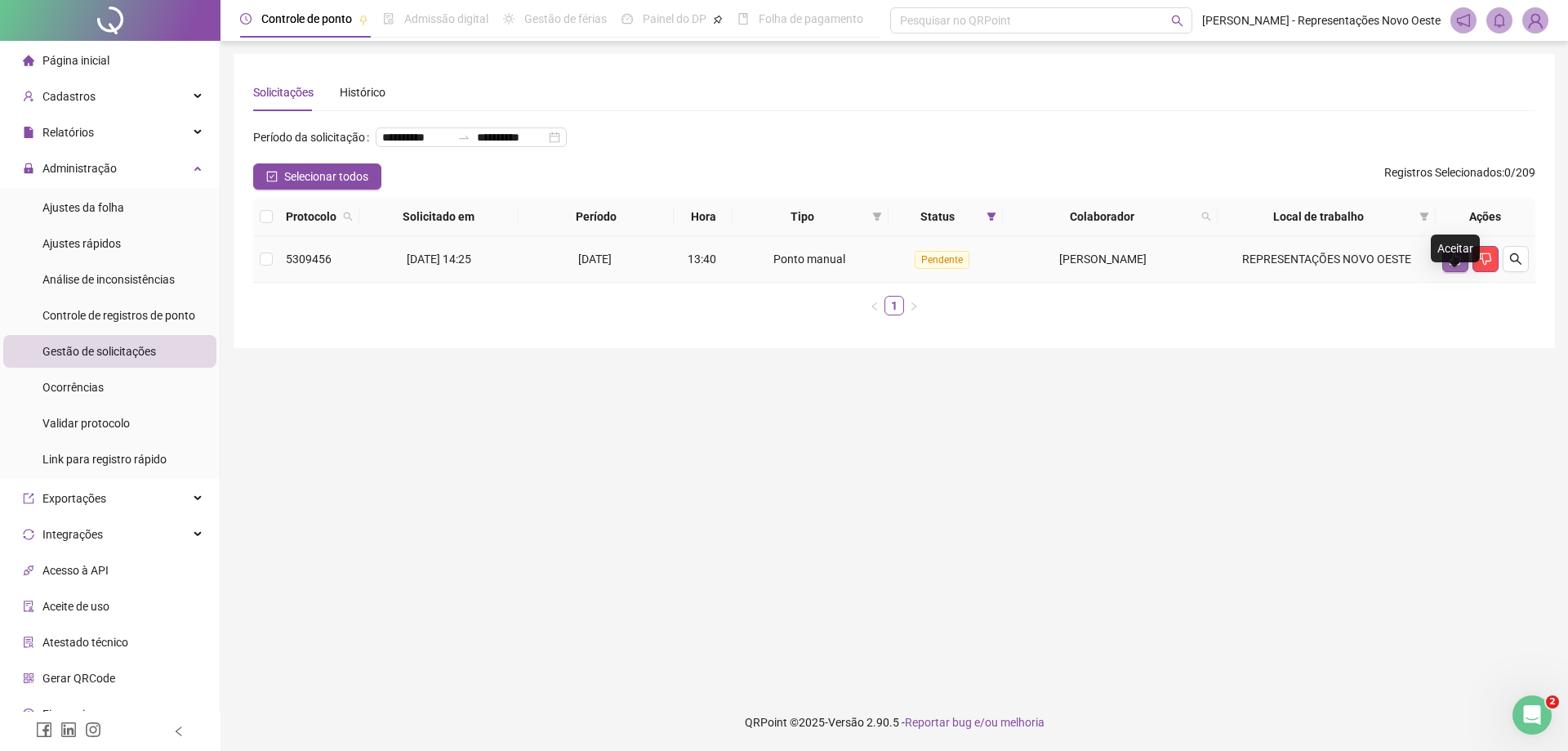
click at [1446, 272] on button "button" at bounding box center [1454, 259] width 26 height 26
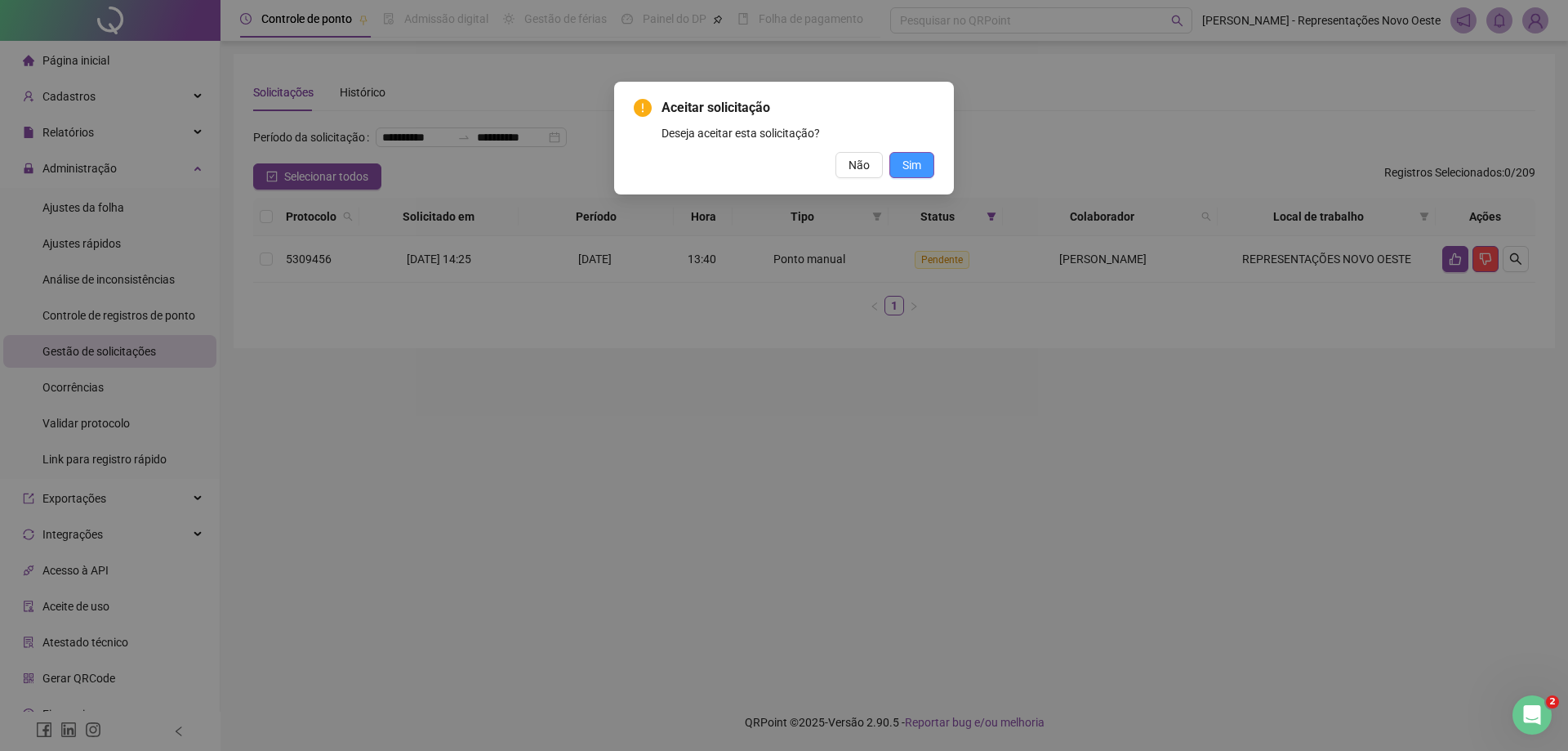
click at [916, 160] on span "Sim" at bounding box center [911, 165] width 19 height 18
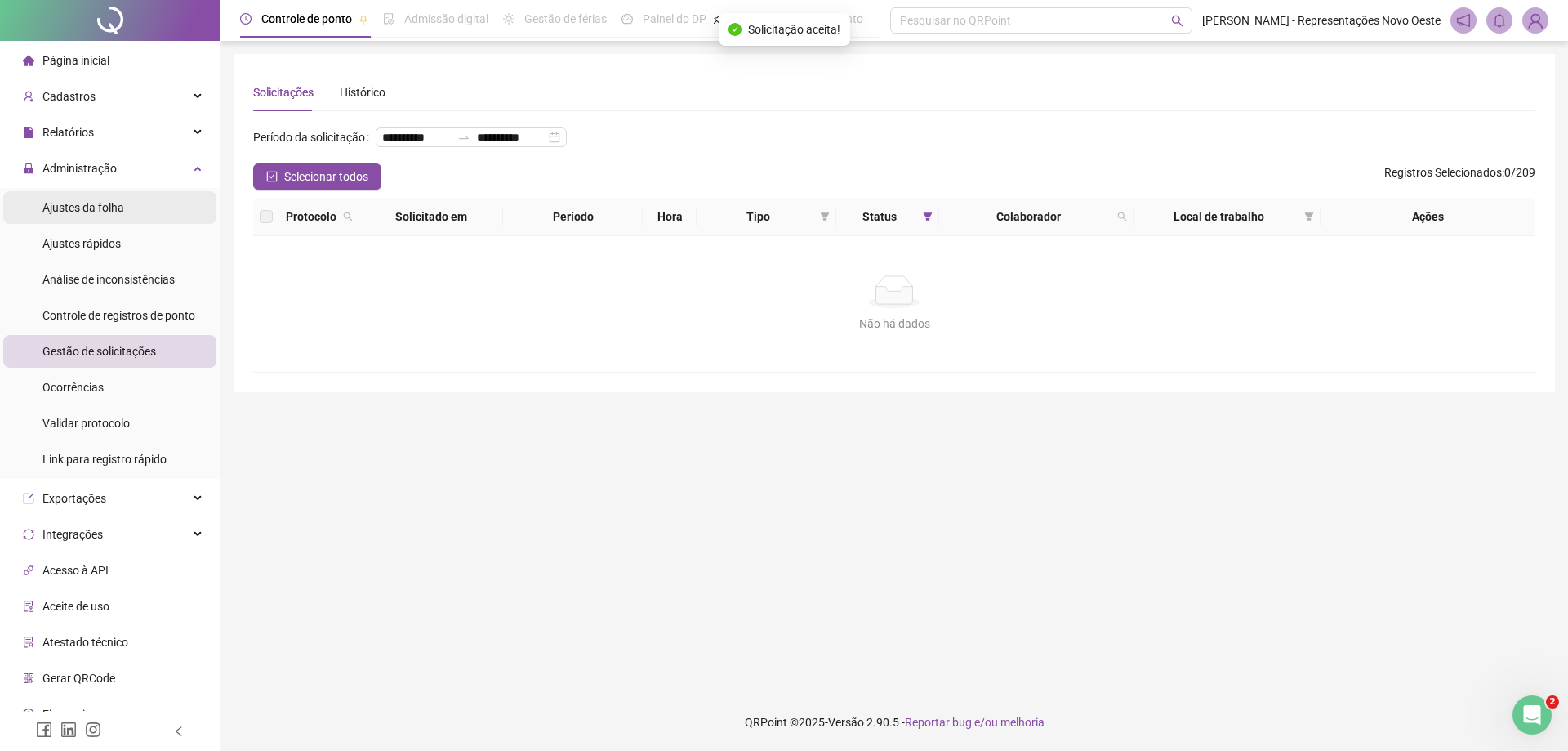
click at [135, 208] on li "Ajustes da folha" at bounding box center [109, 207] width 213 height 32
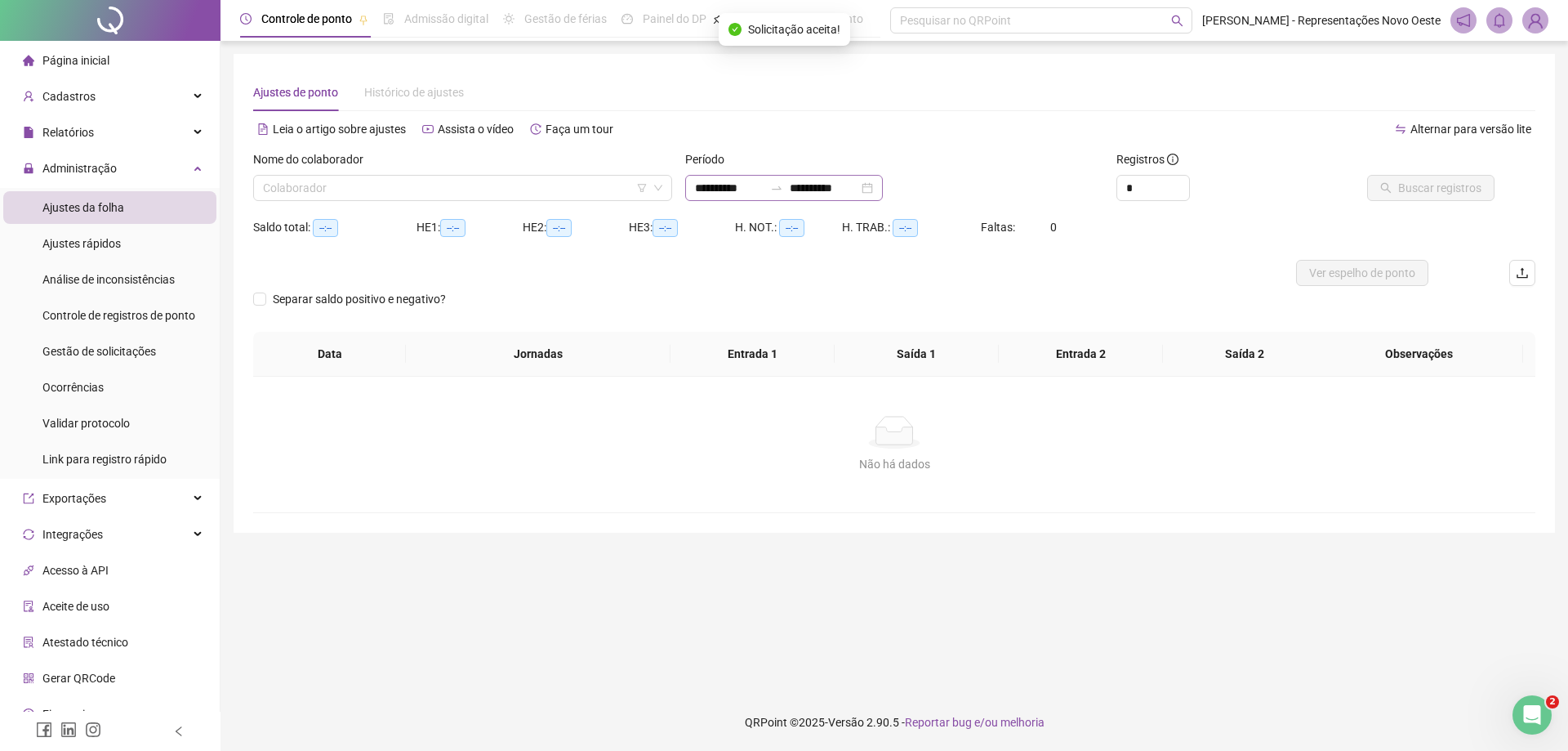
type input "**********"
click at [763, 183] on input "**********" at bounding box center [729, 187] width 69 height 18
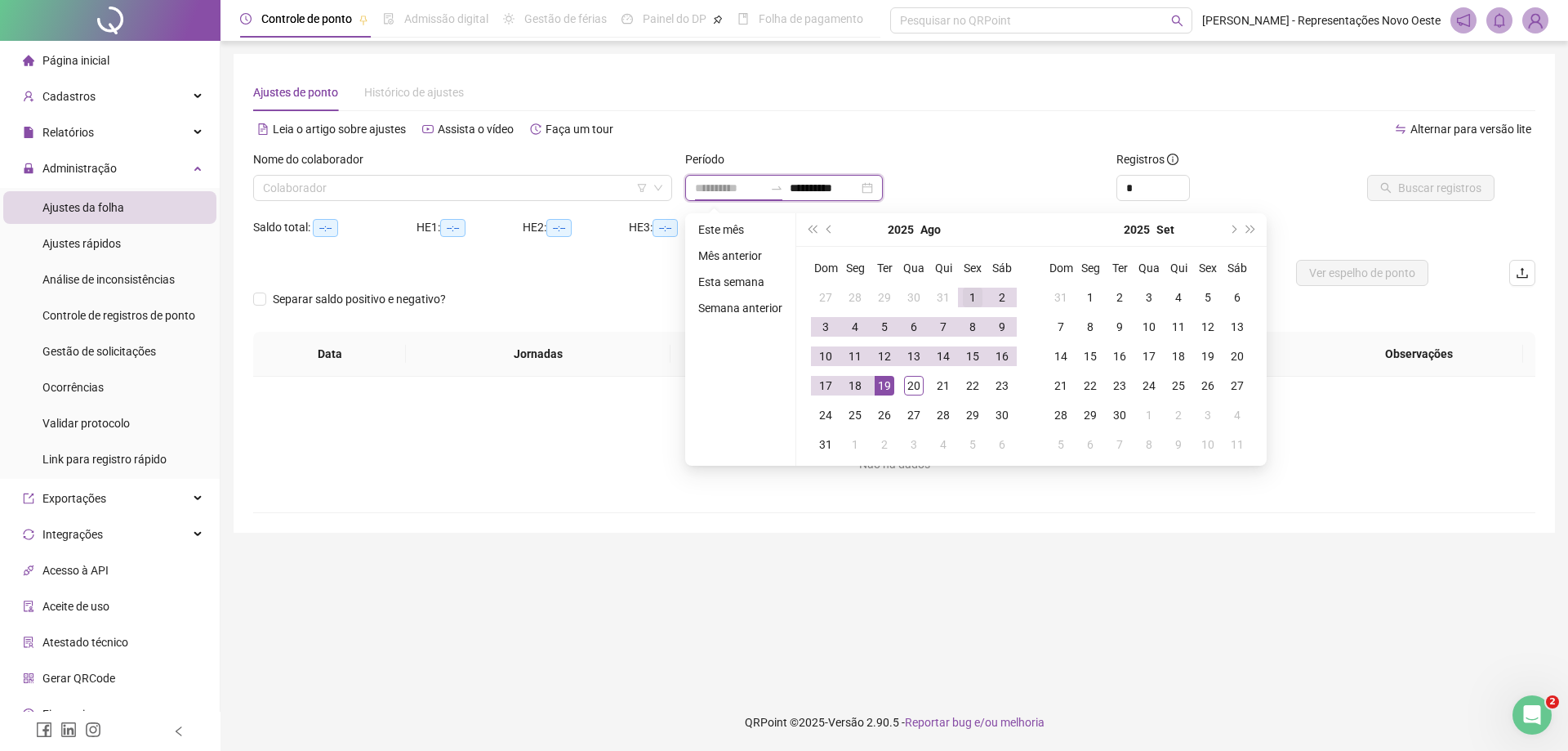
type input "**********"
click at [967, 298] on div "1" at bounding box center [972, 297] width 20 height 20
type input "**********"
click at [912, 388] on div "20" at bounding box center [913, 385] width 20 height 20
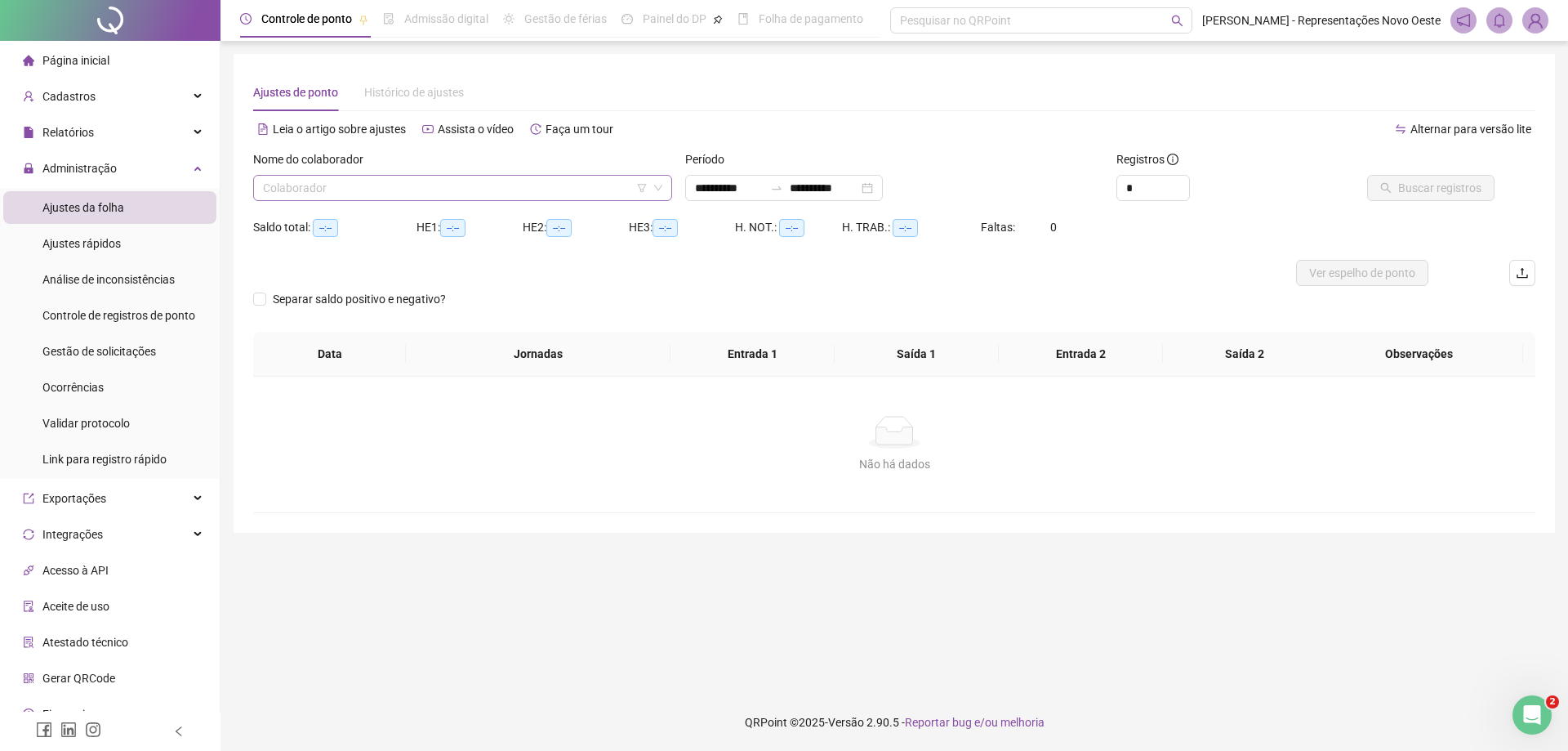
click at [506, 199] on input "search" at bounding box center [455, 187] width 384 height 25
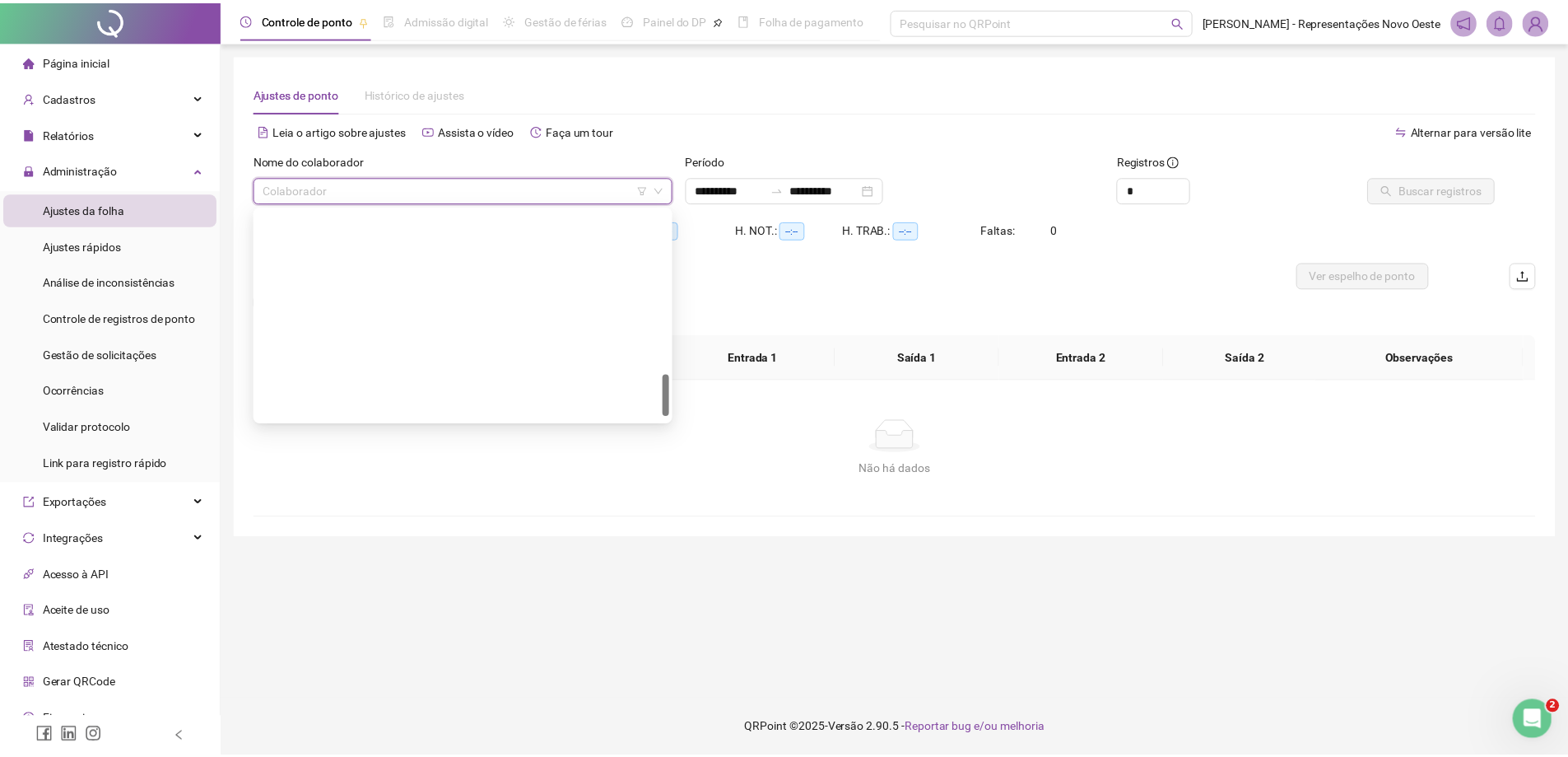
scroll to position [823, 0]
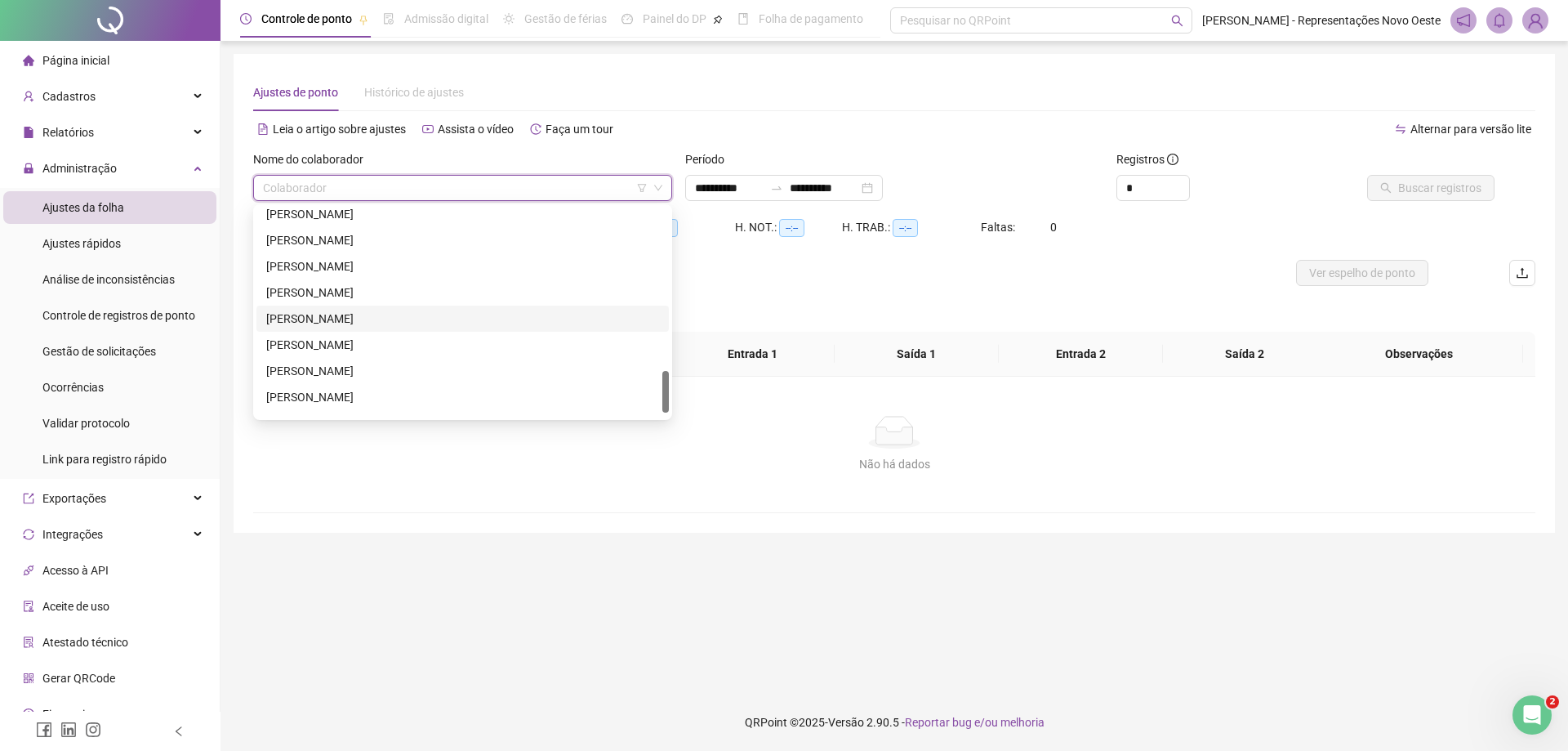
click at [316, 318] on div "[PERSON_NAME]" at bounding box center [463, 319] width 393 height 18
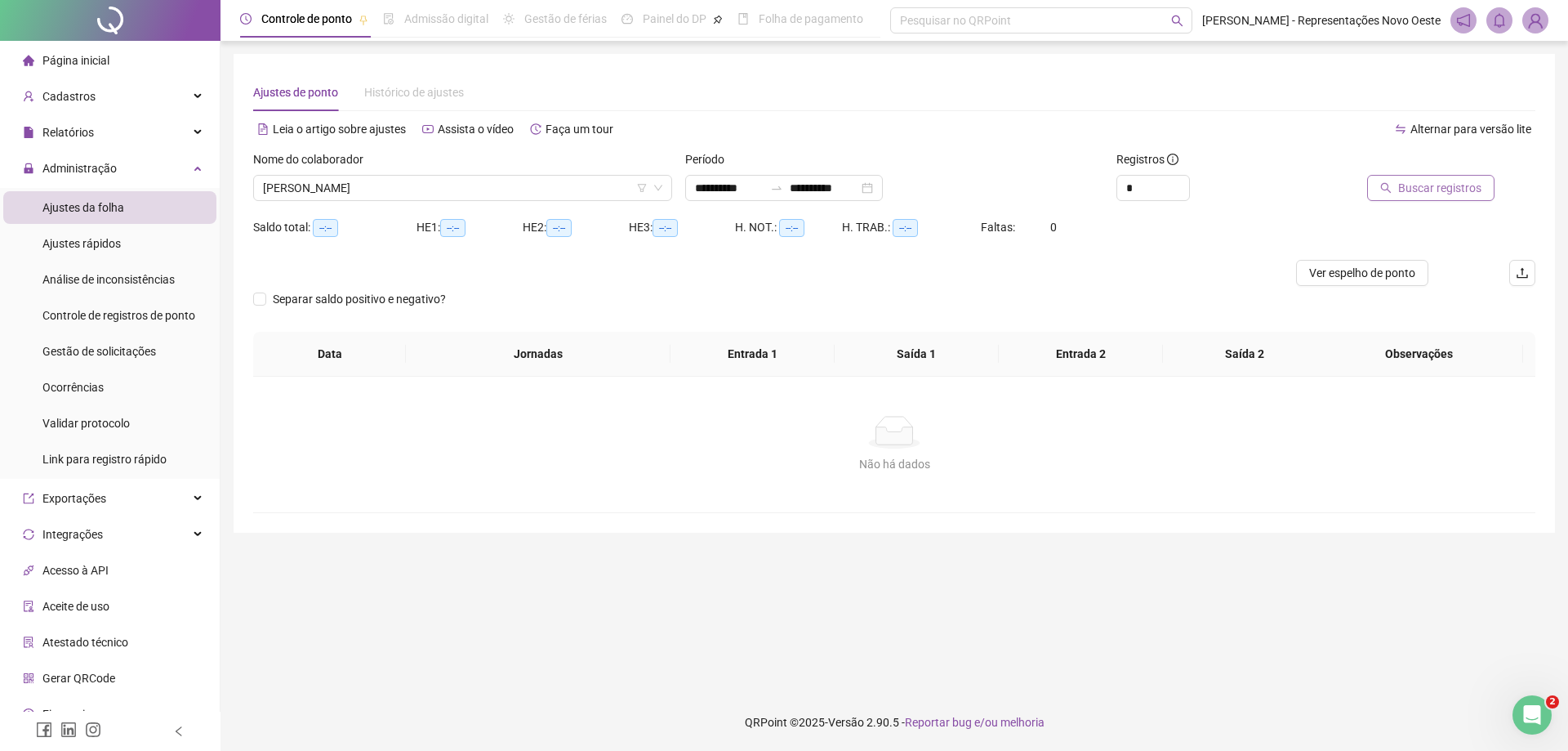
click at [1446, 187] on span "Buscar registros" at bounding box center [1439, 187] width 83 height 18
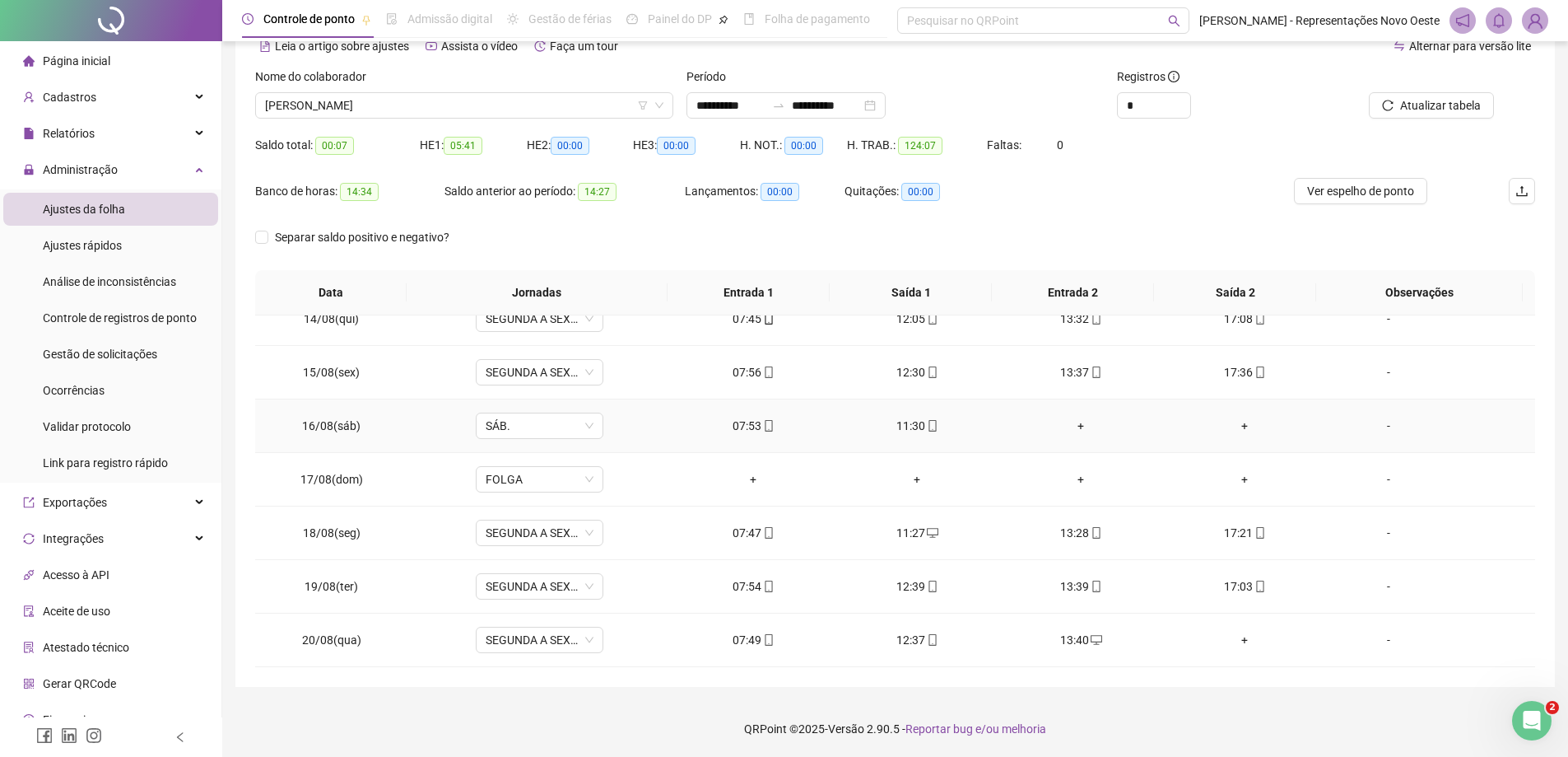
scroll to position [85, 0]
click at [902, 640] on div "12:37" at bounding box center [917, 638] width 137 height 18
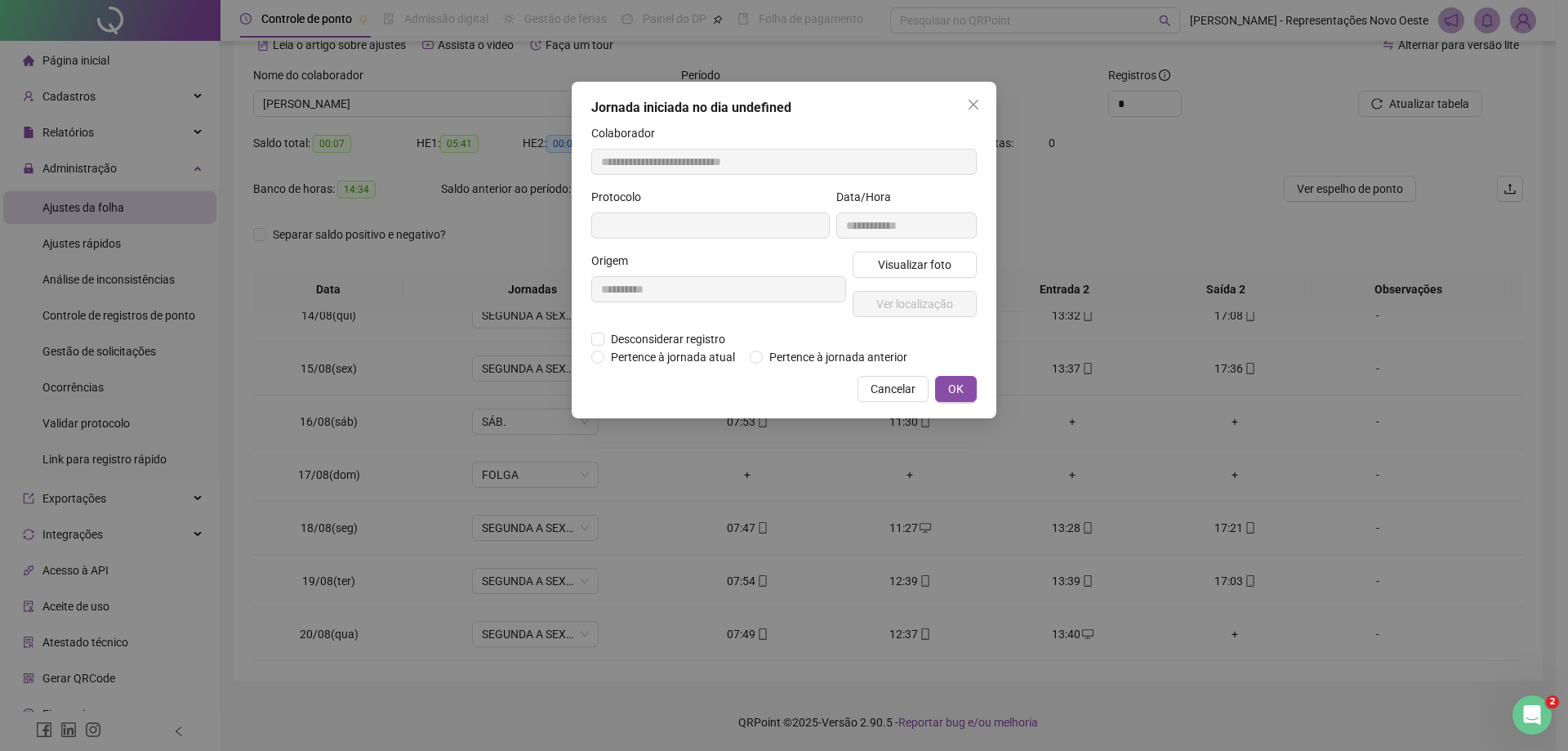
type input "**********"
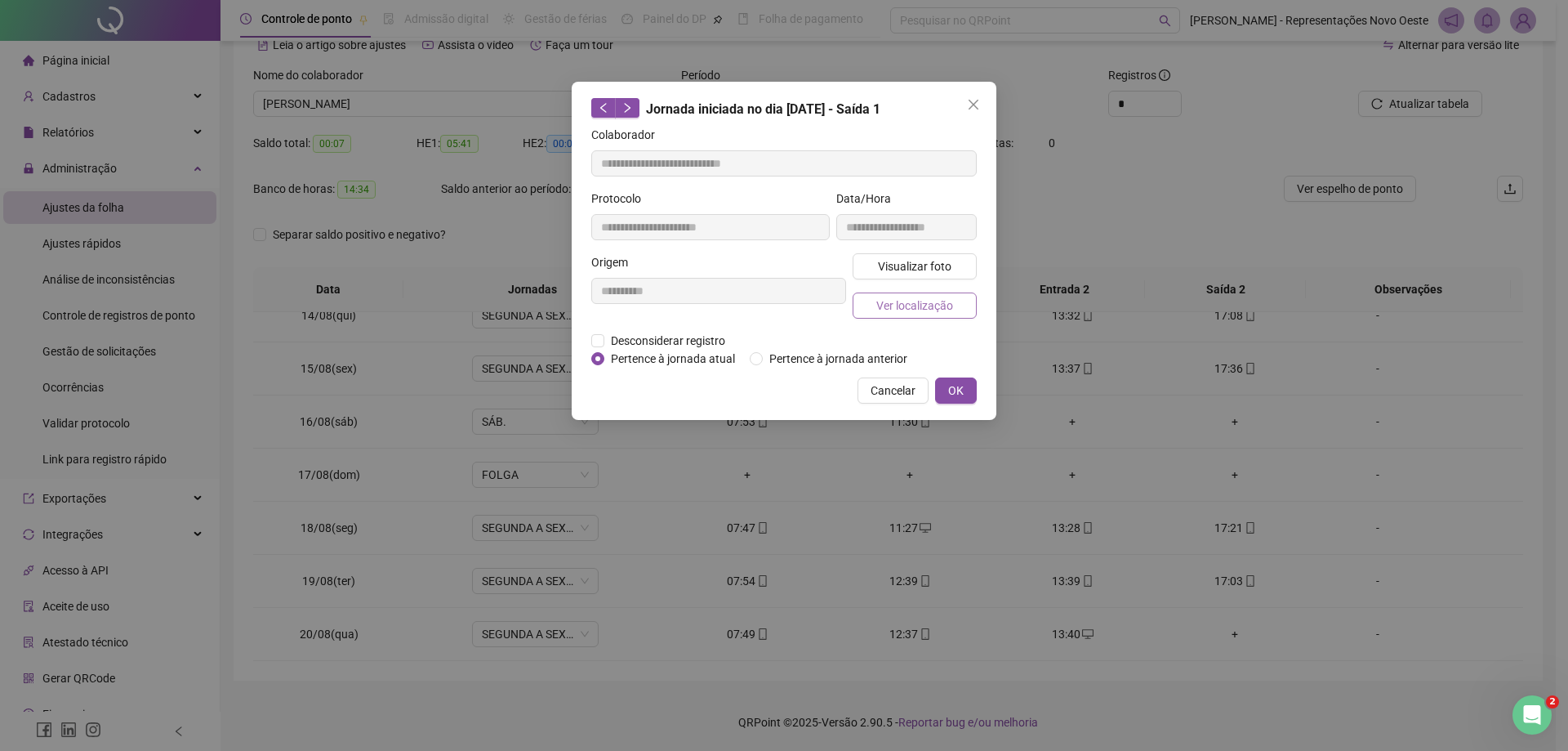
click at [950, 310] on span "Ver localização" at bounding box center [914, 305] width 76 height 18
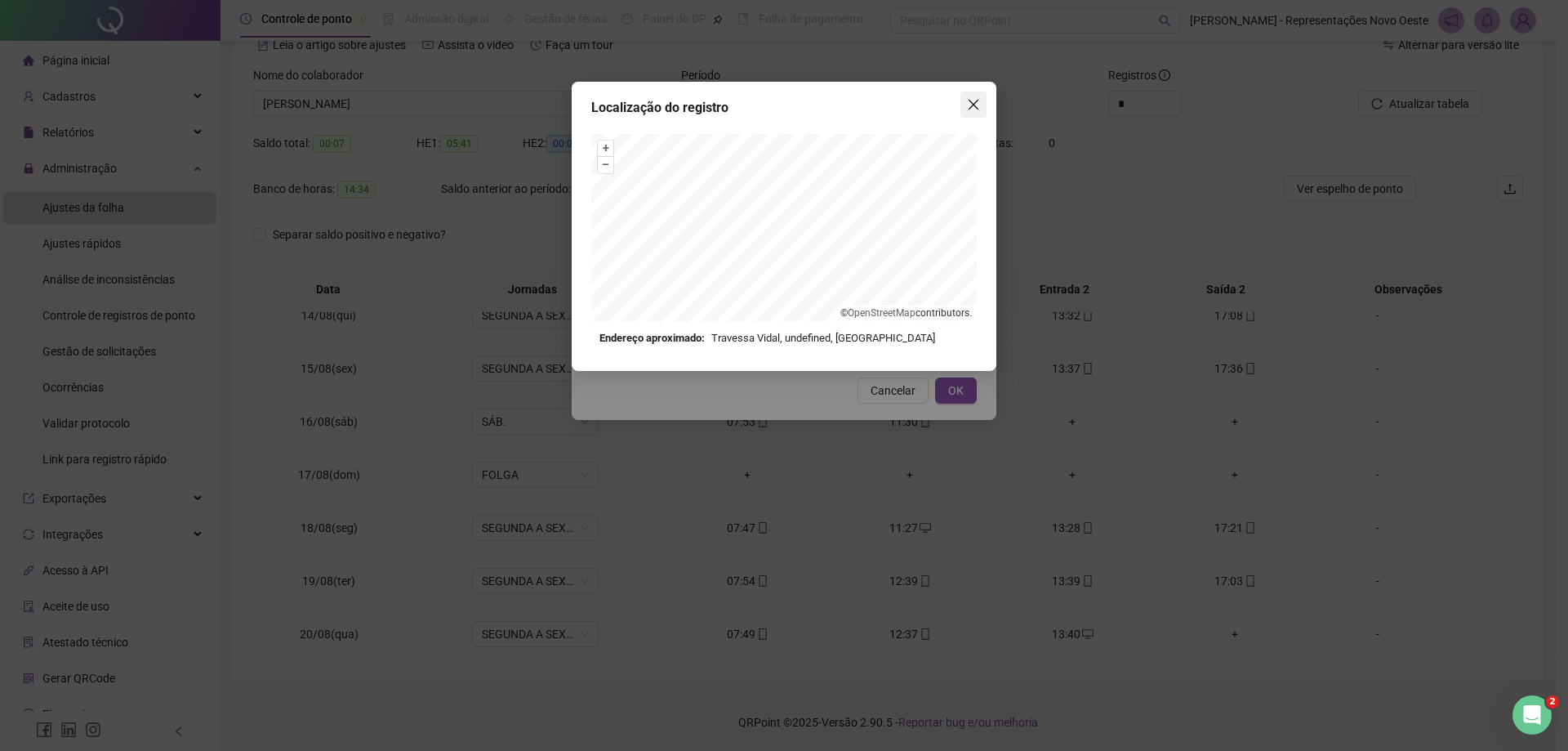
click at [974, 96] on button "Close" at bounding box center [973, 104] width 26 height 26
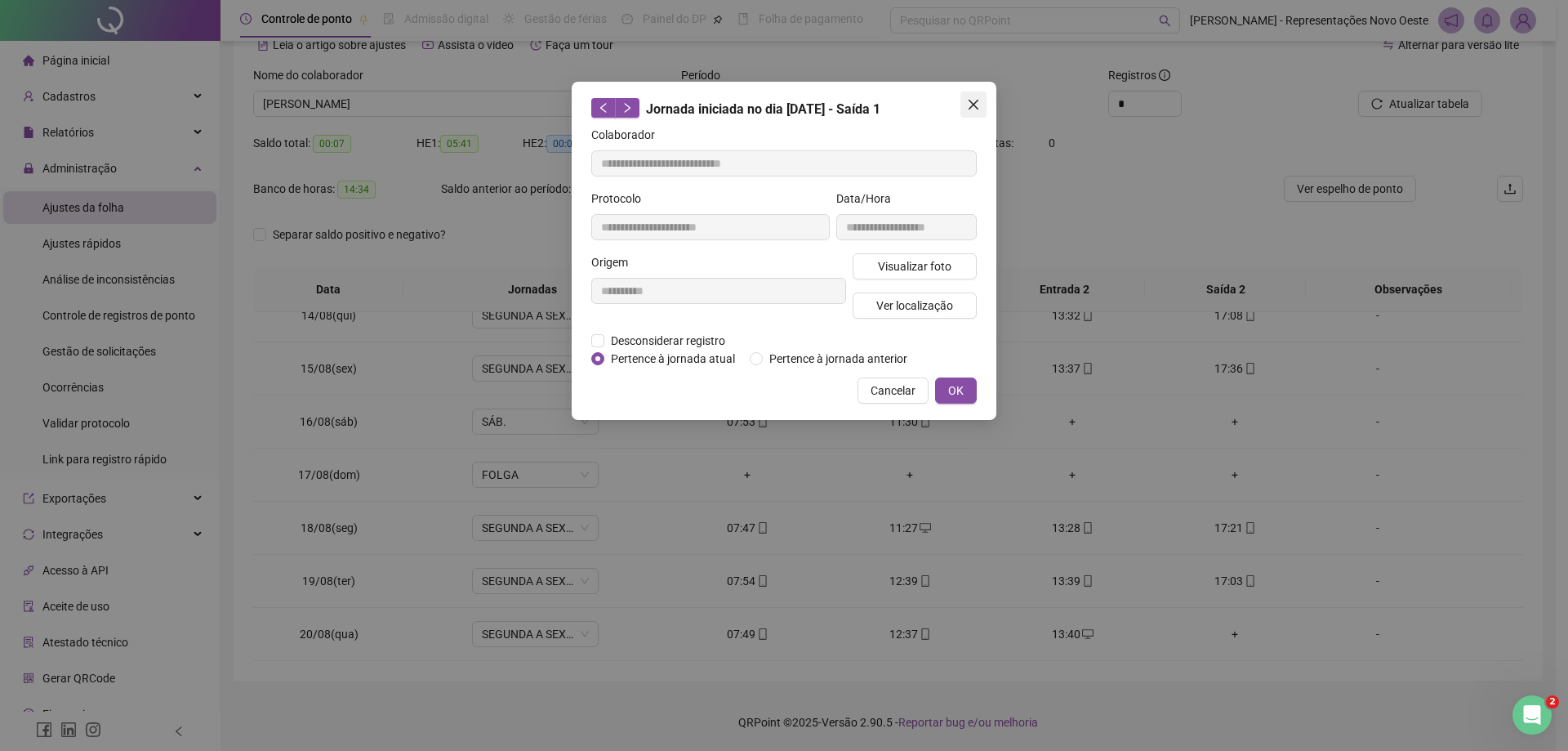
click at [973, 105] on icon "close" at bounding box center [973, 105] width 10 height 10
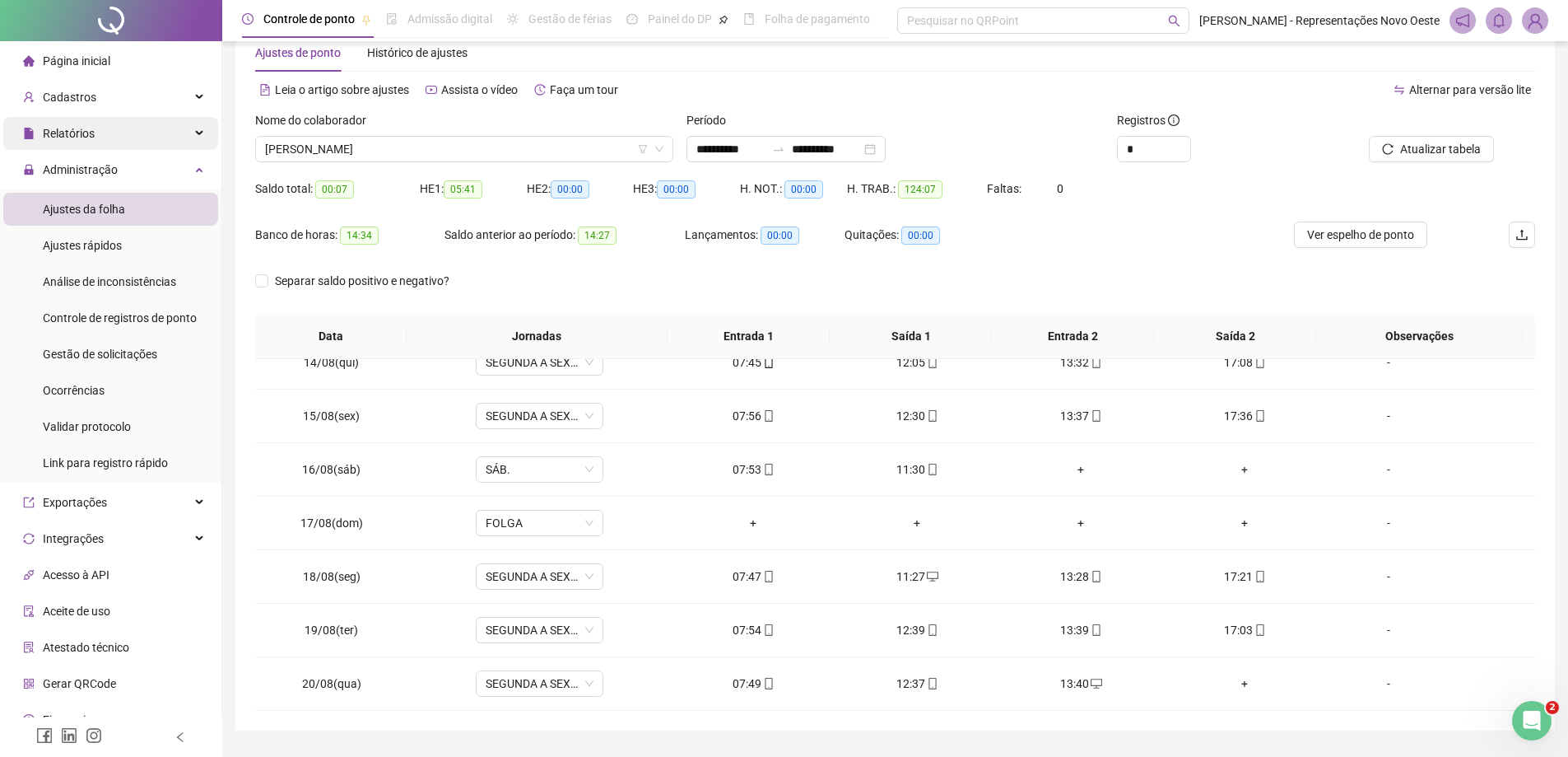
scroll to position [0, 0]
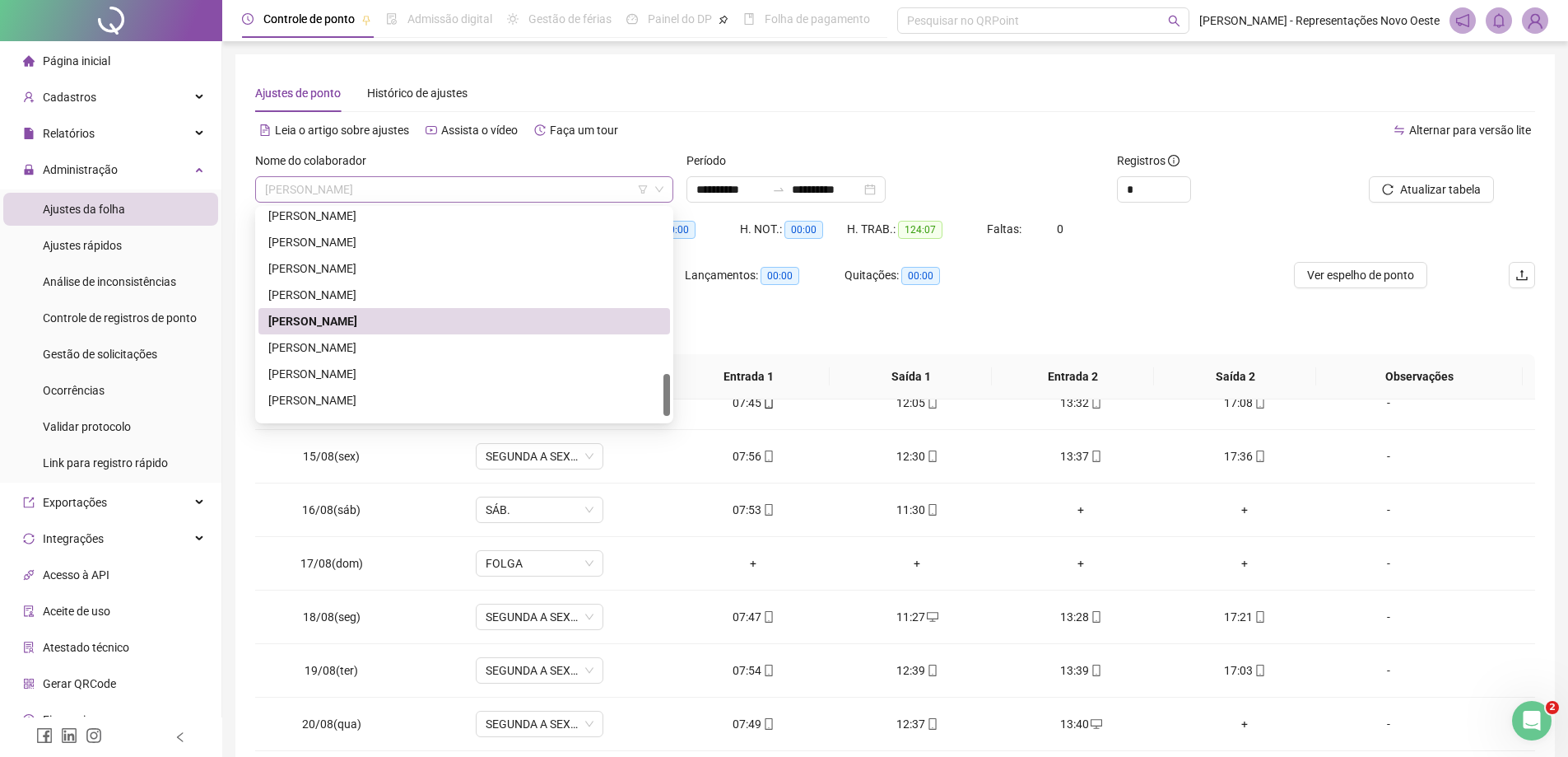
click at [458, 183] on span "[PERSON_NAME]" at bounding box center [463, 189] width 398 height 25
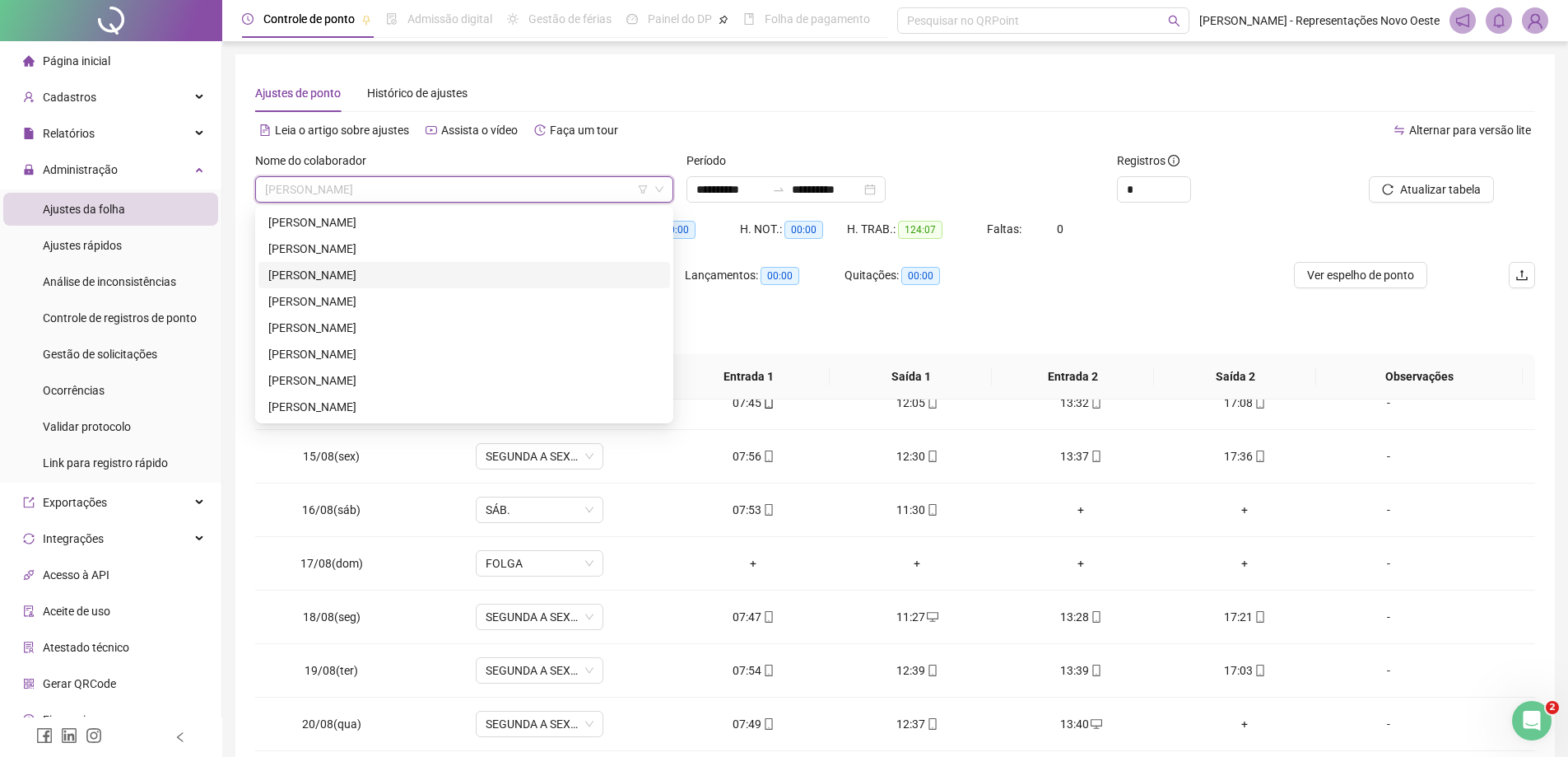
drag, startPoint x: 417, startPoint y: 274, endPoint x: 867, endPoint y: 213, distance: 454.1
click at [417, 274] on div "[PERSON_NAME]" at bounding box center [464, 275] width 392 height 18
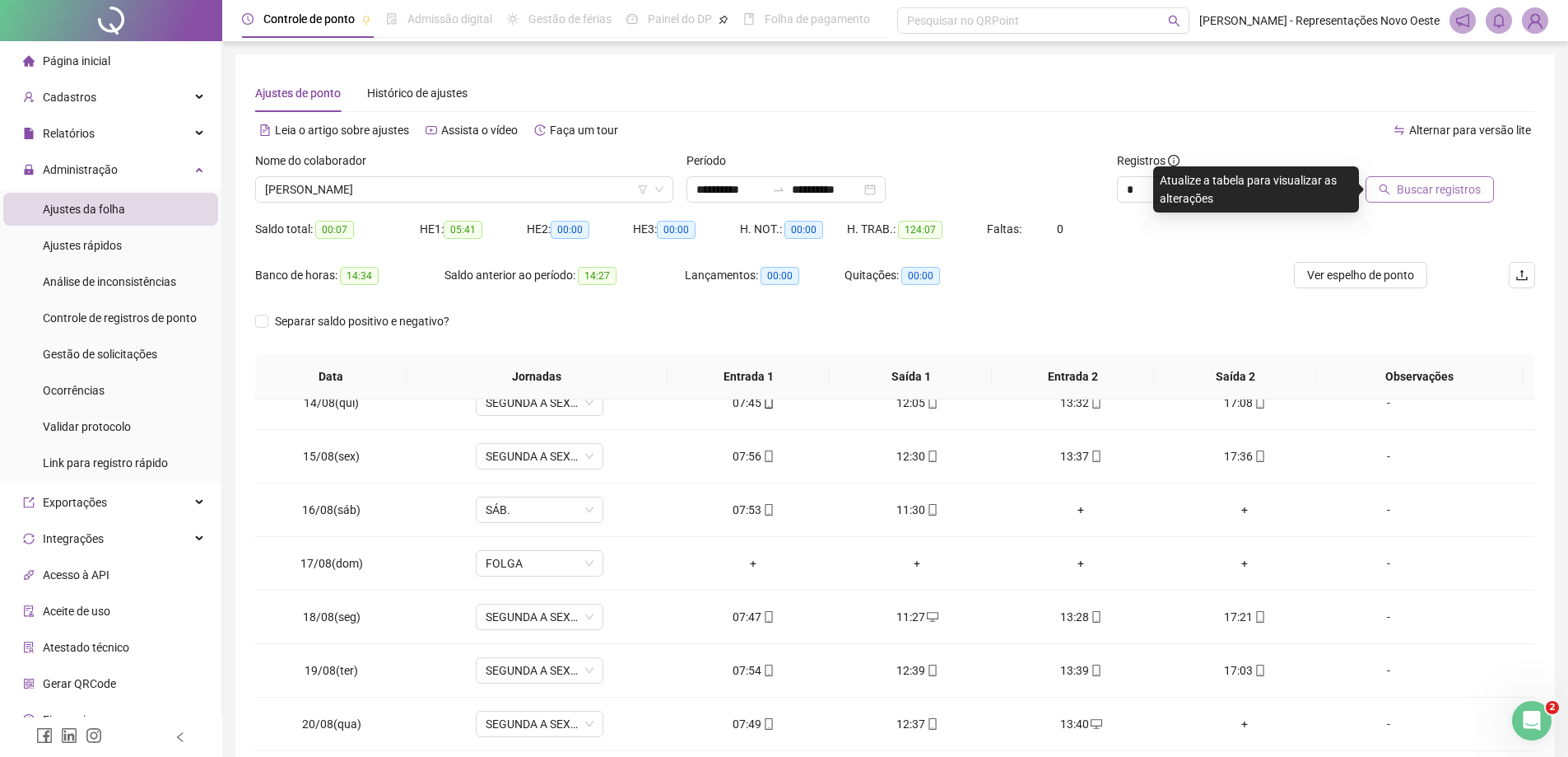
click at [1408, 197] on span "Buscar registros" at bounding box center [1439, 189] width 84 height 18
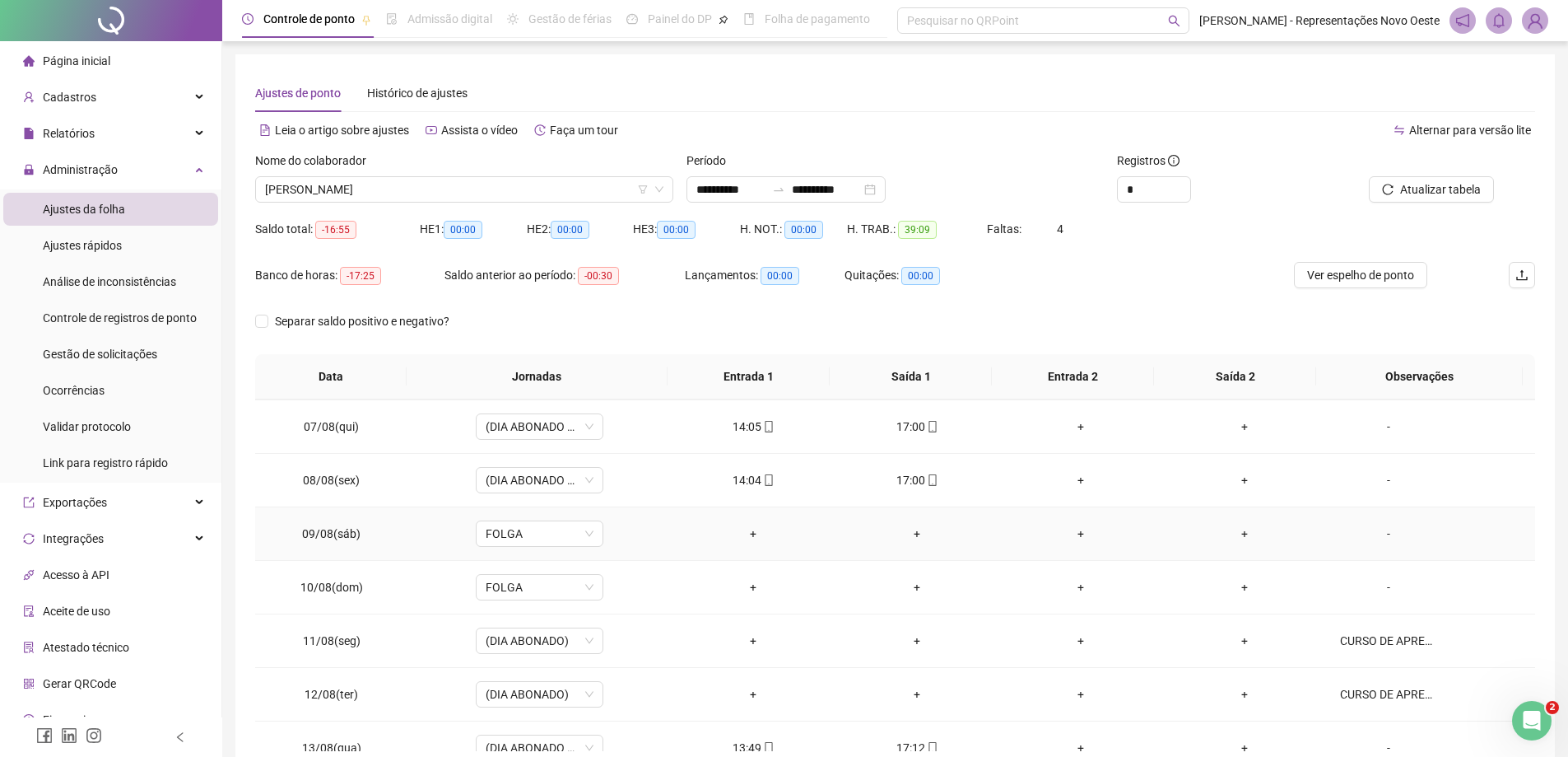
scroll to position [471, 0]
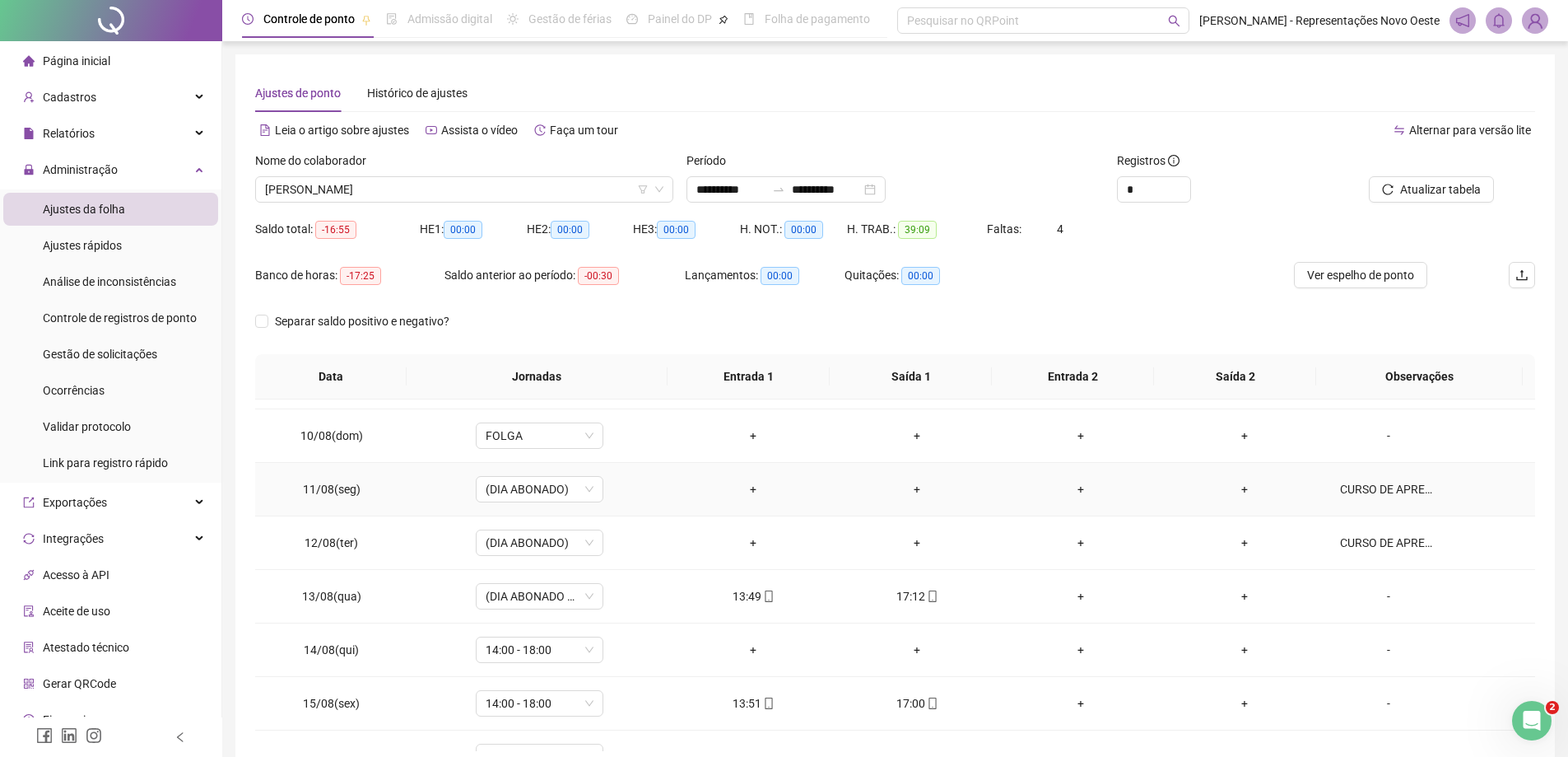
click at [1404, 487] on div "CURSO DE APRENDIZAGEM." at bounding box center [1388, 489] width 97 height 18
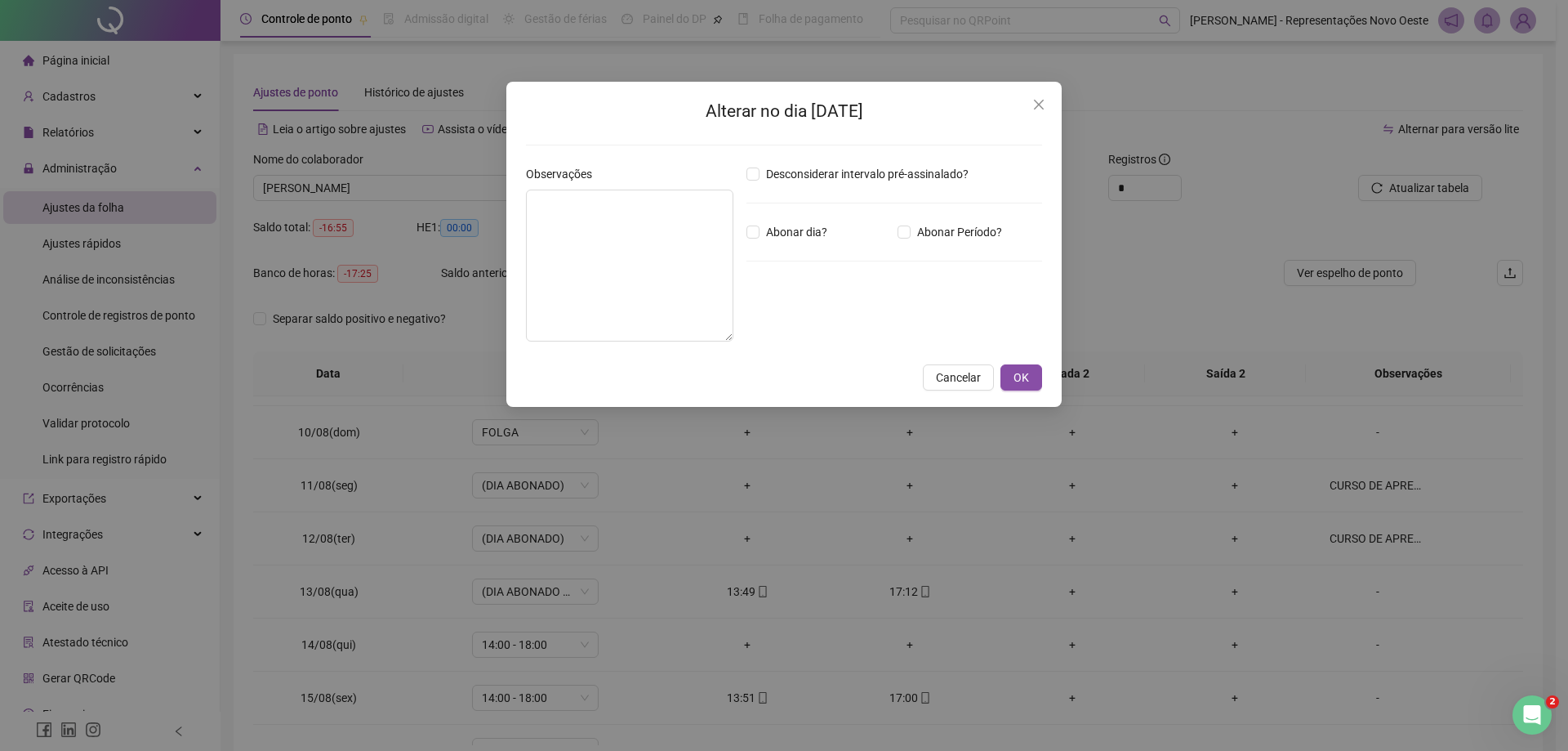
type textarea "**********"
drag, startPoint x: 693, startPoint y: 209, endPoint x: 426, endPoint y: 205, distance: 267.0
click at [426, 205] on div "**********" at bounding box center [784, 376] width 1568 height 751
click at [1037, 103] on icon "close" at bounding box center [1039, 105] width 10 height 10
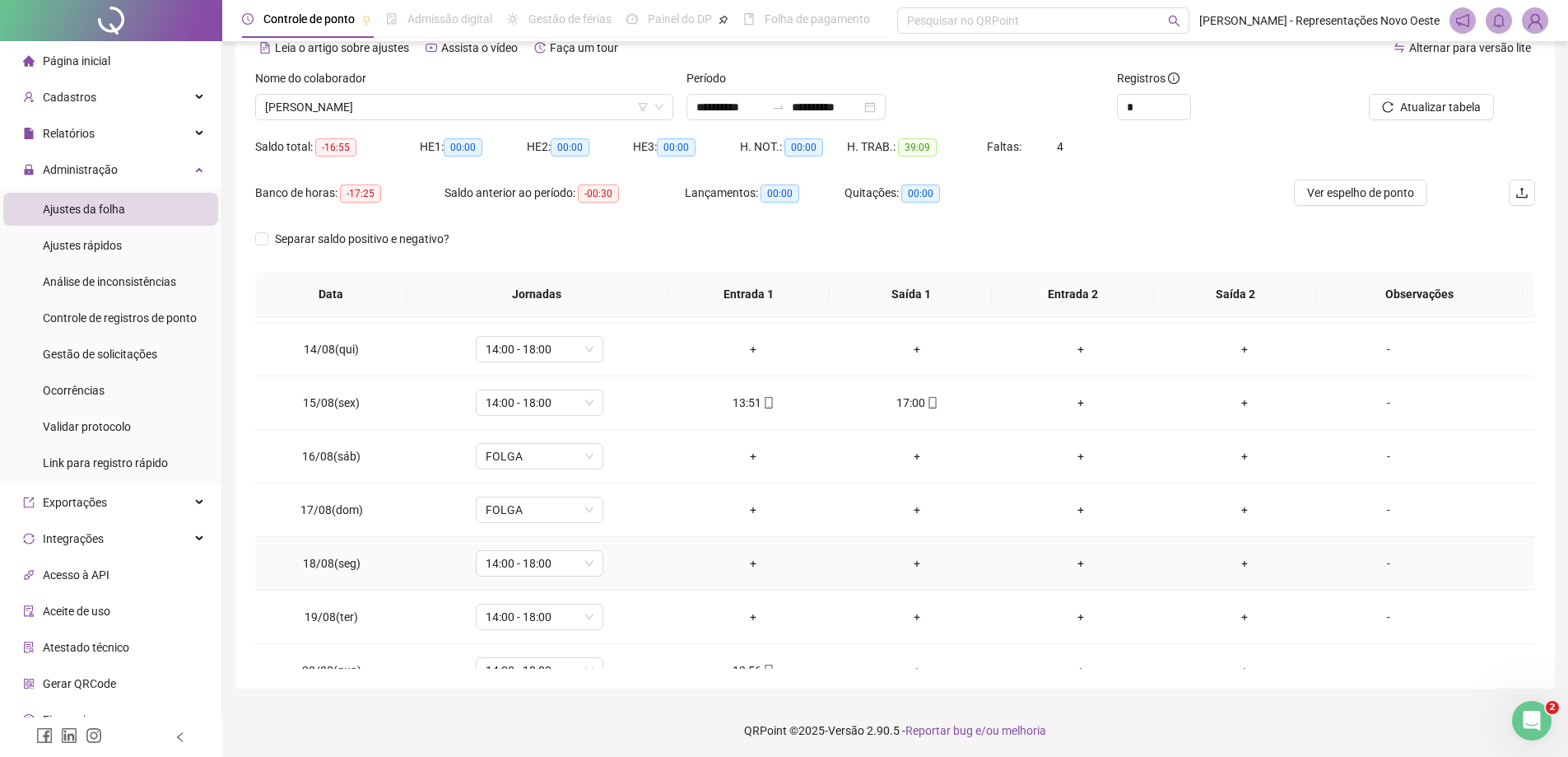
scroll to position [718, 0]
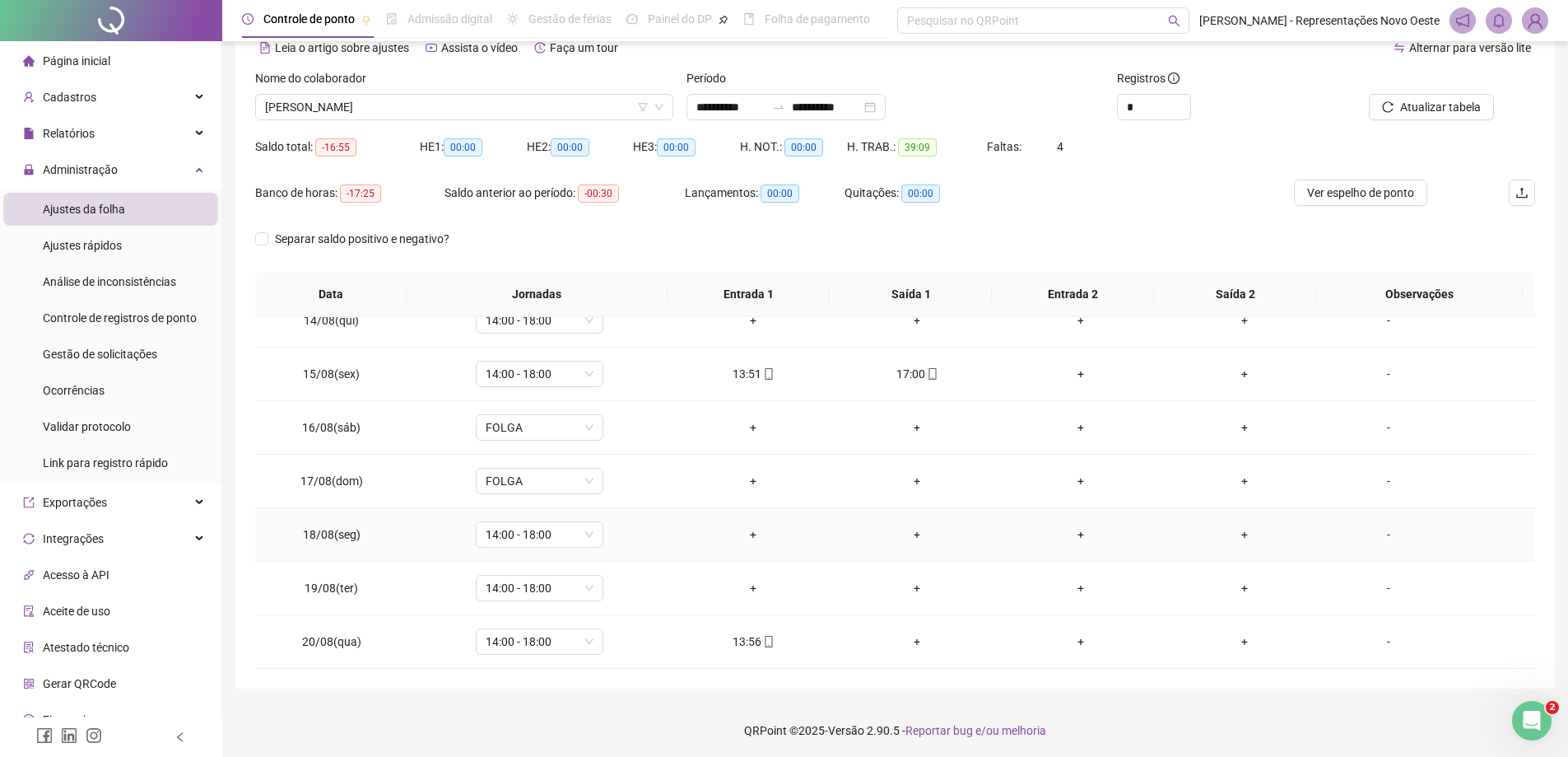
click at [1378, 541] on div "-" at bounding box center [1388, 535] width 97 height 18
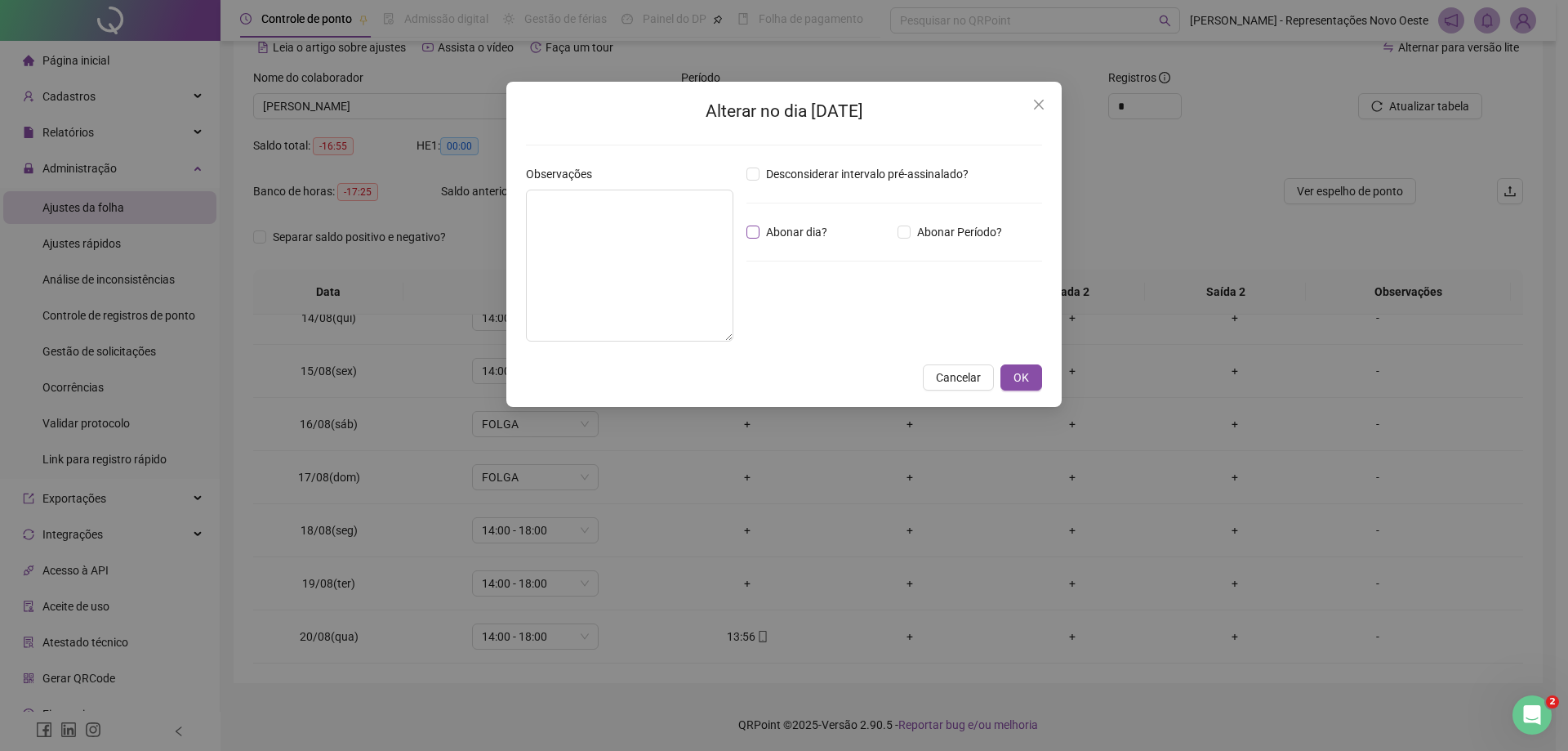
click at [784, 227] on span "Abonar dia?" at bounding box center [797, 231] width 74 height 18
click at [650, 232] on textarea at bounding box center [630, 265] width 208 height 152
paste textarea "**********"
type textarea "**********"
click at [1028, 379] on span "OK" at bounding box center [1021, 377] width 16 height 18
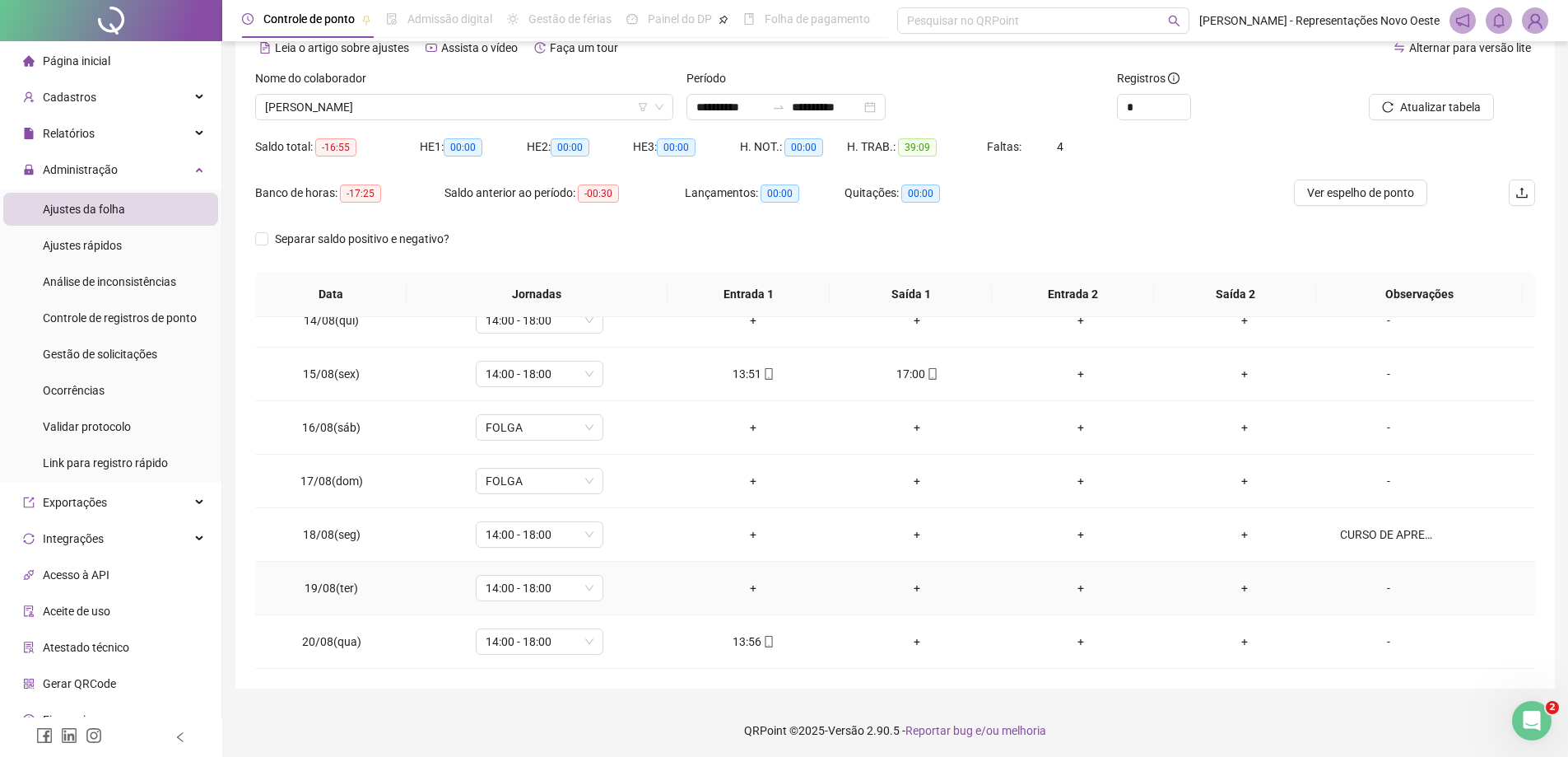
click at [1379, 586] on div "-" at bounding box center [1388, 588] width 97 height 18
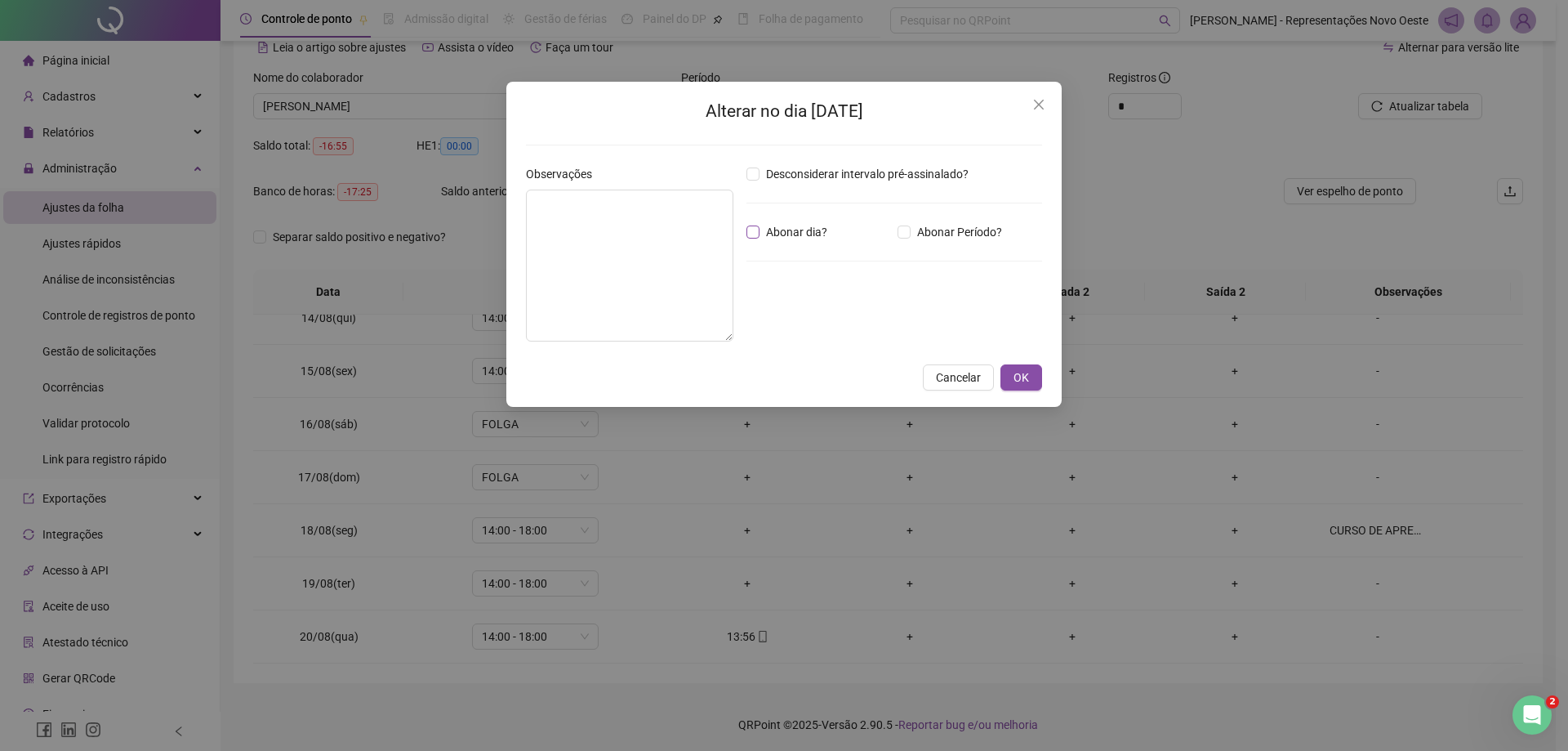
click at [797, 237] on span "Abonar dia?" at bounding box center [797, 231] width 74 height 18
click at [656, 251] on textarea at bounding box center [630, 265] width 208 height 152
paste textarea "**********"
type textarea "**********"
click at [1034, 375] on button "OK" at bounding box center [1021, 377] width 41 height 26
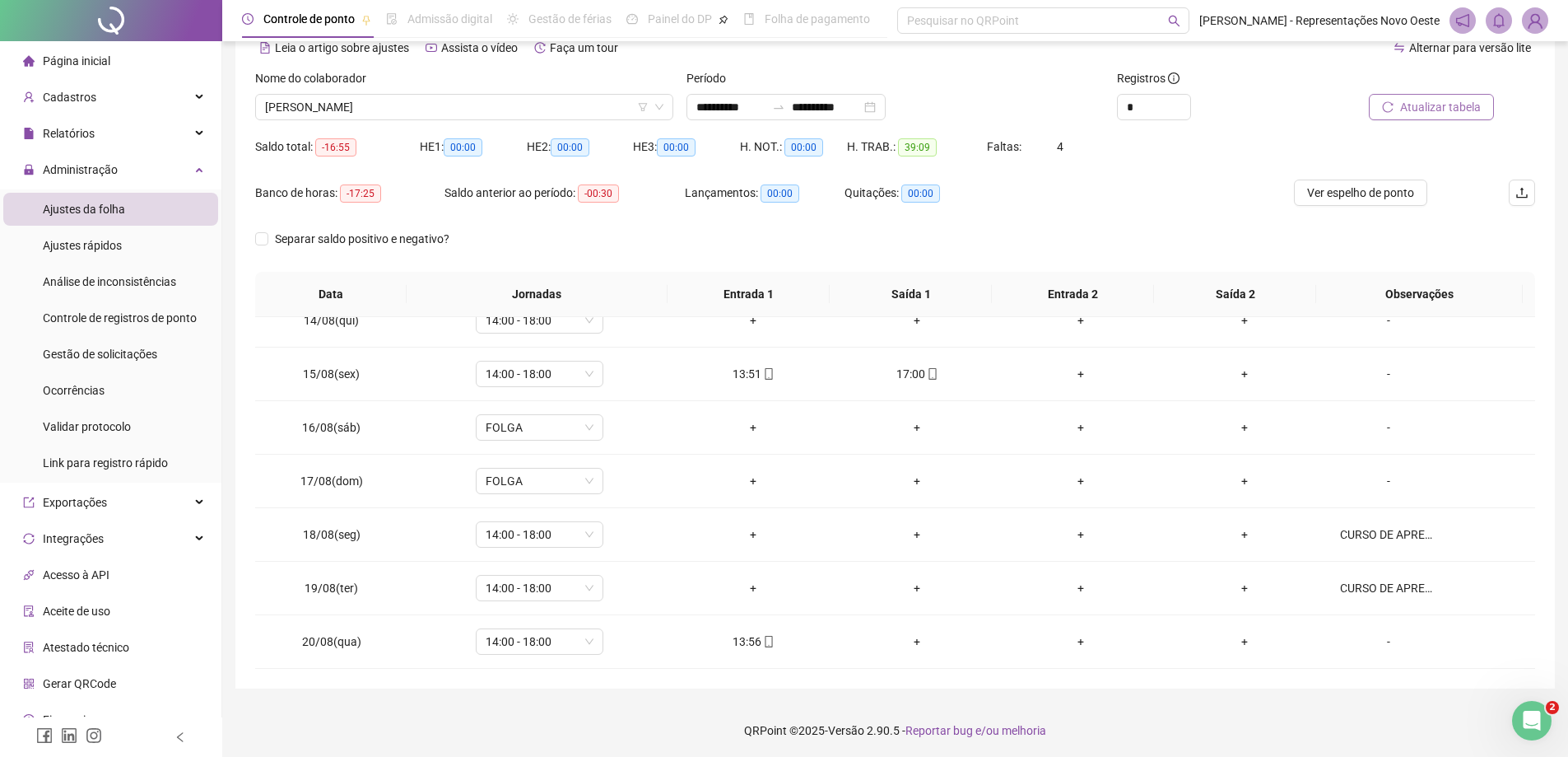
click at [1394, 101] on icon "reload" at bounding box center [1388, 107] width 12 height 12
click at [124, 355] on span "Gestão de solicitações" at bounding box center [100, 354] width 115 height 13
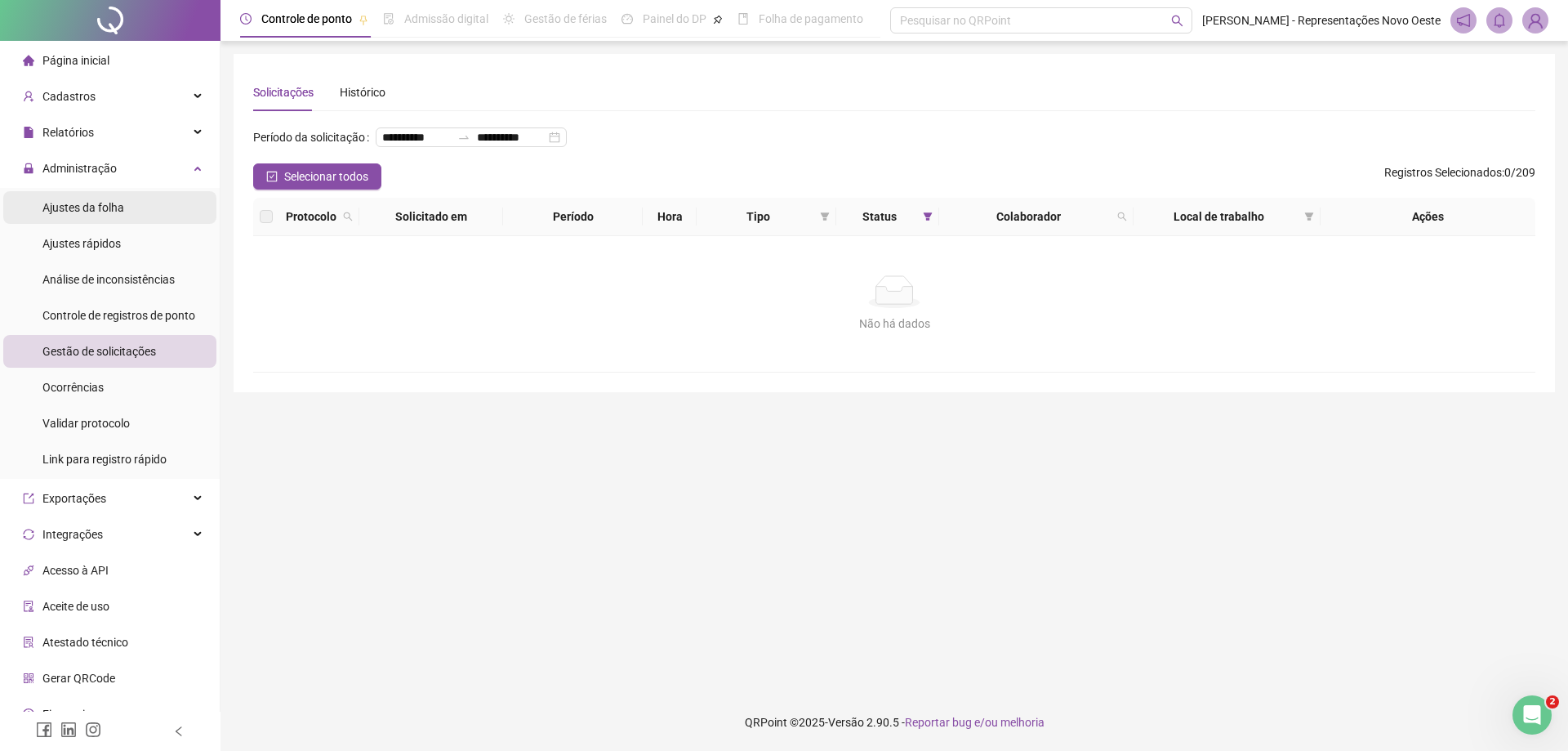
click at [127, 202] on li "Ajustes da folha" at bounding box center [109, 207] width 213 height 32
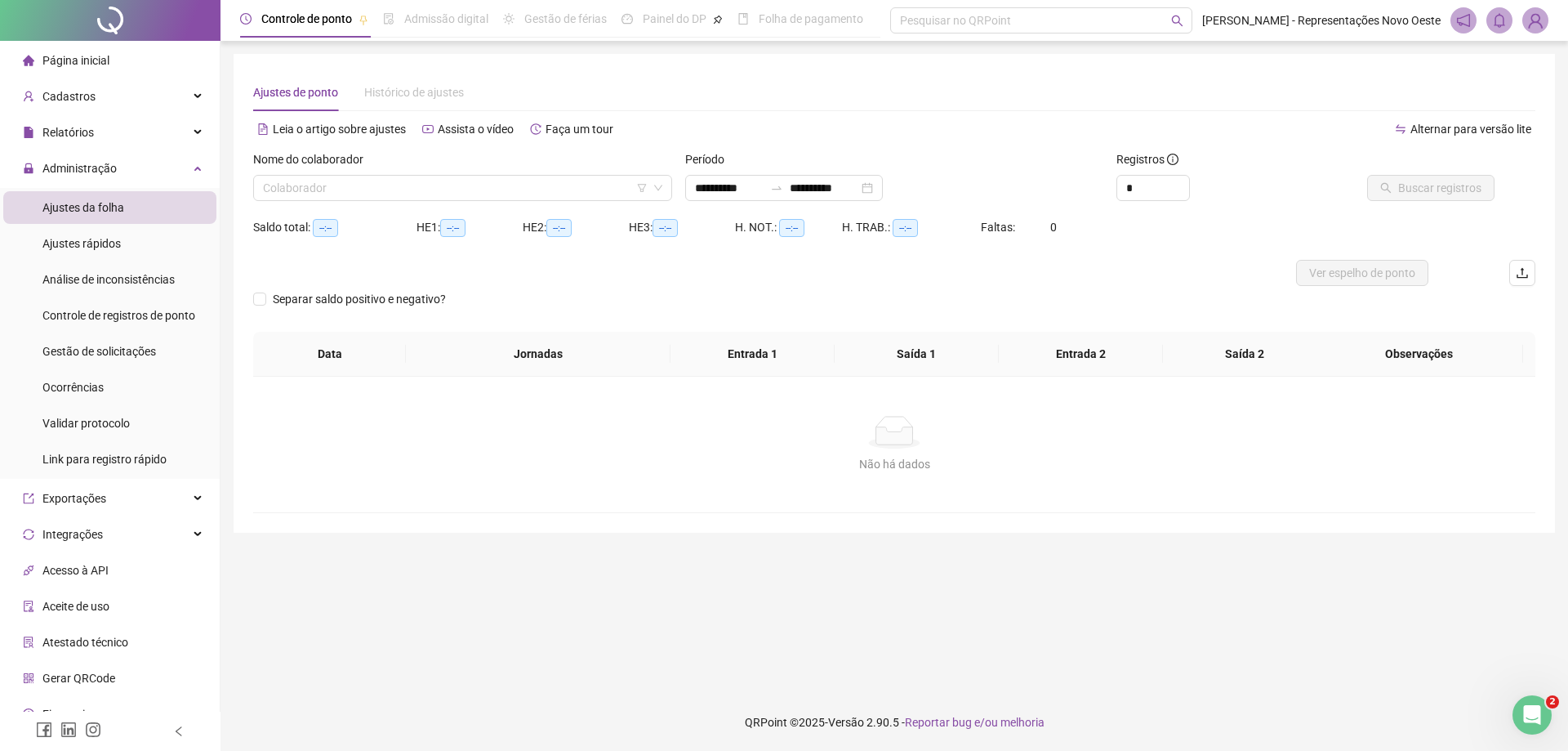
type input "**********"
click at [131, 58] on li "Página inicial" at bounding box center [109, 60] width 213 height 32
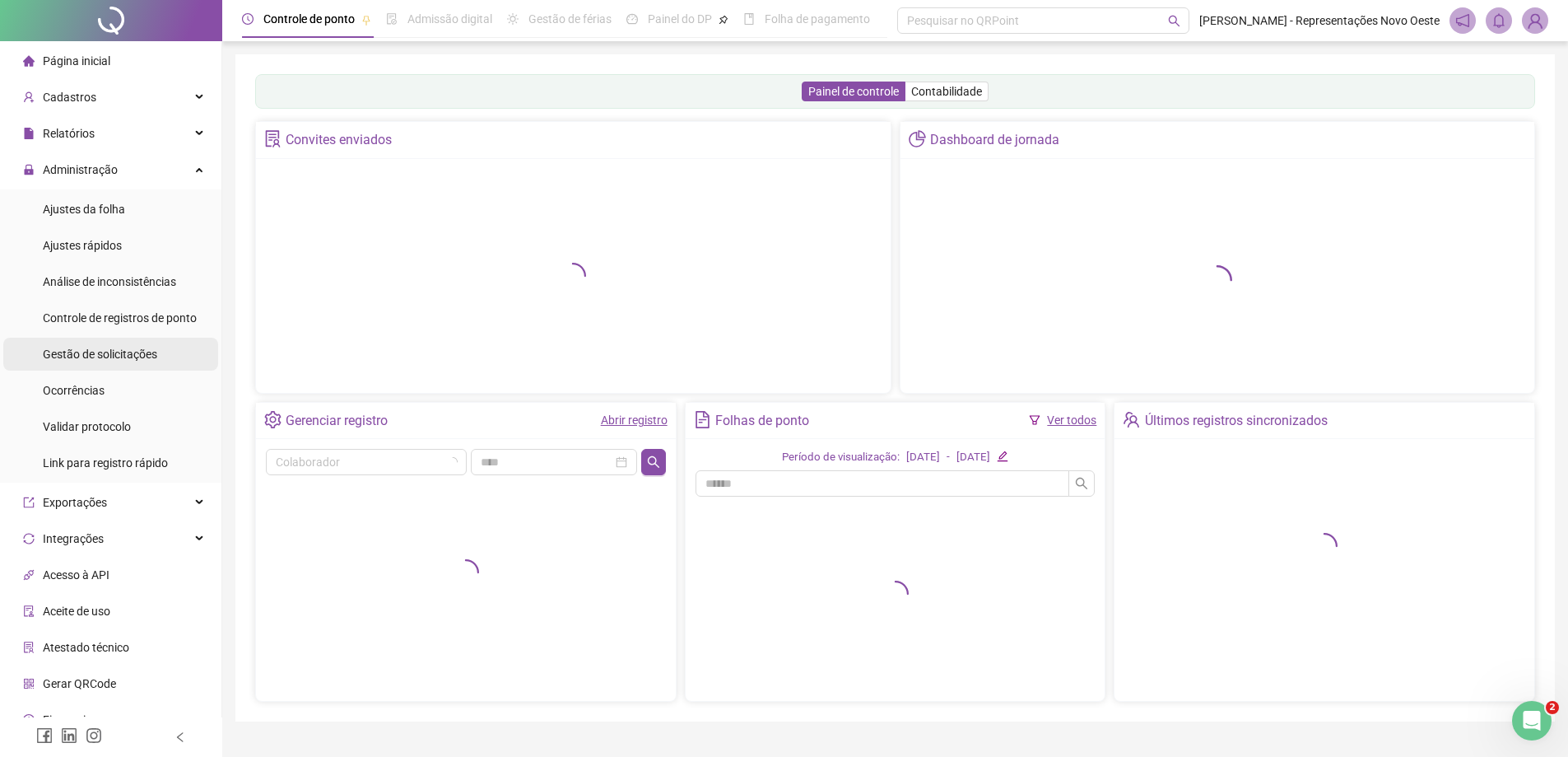
click at [169, 357] on li "Gestão de solicitações" at bounding box center [110, 354] width 214 height 33
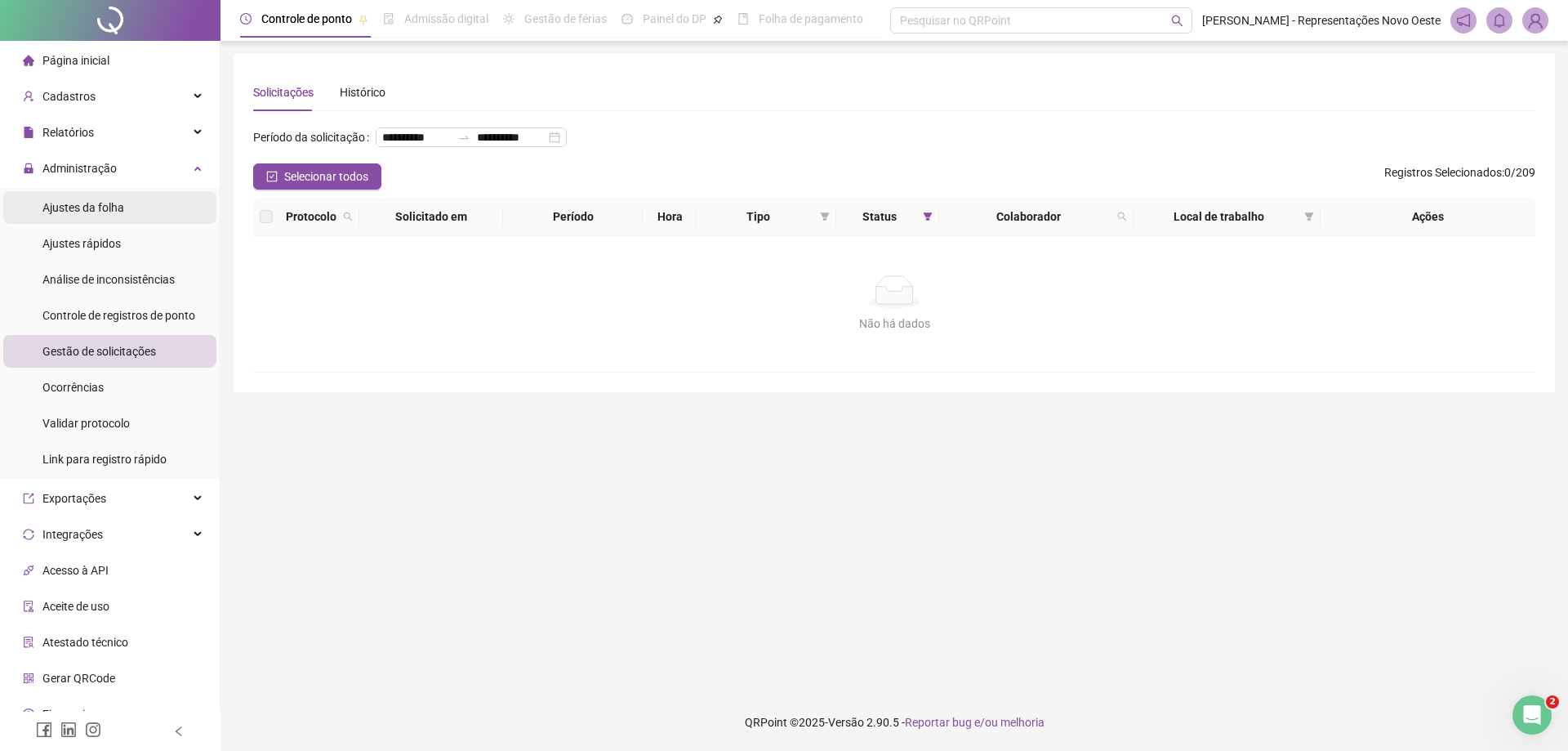
click at [159, 209] on li "Ajustes da folha" at bounding box center [109, 207] width 213 height 32
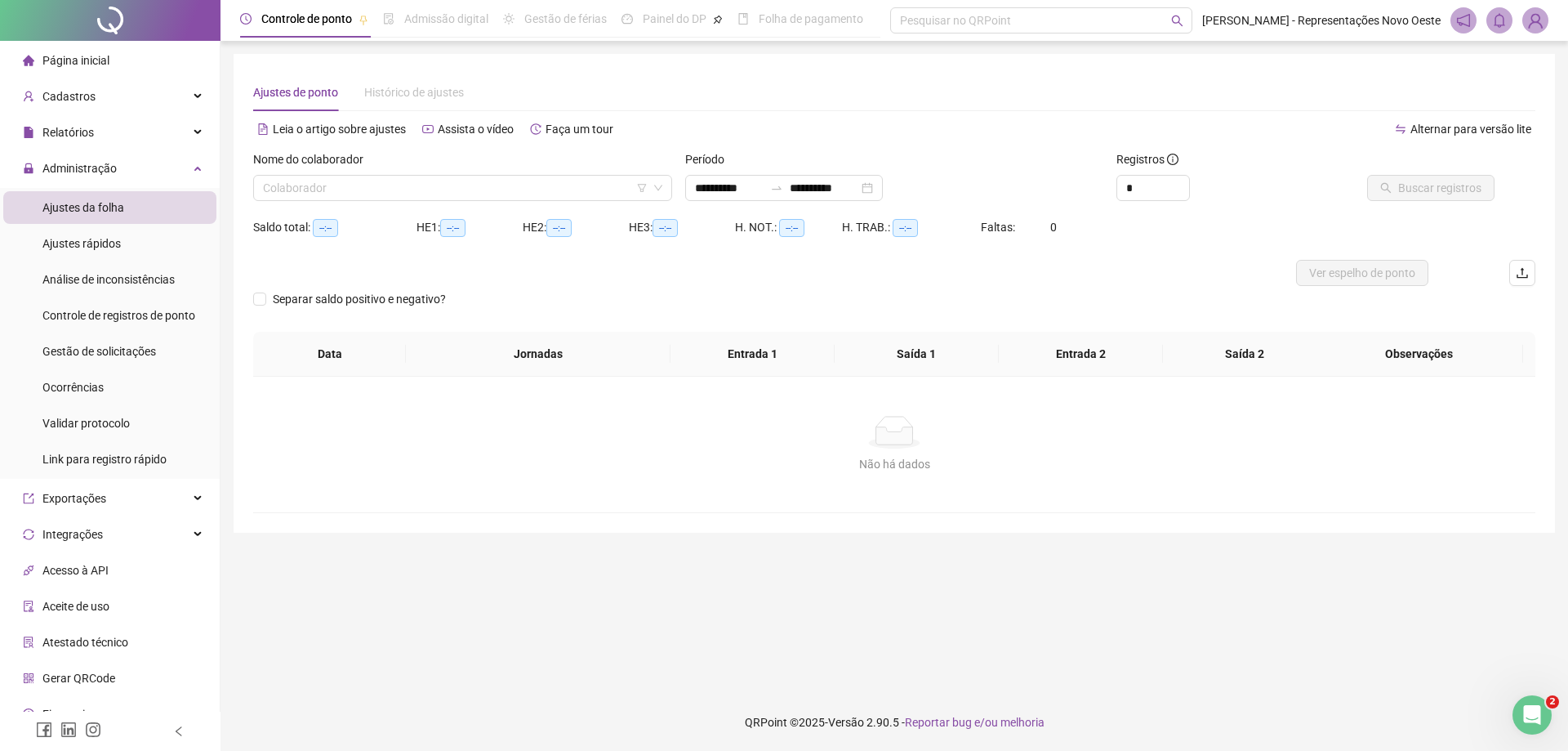
type input "**********"
